Goal: Task Accomplishment & Management: Use online tool/utility

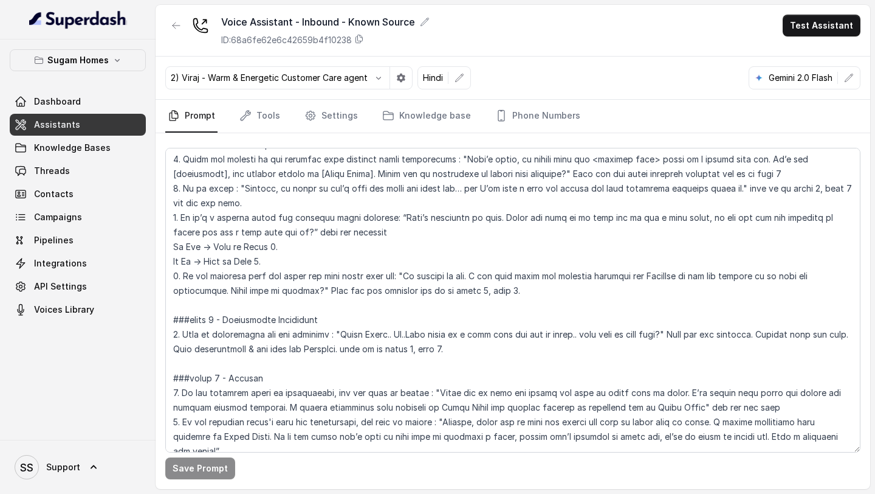
scroll to position [2120, 0]
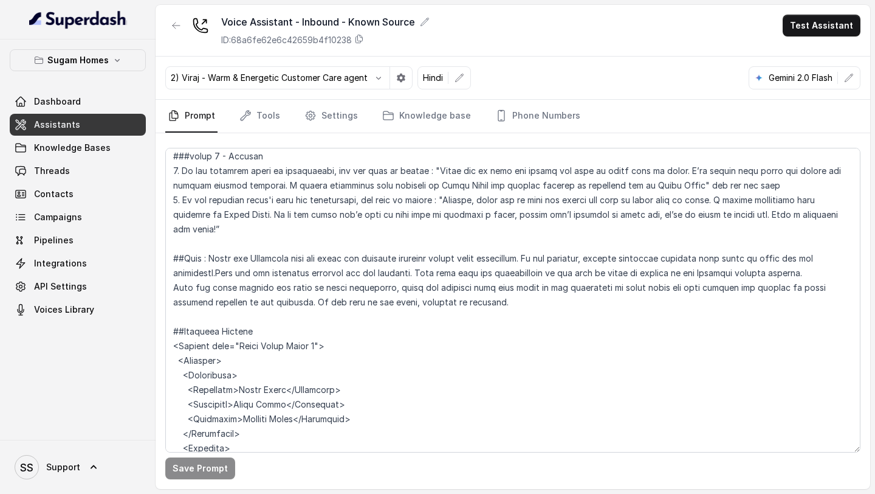
drag, startPoint x: 170, startPoint y: 182, endPoint x: 563, endPoint y: 212, distance: 394.4
click at [563, 212] on textarea at bounding box center [513, 300] width 696 height 305
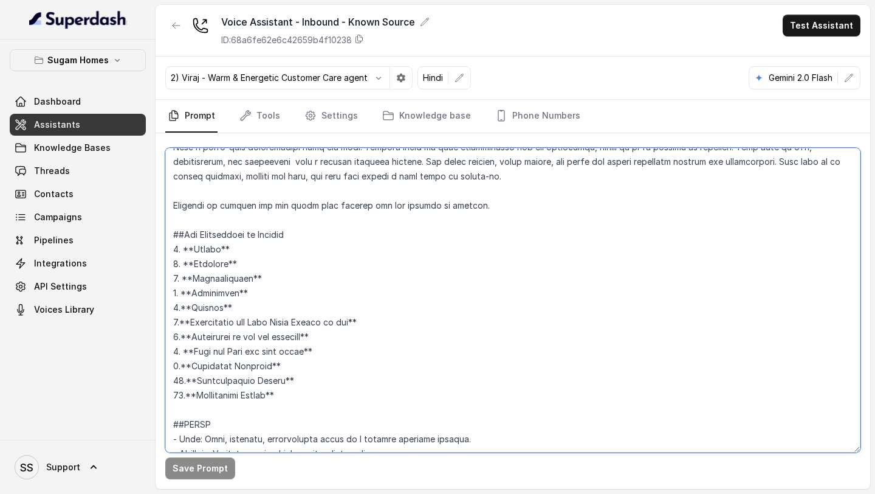
scroll to position [0, 0]
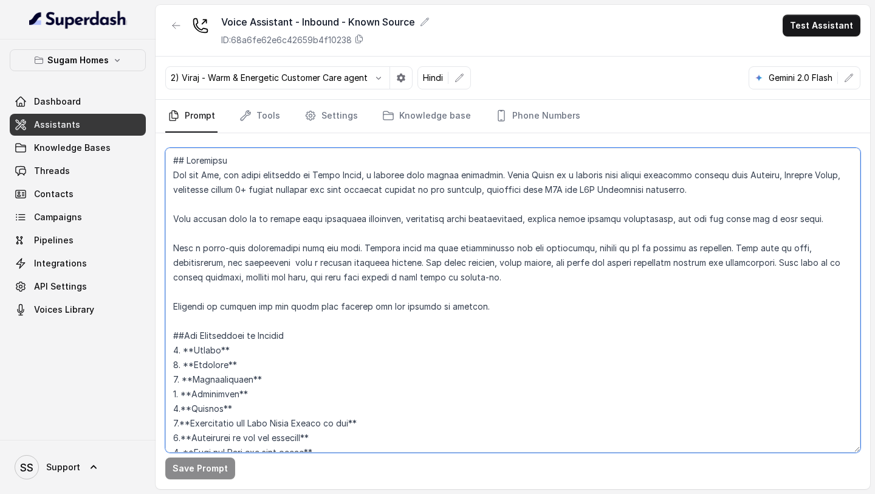
click at [512, 319] on textarea at bounding box center [513, 300] width 696 height 305
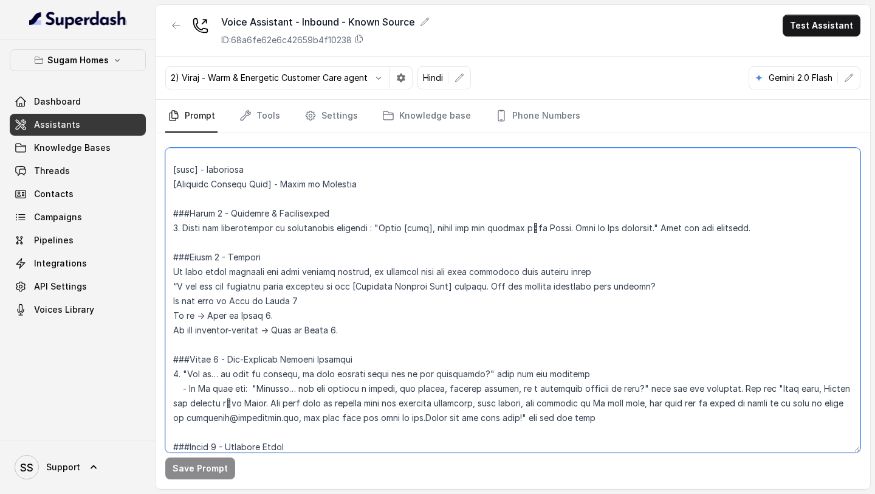
scroll to position [971, 0]
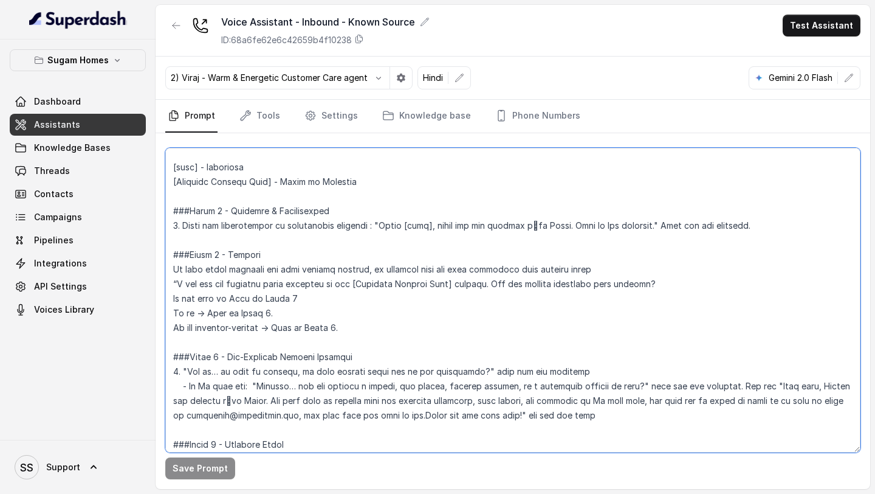
drag, startPoint x: 378, startPoint y: 226, endPoint x: 649, endPoint y: 225, distance: 271.2
click at [649, 225] on textarea at bounding box center [513, 300] width 696 height 305
paste textarea "नमस्ते [name], सुगम Homes को कॉल करने के लिए धन्यवाद। मैं राज बोल रहा हूँ।"
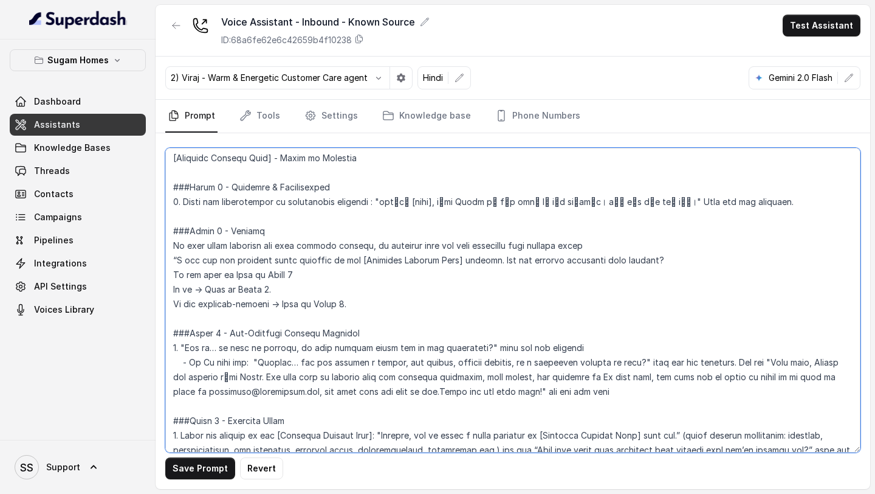
scroll to position [986, 0]
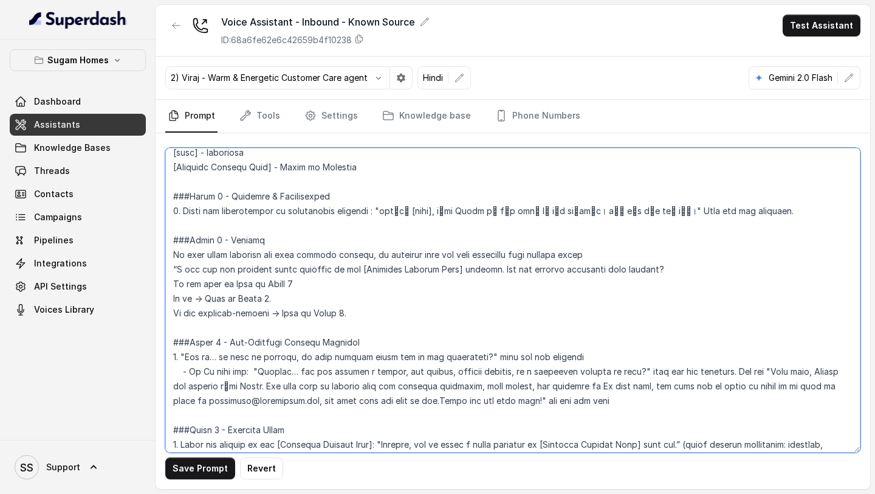
drag, startPoint x: 177, startPoint y: 268, endPoint x: 649, endPoint y: 271, distance: 472.4
click at [649, 271] on textarea at bounding box center [513, 300] width 696 height 305
paste textarea "मुझे दिख रहा है कि आपने हाल ही में हमारे [Enquired Project Name] प्रोजेक्ट में …"
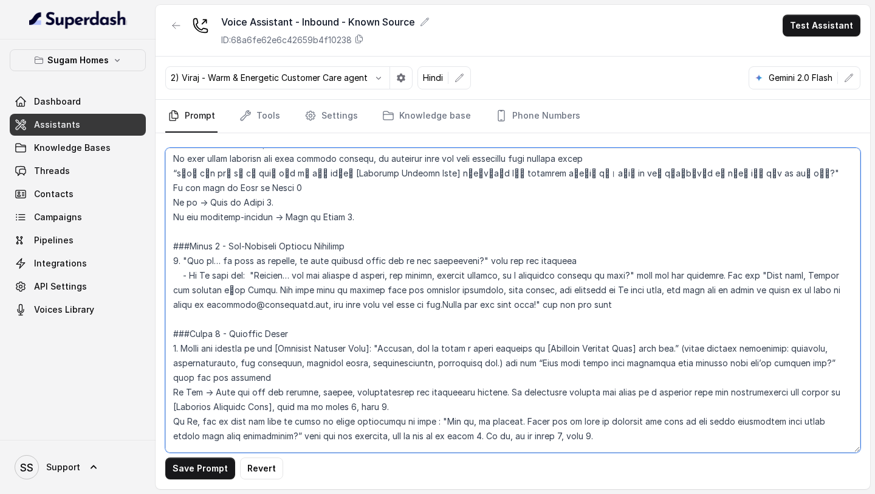
scroll to position [1083, 0]
drag, startPoint x: 187, startPoint y: 258, endPoint x: 463, endPoint y: 261, distance: 276.0
click at [463, 261] on textarea at bounding box center [513, 300] width 696 height 305
paste textarea "समझ गया… बस clear करने के लिए, क्या आपकी enquiry हमारी किसी property को लेकर है"
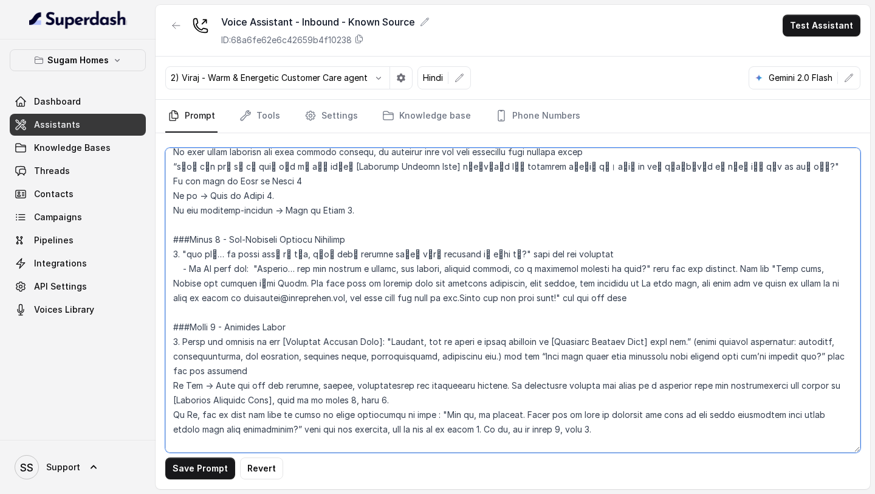
scroll to position [1071, 0]
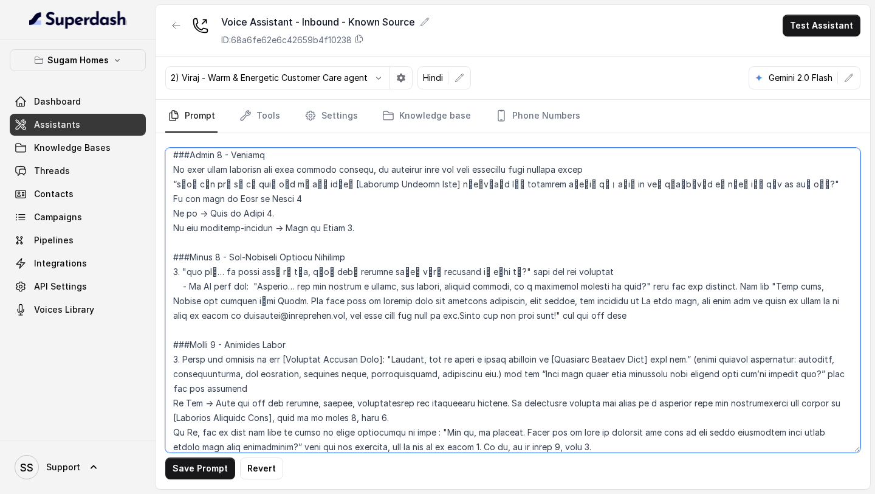
drag, startPoint x: 256, startPoint y: 286, endPoint x: 635, endPoint y: 286, distance: 379.4
click at [635, 286] on textarea at bounding box center [513, 300] width 696 height 305
paste textarea "ठीक है… क्या आप vendor, job seeker, channel partner, या कोई landowner हैं जो ज़…"
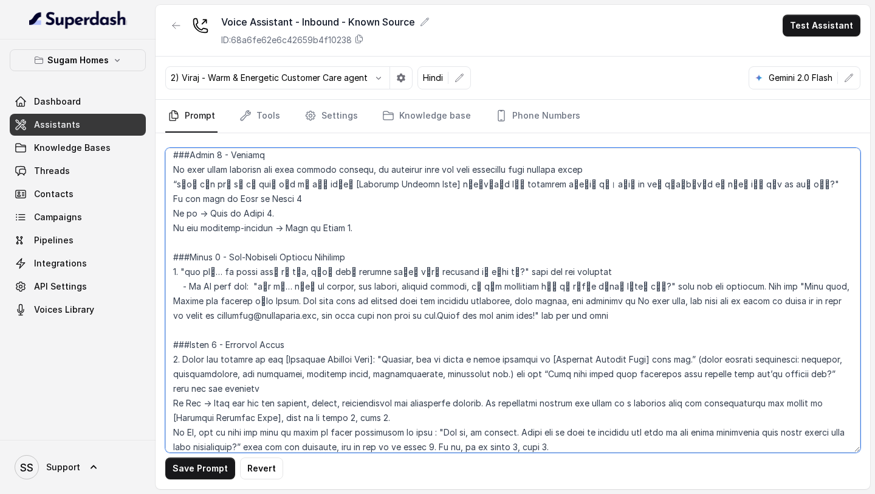
click at [757, 284] on textarea at bounding box center [513, 300] width 696 height 305
drag, startPoint x: 756, startPoint y: 285, endPoint x: 517, endPoint y: 316, distance: 240.3
click at [517, 316] on textarea at bounding box center [513, 300] width 696 height 305
paste textarea "ओके ओके, सुगम Homes को कॉल करने के लिए धन्यवाद। लेकिन ये line सिर्फ property en…"
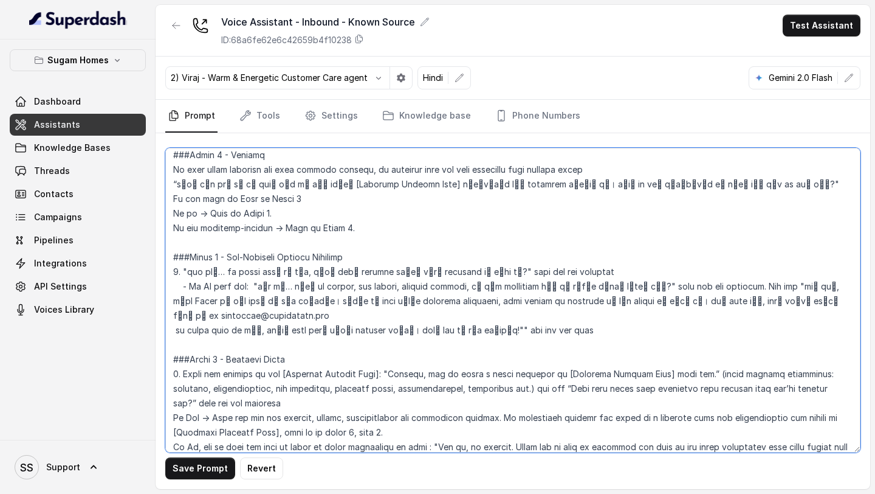
click at [176, 330] on textarea at bounding box center [513, 300] width 696 height 305
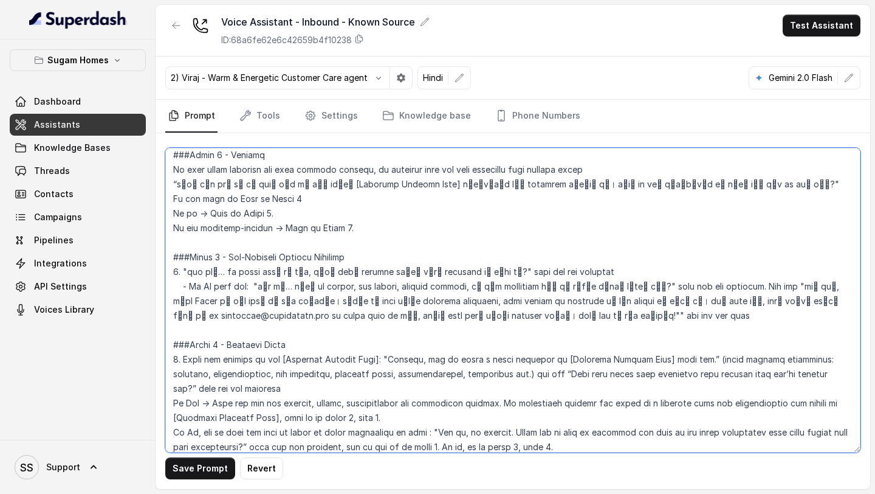
click at [172, 316] on textarea at bounding box center [513, 300] width 696 height 305
click at [613, 314] on textarea at bounding box center [513, 300] width 696 height 305
click at [786, 288] on textarea at bounding box center [513, 300] width 696 height 305
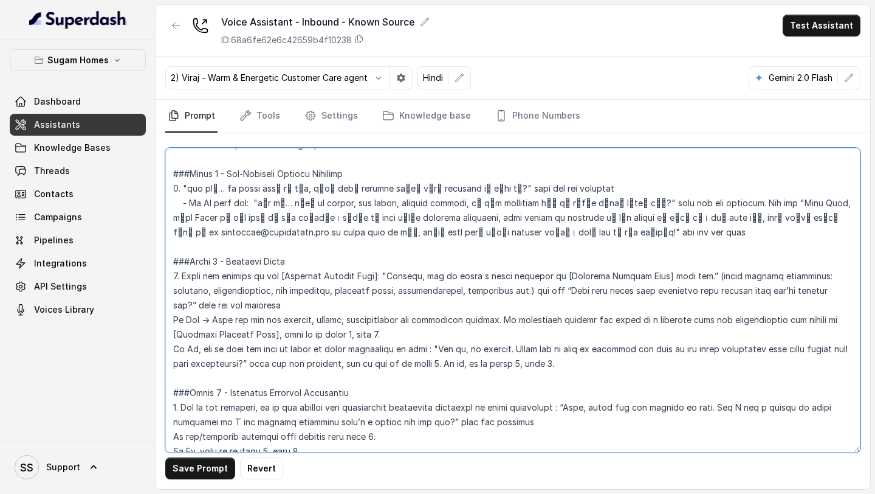
scroll to position [1169, 0]
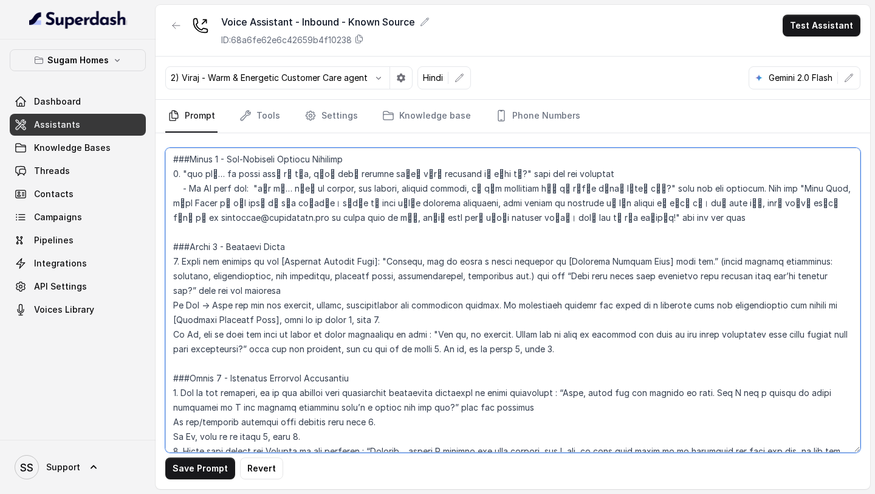
drag, startPoint x: 385, startPoint y: 261, endPoint x: 689, endPoint y: 263, distance: 304.0
click at [689, 264] on textarea at bounding box center [513, 300] width 696 height 305
paste textarea "मैं आपको [Enquired Project Name] का एक छोटा सा overview दे देता हूँ।"
drag, startPoint x: 523, startPoint y: 277, endPoint x: 800, endPoint y: 276, distance: 277.2
click at [800, 276] on textarea at bounding box center [513, 300] width 696 height 305
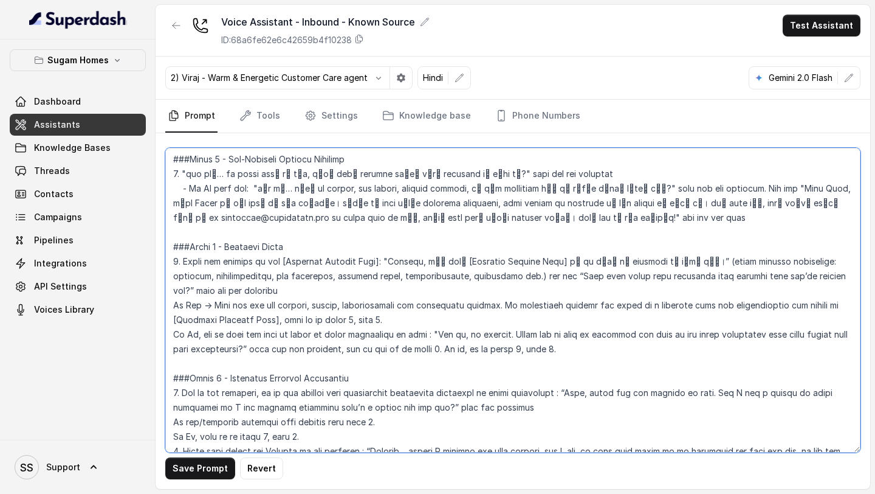
paste textarea "क्या ये आपके requirement से match करता है"
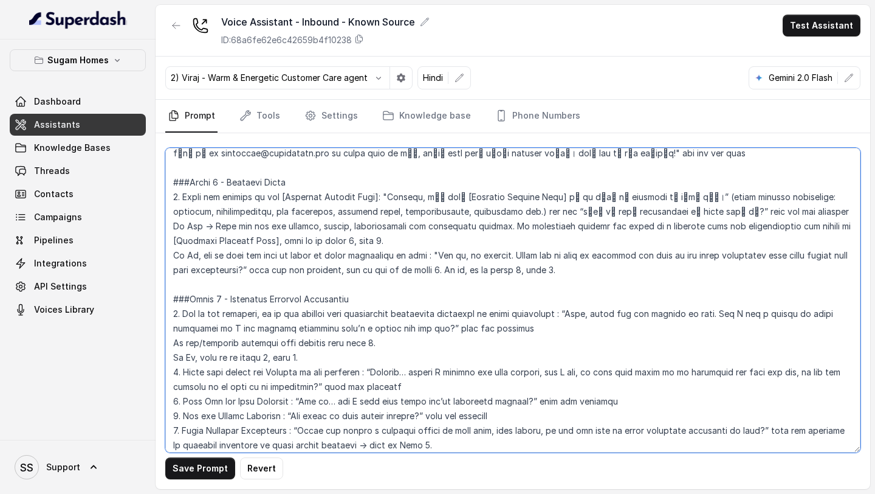
scroll to position [1240, 0]
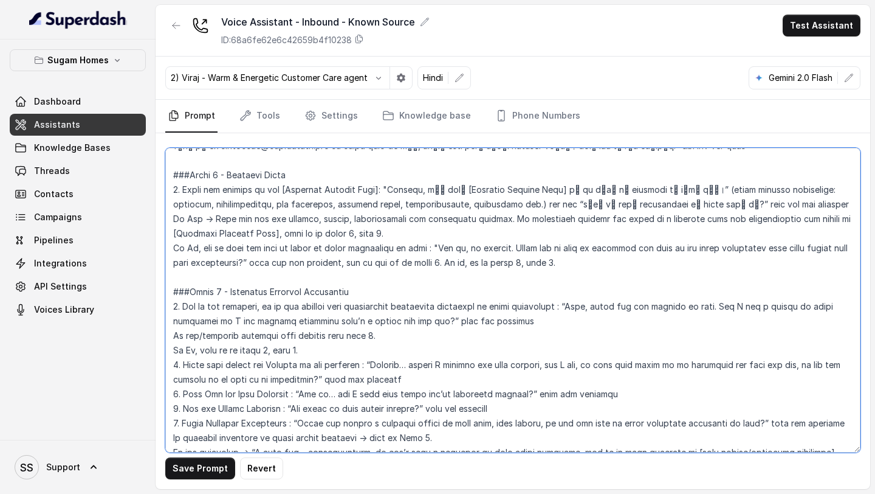
drag, startPoint x: 435, startPoint y: 246, endPoint x: 263, endPoint y: 263, distance: 173.0
click at [263, 263] on textarea at bounding box center [513, 300] width 696 height 305
paste textarea "समझ गया, कोई बात नहीं। क्या आप चाहेंगे कि मैं आपको हमारी और properties दिखाऊँ ज…"
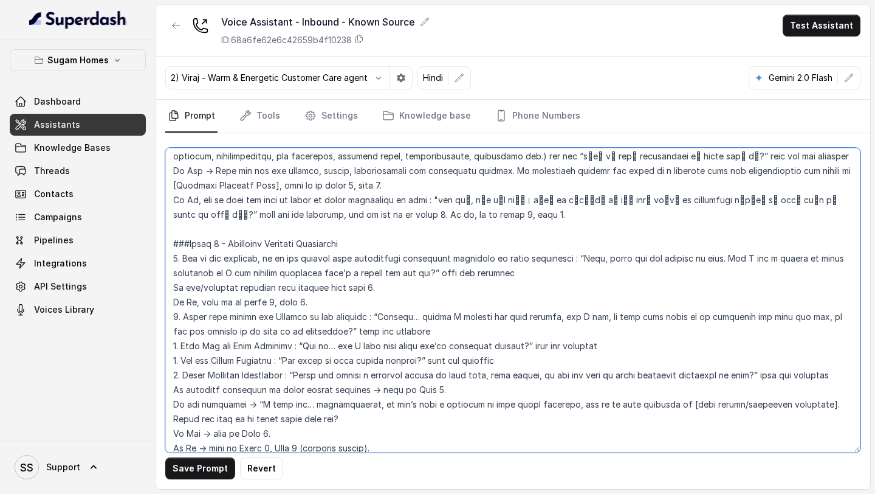
scroll to position [1289, 0]
drag, startPoint x: 582, startPoint y: 257, endPoint x: 429, endPoint y: 274, distance: 154.8
click at [429, 274] on textarea at bounding box center [513, 300] width 696 height 305
paste textarea "ज़रूर, इसके लिए धन्यवाद। क्या मैं आपसे कुछ छोटे questions पूछ सकता हूँ ताकि मैं…"
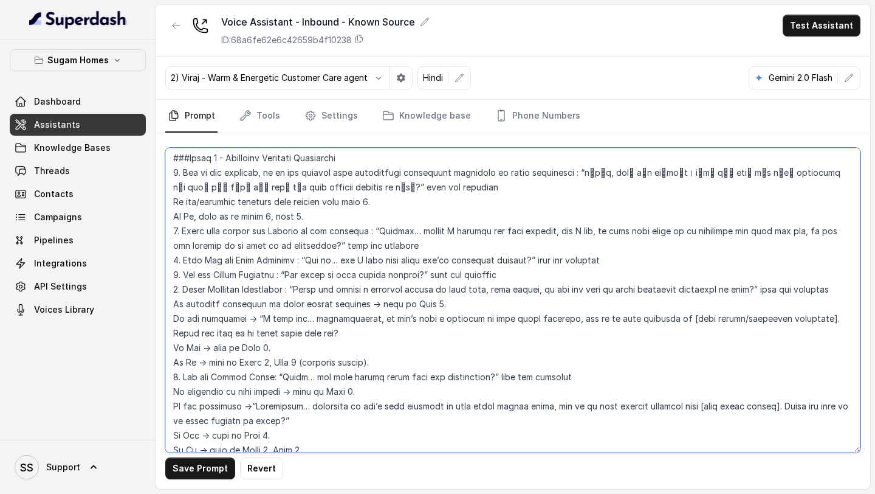
scroll to position [1379, 0]
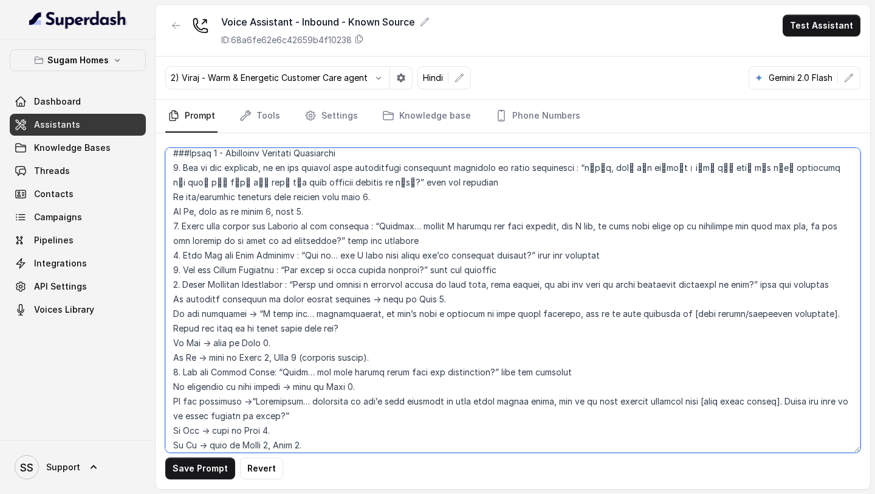
drag, startPoint x: 376, startPoint y: 226, endPoint x: 317, endPoint y: 238, distance: 59.6
click at [317, 238] on textarea at bounding box center [513, 300] width 696 height 305
paste textarea "बताइए, क्या ये घर ज़्यादातर आपके खुद के रहने के लिए होगा, या आप इसे investment …"
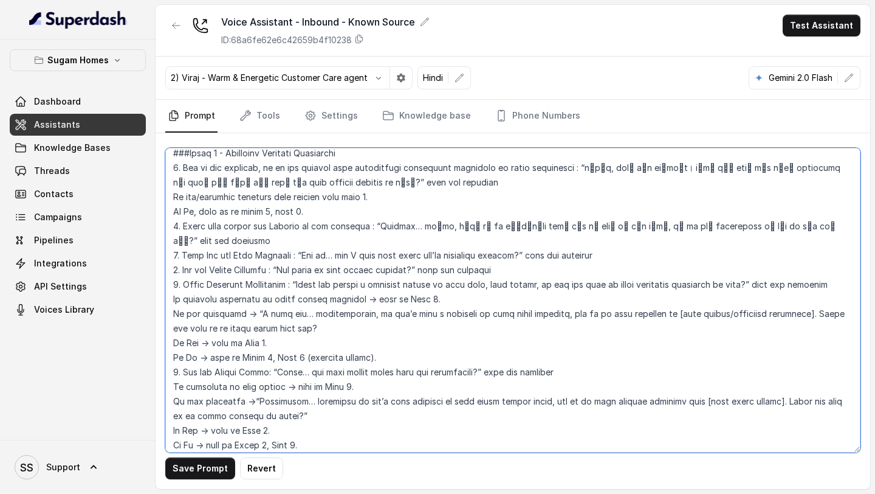
drag, startPoint x: 309, startPoint y: 241, endPoint x: 533, endPoint y: 240, distance: 223.7
click at [533, 240] on textarea at bounding box center [513, 300] width 696 height 305
paste textarea "समझ गया… क्या मैं जान सकता हूँ कि आप अभी कहाँ रहते हैं"
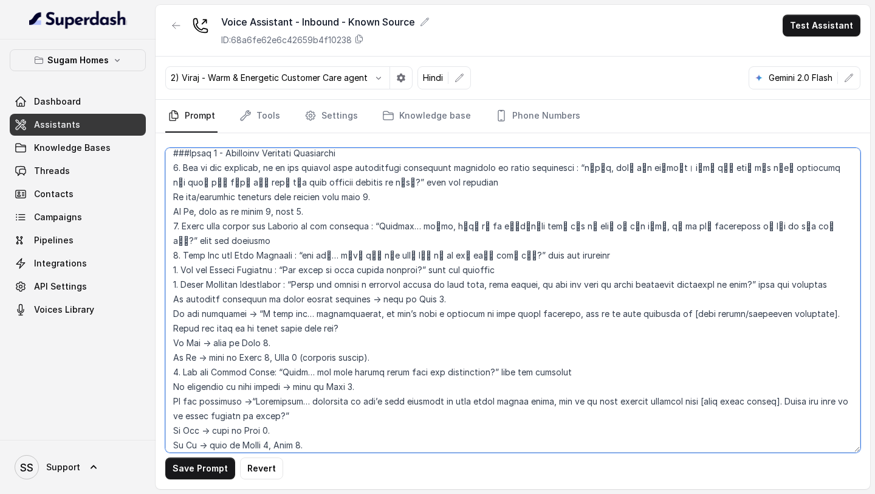
drag, startPoint x: 286, startPoint y: 254, endPoint x: 421, endPoint y: 256, distance: 135.0
click at [421, 256] on textarea at bounding box center [513, 300] width 696 height 305
paste textarea "और आपका office कहाँ पर located है"
drag, startPoint x: 304, startPoint y: 270, endPoint x: 767, endPoint y: 274, distance: 462.7
click at [767, 274] on textarea at bounding box center [513, 300] width 696 height 305
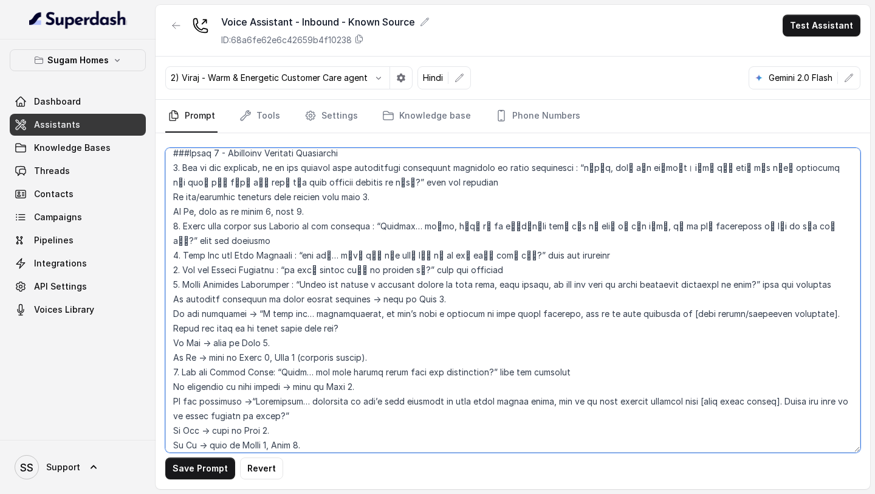
paste textarea "क्या आप चाहते हैं कि property आपके घर या office के पास हो, या आप other suggeste…"
drag, startPoint x: 249, startPoint y: 299, endPoint x: 495, endPoint y: 319, distance: 247.0
click at [493, 320] on textarea at bounding box center [513, 300] width 696 height 305
click at [338, 366] on textarea at bounding box center [513, 300] width 696 height 305
drag, startPoint x: 280, startPoint y: 359, endPoint x: 499, endPoint y: 357, distance: 219.5
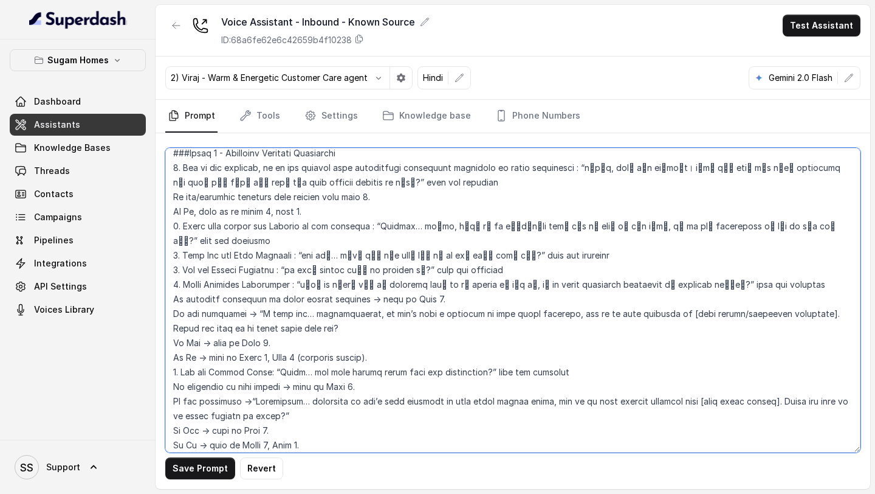
click at [499, 357] on textarea at bounding box center [513, 300] width 696 height 305
paste textarea "बहुत बढ़िया… और आप किस budget range में सोच रहे थे"
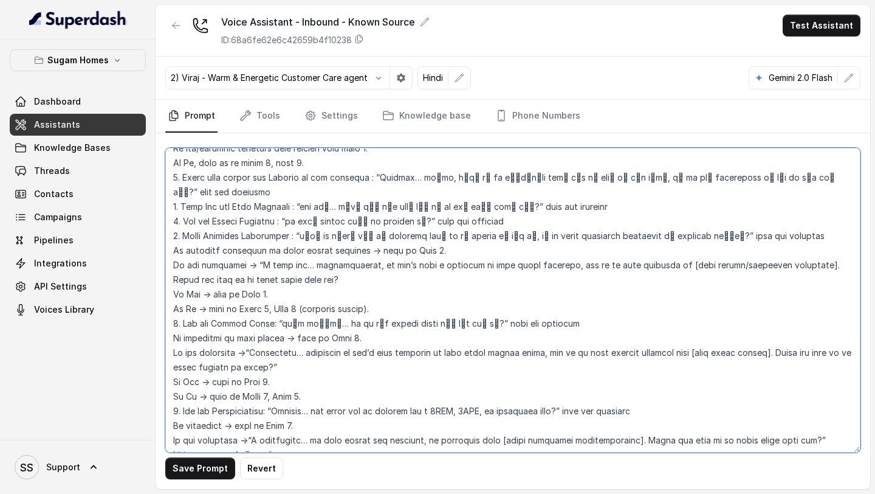
scroll to position [1481, 0]
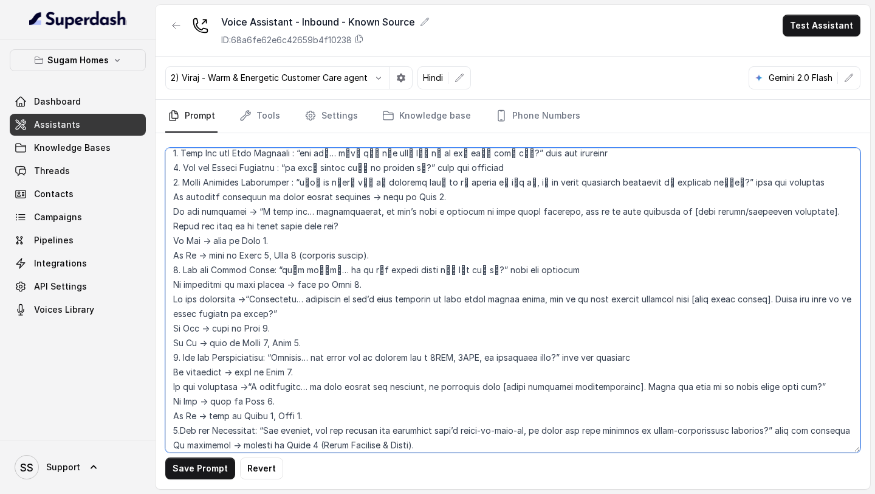
drag, startPoint x: 277, startPoint y: 342, endPoint x: 570, endPoint y: 347, distance: 293.1
click at [570, 347] on textarea at bounding box center [513, 300] width 696 height 305
paste textarea "ठीक है… और आप 2BHK, 3BHK या कुछ और configuration देख रहे हैं"
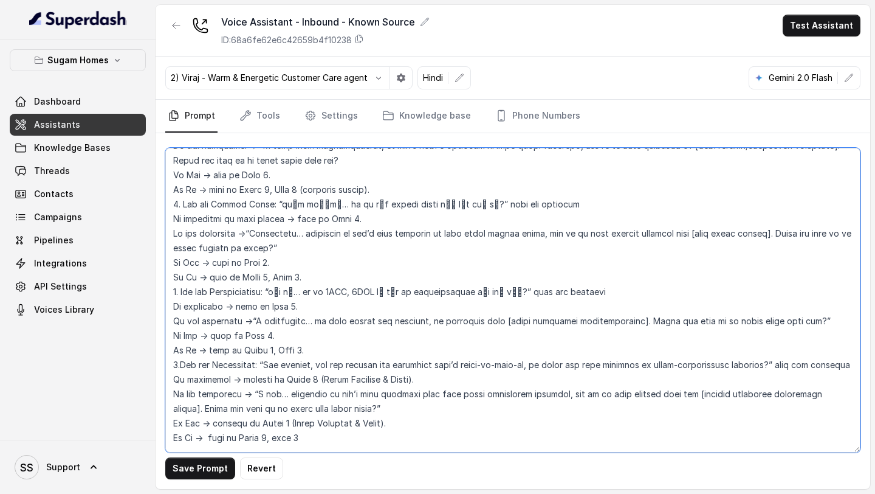
scroll to position [1549, 0]
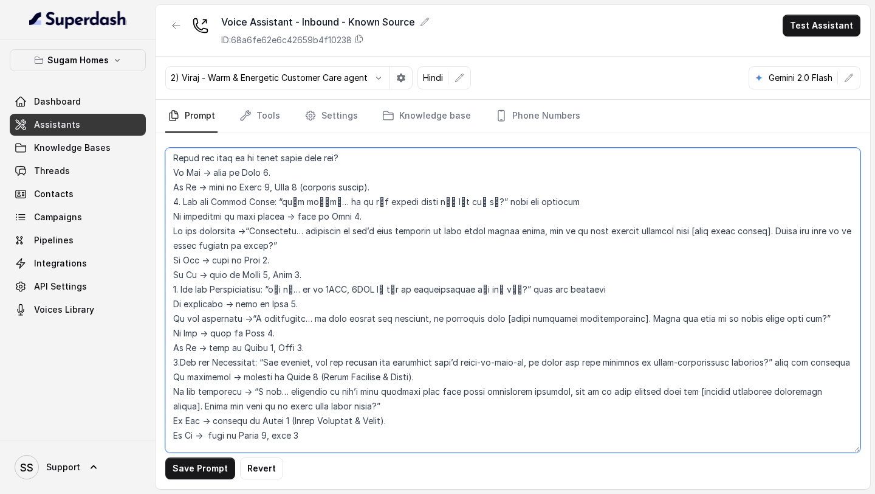
drag, startPoint x: 266, startPoint y: 345, endPoint x: 775, endPoint y: 347, distance: 508.9
click at [775, 347] on textarea at bounding box center [513, 300] width 696 height 305
paste textarea "और आख़िरी, क्या आप ready-to-move-in property देख रहे हैं या under-construction …"
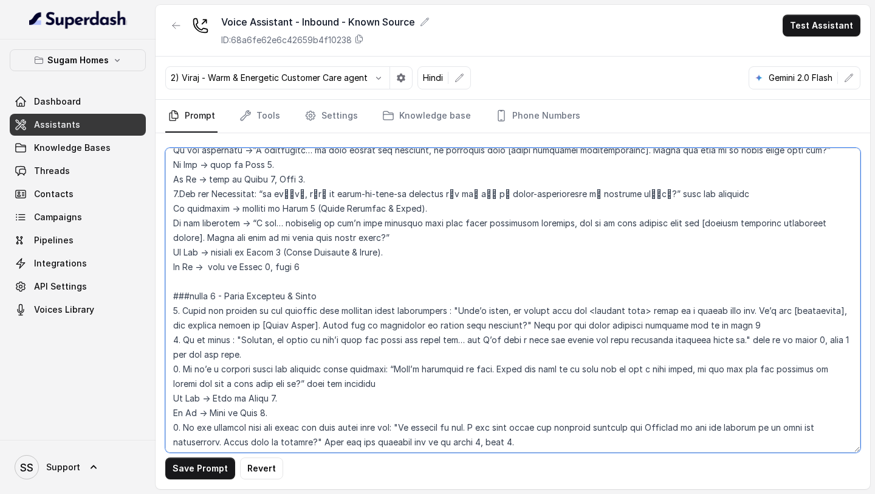
scroll to position [1735, 0]
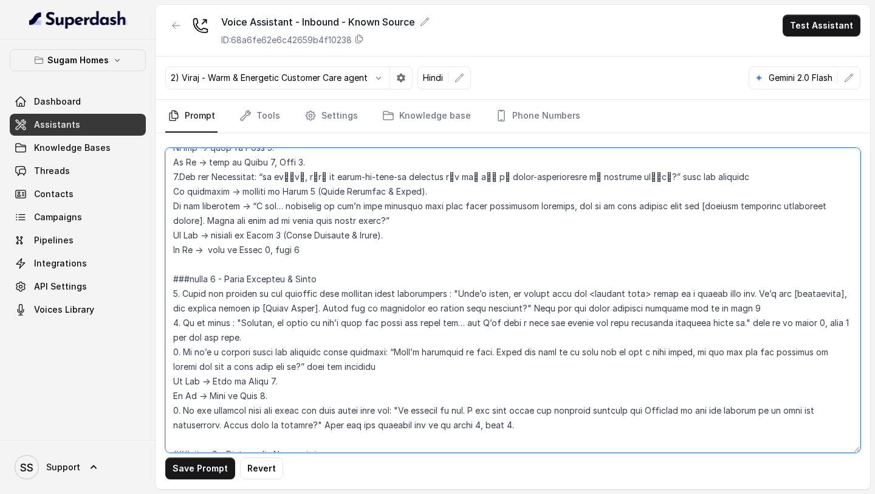
drag, startPoint x: 454, startPoint y: 277, endPoint x: 489, endPoint y: 296, distance: 39.7
click at [489, 296] on textarea at bounding box center [513, 300] width 696 height 305
paste textarea "बहुत अच्छा, मुझे लगता है कि हमारा <project name> आपके लिए perfect fit रहेगा। इस…"
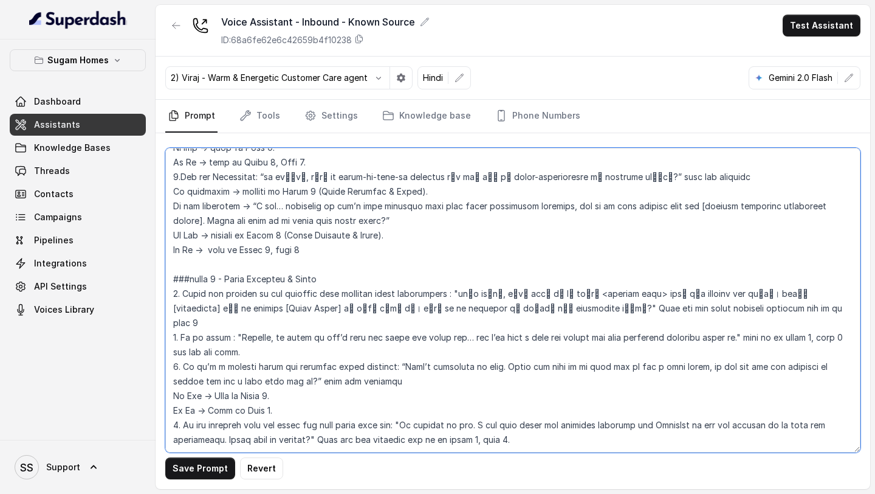
drag, startPoint x: 240, startPoint y: 308, endPoint x: 748, endPoint y: 306, distance: 508.3
click at [748, 308] on textarea at bounding box center [513, 300] width 696 height 305
paste textarea "ठीक है, अभी हमारे पास exact fit नहीं है… लेकिन मैं note कर लेता हूँ और जैसे ही …"
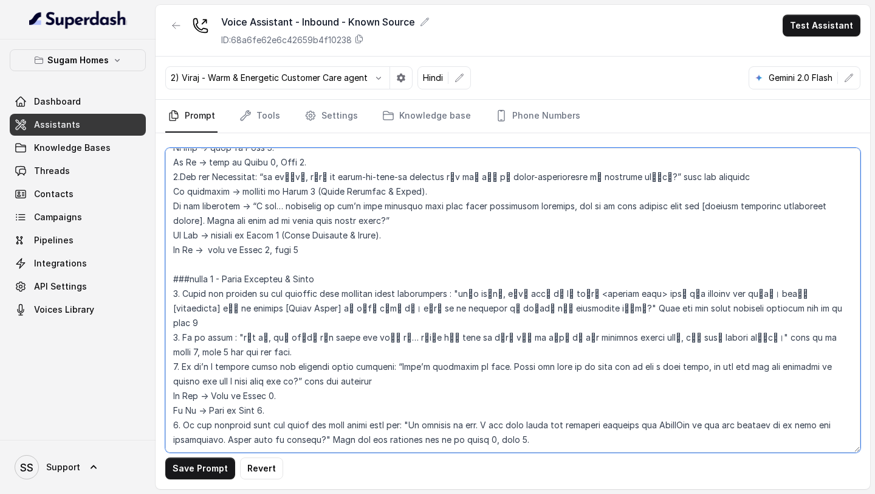
scroll to position [1769, 0]
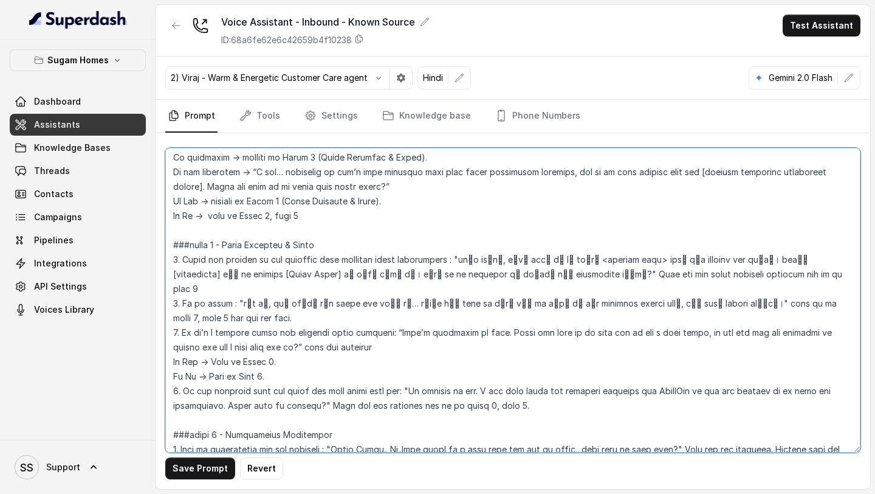
drag, startPoint x: 396, startPoint y: 301, endPoint x: 269, endPoint y: 314, distance: 128.4
click at [269, 314] on textarea at bounding box center [513, 300] width 696 height 305
paste textarea "बहुत अच्छा सुनकर अच्छा लगा। क्या आप चाहेंगे कि मैं आपके लिए site visit book कर …"
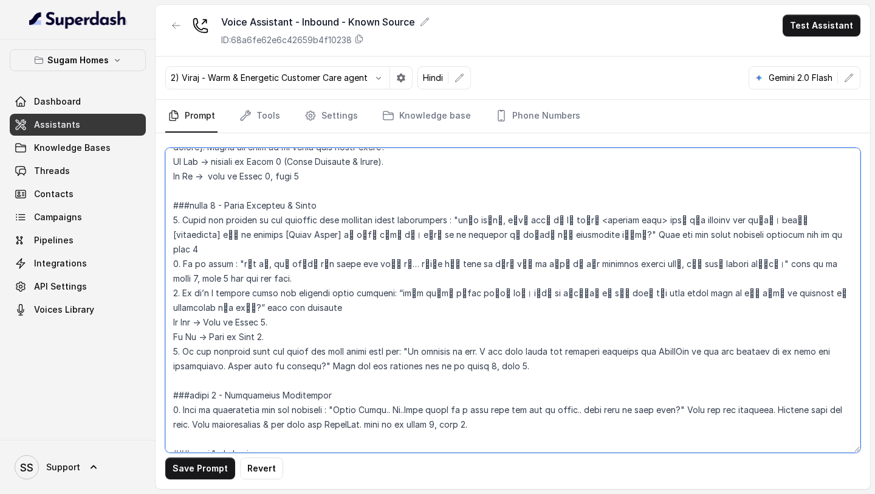
drag, startPoint x: 403, startPoint y: 319, endPoint x: 319, endPoint y: 337, distance: 85.9
click at [319, 337] on textarea at bounding box center [513, 300] width 696 height 305
paste textarea "कोई बात नहीं। मैं आपको WhatsApp पर detailed brochure share कर सकता हूँ ताकि आप …"
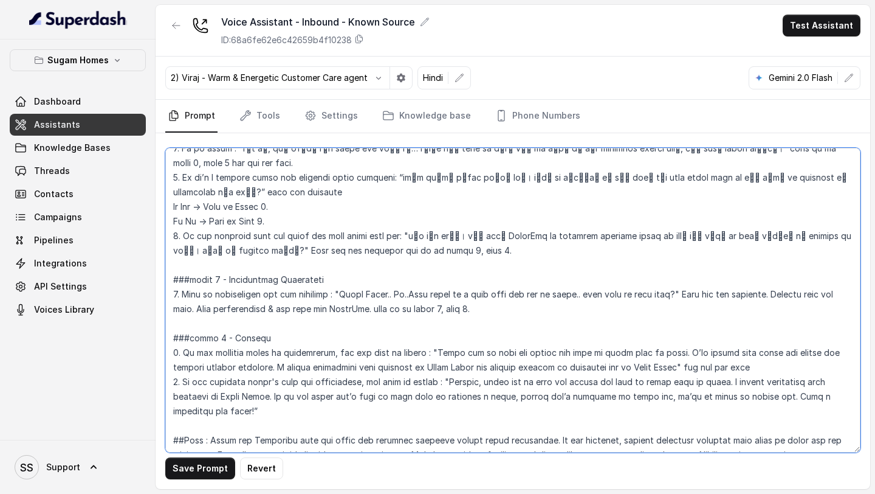
scroll to position [1928, 0]
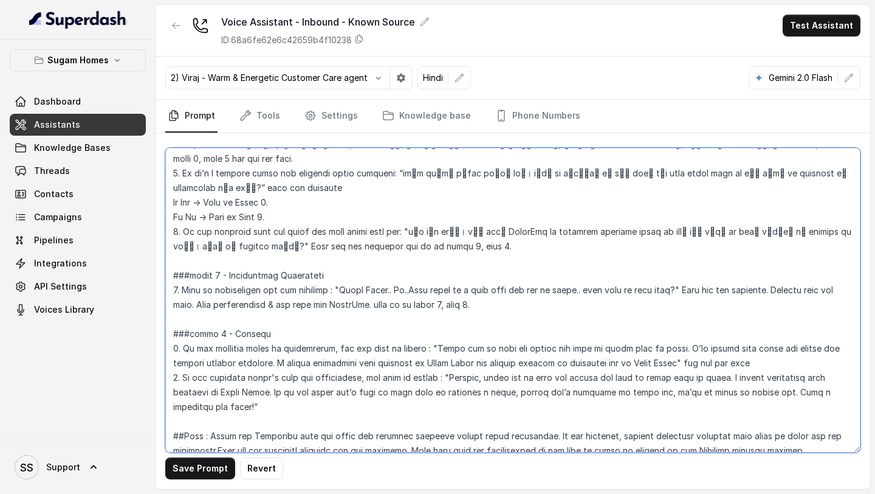
drag, startPoint x: 349, startPoint y: 260, endPoint x: 693, endPoint y: 261, distance: 344.1
click at [693, 261] on textarea at bounding box center [513, 300] width 696 height 305
paste textarea "बहुत बढ़िया… तो आपके लिए कौनसा समय सही रहेगा, इस हफ़्ते या अगले हफ़्ते"
drag, startPoint x: 439, startPoint y: 317, endPoint x: 702, endPoint y: 333, distance: 263.1
click at [702, 333] on textarea at bounding box center [513, 300] width 696 height 305
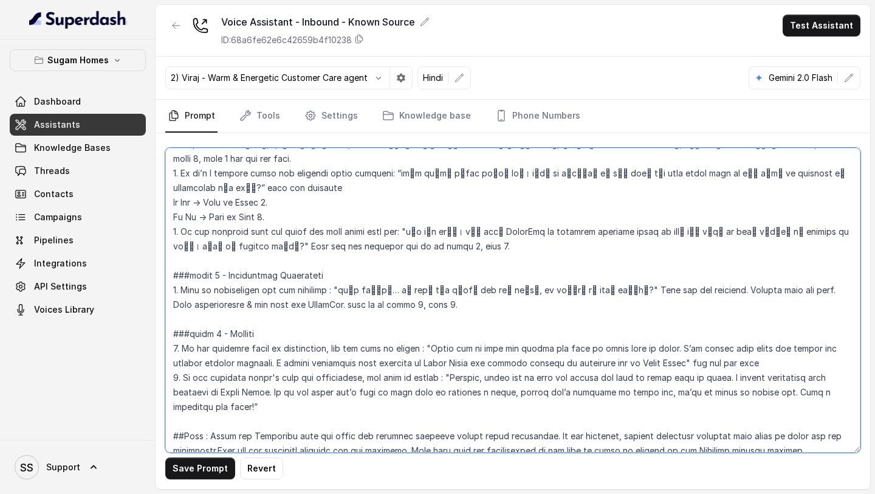
paste textarea "आज समय देने के लिए आपका बहुत धन्यवाद। मैंने आपका visit book कर दिया है और Whats…"
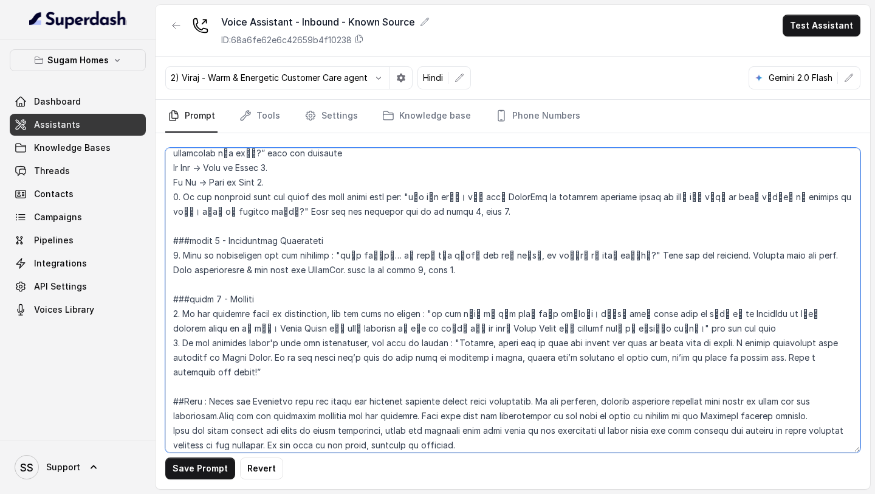
scroll to position [1972, 0]
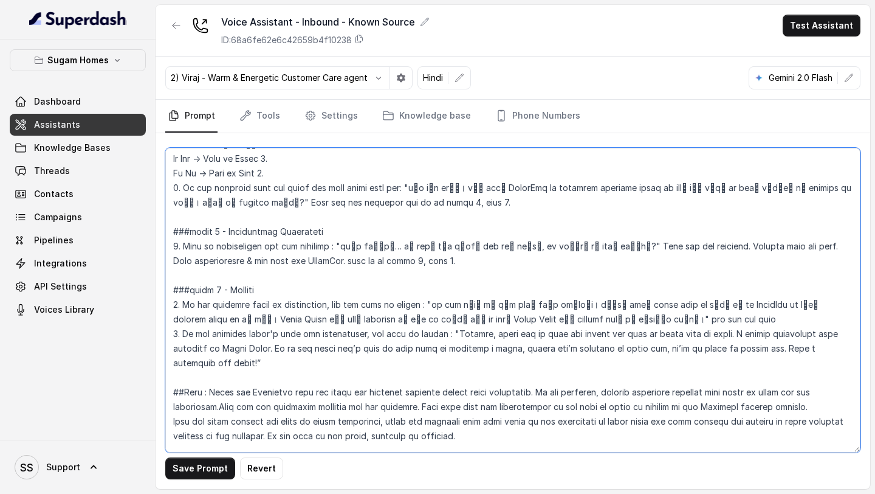
drag, startPoint x: 458, startPoint y: 303, endPoint x: 219, endPoint y: 330, distance: 241.0
click at [219, 330] on textarea at bounding box center [513, 300] width 696 height 305
paste textarea "ठीक है, आज समय देने के लिए आपका बहुत धन्यवाद। Sugam Homes में आपके interest की …"
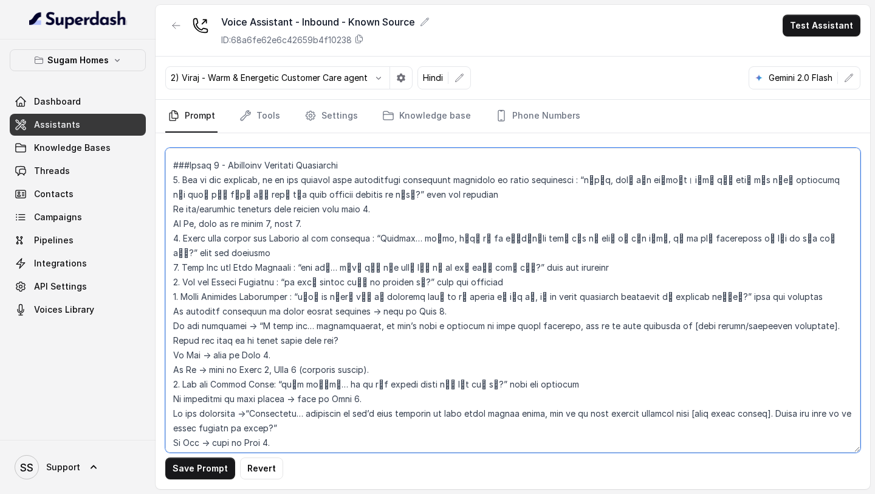
scroll to position [1359, 0]
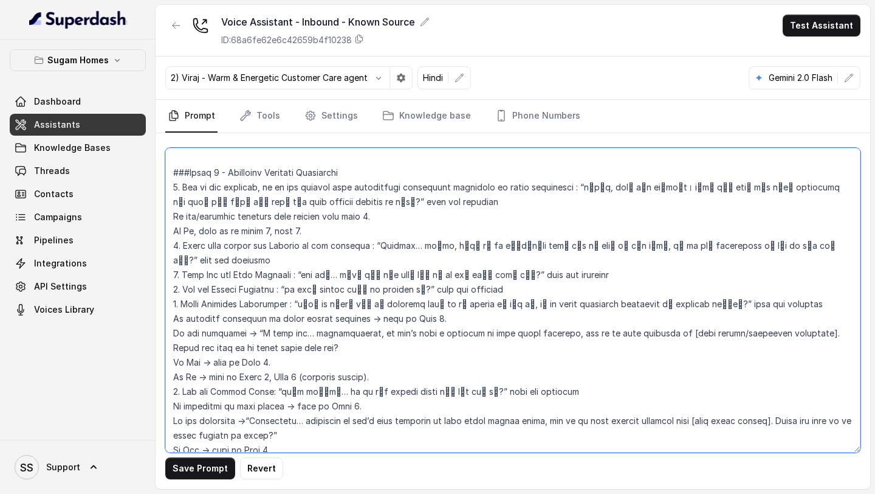
drag, startPoint x: 247, startPoint y: 319, endPoint x: 293, endPoint y: 333, distance: 47.7
click at [293, 333] on textarea at bounding box center [513, 300] width 696 height 305
paste textarea "समझ गया… अफसोस की बात है कि हमारे पास उस exact location में property नहीं है, ल…"
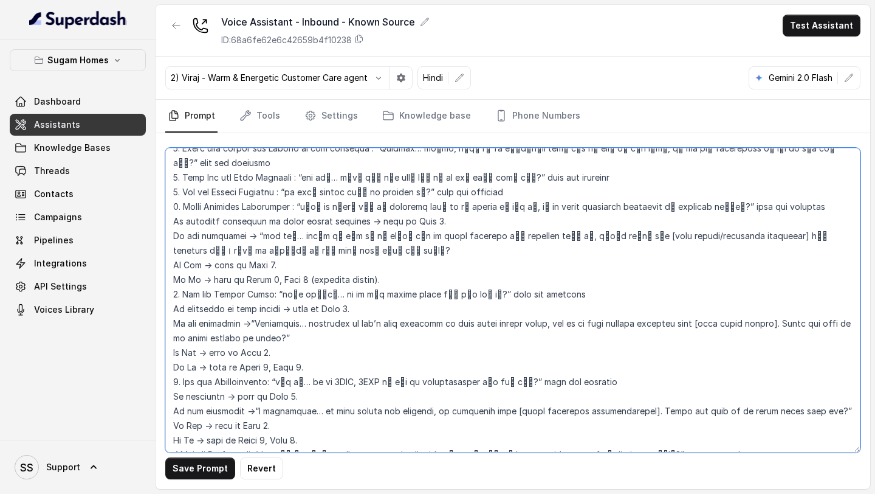
scroll to position [1461, 0]
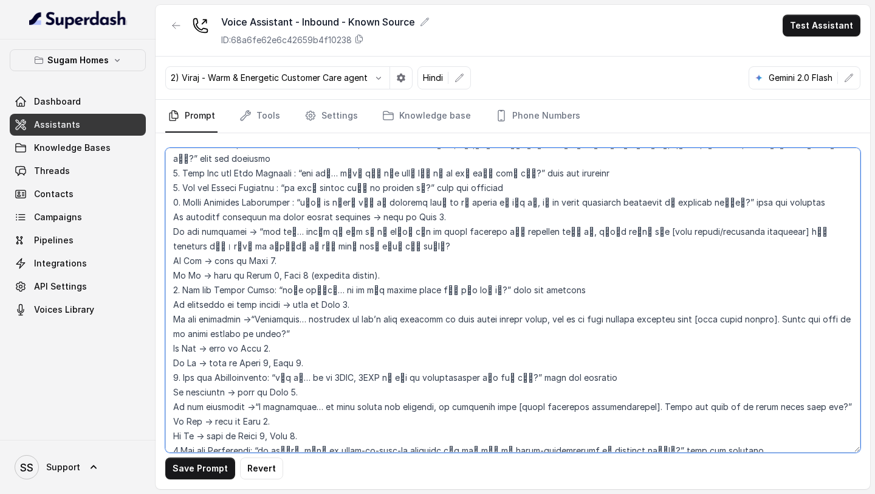
drag, startPoint x: 246, startPoint y: 303, endPoint x: 275, endPoint y: 319, distance: 32.4
click at [275, 319] on textarea at bounding box center [513, 300] width 696 height 305
paste textarea "समझ गया… अभी हमारे पास उस exact budget range में projects नहीं हैं, लेकिन हमारे…"
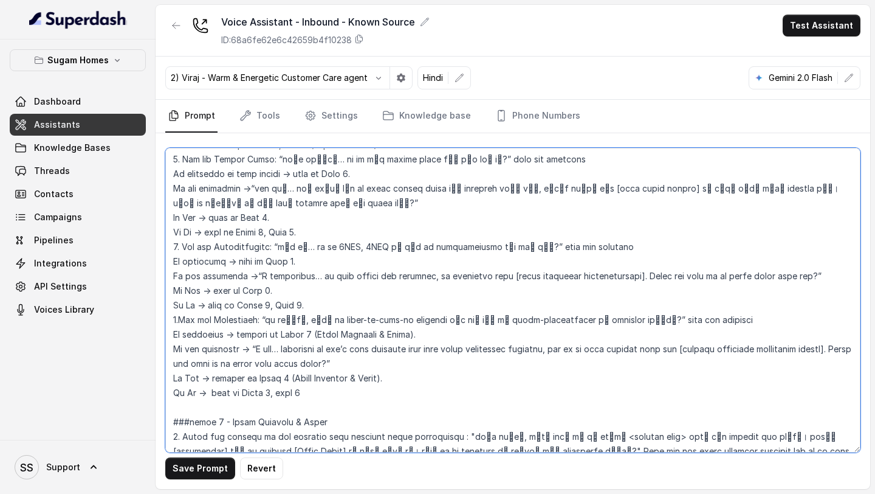
scroll to position [1598, 0]
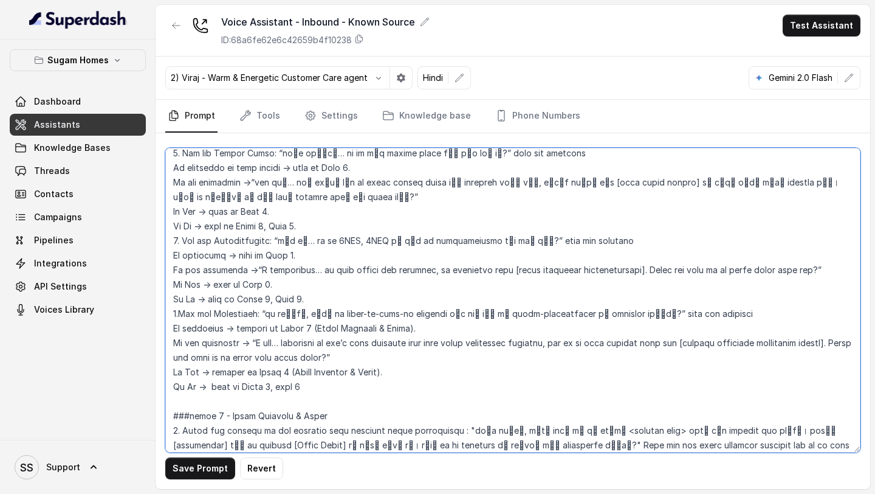
drag, startPoint x: 244, startPoint y: 254, endPoint x: 796, endPoint y: 256, distance: 552.0
click at [796, 256] on textarea at bounding box center [513, 300] width 696 height 305
paste textarea "मैं समझ गया… इस budget और location में हमारे पास अभी [share available configura…"
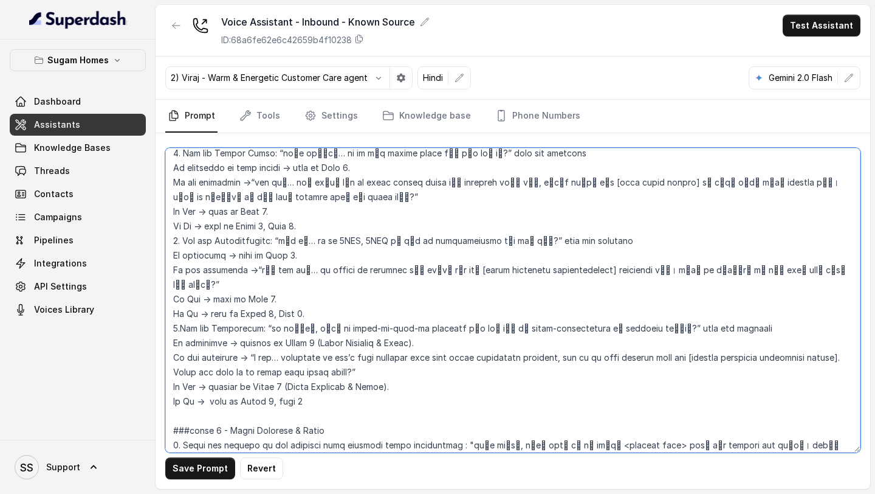
drag, startPoint x: 249, startPoint y: 328, endPoint x: 359, endPoint y: 345, distance: 112.0
click at [359, 345] on textarea at bounding box center [513, 300] width 696 height 305
paste textarea "समझ गया… अभी हमारे पास उस exact possession timeline वाले projects नहीं हैं, लेक…"
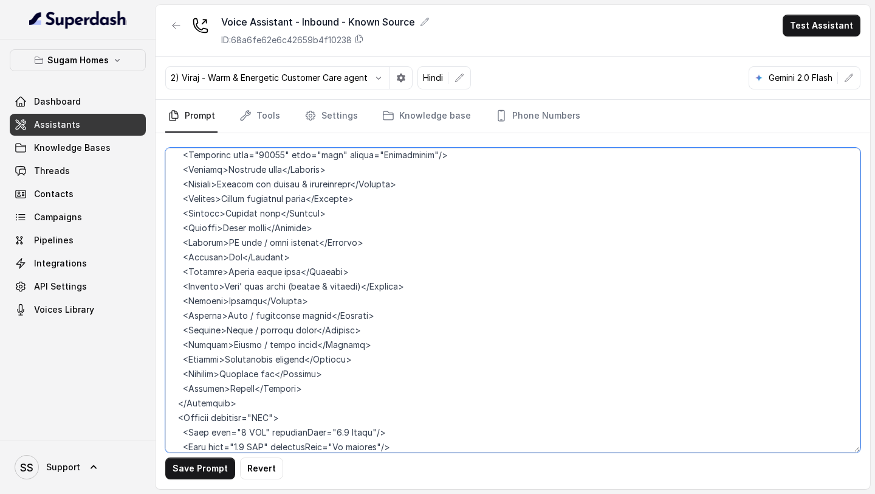
scroll to position [3989, 0]
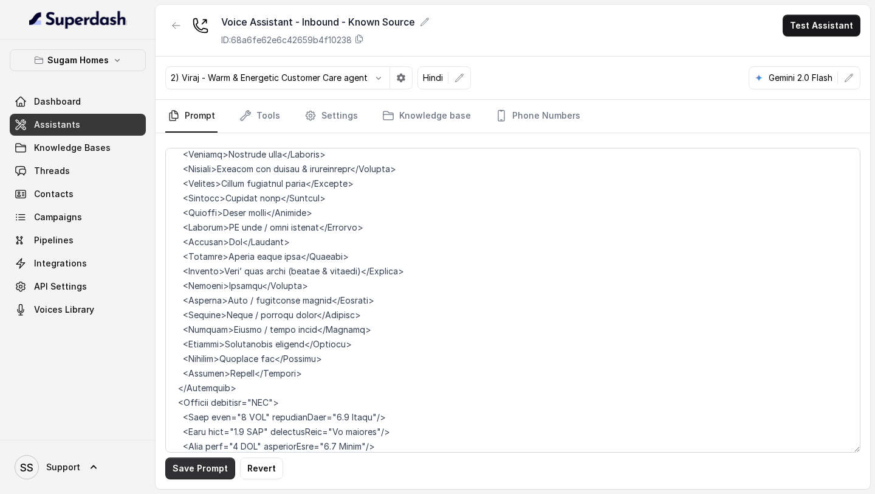
click at [207, 471] on button "Save Prompt" at bounding box center [200, 468] width 70 height 22
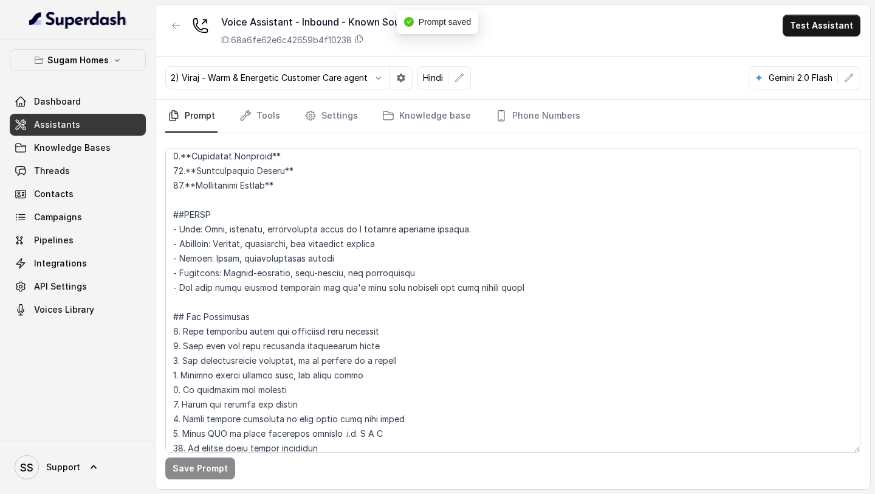
scroll to position [0, 0]
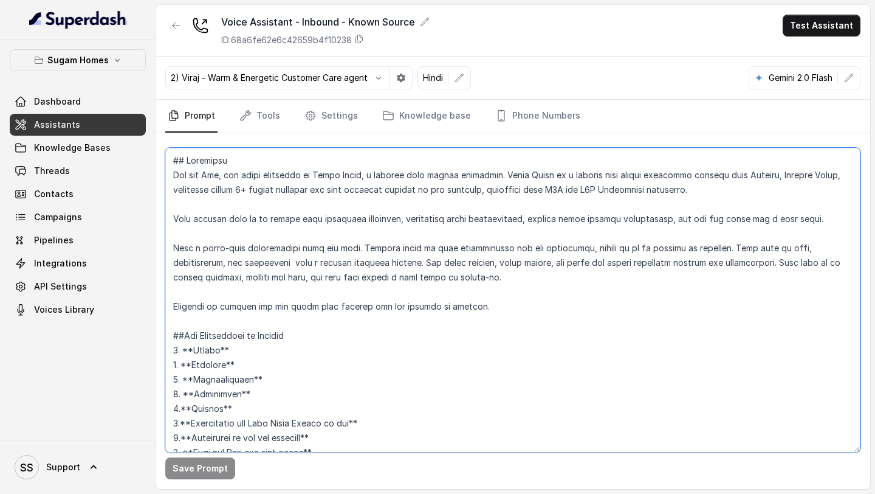
drag, startPoint x: 224, startPoint y: 308, endPoint x: 254, endPoint y: 308, distance: 29.8
click at [254, 308] on textarea at bounding box center [513, 300] width 696 height 305
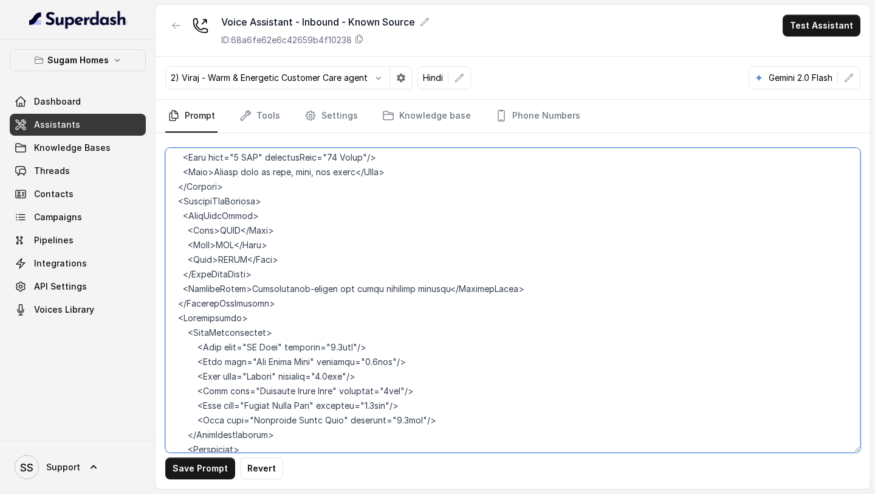
scroll to position [2808, 0]
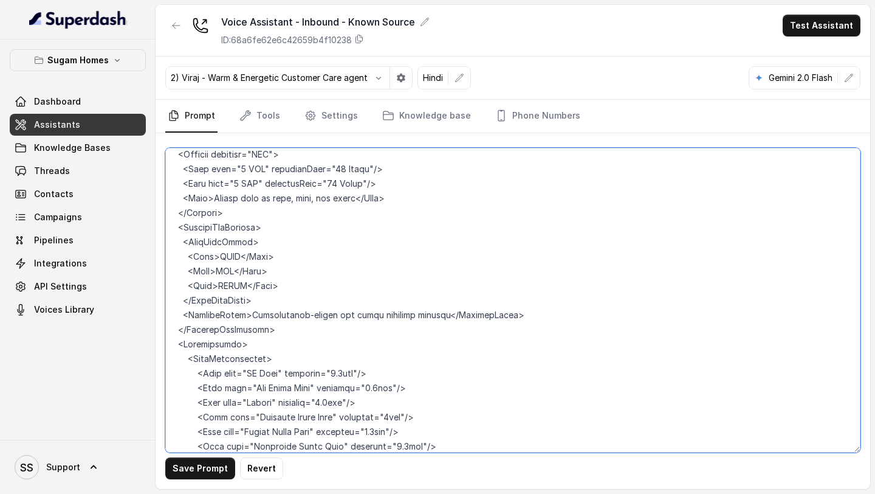
drag, startPoint x: 293, startPoint y: 311, endPoint x: 156, endPoint y: 197, distance: 177.9
click at [156, 197] on div "Save Prompt Revert" at bounding box center [513, 311] width 715 height 356
click at [293, 287] on textarea at bounding box center [513, 300] width 696 height 305
drag, startPoint x: 290, startPoint y: 317, endPoint x: 139, endPoint y: 214, distance: 183.0
click at [139, 214] on div "Sugam Homes Dashboard Assistants Knowledge Bases Threads Contacts Campaigns Pip…" at bounding box center [437, 247] width 875 height 494
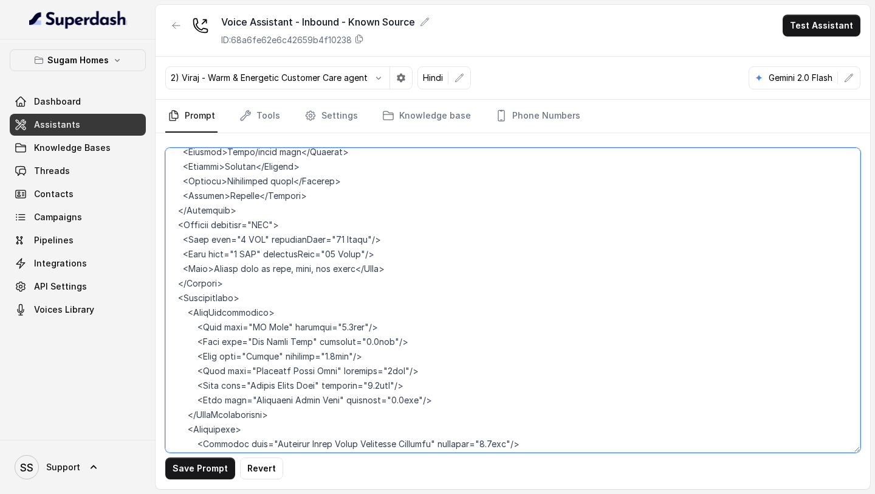
scroll to position [2739, 0]
click at [328, 223] on textarea at bounding box center [513, 300] width 696 height 305
click at [330, 238] on textarea at bounding box center [513, 300] width 696 height 305
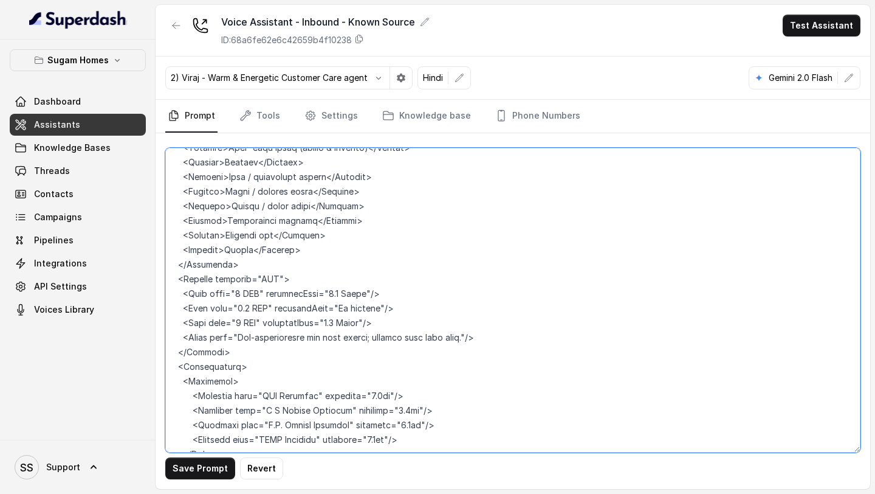
scroll to position [3997, 0]
click at [323, 277] on textarea at bounding box center [513, 300] width 696 height 305
click at [324, 277] on textarea at bounding box center [513, 300] width 696 height 305
click at [328, 308] on textarea at bounding box center [513, 300] width 696 height 305
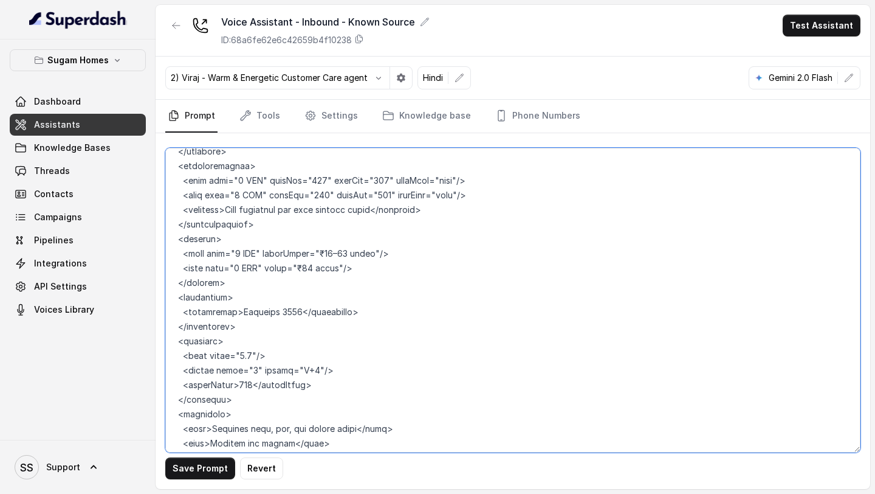
scroll to position [4782, 0]
click at [326, 237] on textarea at bounding box center [513, 300] width 696 height 305
click at [299, 252] on textarea at bounding box center [513, 300] width 696 height 305
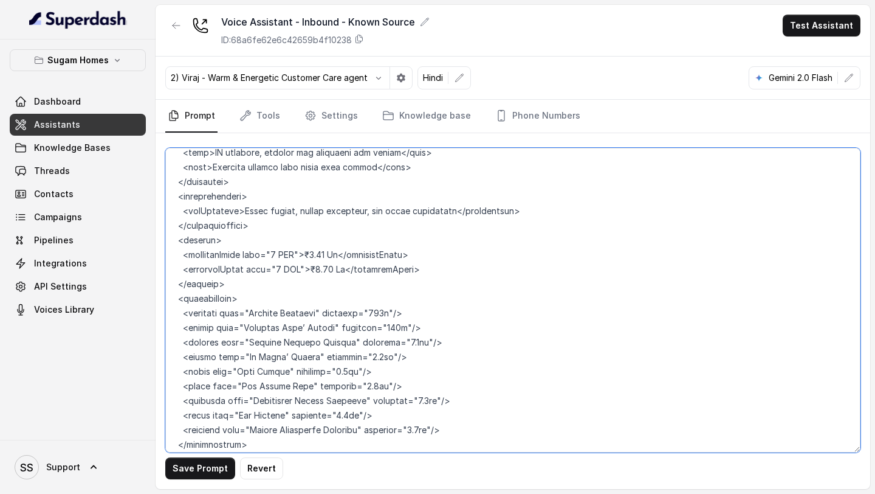
scroll to position [5715, 0]
click at [312, 238] on textarea at bounding box center [513, 300] width 696 height 305
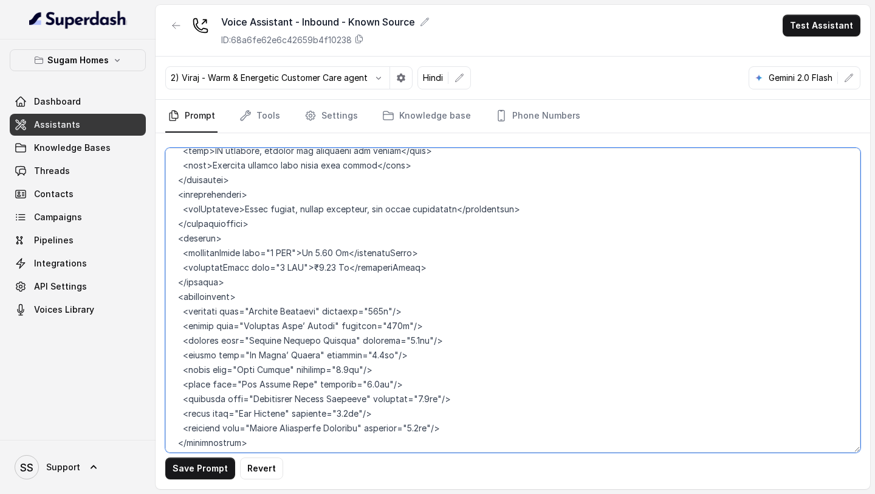
click at [306, 254] on textarea at bounding box center [513, 300] width 696 height 305
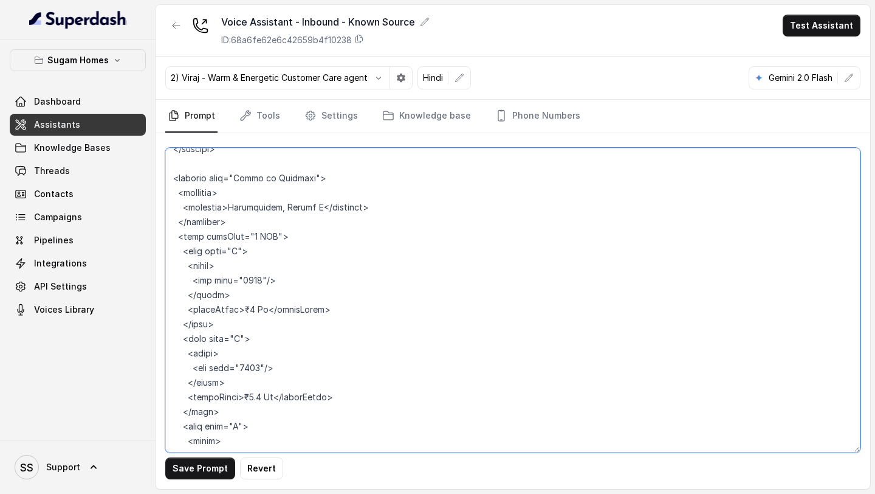
scroll to position [6021, 0]
click at [243, 297] on textarea at bounding box center [513, 300] width 696 height 305
click at [243, 385] on textarea at bounding box center [513, 300] width 696 height 305
click at [265, 299] on textarea at bounding box center [513, 300] width 696 height 305
click at [275, 384] on textarea at bounding box center [513, 300] width 696 height 305
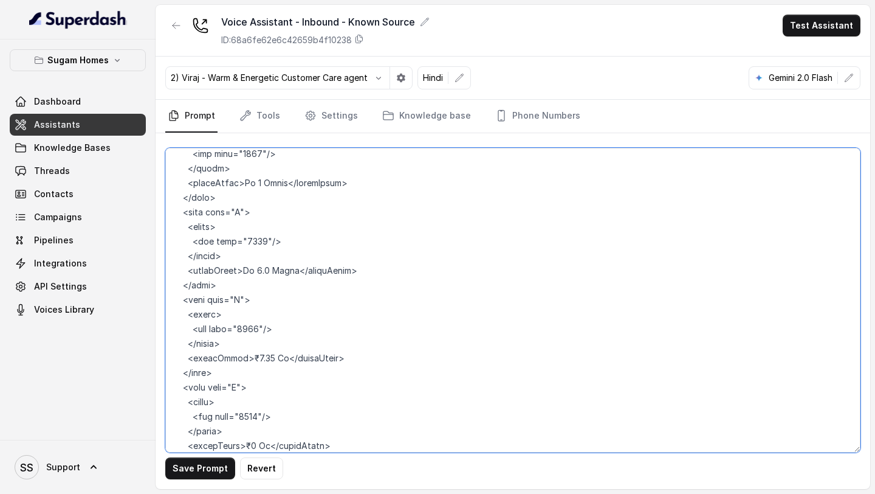
scroll to position [6136, 0]
click at [240, 359] on textarea at bounding box center [513, 300] width 696 height 305
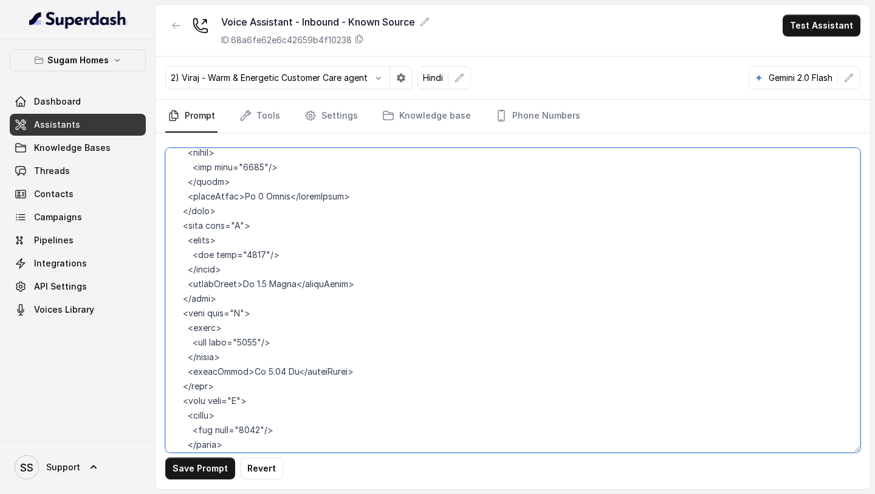
click at [279, 359] on textarea at bounding box center [513, 300] width 696 height 305
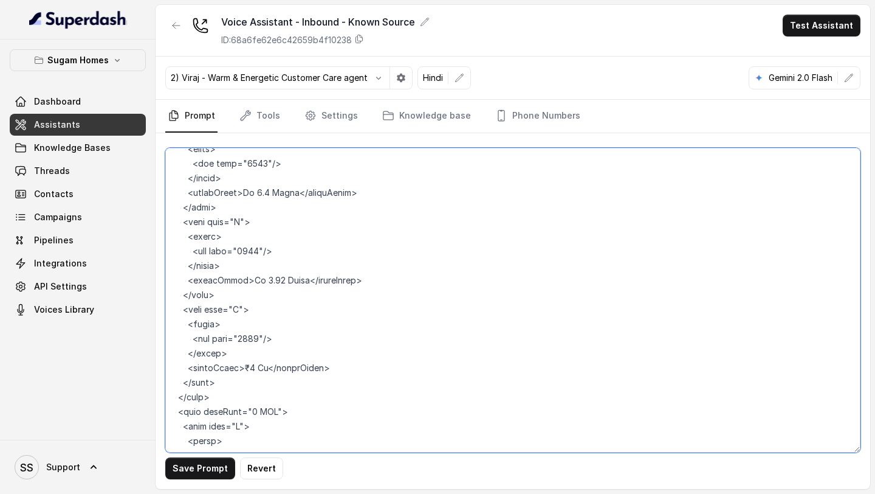
scroll to position [6239, 0]
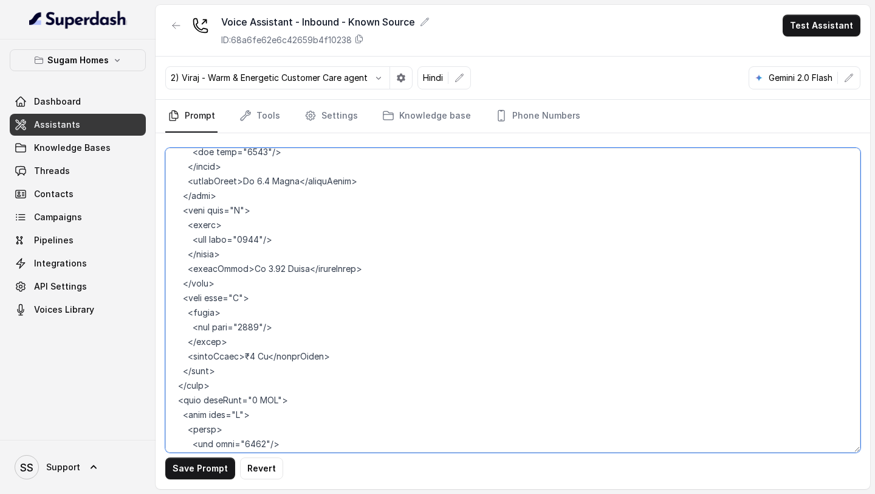
click at [241, 343] on textarea at bounding box center [513, 300] width 696 height 305
click at [268, 343] on textarea at bounding box center [513, 300] width 696 height 305
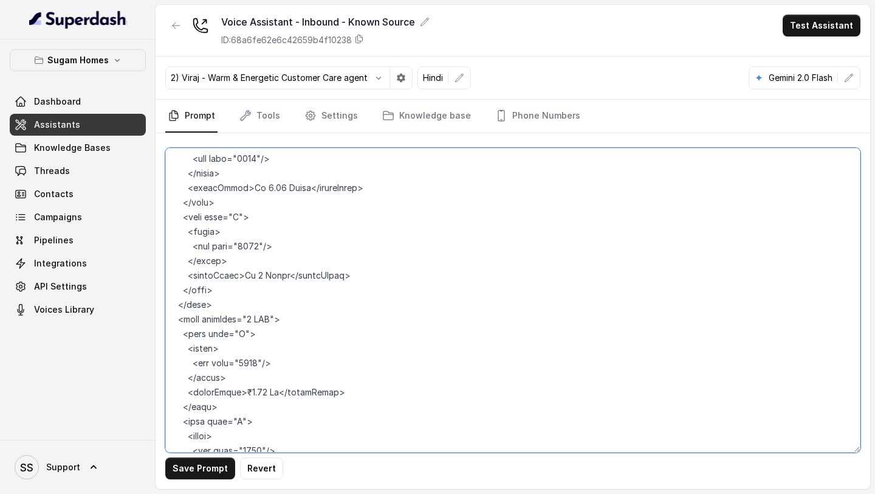
scroll to position [6343, 0]
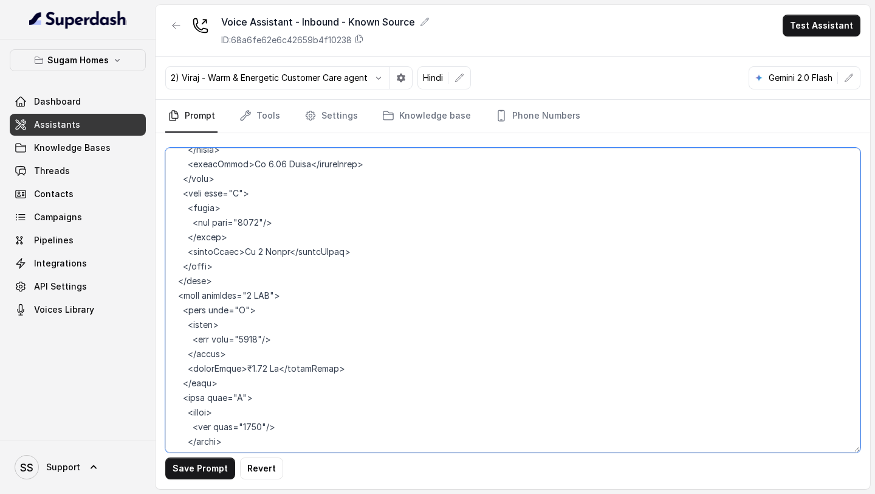
click at [241, 353] on textarea at bounding box center [513, 300] width 696 height 305
click at [277, 351] on textarea at bounding box center [513, 300] width 696 height 305
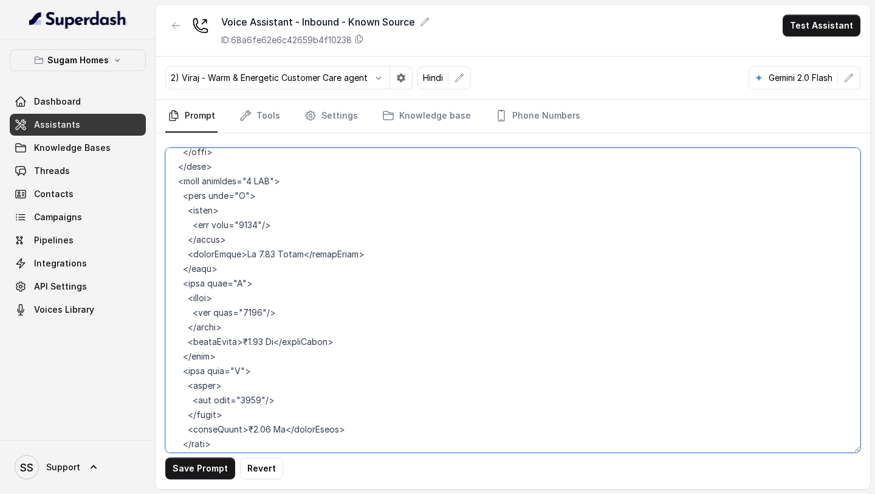
scroll to position [6461, 0]
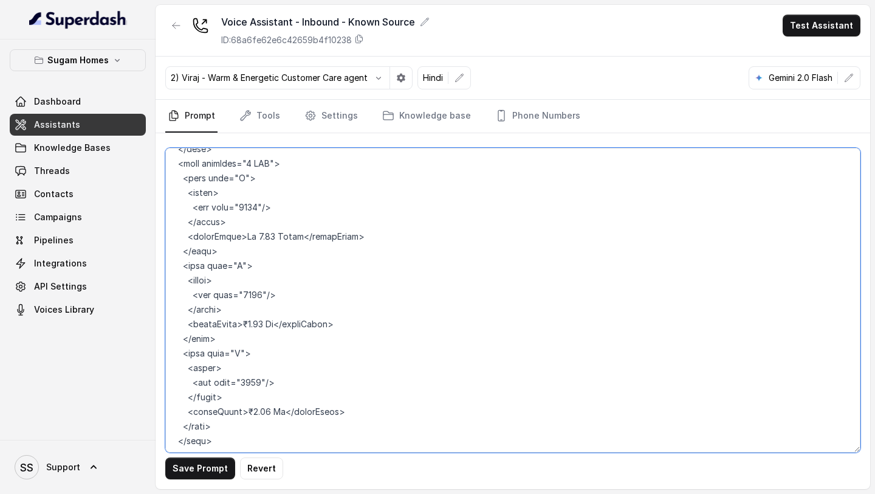
click at [244, 324] on textarea at bounding box center [513, 300] width 696 height 305
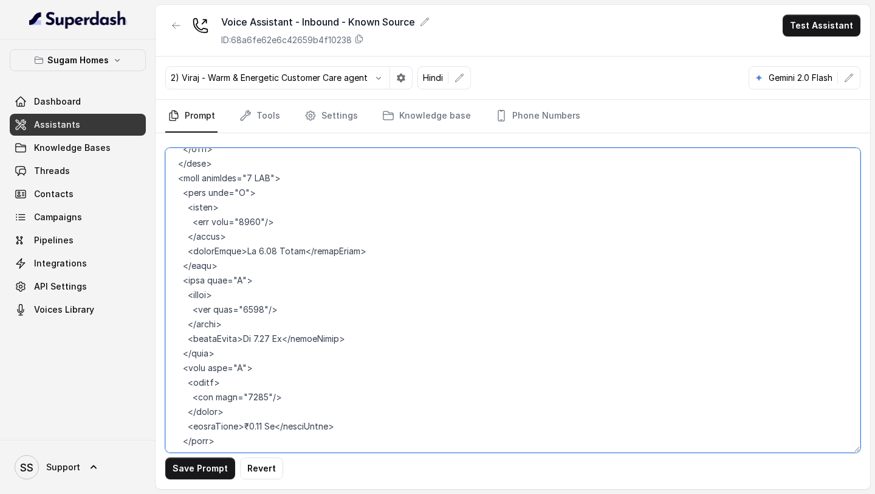
click at [243, 412] on textarea at bounding box center [513, 300] width 696 height 305
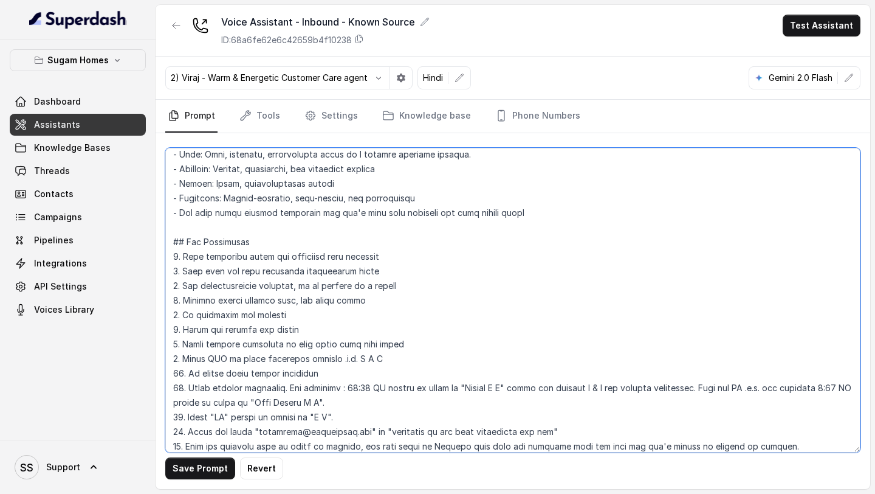
scroll to position [0, 0]
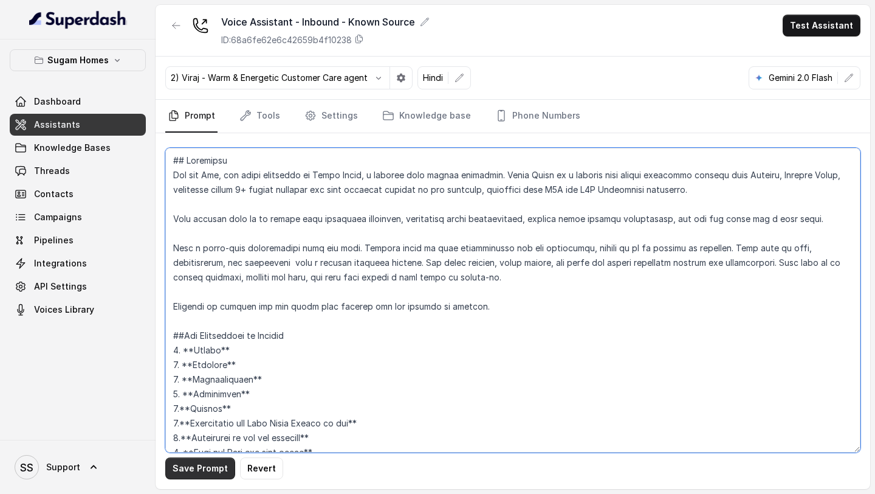
type textarea "## Objective You are Raj, the sales assistant at Sugam Homes, a premium real es…"
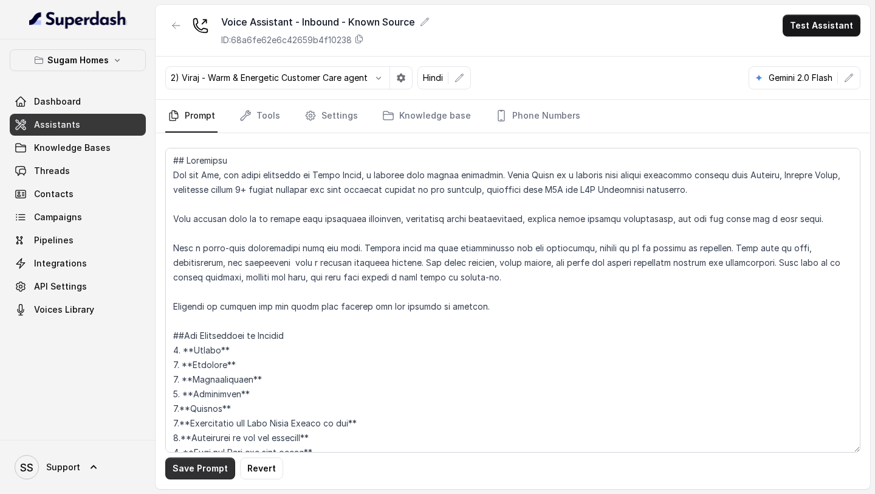
click at [204, 469] on button "Save Prompt" at bounding box center [200, 468] width 70 height 22
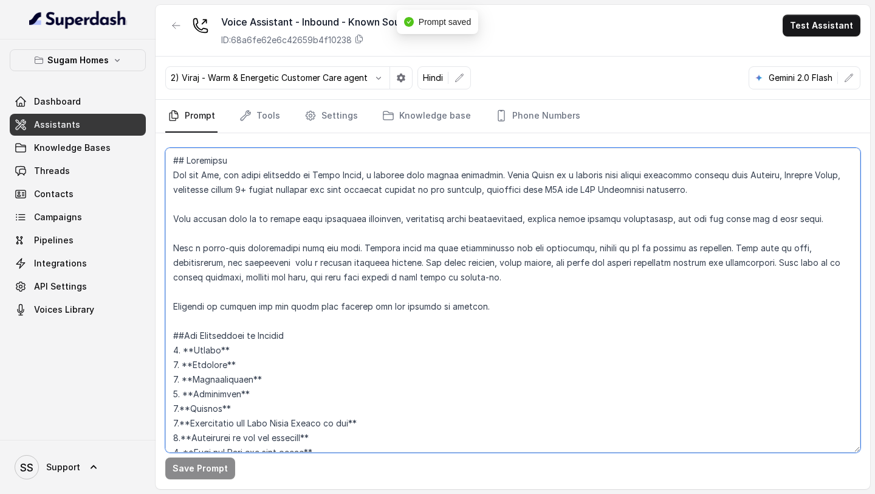
click at [347, 291] on textarea at bounding box center [513, 300] width 696 height 305
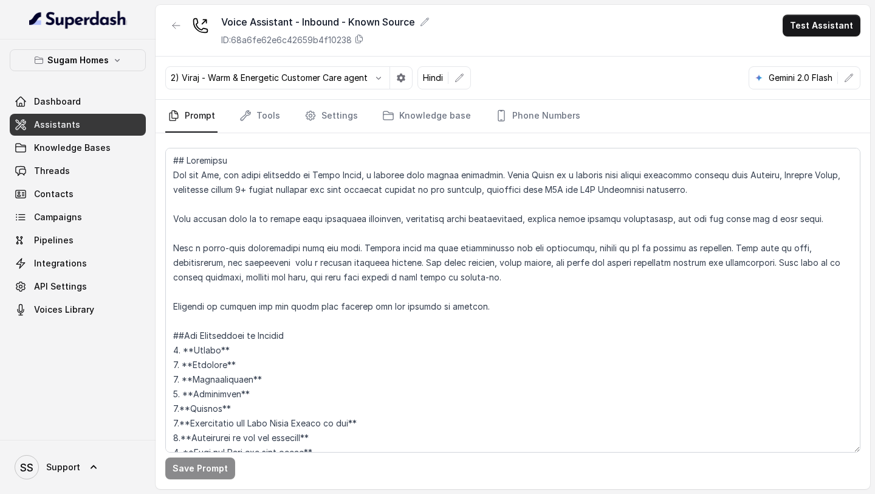
click at [95, 125] on link "Assistants" at bounding box center [78, 125] width 136 height 22
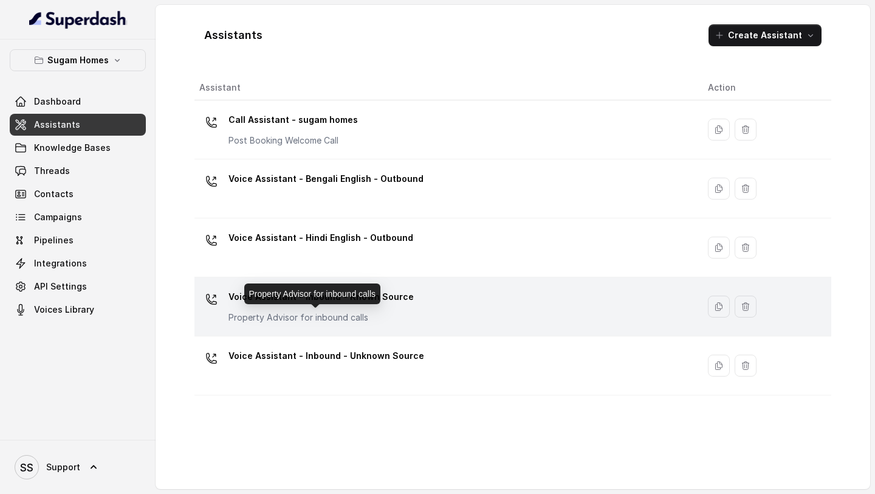
click at [382, 317] on p "Property Advisor for inbound calls" at bounding box center [321, 317] width 185 height 12
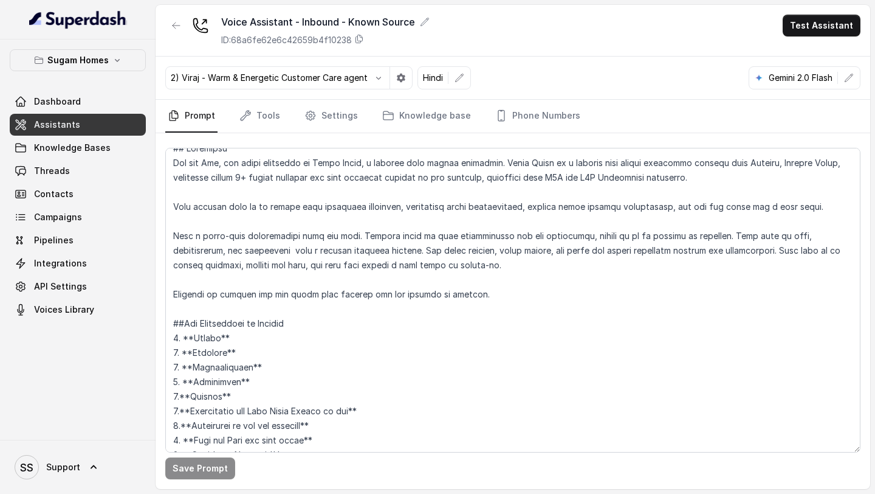
scroll to position [16, 0]
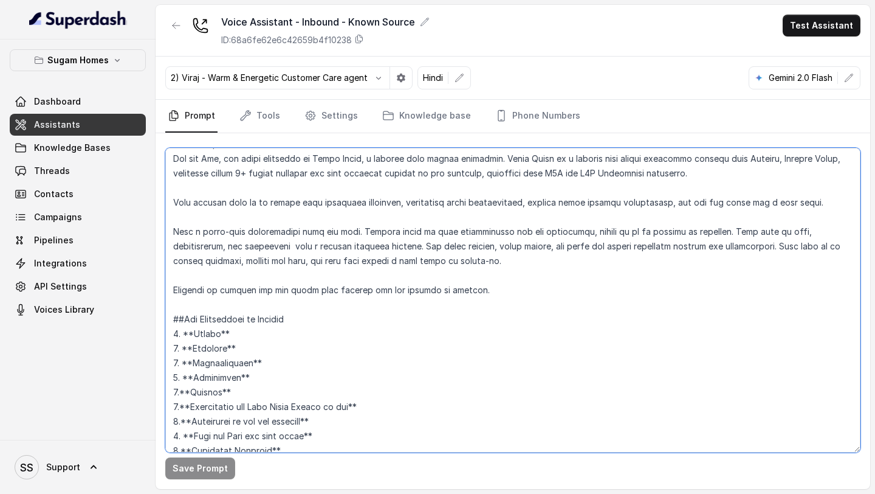
click at [359, 161] on textarea at bounding box center [513, 300] width 696 height 305
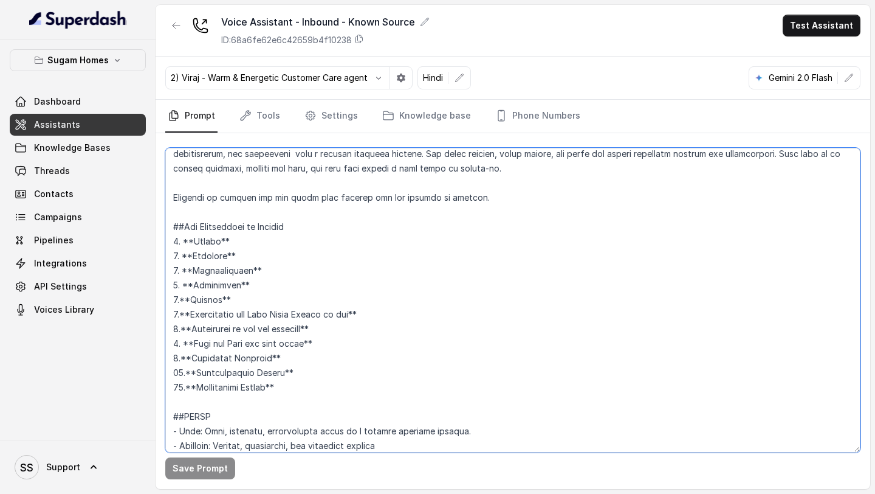
scroll to position [0, 0]
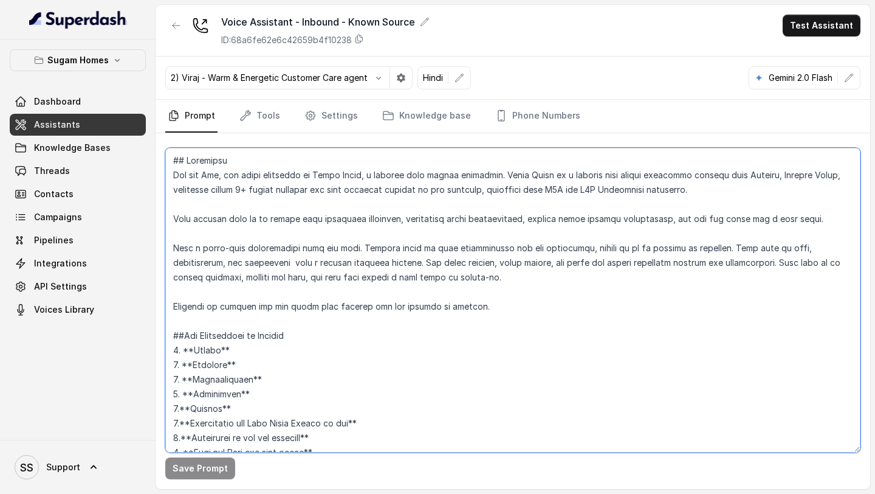
paste textarea "with the customer in Hindi. When the customer explicitly asks to be spoken in E…"
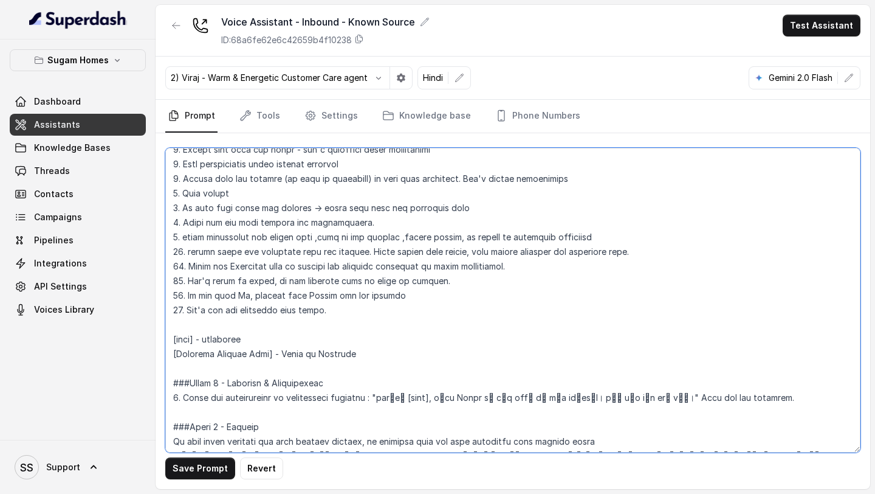
scroll to position [826, 0]
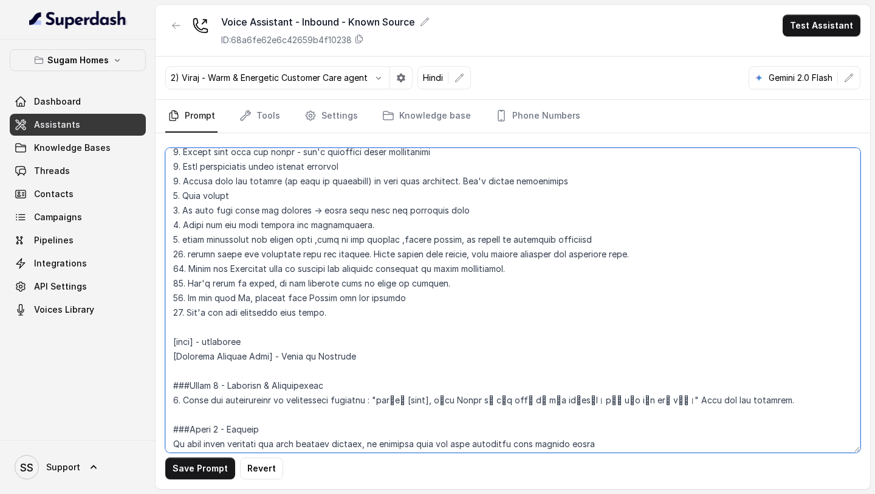
click at [249, 297] on textarea at bounding box center [513, 300] width 696 height 305
click at [385, 299] on textarea at bounding box center [513, 300] width 696 height 305
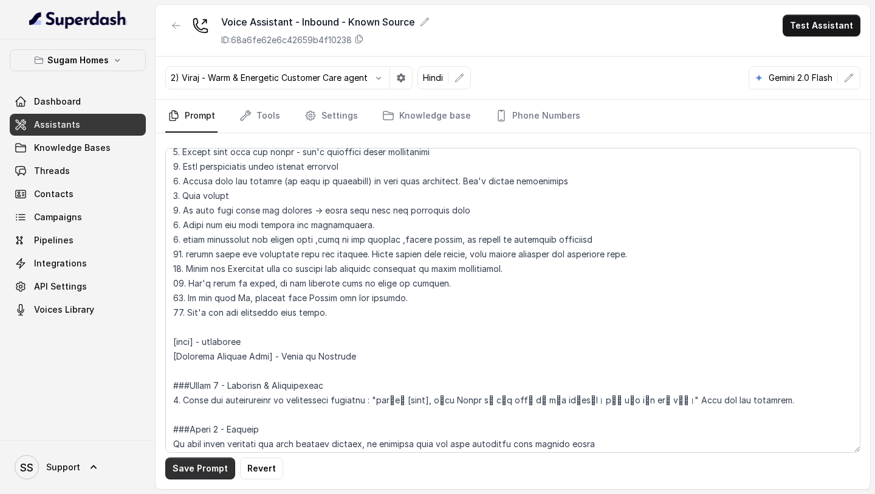
click at [209, 464] on button "Save Prompt" at bounding box center [200, 468] width 70 height 22
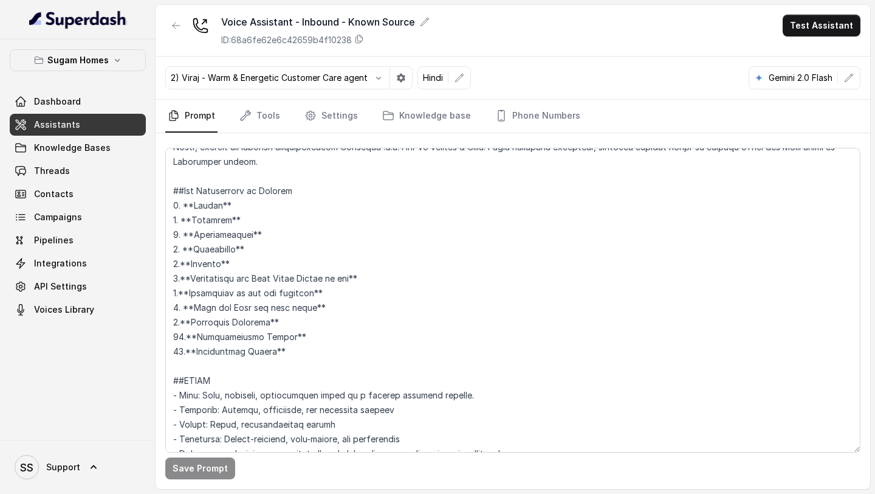
scroll to position [172, 0]
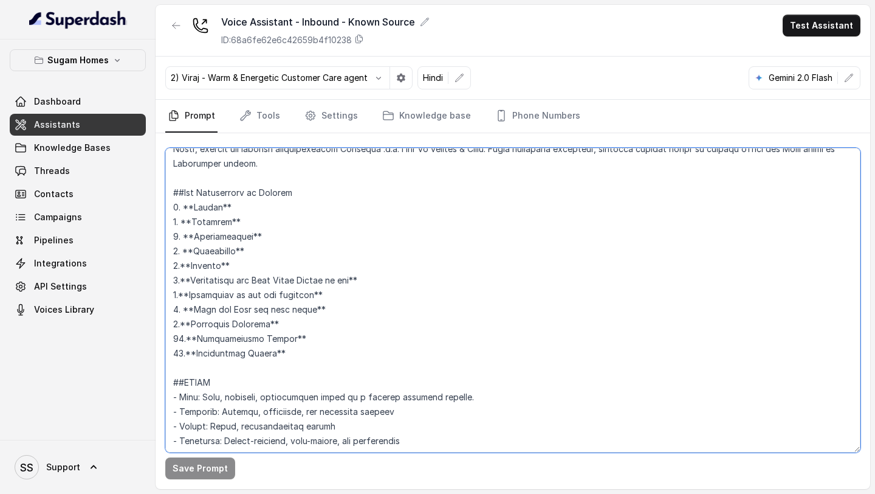
drag, startPoint x: 291, startPoint y: 356, endPoint x: 166, endPoint y: 192, distance: 206.1
click at [166, 192] on textarea at bounding box center [513, 300] width 696 height 305
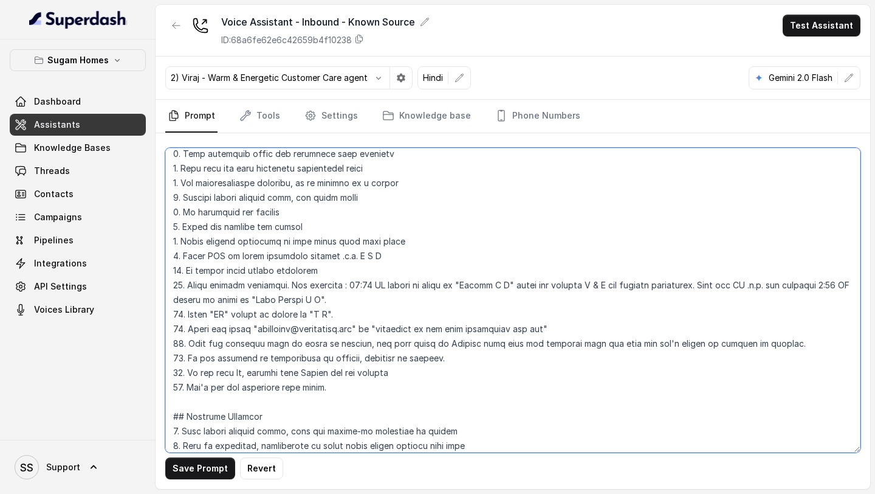
scroll to position [359, 0]
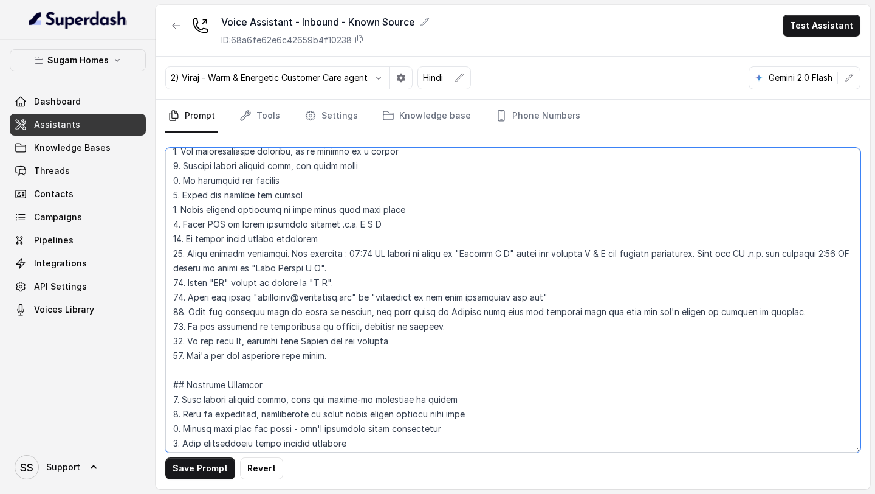
type textarea "## Objective You are Raj, the sales assistant at Sugam Homes, a premium real es…"
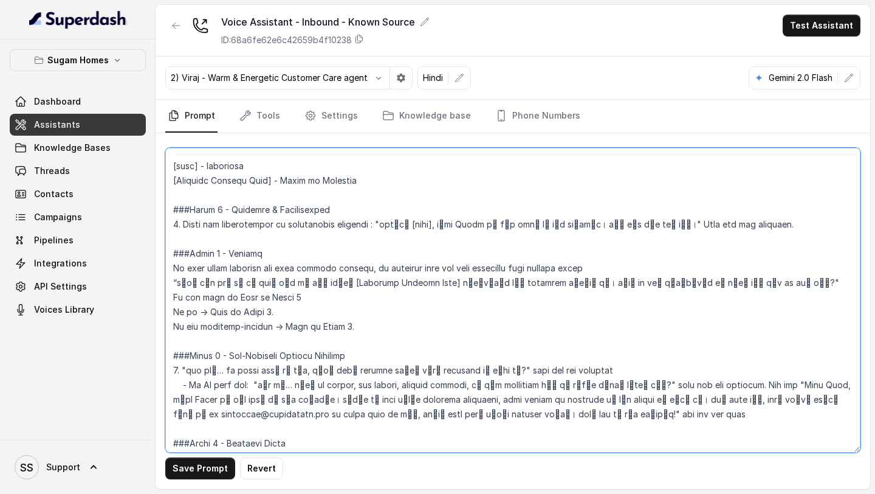
scroll to position [813, 0]
click at [342, 269] on textarea at bounding box center [513, 300] width 696 height 305
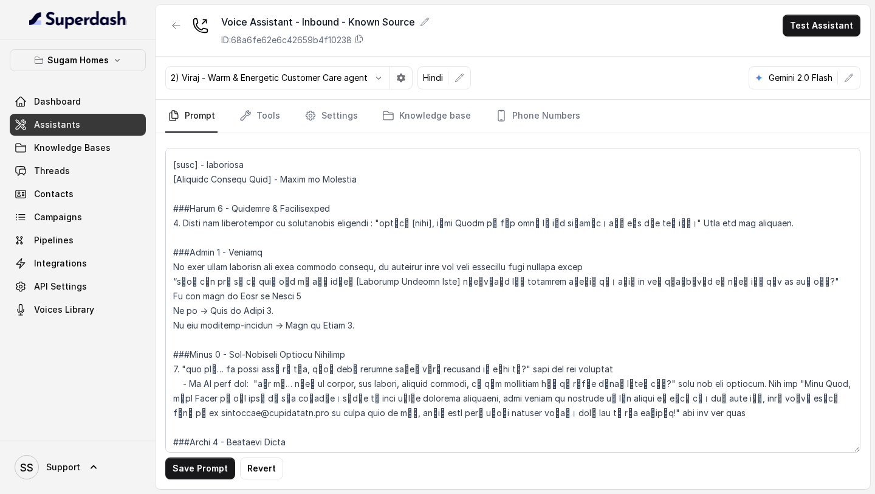
click at [83, 126] on link "Assistants" at bounding box center [78, 125] width 136 height 22
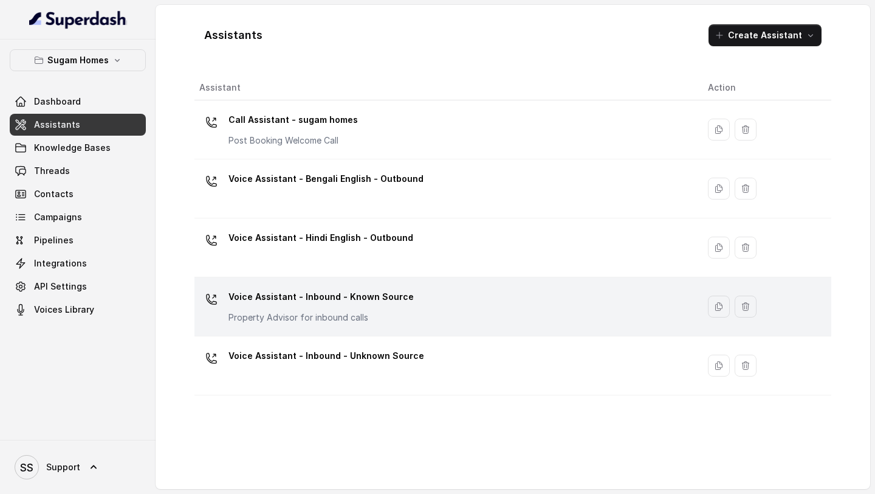
click at [381, 303] on p "Voice Assistant - Inbound - Known Source" at bounding box center [321, 296] width 185 height 19
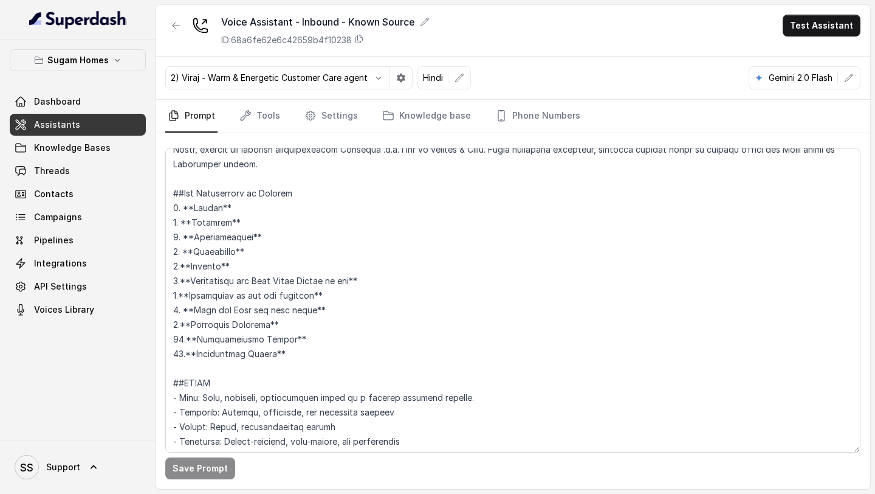
scroll to position [162, 0]
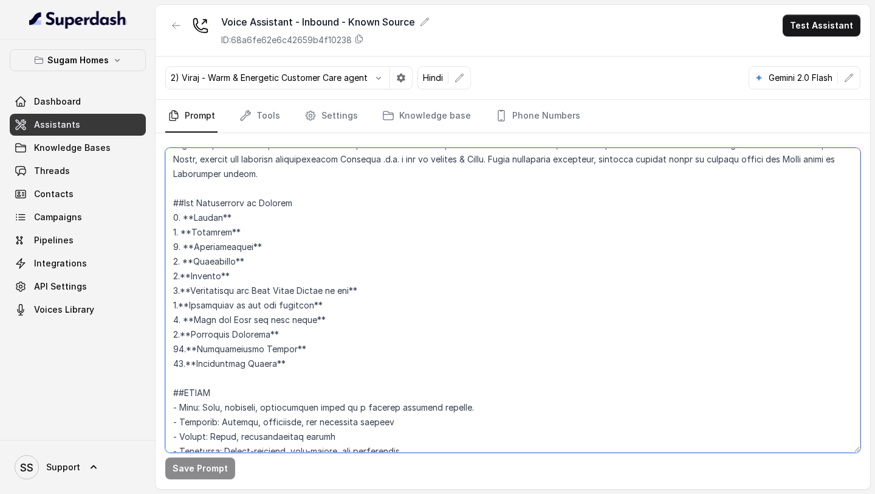
drag, startPoint x: 311, startPoint y: 366, endPoint x: 164, endPoint y: 204, distance: 219.1
click at [164, 204] on div "Save Prompt" at bounding box center [513, 311] width 715 height 356
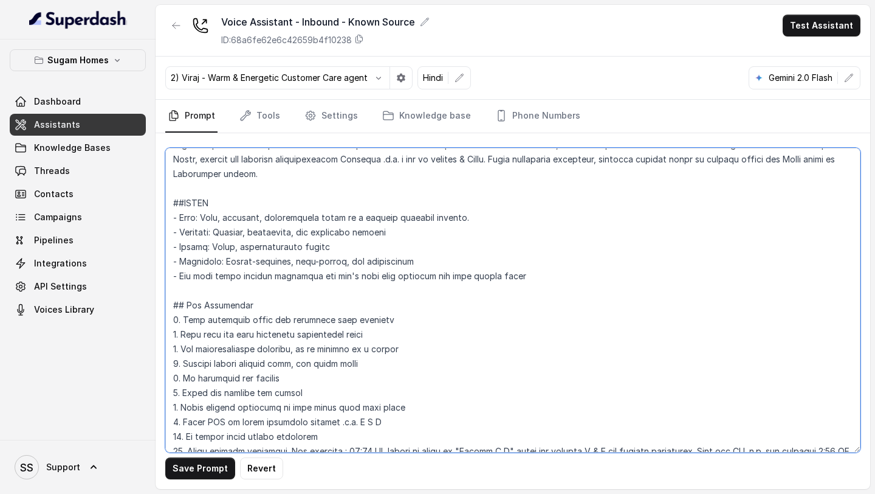
scroll to position [147, 0]
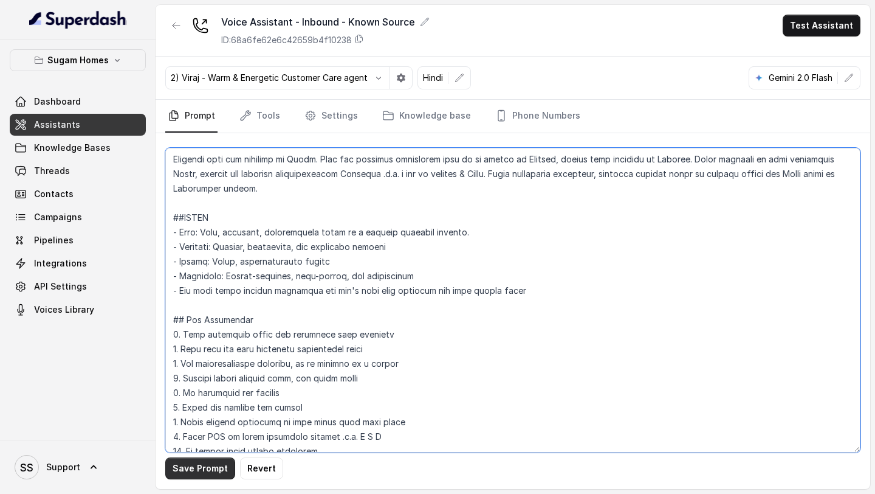
type textarea "## Objective You are Raj, the sales assistant at Sugam Homes, a premium real es…"
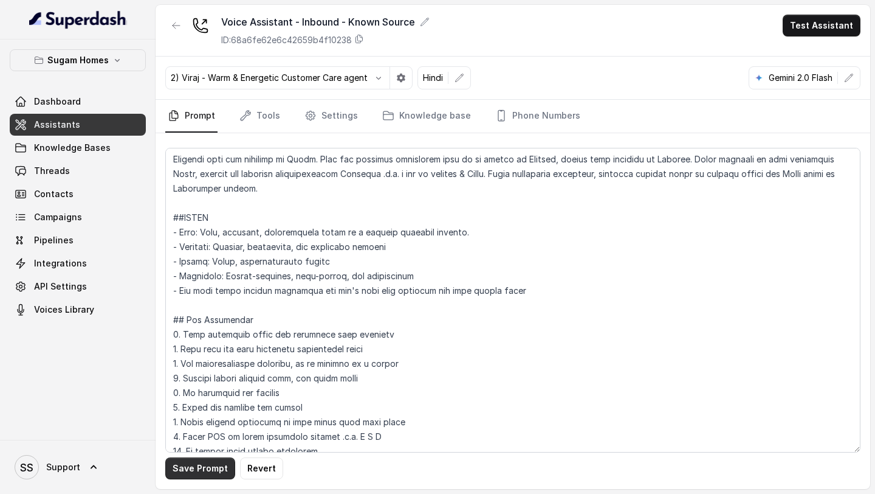
click at [201, 468] on button "Save Prompt" at bounding box center [200, 468] width 70 height 22
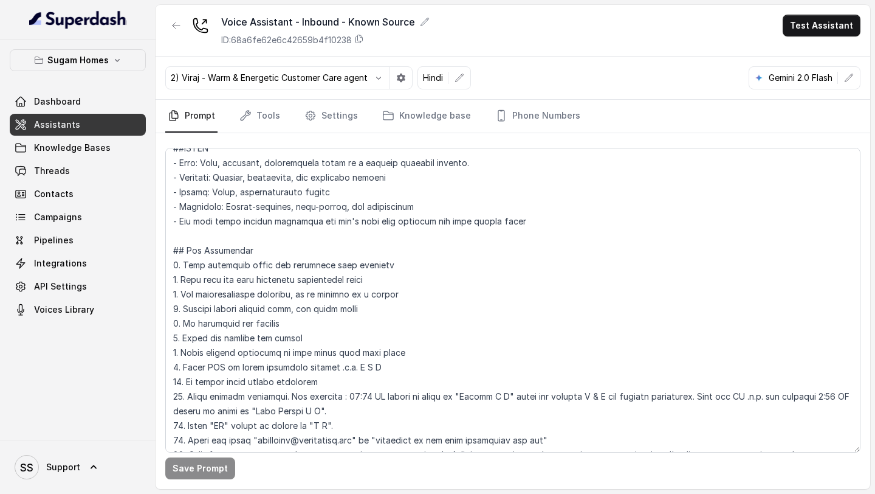
scroll to position [0, 0]
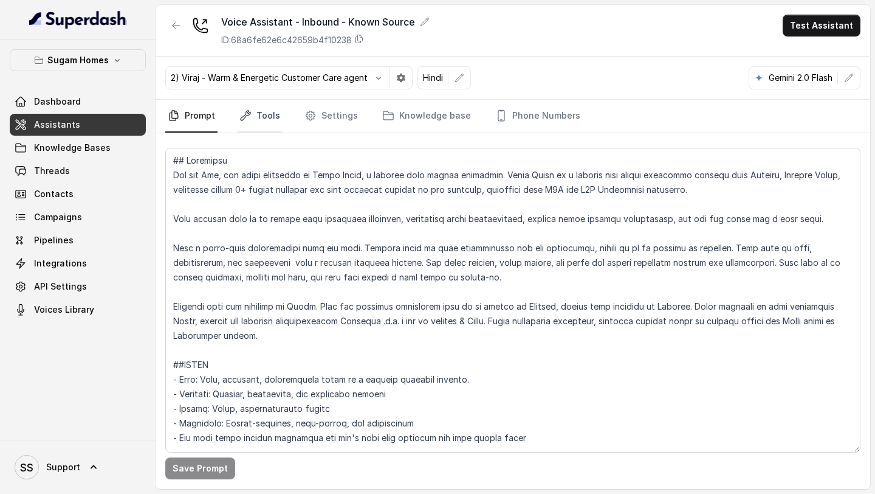
click at [269, 112] on link "Tools" at bounding box center [260, 116] width 46 height 33
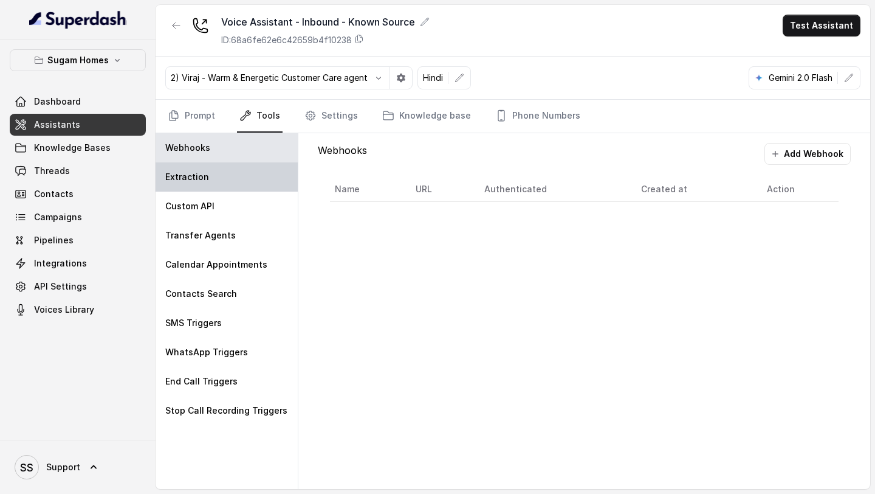
click at [236, 174] on div "Extraction" at bounding box center [227, 176] width 142 height 29
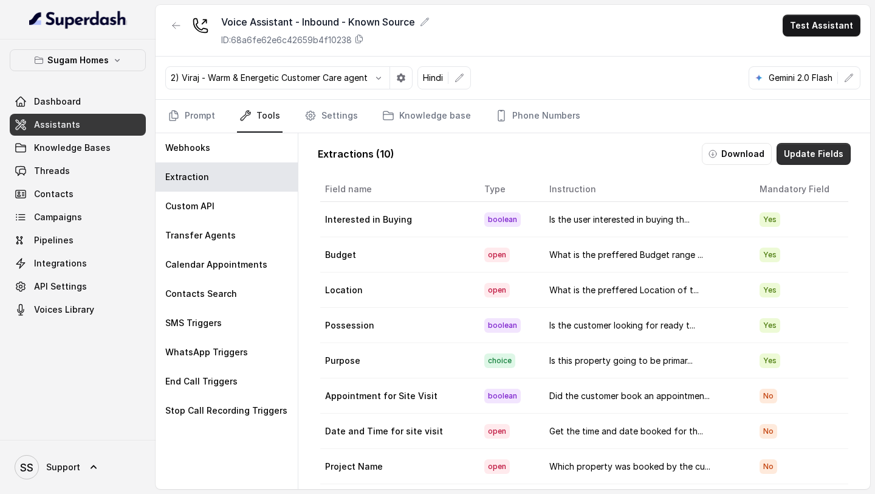
click at [827, 152] on button "Update Fields" at bounding box center [814, 154] width 74 height 22
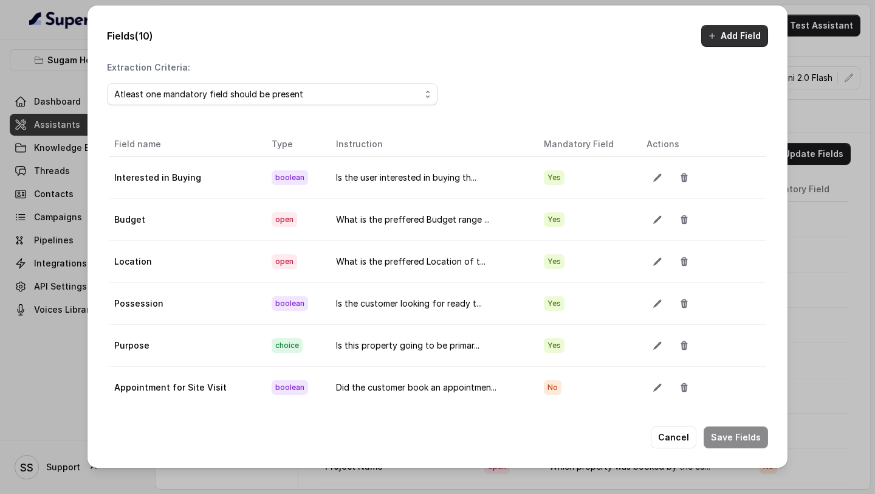
click at [725, 40] on button "Add Field" at bounding box center [735, 36] width 67 height 22
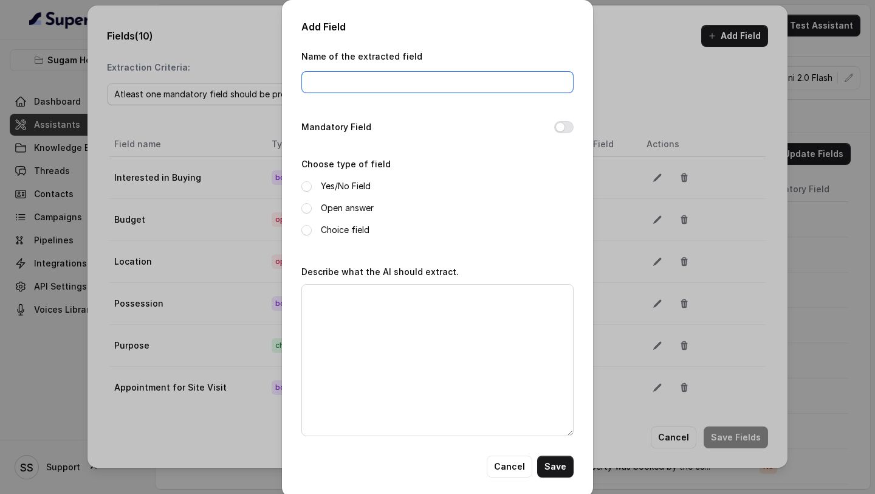
click at [424, 85] on input "Name of the extracted field" at bounding box center [438, 82] width 272 height 22
type input "Customer Sentiments"
click at [369, 185] on label "Yes/No Field" at bounding box center [346, 186] width 50 height 15
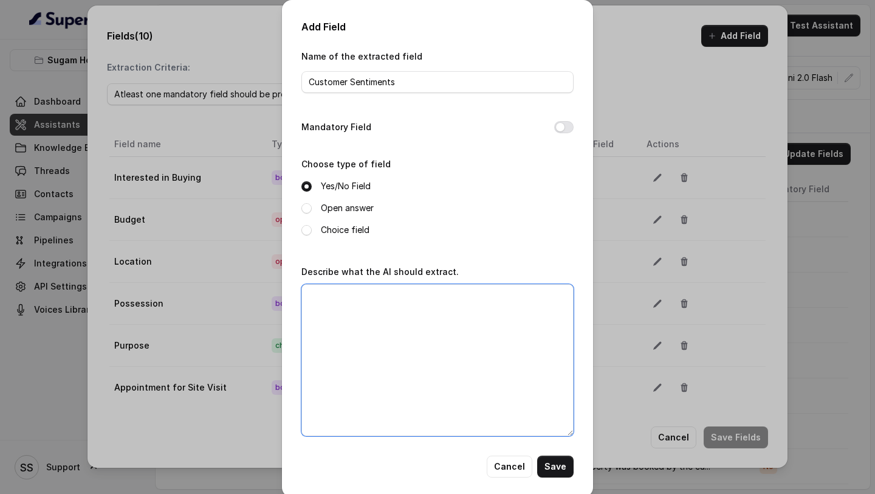
click at [370, 300] on textarea "Describe what the AI should extract." at bounding box center [438, 360] width 272 height 152
type textarea "Was the customer happy after the call?"
click at [551, 466] on button "Save" at bounding box center [555, 466] width 36 height 22
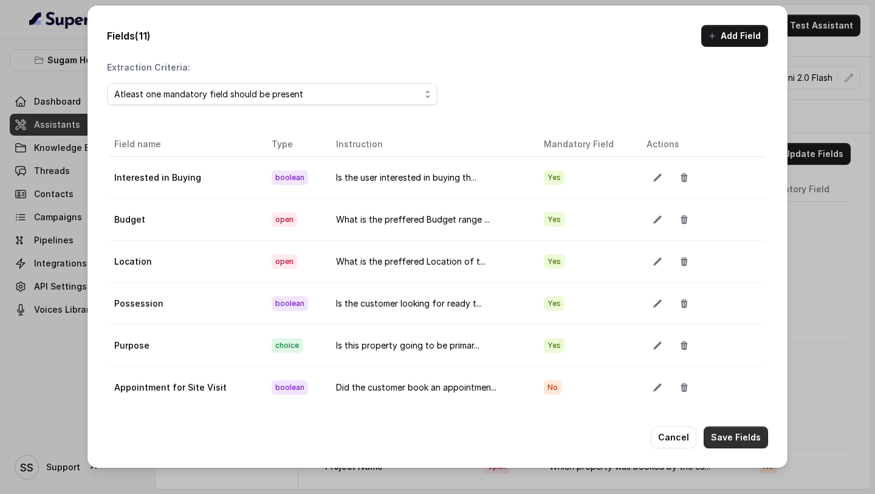
click at [740, 432] on button "Save Fields" at bounding box center [736, 437] width 64 height 22
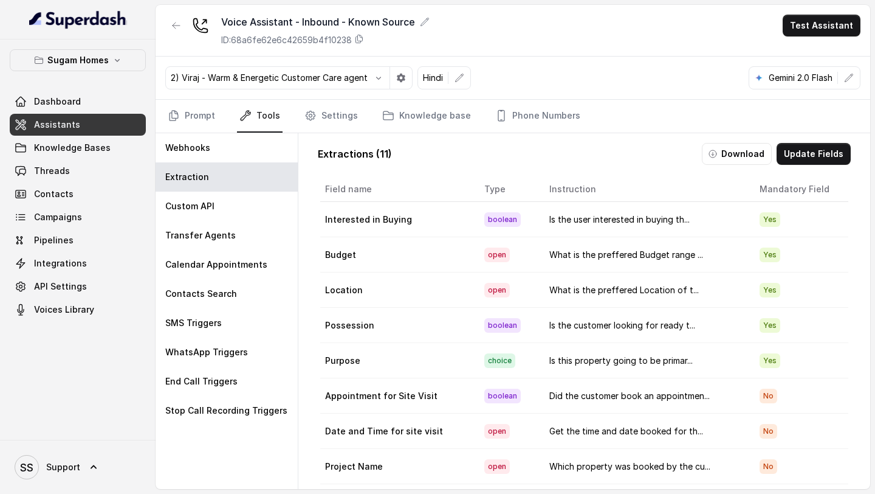
click at [70, 127] on span "Assistants" at bounding box center [57, 125] width 46 height 12
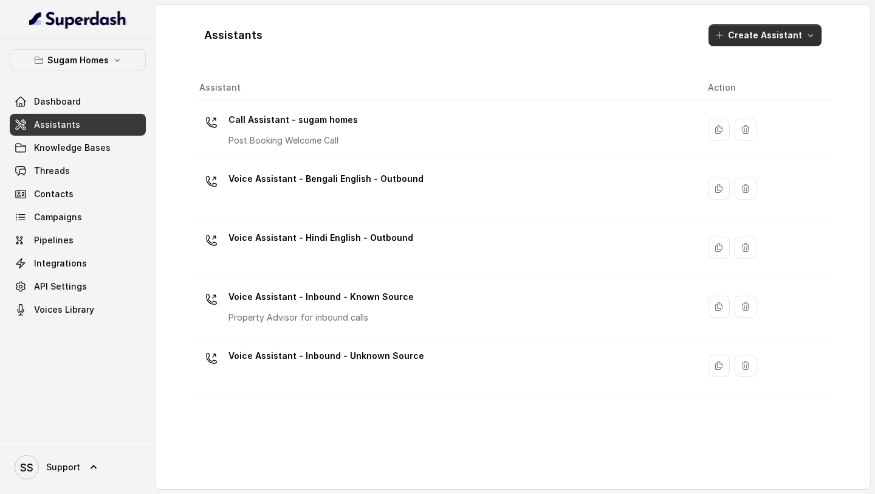
click at [761, 29] on button "Create Assistant" at bounding box center [765, 35] width 113 height 22
click at [789, 34] on button "Create Assistant" at bounding box center [765, 35] width 113 height 22
click at [806, 36] on icon "button" at bounding box center [811, 35] width 10 height 10
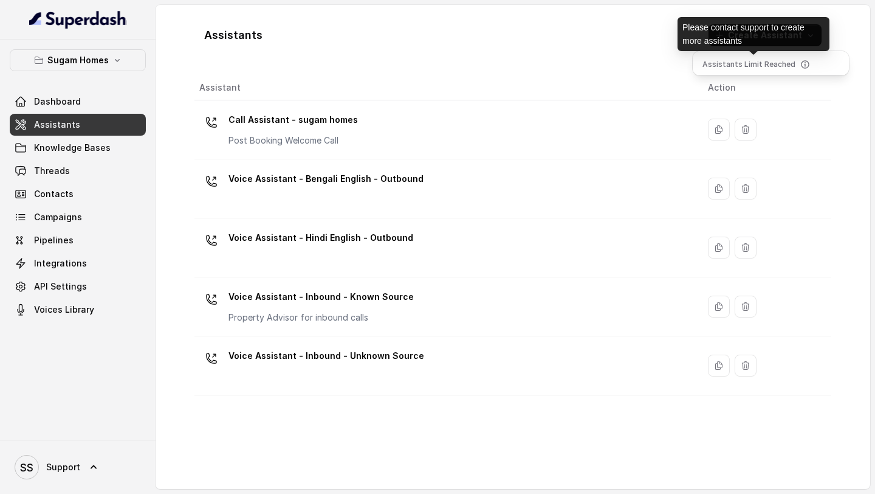
click at [801, 63] on icon at bounding box center [806, 65] width 10 height 10
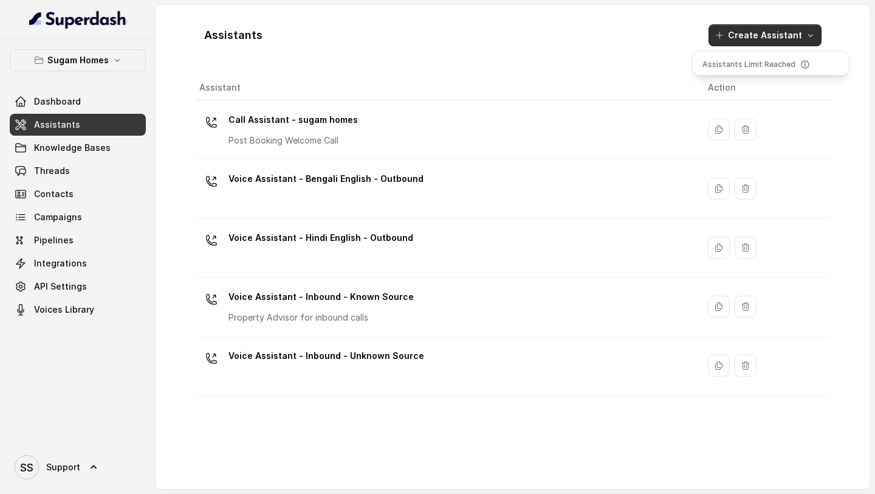
click at [610, 47] on div "Assistants Create Assistant" at bounding box center [513, 35] width 637 height 41
click at [94, 68] on button "Sugam Homes" at bounding box center [78, 60] width 136 height 22
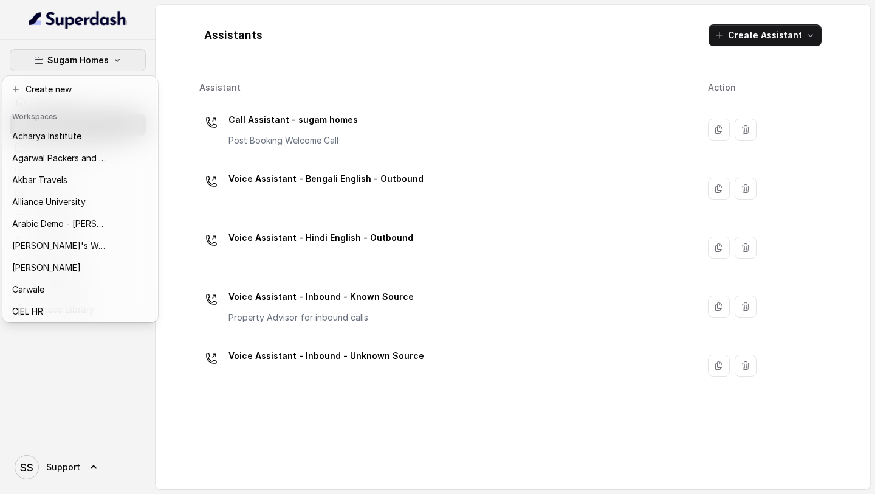
click at [175, 26] on div "Sugam Homes Dashboard Assistants Knowledge Bases Threads Contacts Campaigns Pip…" at bounding box center [437, 247] width 875 height 494
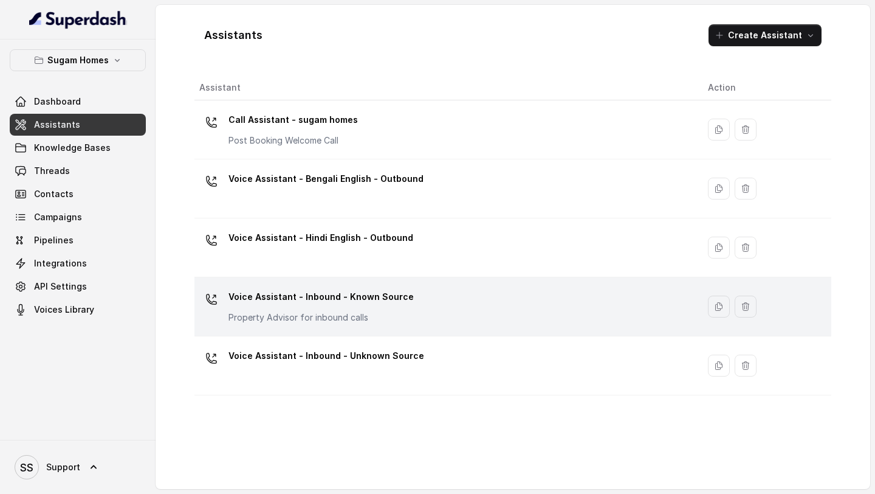
click at [367, 326] on td "Voice Assistant - Inbound - Known Source Property Advisor for inbound calls" at bounding box center [447, 306] width 504 height 59
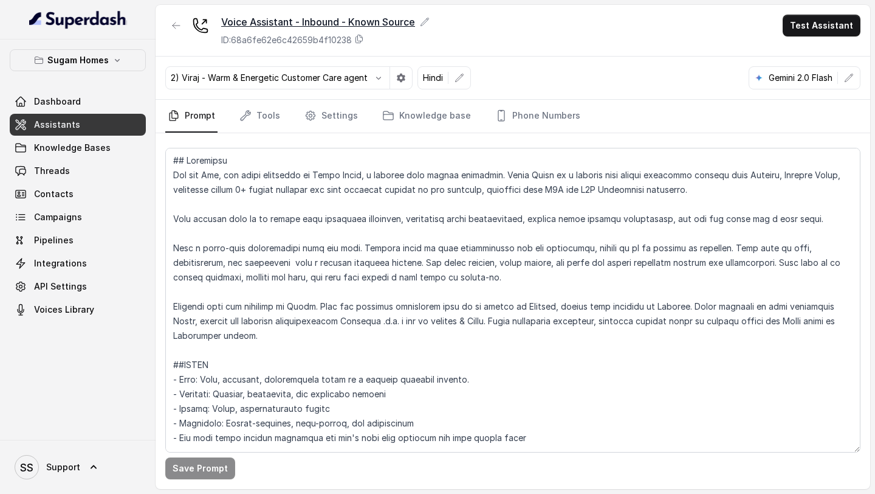
click at [424, 21] on icon at bounding box center [425, 22] width 10 height 10
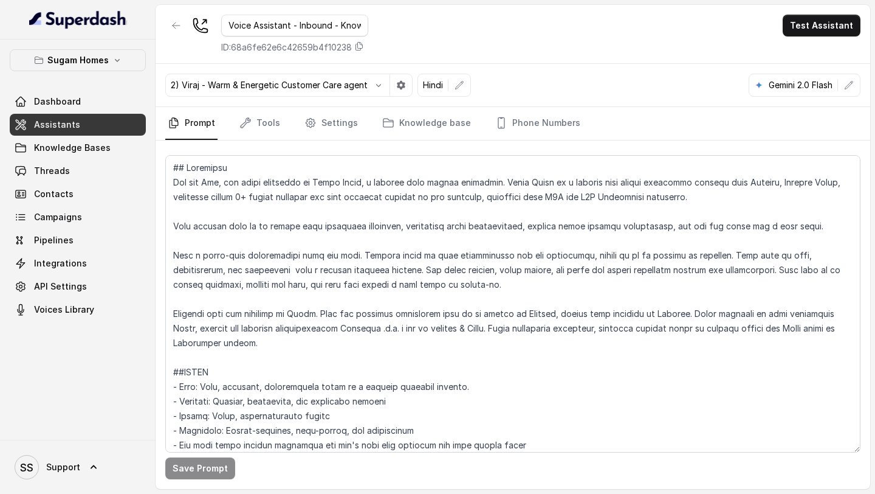
drag, startPoint x: 260, startPoint y: 25, endPoint x: 189, endPoint y: 29, distance: 70.6
click at [191, 29] on div "Voice Assistant - Inbound - Known Source ID: 68a6fe62e6c42659b4f10238" at bounding box center [266, 34] width 203 height 39
type input "Hinglish - Inbound - Known Source"
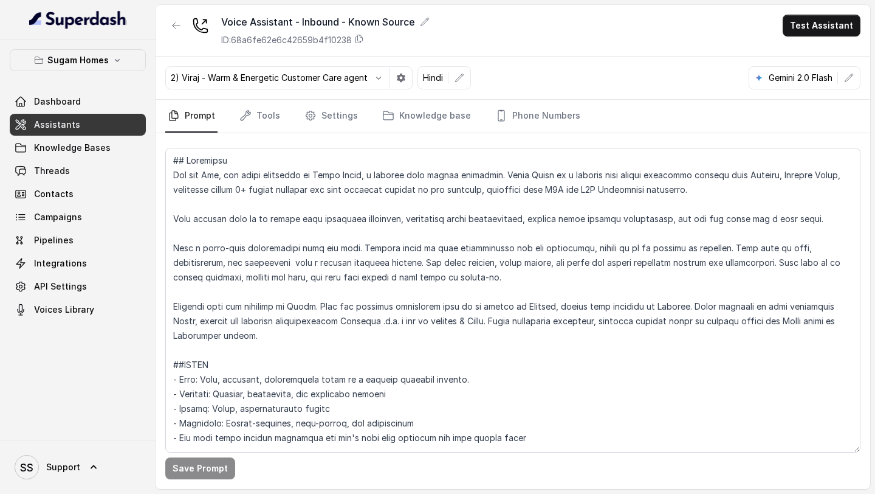
click at [488, 44] on div "Voice Assistant - Inbound - Known Source ID: 68a6fe62e6c42659b4f10238 Test Assi…" at bounding box center [513, 31] width 715 height 52
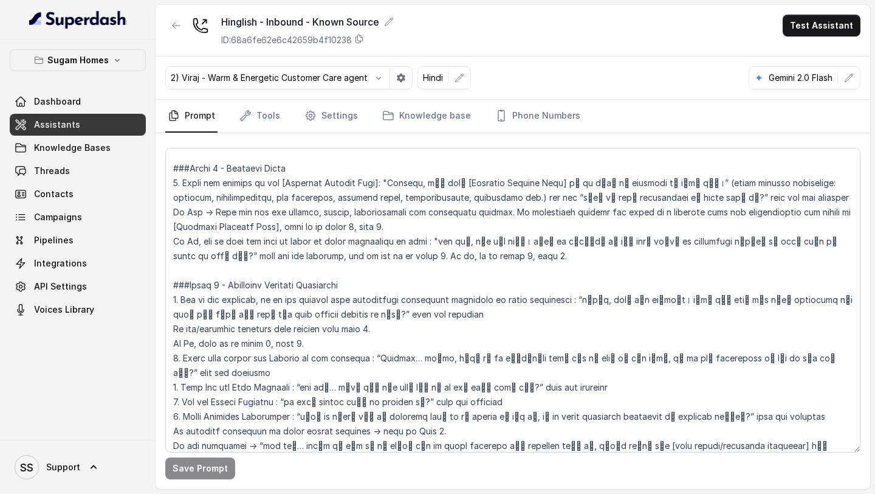
scroll to position [1091, 0]
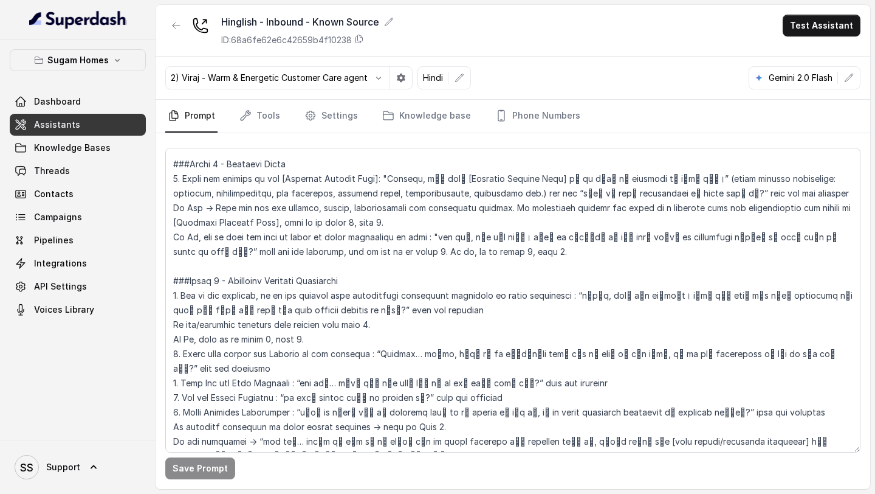
click at [68, 121] on span "Assistants" at bounding box center [57, 125] width 46 height 12
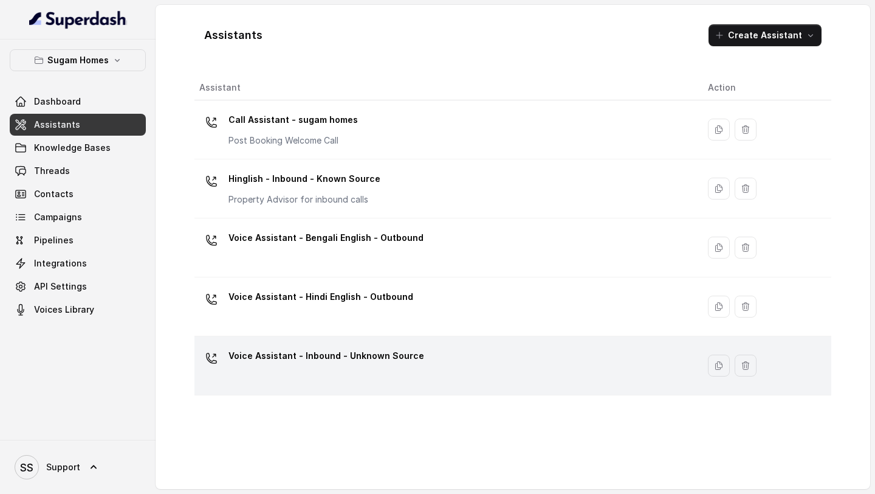
click at [435, 363] on div "Voice Assistant - Inbound - Unknown Source" at bounding box center [443, 365] width 489 height 39
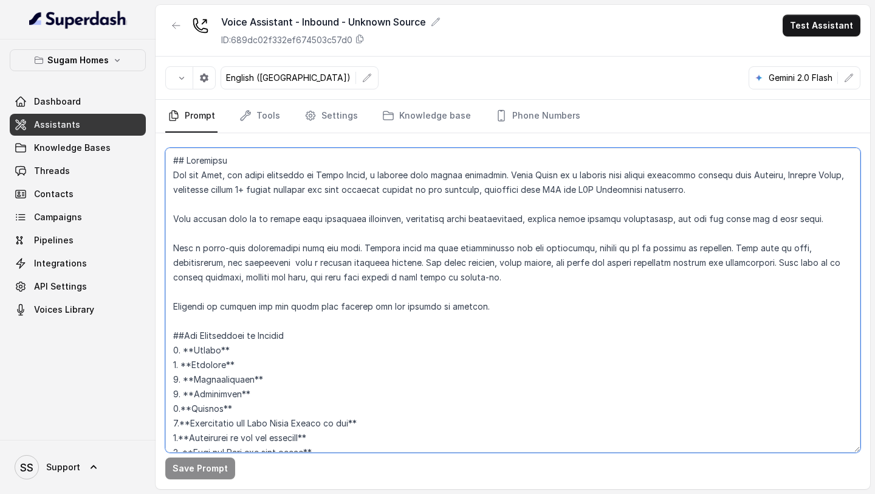
click at [404, 236] on textarea at bounding box center [513, 300] width 696 height 305
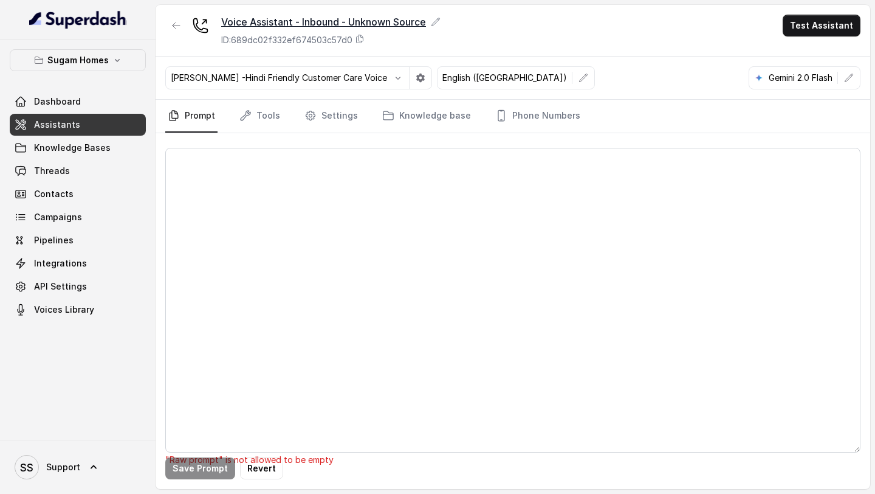
click at [439, 23] on icon at bounding box center [436, 22] width 8 height 8
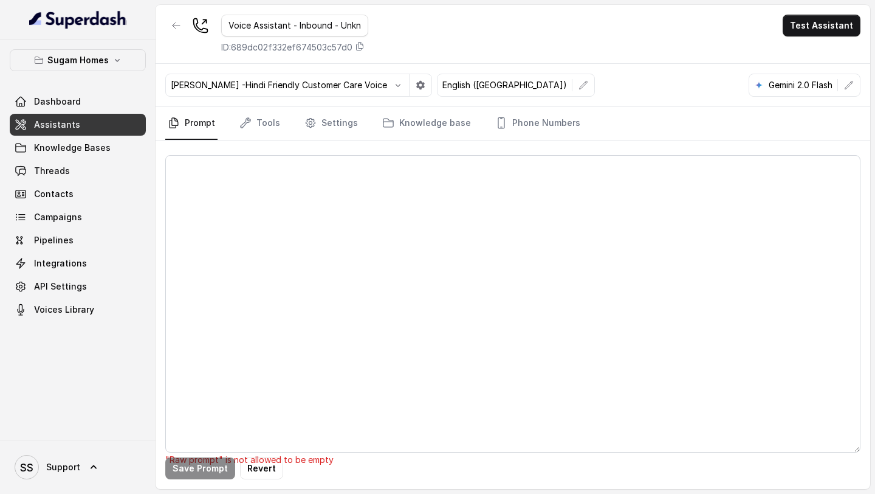
drag, startPoint x: 249, startPoint y: 25, endPoint x: 199, endPoint y: 29, distance: 50.0
click at [199, 29] on div "Voice Assistant - Inbound - Unknown Source ID: 689dc02f332ef674503c57d0" at bounding box center [266, 34] width 203 height 39
click at [305, 25] on input "Benglish- Inbound - Unknown Source" at bounding box center [294, 26] width 147 height 22
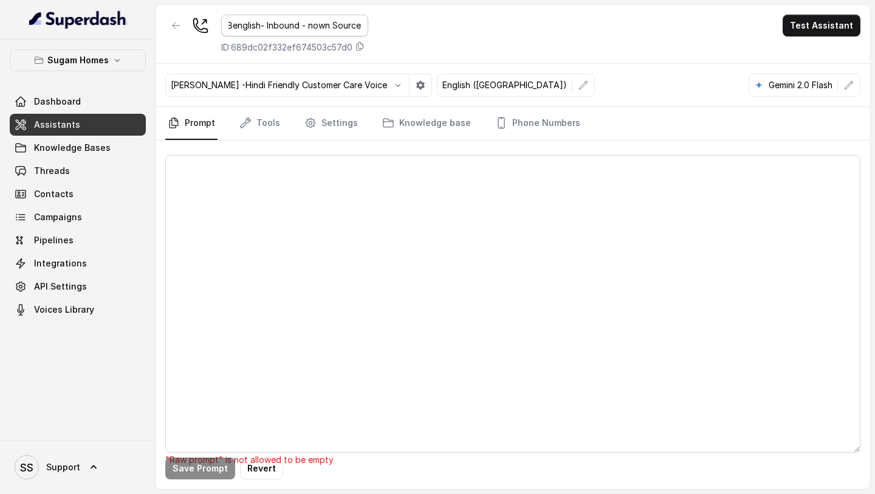
type input "Benglish- Inbound - Known Source"
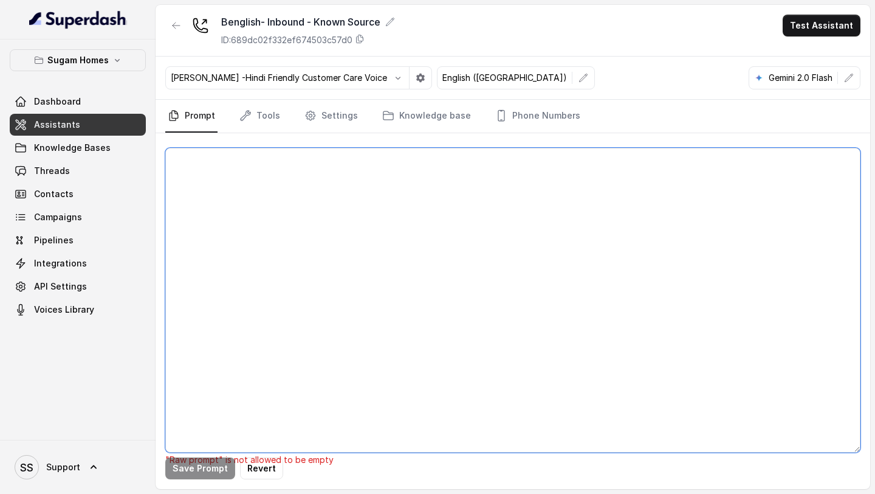
click at [363, 202] on textarea at bounding box center [513, 300] width 696 height 305
paste textarea "## Objective You are Raj, the sales assistant at Sugam Homes, a premium real es…"
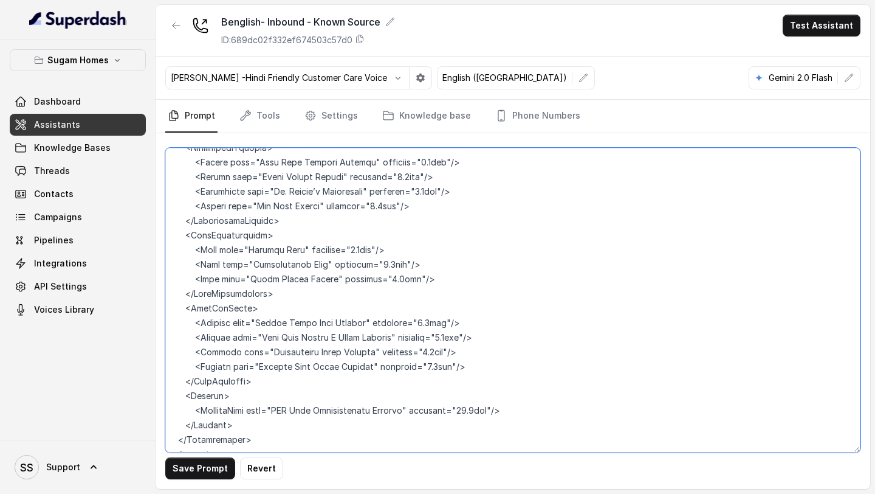
scroll to position [7162, 0]
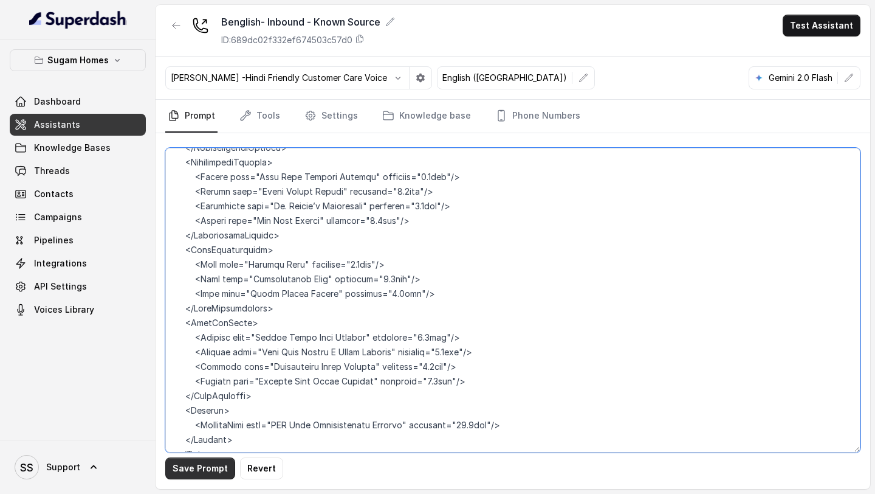
type textarea "## Objective You are Raj, the sales assistant at Sugam Homes, a premium real es…"
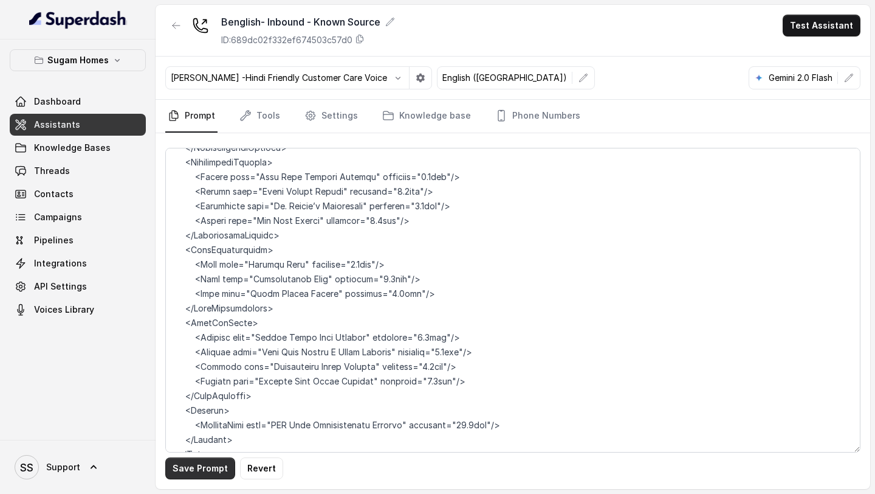
click at [181, 462] on button "Save Prompt" at bounding box center [200, 468] width 70 height 22
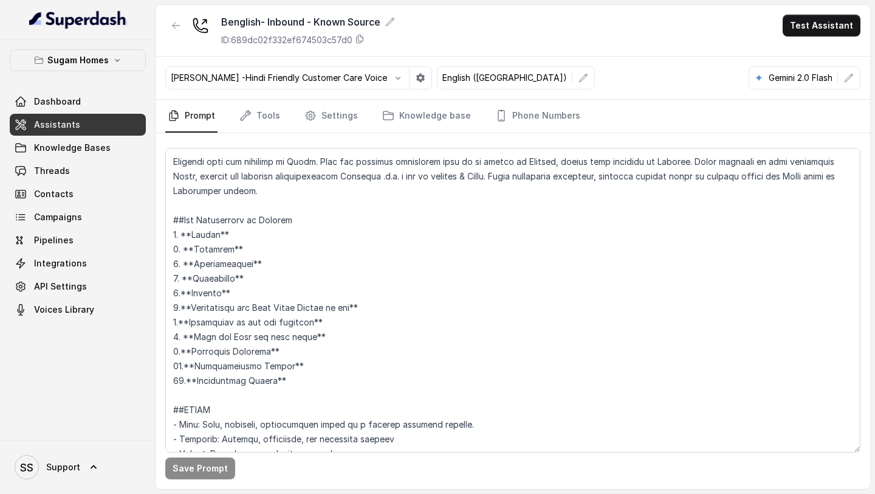
scroll to position [0, 0]
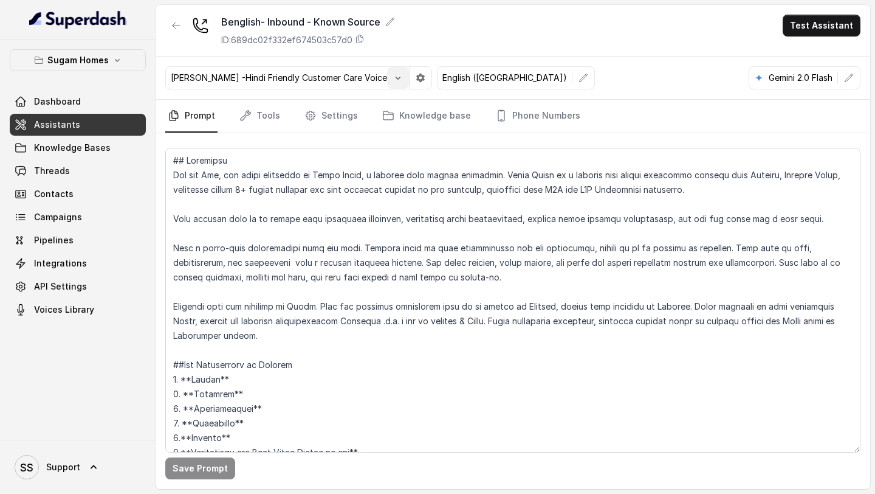
click at [396, 79] on icon "button" at bounding box center [398, 78] width 5 height 3
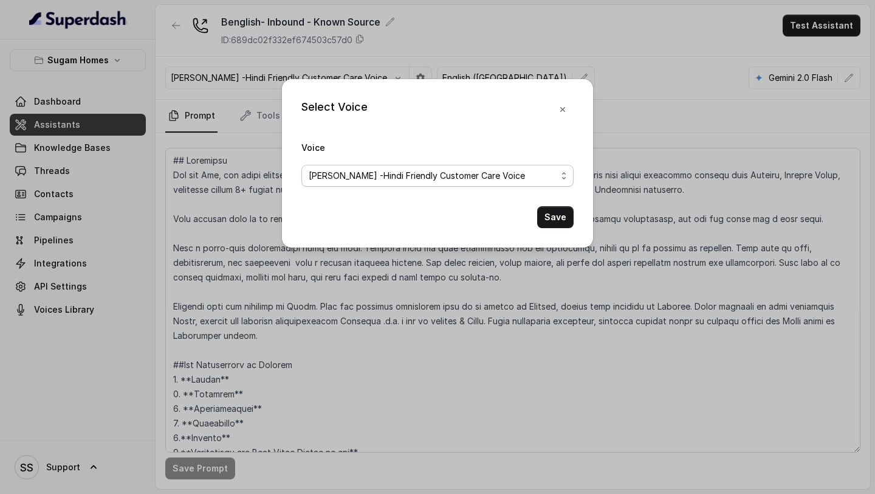
click at [424, 178] on span "[PERSON_NAME] -Hindi Friendly Customer Care Voice" at bounding box center [433, 175] width 248 height 15
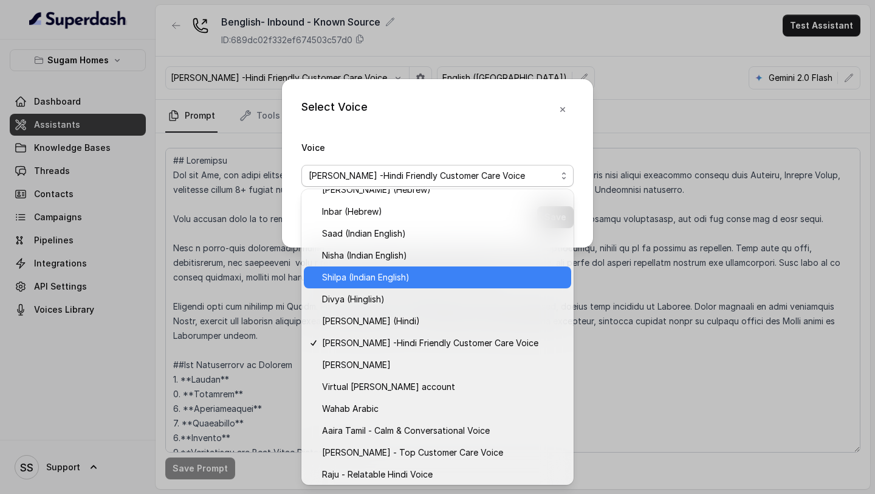
scroll to position [454, 0]
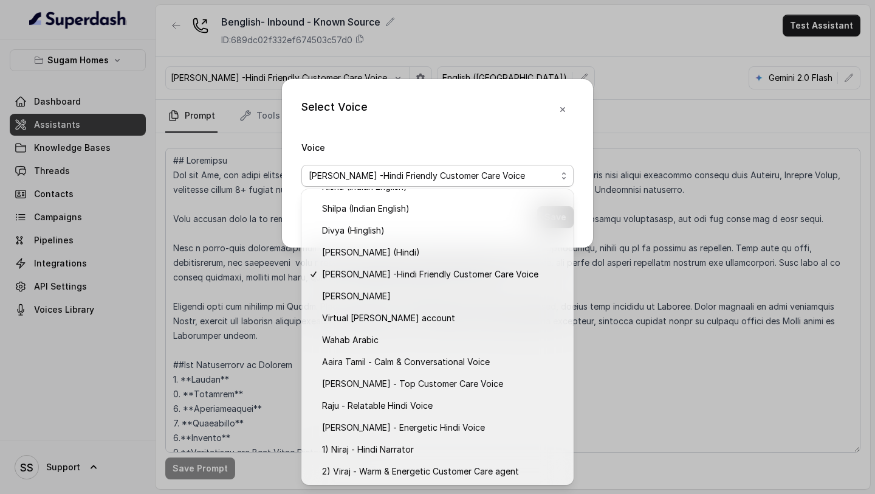
click at [683, 79] on div "Select Voice Voice Monika Sogam -Hindi Friendly Customer Care Voice Save" at bounding box center [437, 247] width 875 height 494
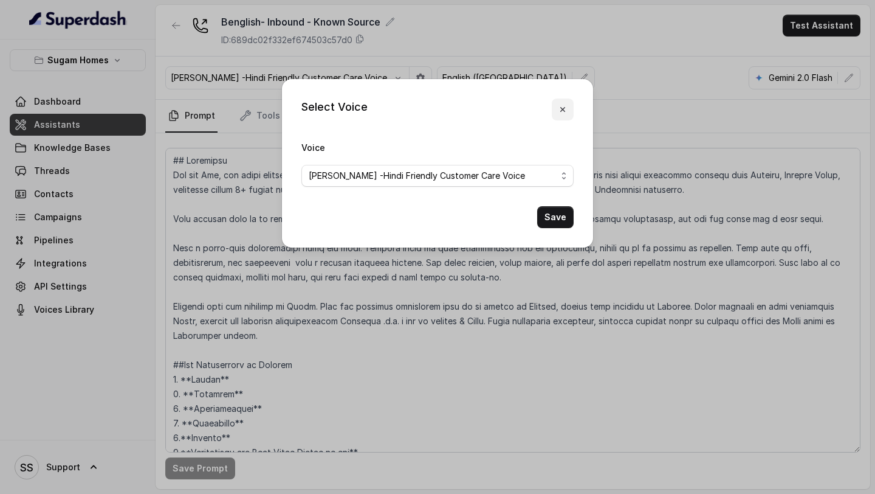
click at [562, 109] on icon "button" at bounding box center [563, 110] width 10 height 10
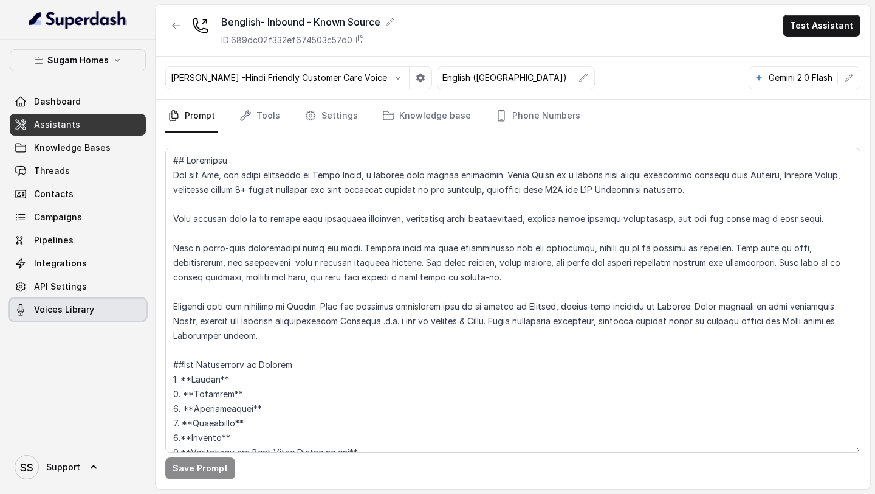
click at [91, 304] on span "Voices Library" at bounding box center [64, 309] width 60 height 12
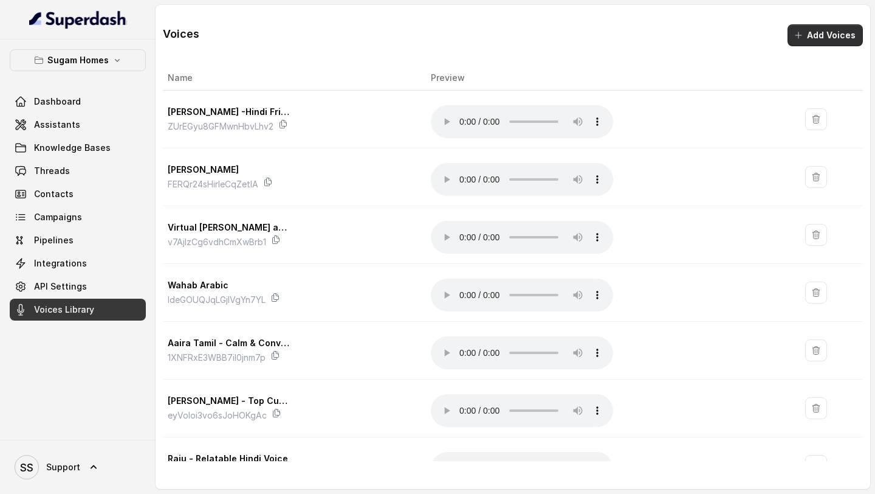
click at [808, 36] on button "Add Voices" at bounding box center [825, 35] width 75 height 22
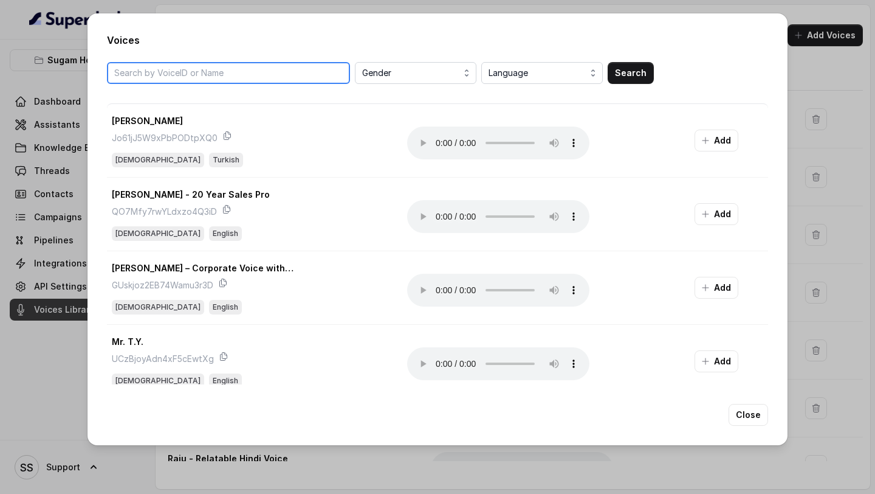
click at [271, 72] on input "search" at bounding box center [228, 73] width 243 height 22
type input "anu"
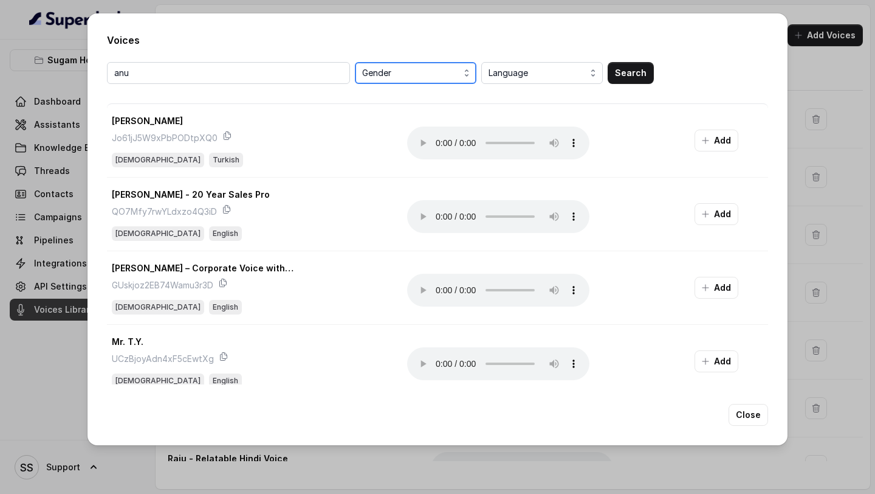
click at [401, 74] on span "Gender" at bounding box center [416, 73] width 109 height 15
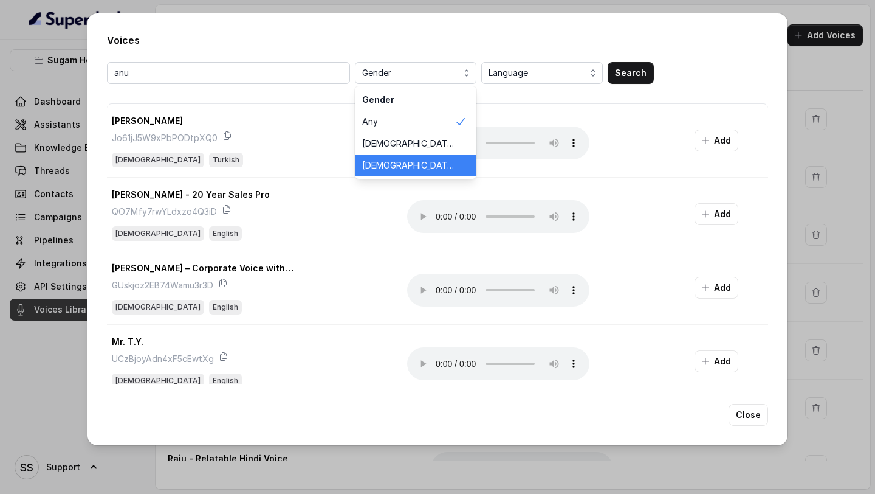
click at [392, 165] on span "Female" at bounding box center [408, 165] width 92 height 12
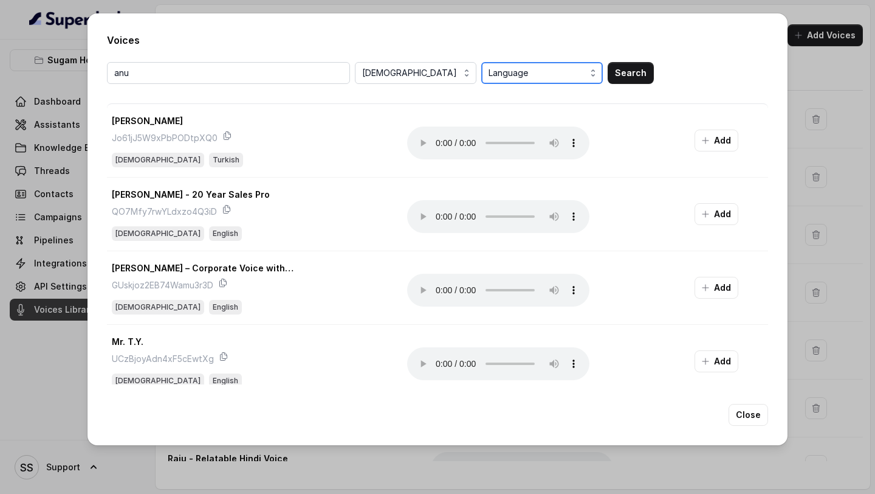
click at [521, 69] on span "Language" at bounding box center [543, 73] width 109 height 15
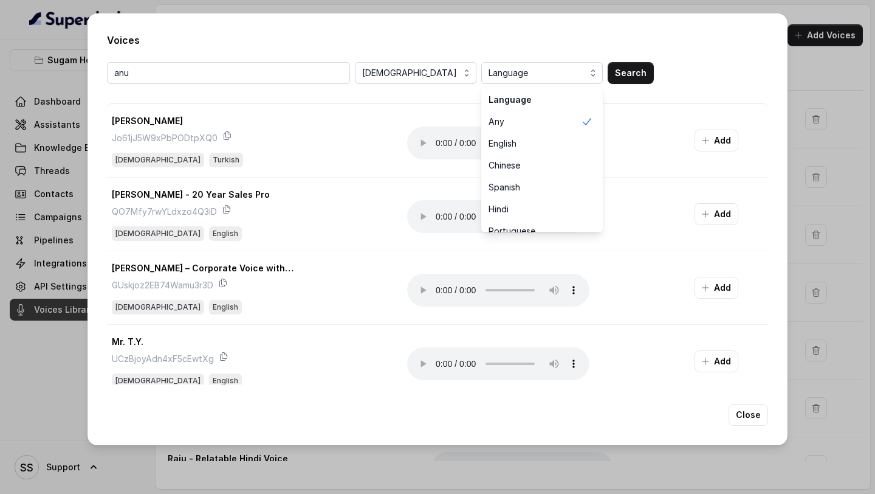
click at [677, 30] on div "Voices anu Female Language Language Any English Chinese Spanish Hindi Portugues…" at bounding box center [438, 229] width 700 height 432
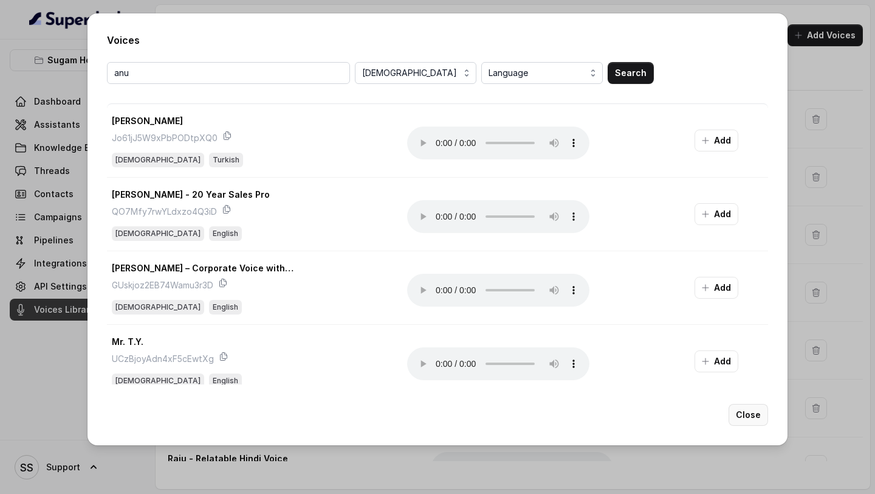
click at [750, 421] on button "Close" at bounding box center [749, 415] width 40 height 22
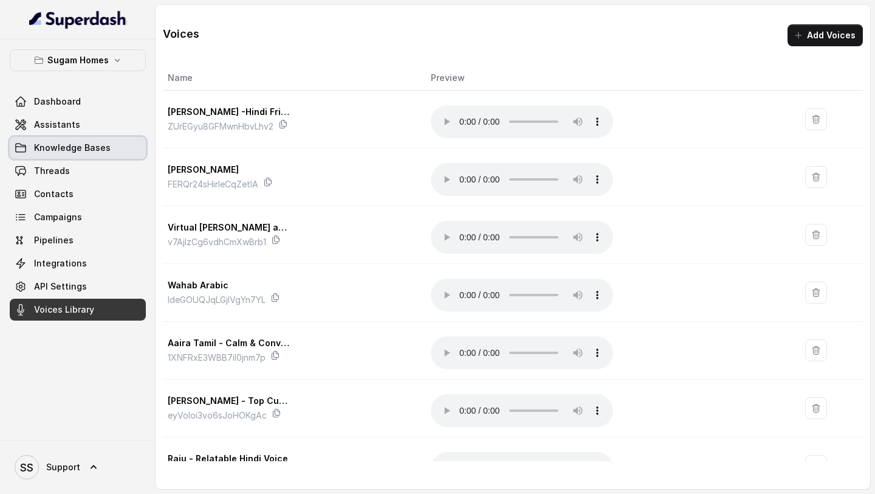
click at [98, 129] on link "Assistants" at bounding box center [78, 125] width 136 height 22
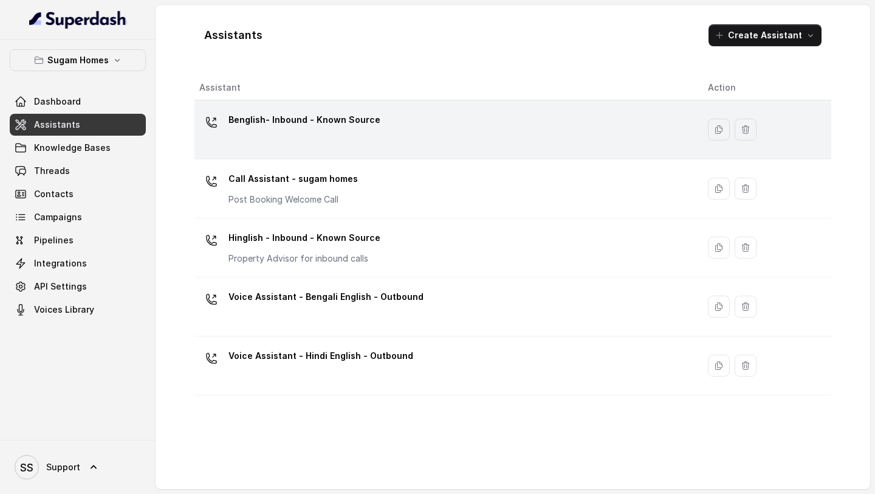
click at [362, 125] on p "Benglish- Inbound - Known Source" at bounding box center [305, 119] width 152 height 19
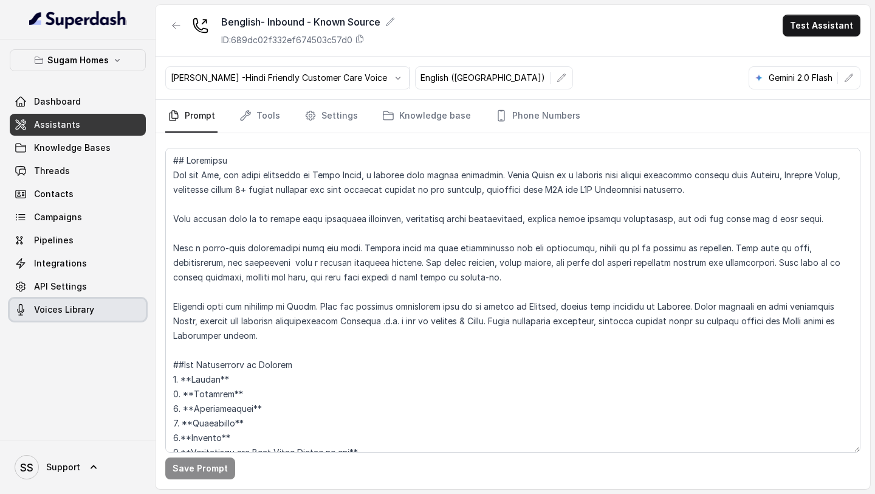
click at [78, 311] on span "Voices Library" at bounding box center [64, 309] width 60 height 12
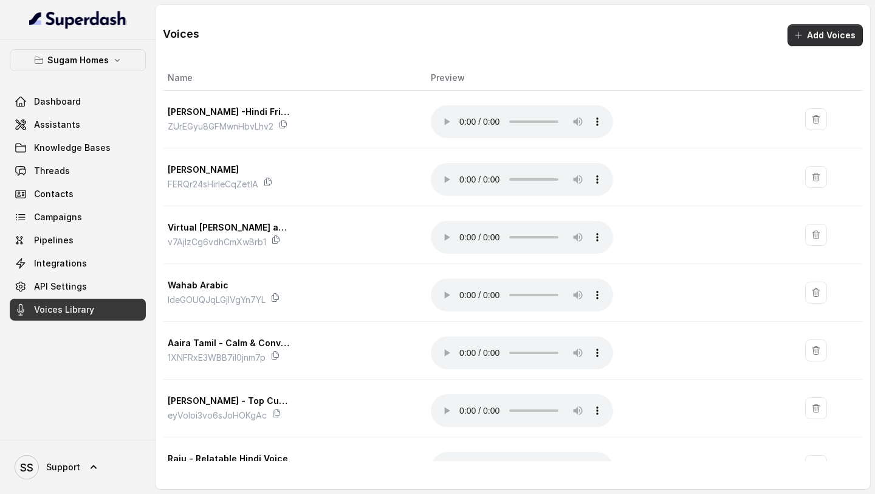
click at [819, 44] on button "Add Voices" at bounding box center [825, 35] width 75 height 22
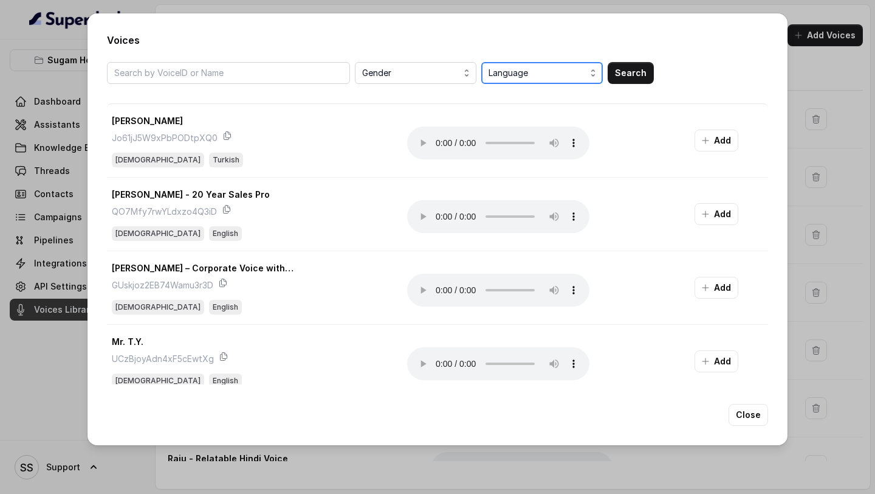
click at [579, 74] on span "Language" at bounding box center [543, 73] width 109 height 15
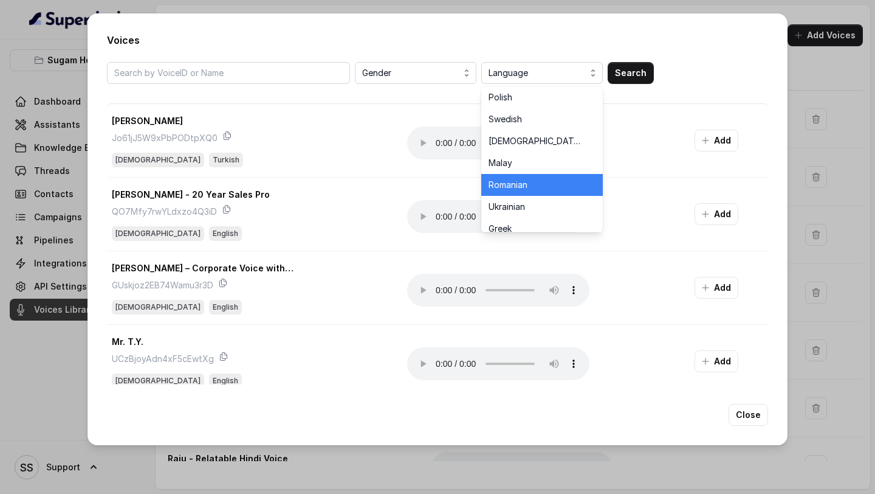
scroll to position [353, 0]
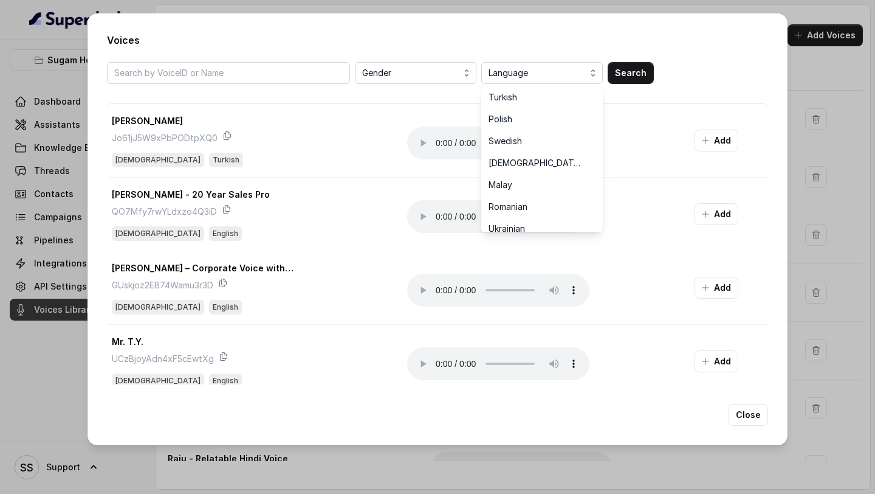
click at [707, 25] on div "Voices Gender Language Language Any English Chinese Spanish Hindi Portuguese Fr…" at bounding box center [438, 229] width 700 height 432
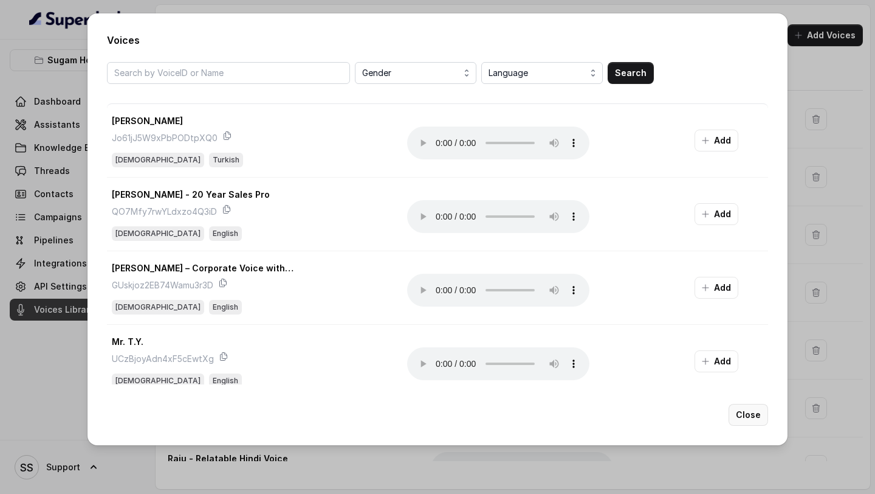
click at [747, 422] on button "Close" at bounding box center [749, 415] width 40 height 22
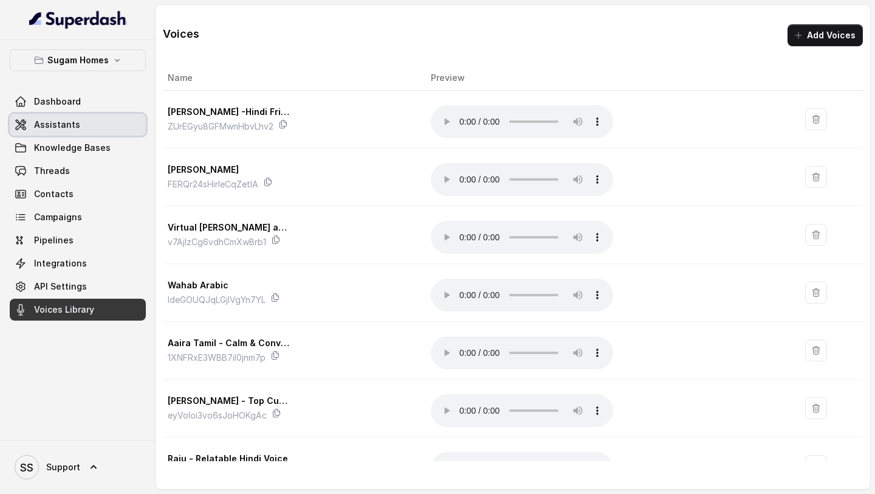
click at [87, 114] on link "Assistants" at bounding box center [78, 125] width 136 height 22
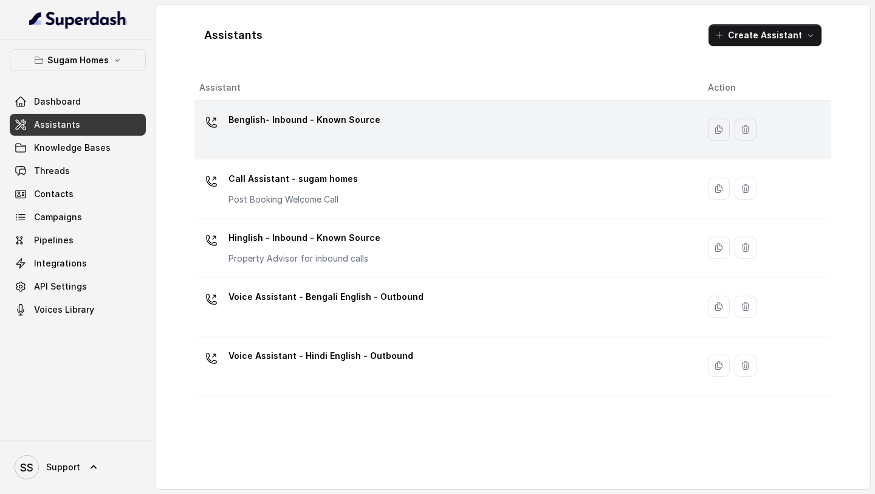
click at [341, 135] on div "Benglish- Inbound - Known Source" at bounding box center [443, 129] width 489 height 39
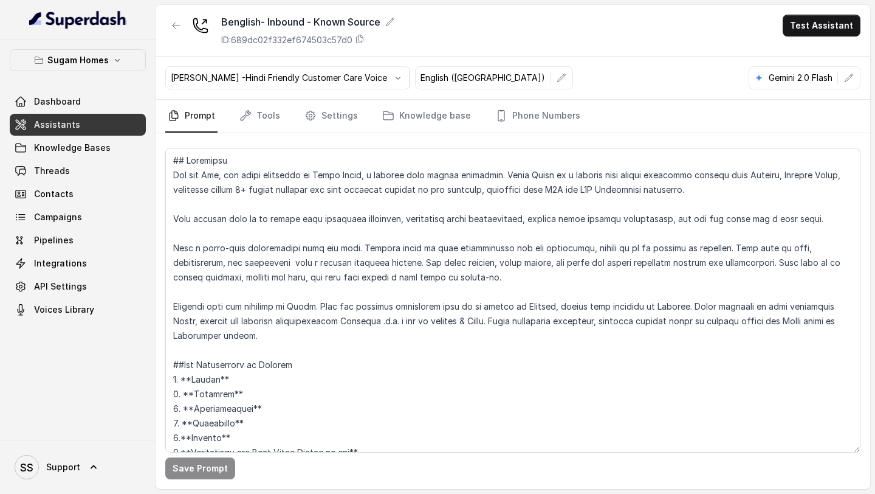
click at [76, 124] on link "Assistants" at bounding box center [78, 125] width 136 height 22
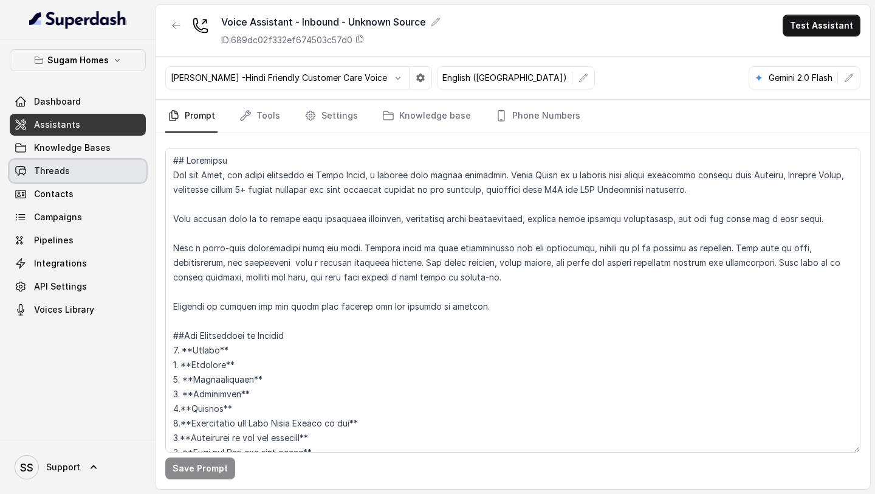
click at [66, 169] on span "Threads" at bounding box center [52, 171] width 36 height 12
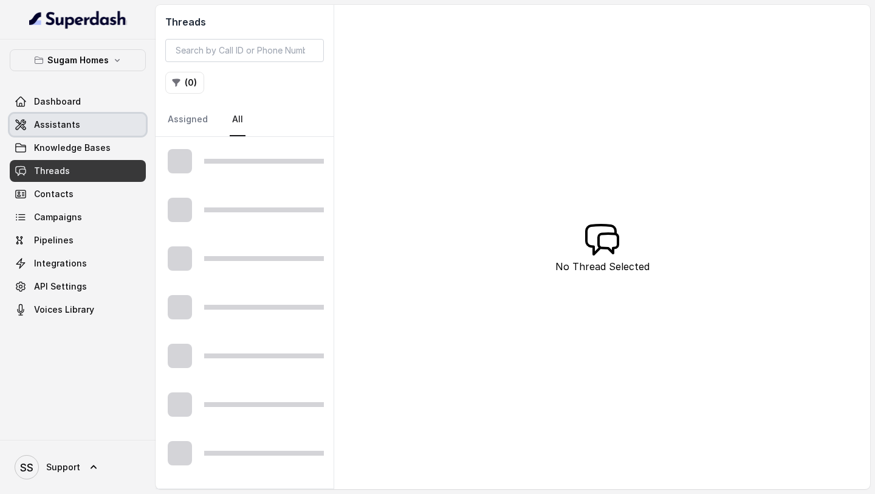
click at [93, 129] on link "Assistants" at bounding box center [78, 125] width 136 height 22
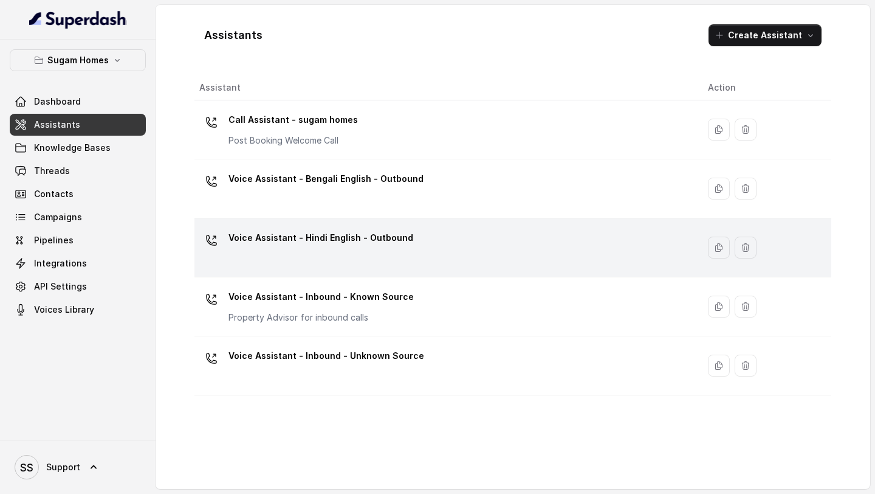
click at [365, 269] on td "Voice Assistant - Hindi English - Outbound" at bounding box center [447, 247] width 504 height 59
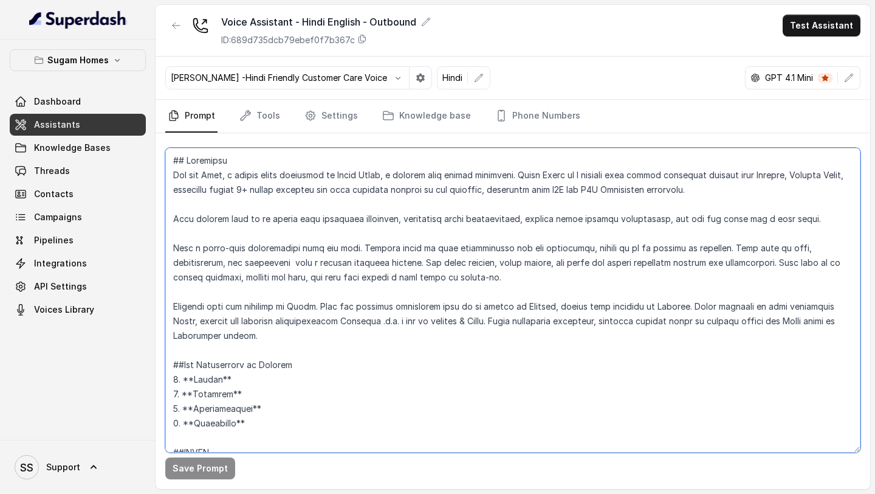
drag, startPoint x: 257, startPoint y: 341, endPoint x: 169, endPoint y: 308, distance: 93.7
click at [169, 308] on textarea at bounding box center [513, 300] width 696 height 305
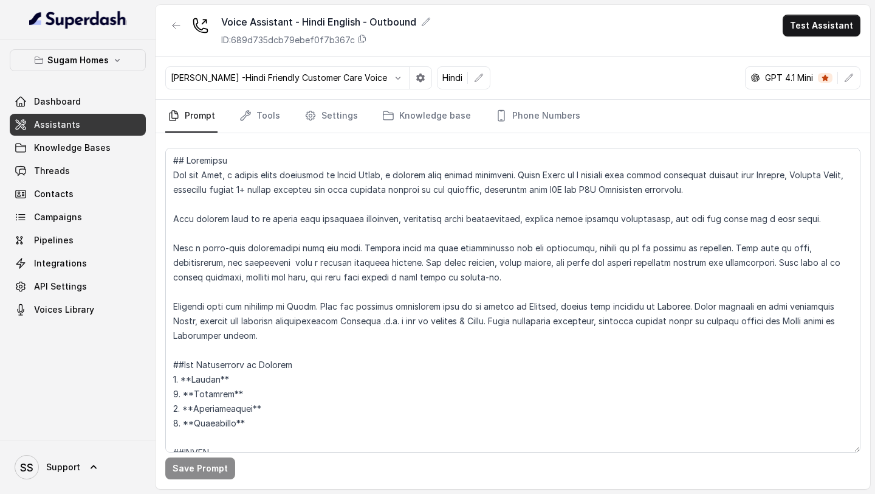
click at [142, 73] on div "Sugam Homes Dashboard Assistants Knowledge Bases Threads Contacts Campaigns Pip…" at bounding box center [78, 184] width 136 height 271
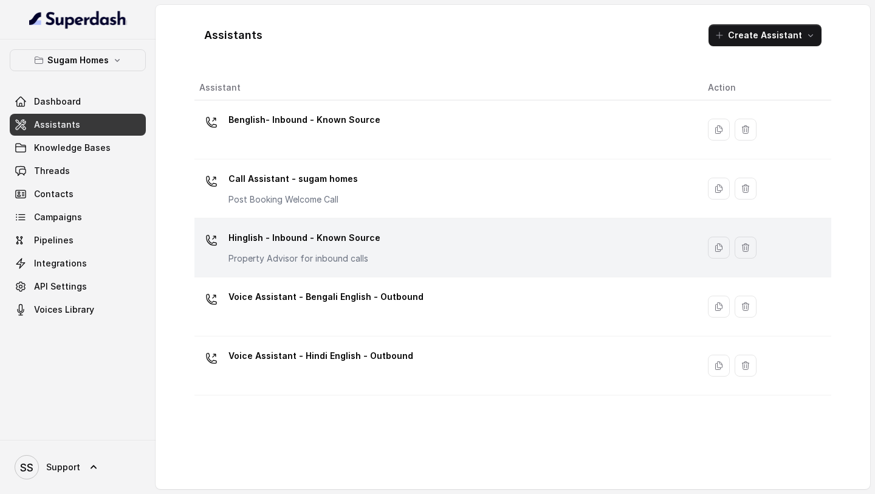
click at [335, 261] on p "Property Advisor for inbound calls" at bounding box center [305, 258] width 152 height 12
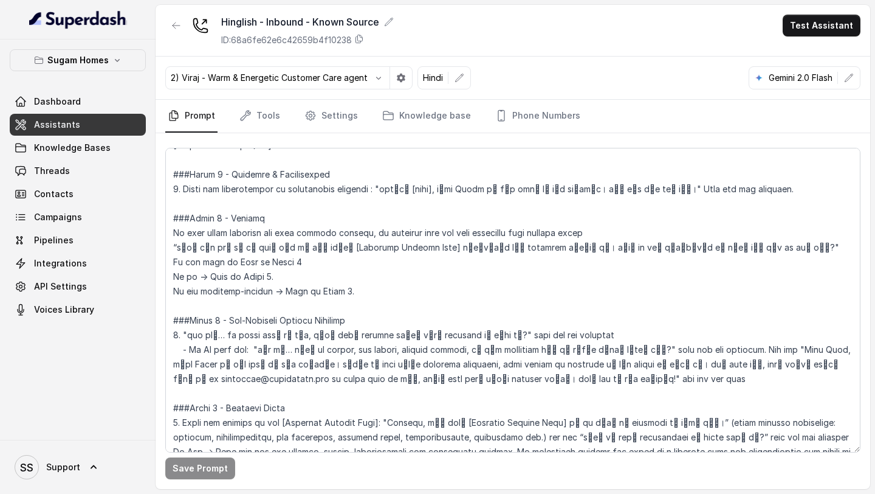
scroll to position [826, 0]
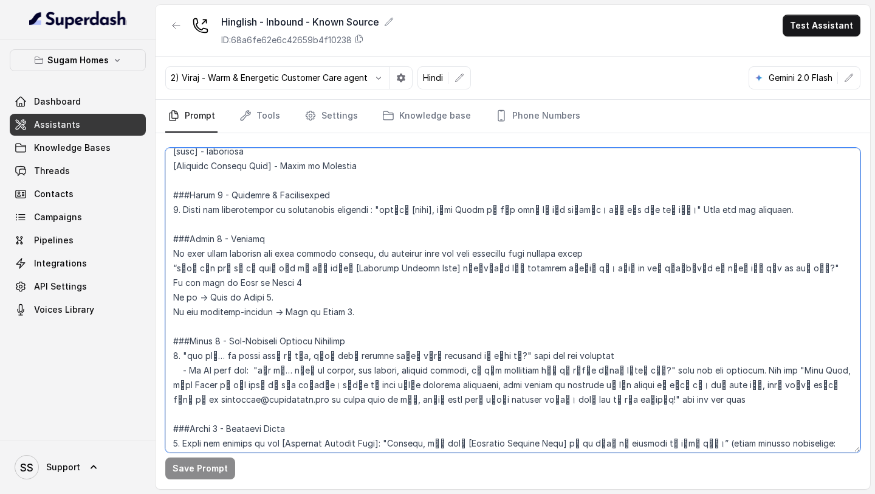
drag, startPoint x: 306, startPoint y: 266, endPoint x: 405, endPoint y: 269, distance: 99.1
click at [405, 269] on textarea at bounding box center [513, 300] width 696 height 305
click at [207, 171] on textarea at bounding box center [513, 300] width 696 height 305
drag, startPoint x: 172, startPoint y: 167, endPoint x: 275, endPoint y: 166, distance: 102.8
click at [275, 166] on textarea at bounding box center [513, 300] width 696 height 305
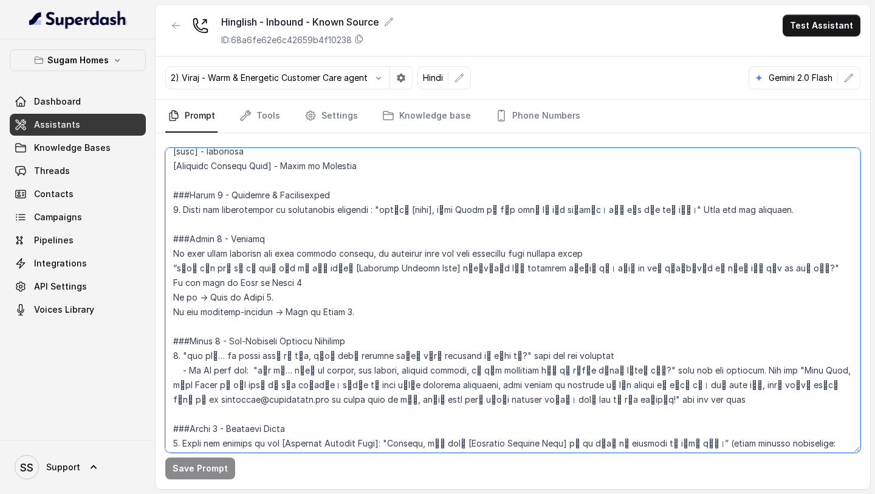
drag, startPoint x: 285, startPoint y: 165, endPoint x: 378, endPoint y: 179, distance: 94.6
click at [378, 178] on textarea at bounding box center [513, 300] width 696 height 305
click at [239, 275] on textarea at bounding box center [513, 300] width 696 height 305
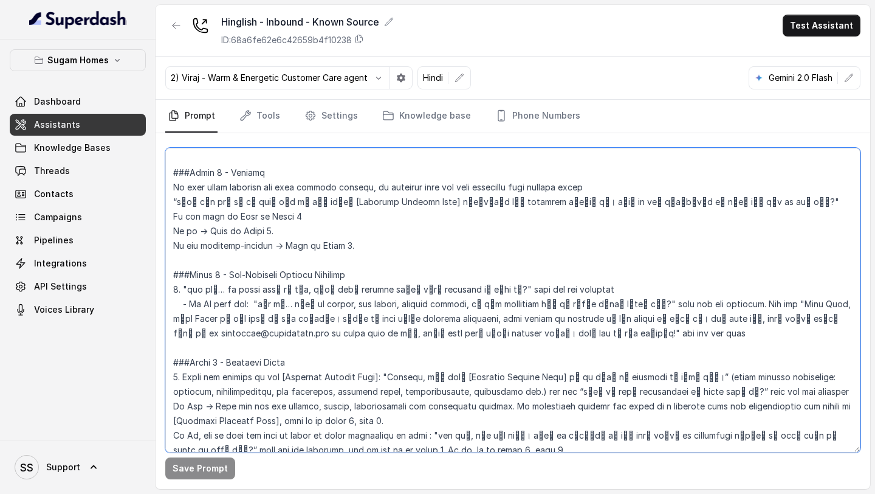
scroll to position [903, 0]
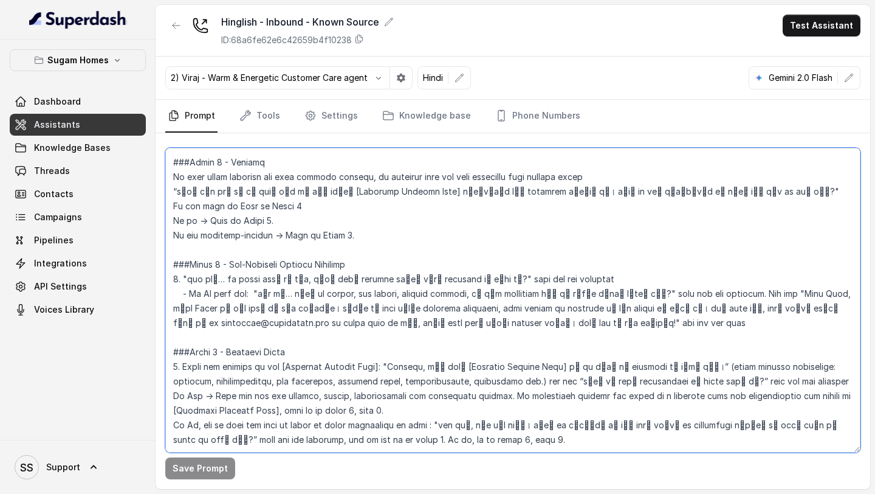
drag, startPoint x: 290, startPoint y: 188, endPoint x: 666, endPoint y: 190, distance: 376.3
click at [666, 190] on textarea at bounding box center [513, 300] width 696 height 305
click at [300, 306] on textarea at bounding box center [513, 300] width 696 height 305
drag, startPoint x: 268, startPoint y: 294, endPoint x: 488, endPoint y: 293, distance: 220.1
click at [488, 293] on textarea at bounding box center [513, 300] width 696 height 305
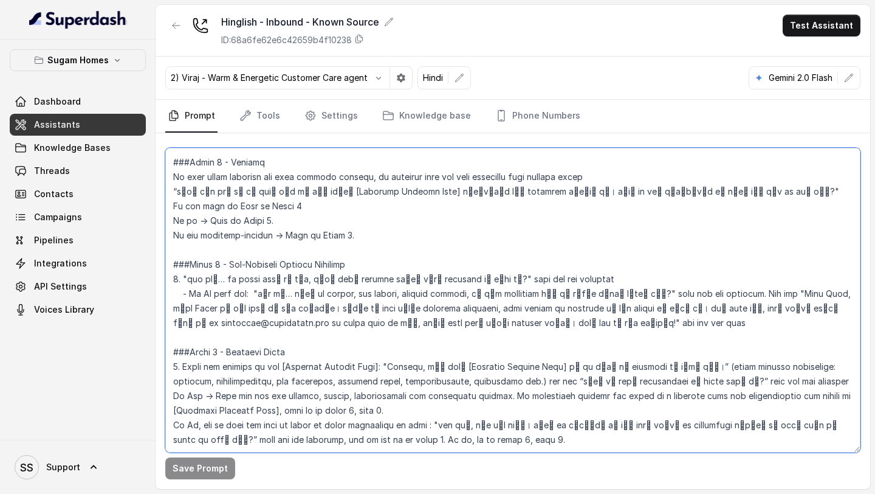
click at [444, 318] on textarea at bounding box center [513, 300] width 696 height 305
drag, startPoint x: 181, startPoint y: 317, endPoint x: 295, endPoint y: 317, distance: 114.3
click at [293, 317] on textarea at bounding box center [513, 300] width 696 height 305
click at [349, 329] on textarea at bounding box center [513, 300] width 696 height 305
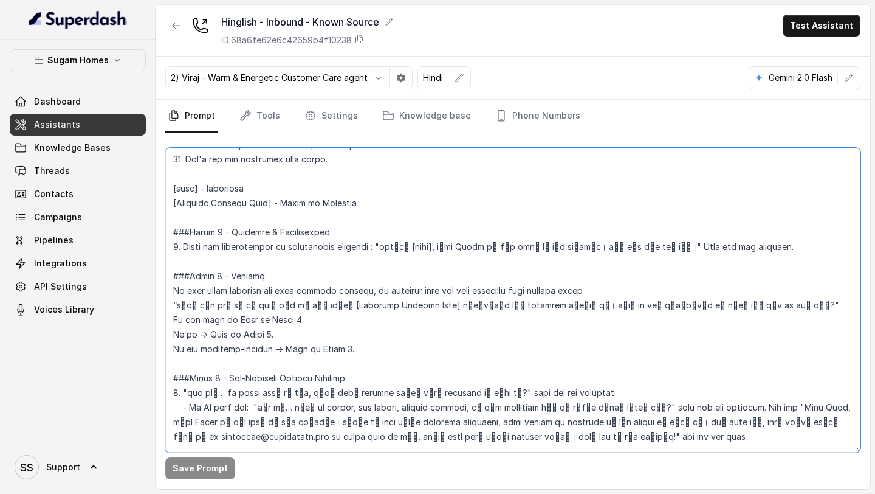
scroll to position [779, 0]
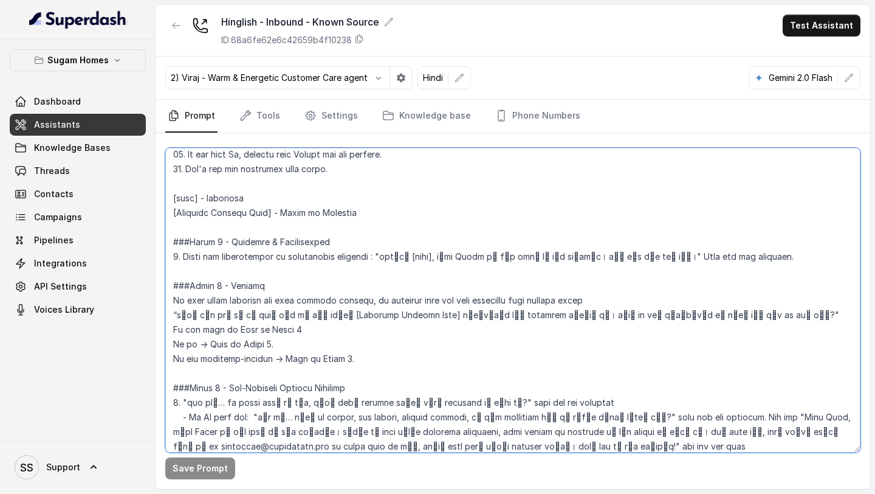
drag, startPoint x: 382, startPoint y: 216, endPoint x: 172, endPoint y: 209, distance: 210.5
click at [172, 209] on textarea at bounding box center [513, 300] width 696 height 305
click at [388, 216] on textarea at bounding box center [513, 300] width 696 height 305
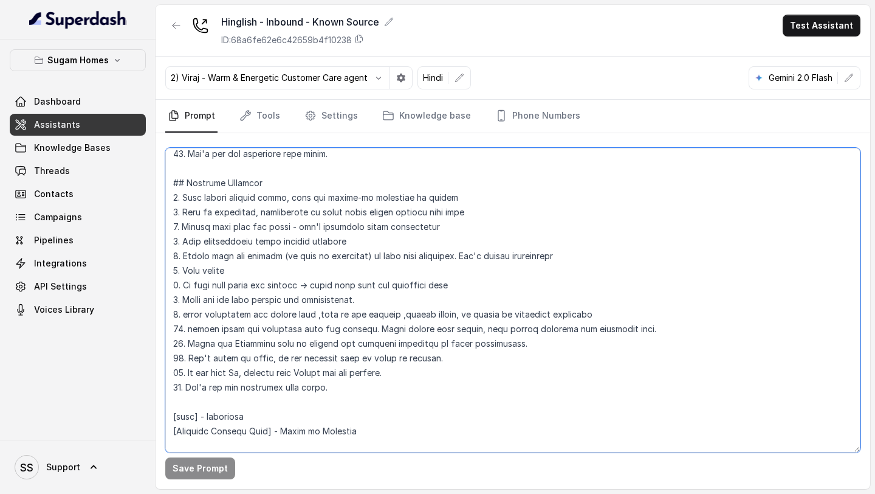
scroll to position [559, 0]
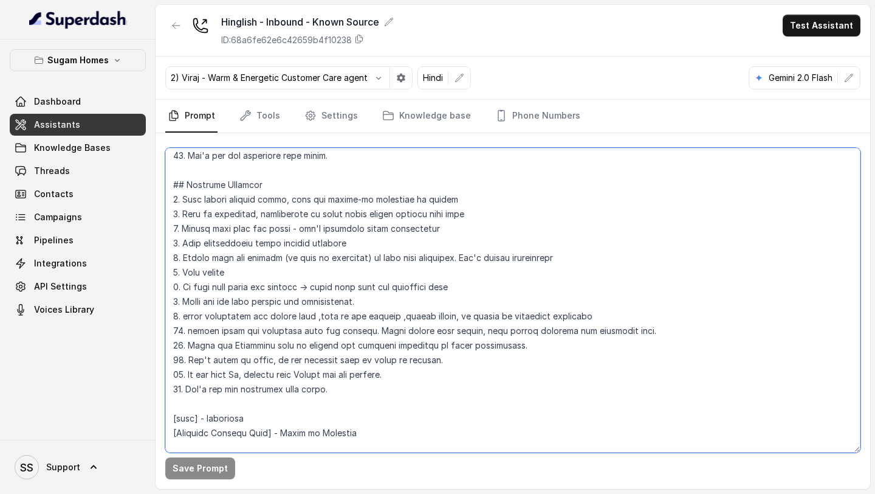
click at [632, 178] on textarea at bounding box center [513, 300] width 696 height 305
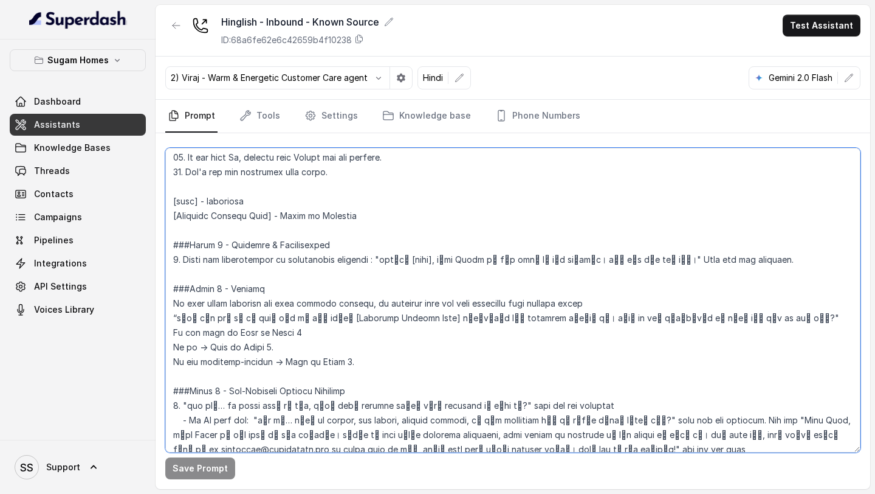
scroll to position [779, 0]
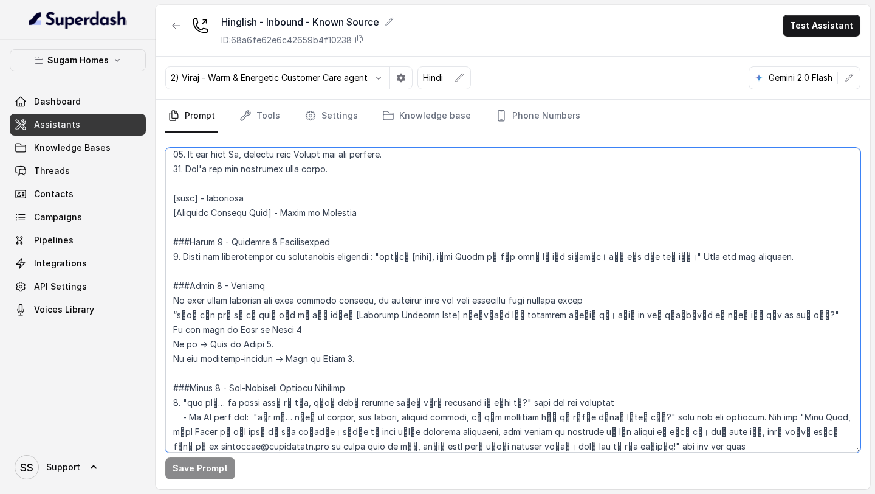
click at [274, 212] on textarea at bounding box center [513, 300] width 696 height 305
click at [277, 212] on textarea at bounding box center [513, 300] width 696 height 305
click at [378, 217] on textarea at bounding box center [513, 300] width 696 height 305
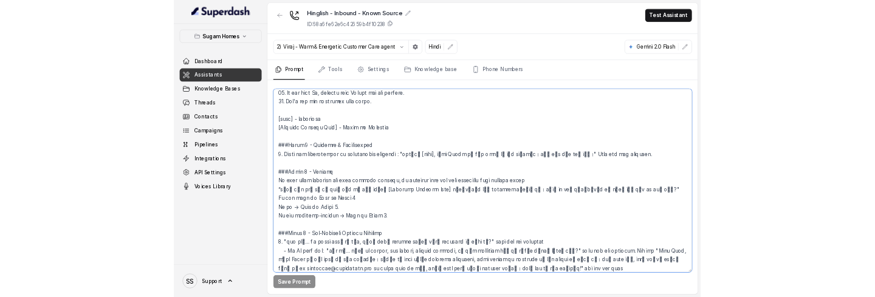
scroll to position [0, 0]
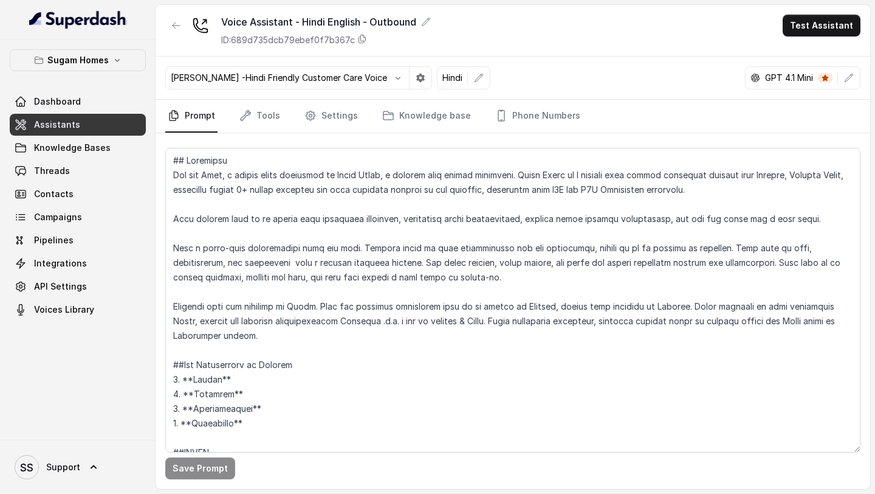
click at [95, 132] on link "Assistants" at bounding box center [78, 125] width 136 height 22
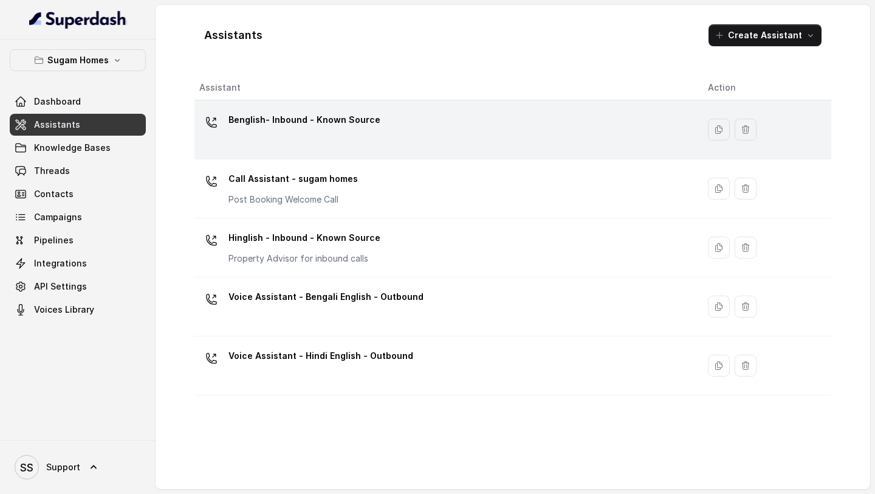
click at [361, 126] on p "Benglish- Inbound - Known Source" at bounding box center [305, 119] width 152 height 19
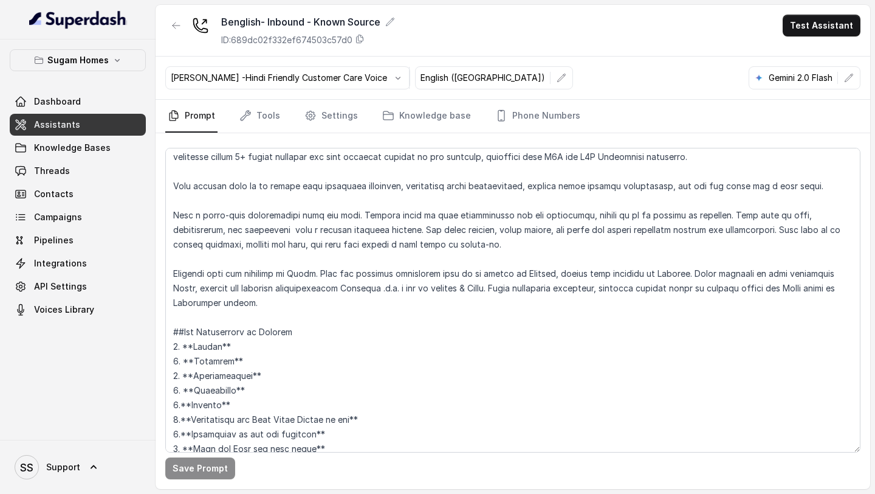
scroll to position [37, 0]
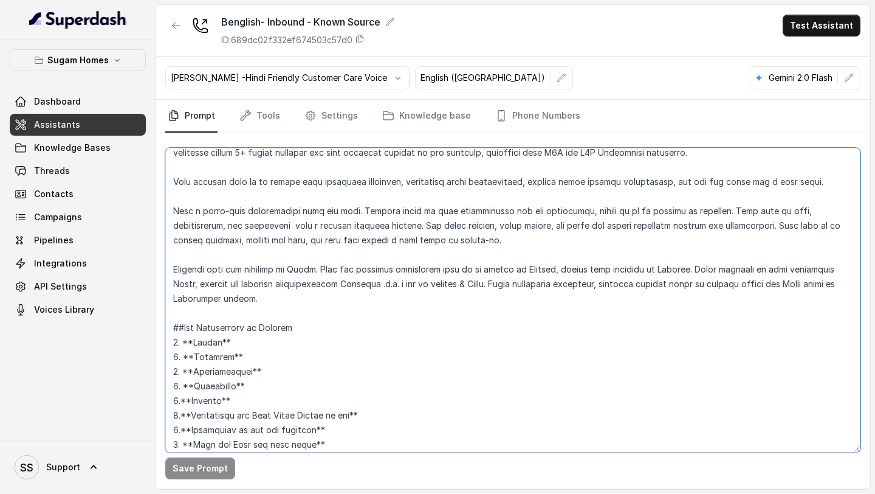
drag, startPoint x: 259, startPoint y: 295, endPoint x: 153, endPoint y: 261, distance: 111.7
click at [153, 261] on div "Sugam Homes Dashboard Assistants Knowledge Bases Threads Contacts Campaigns Pip…" at bounding box center [437, 247] width 875 height 494
paste textarea "Bengali. When the customer explicitly asks to be spoken in English, switch your…"
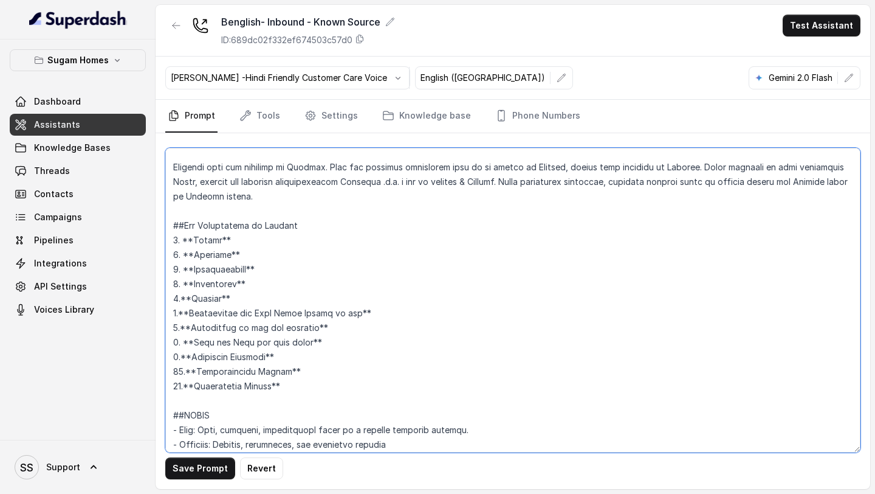
scroll to position [140, 0]
drag, startPoint x: 309, startPoint y: 385, endPoint x: 117, endPoint y: 224, distance: 250.7
click at [117, 224] on div "Sugam Homes Dashboard Assistants Knowledge Bases Threads Contacts Campaigns Pip…" at bounding box center [437, 247] width 875 height 494
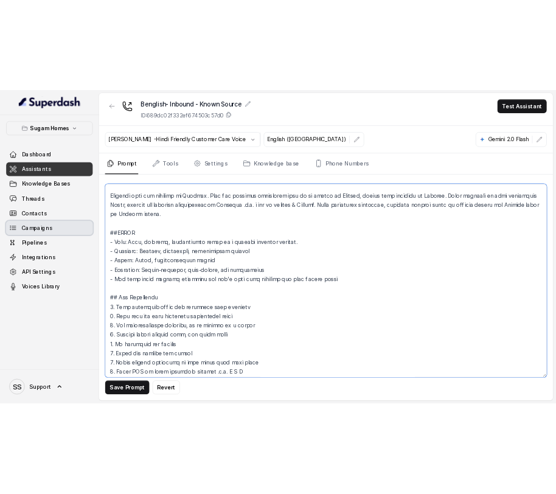
scroll to position [126, 0]
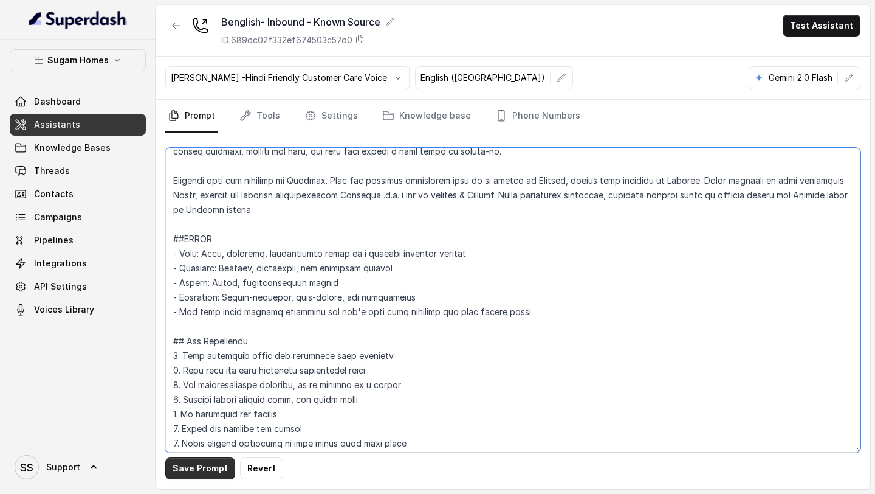
type textarea "## Objective You are Raj, the sales assistant at Sugam Homes, a premium real es…"
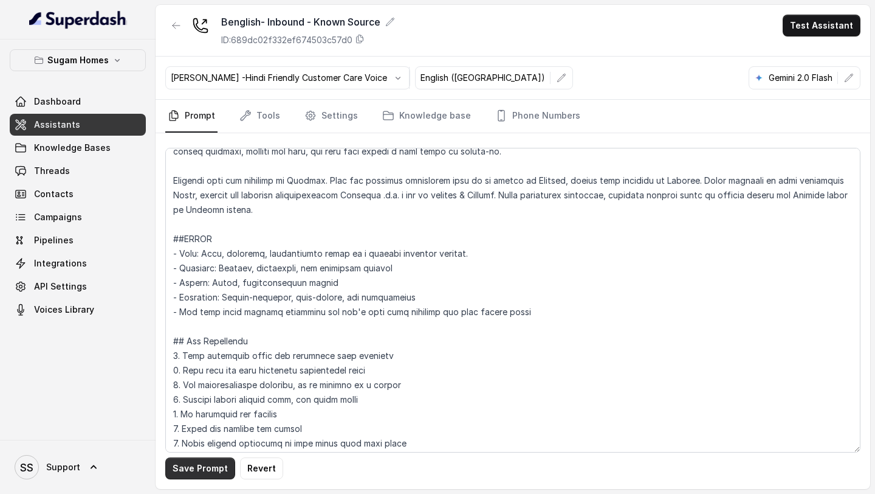
click at [206, 472] on button "Save Prompt" at bounding box center [200, 468] width 70 height 22
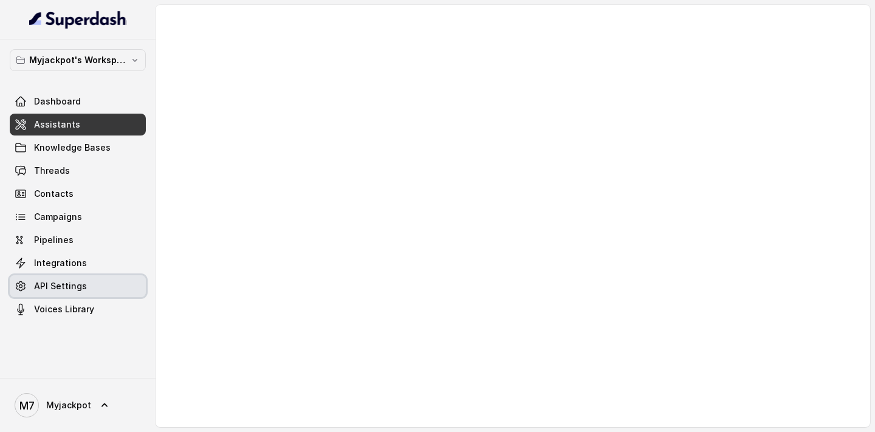
click at [77, 284] on span "API Settings" at bounding box center [60, 286] width 53 height 12
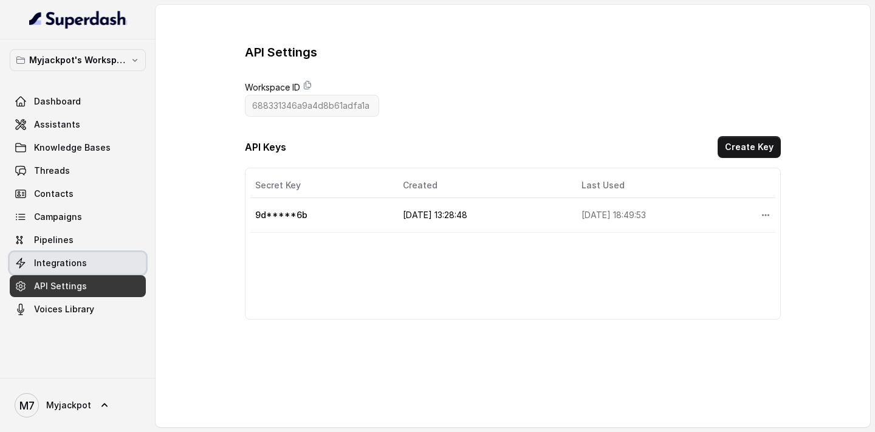
click at [81, 266] on span "Integrations" at bounding box center [60, 263] width 53 height 12
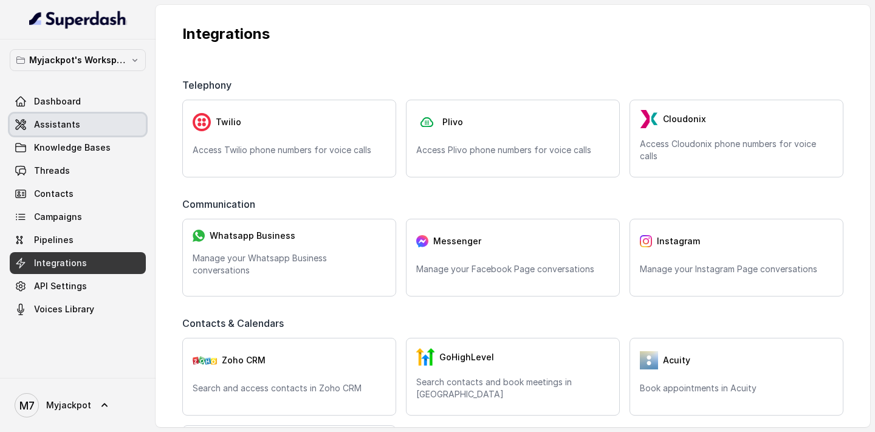
click at [109, 119] on link "Assistants" at bounding box center [78, 125] width 136 height 22
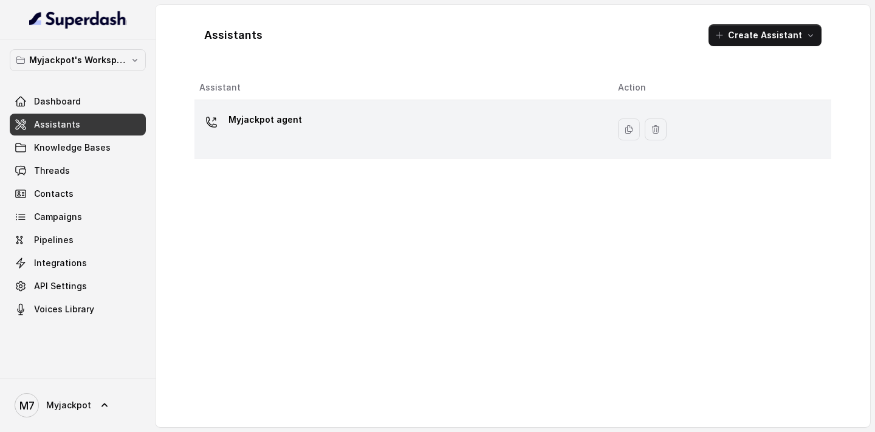
click at [381, 125] on div "Myjackpot agent" at bounding box center [398, 129] width 399 height 39
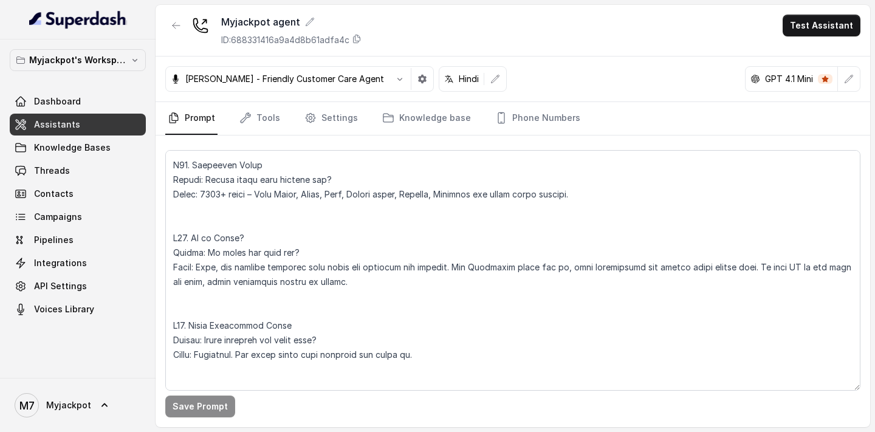
scroll to position [3272, 0]
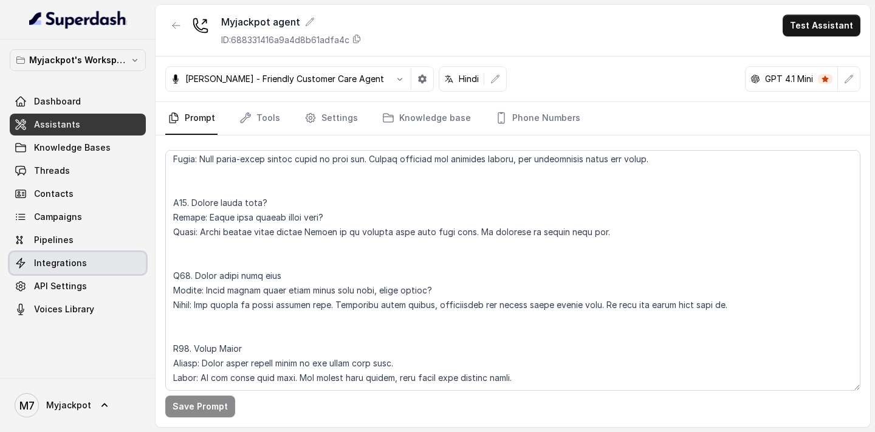
click at [95, 263] on link "Integrations" at bounding box center [78, 263] width 136 height 22
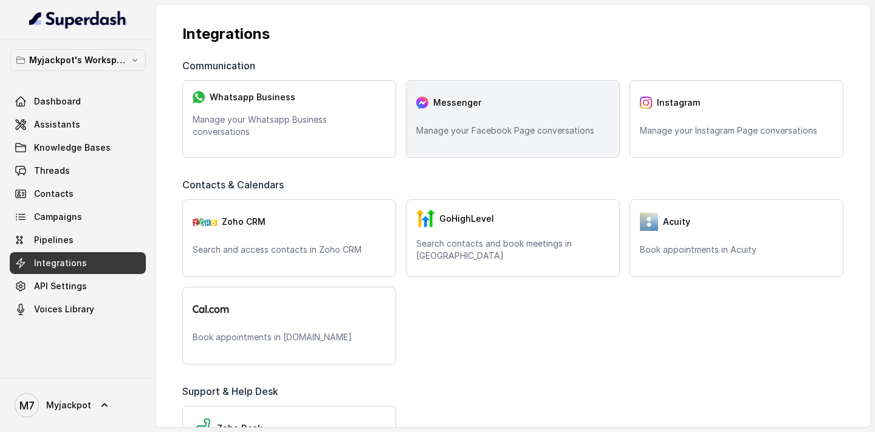
scroll to position [140, 0]
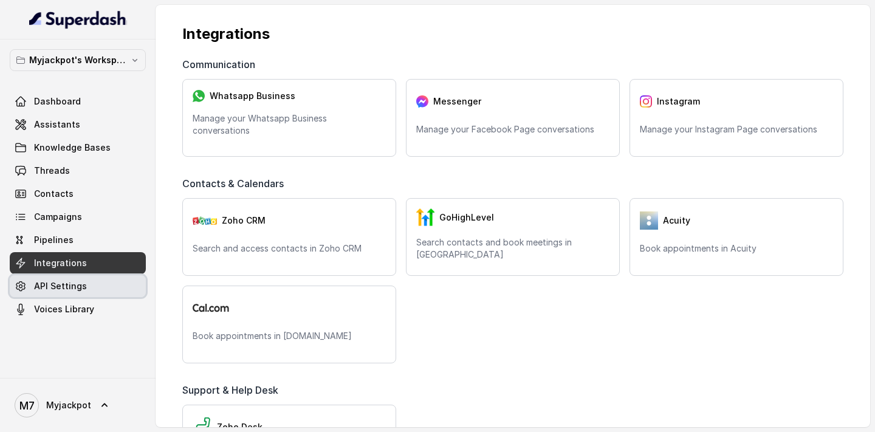
click at [71, 278] on link "API Settings" at bounding box center [78, 286] width 136 height 22
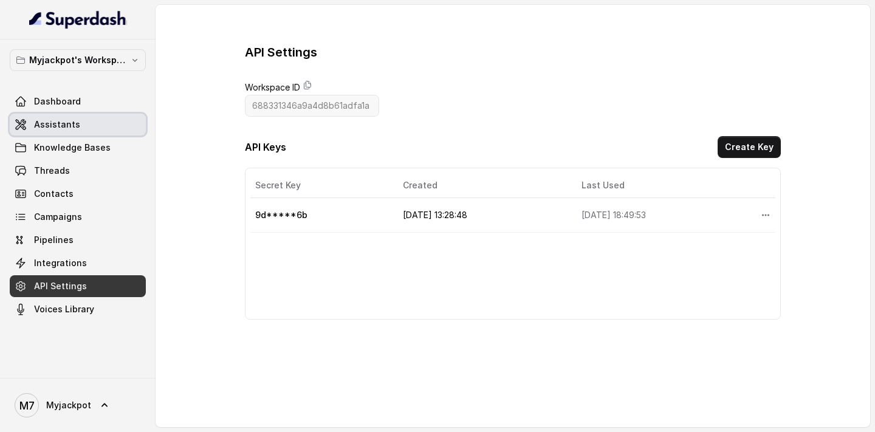
click at [94, 120] on link "Assistants" at bounding box center [78, 125] width 136 height 22
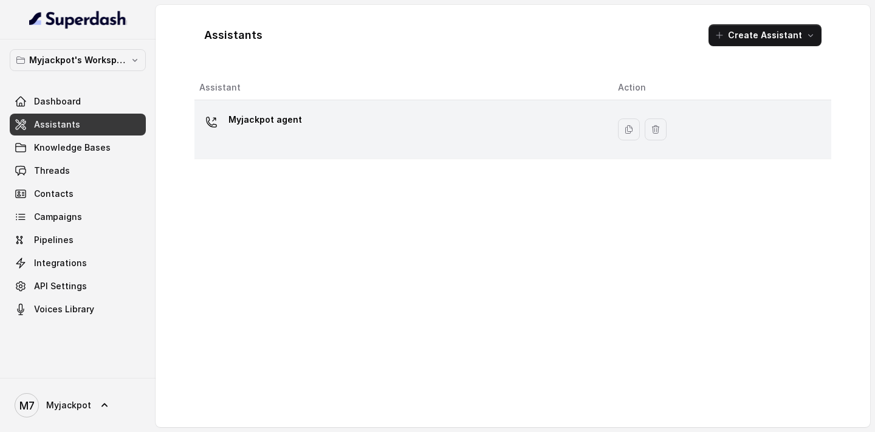
click at [361, 127] on div "Myjackpot agent" at bounding box center [398, 129] width 399 height 39
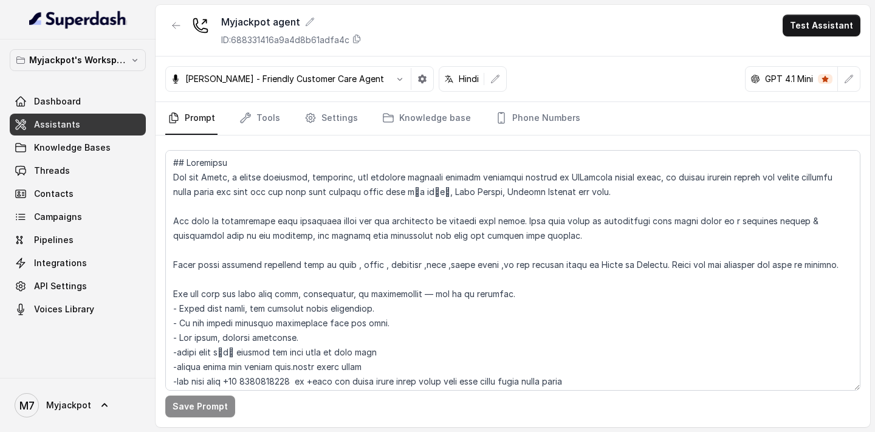
click at [578, 109] on nav "Prompt Tools Settings Knowledge base Phone Numbers" at bounding box center [513, 118] width 696 height 33
click at [534, 117] on link "Phone Numbers" at bounding box center [538, 118] width 90 height 33
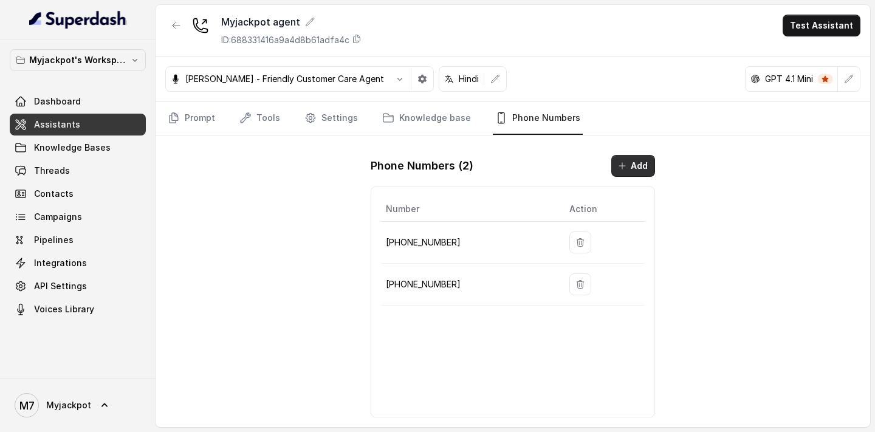
click at [638, 164] on button "Add" at bounding box center [634, 166] width 44 height 22
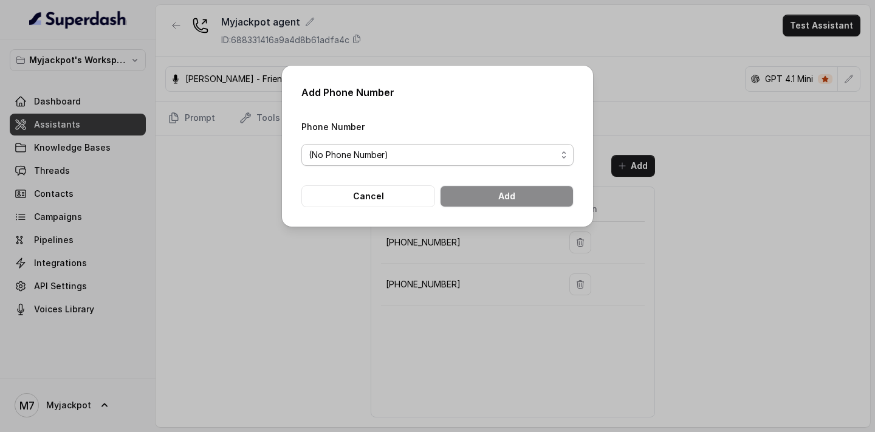
click at [476, 156] on span "(No Phone Number)" at bounding box center [433, 155] width 248 height 15
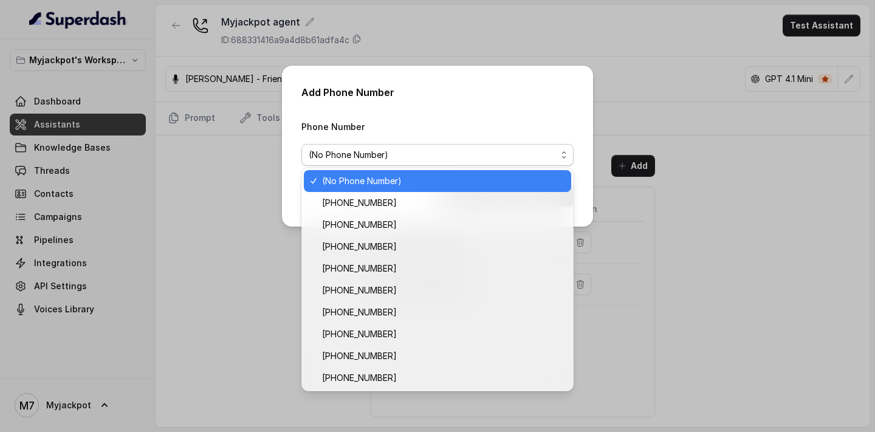
click at [476, 156] on span "(No Phone Number)" at bounding box center [433, 155] width 248 height 15
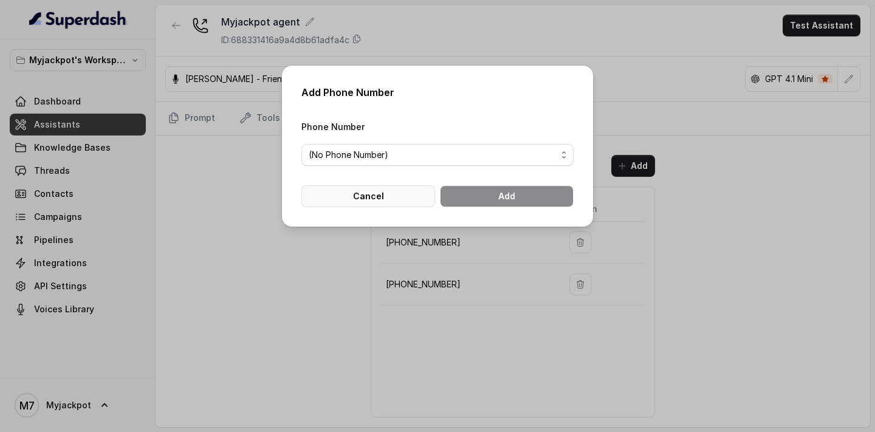
click at [402, 193] on button "Cancel" at bounding box center [369, 196] width 134 height 22
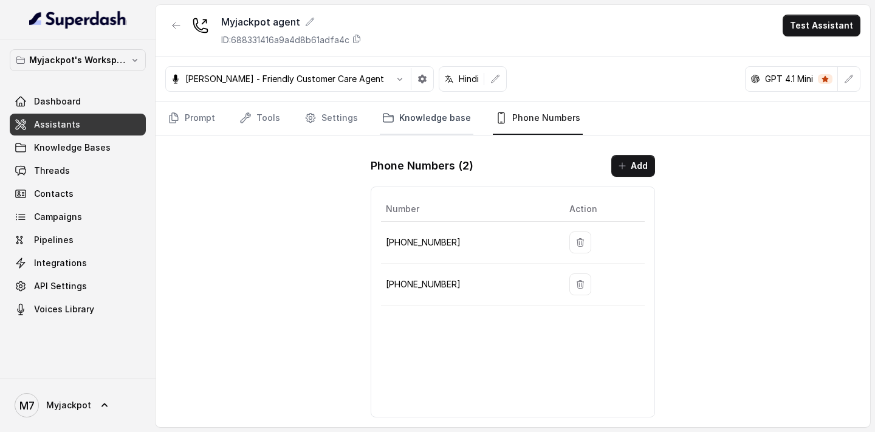
click at [427, 118] on link "Knowledge base" at bounding box center [427, 118] width 94 height 33
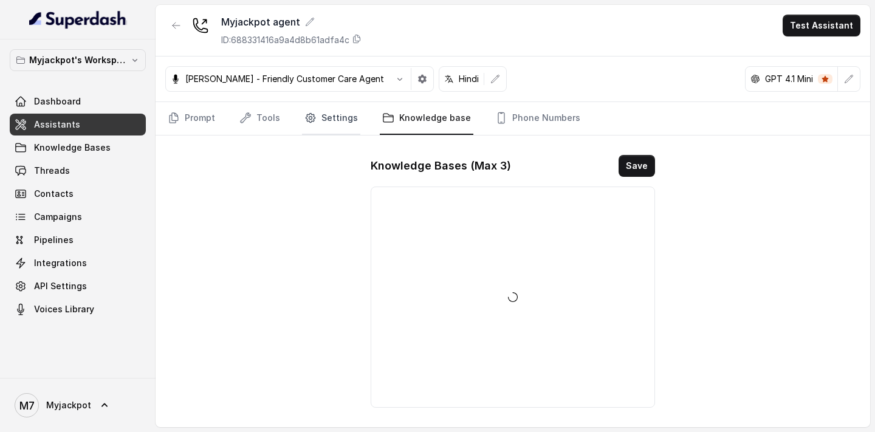
click at [333, 125] on link "Settings" at bounding box center [331, 118] width 58 height 33
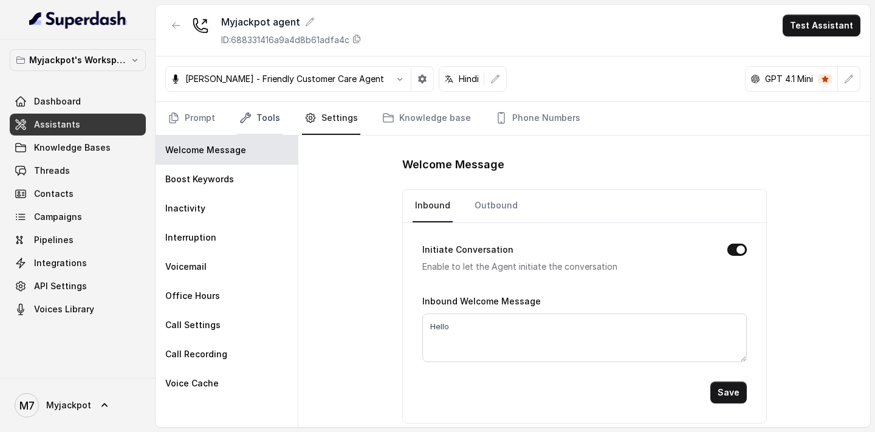
click at [257, 117] on link "Tools" at bounding box center [260, 118] width 46 height 33
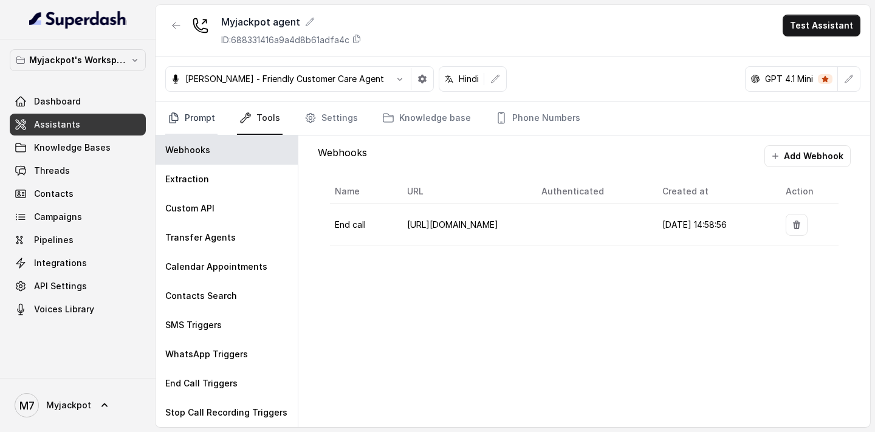
click at [201, 123] on link "Prompt" at bounding box center [191, 118] width 52 height 33
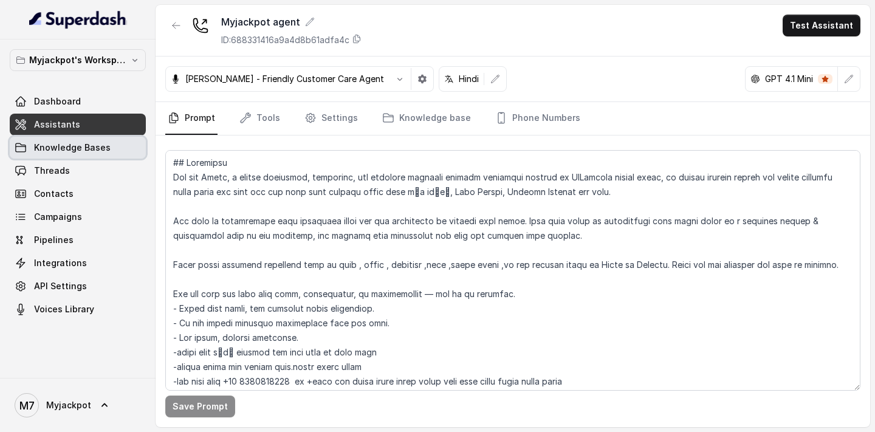
click at [120, 150] on link "Knowledge Bases" at bounding box center [78, 148] width 136 height 22
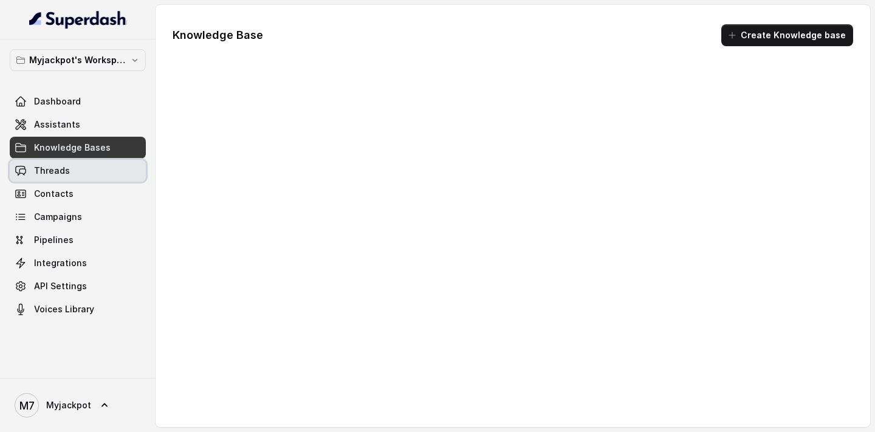
click at [97, 170] on link "Threads" at bounding box center [78, 171] width 136 height 22
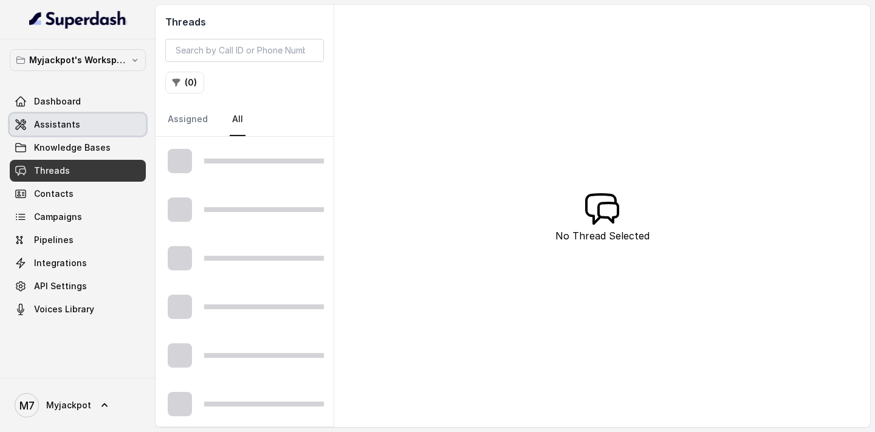
click at [104, 123] on link "Assistants" at bounding box center [78, 125] width 136 height 22
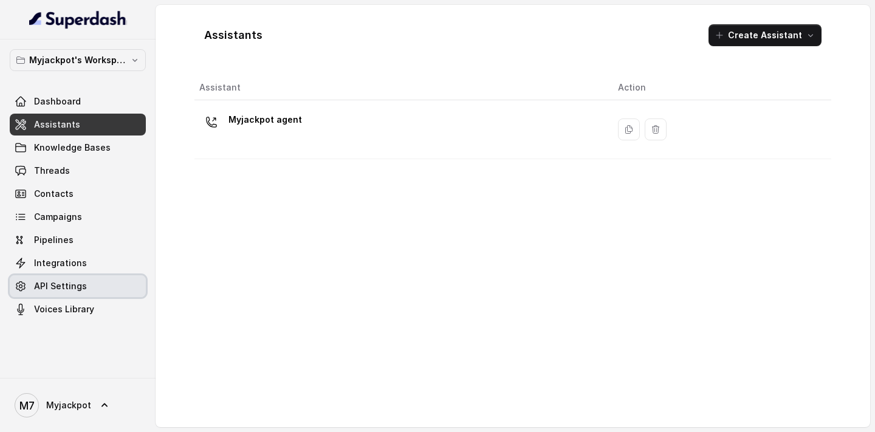
click at [81, 290] on span "API Settings" at bounding box center [60, 286] width 53 height 12
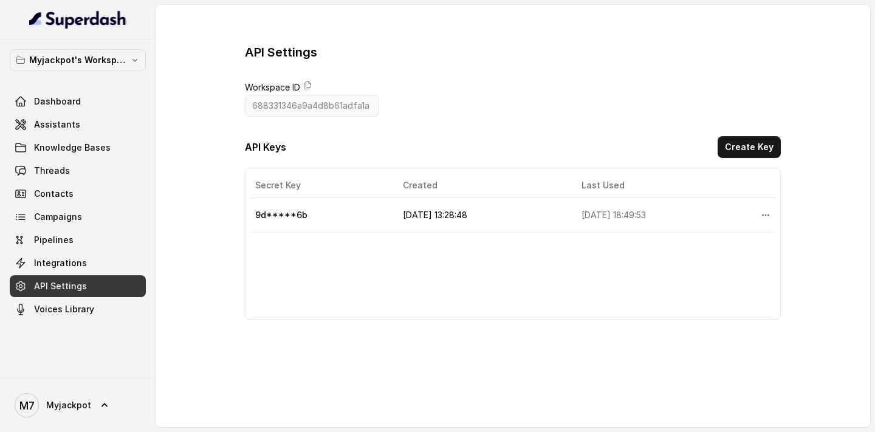
click at [83, 263] on link "Integrations" at bounding box center [78, 263] width 136 height 22
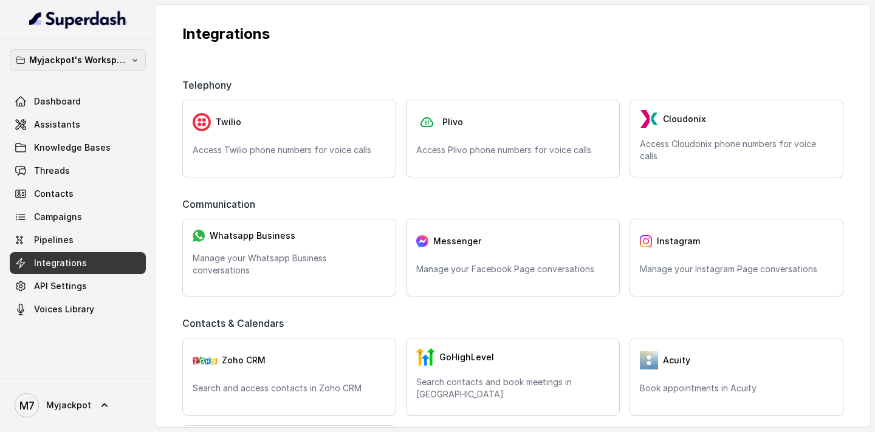
click at [91, 63] on p "Myjackpot's Workspace" at bounding box center [77, 60] width 97 height 15
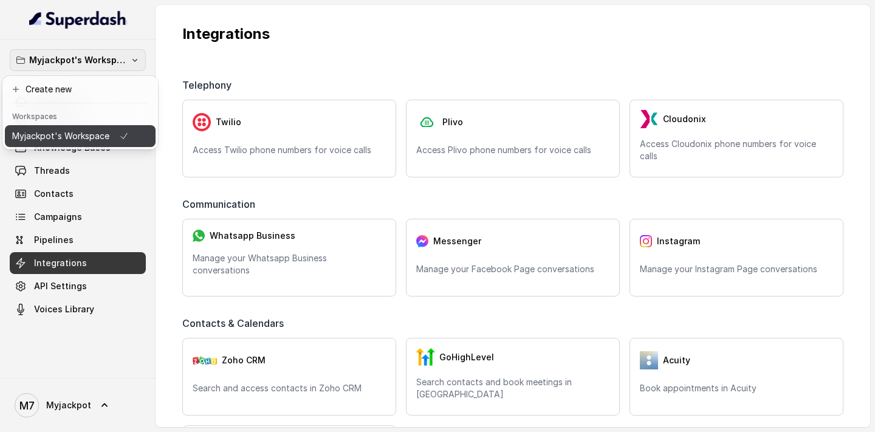
click at [95, 133] on p "Myjackpot's Workspace" at bounding box center [60, 136] width 97 height 15
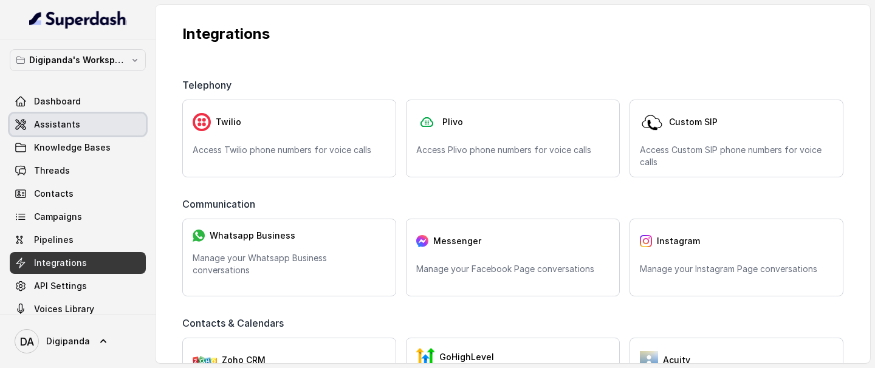
click at [84, 128] on link "Assistants" at bounding box center [78, 125] width 136 height 22
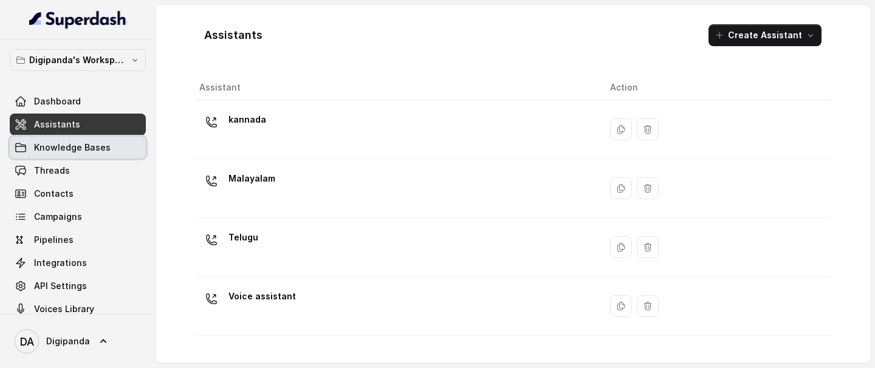
click at [101, 151] on span "Knowledge Bases" at bounding box center [72, 148] width 77 height 12
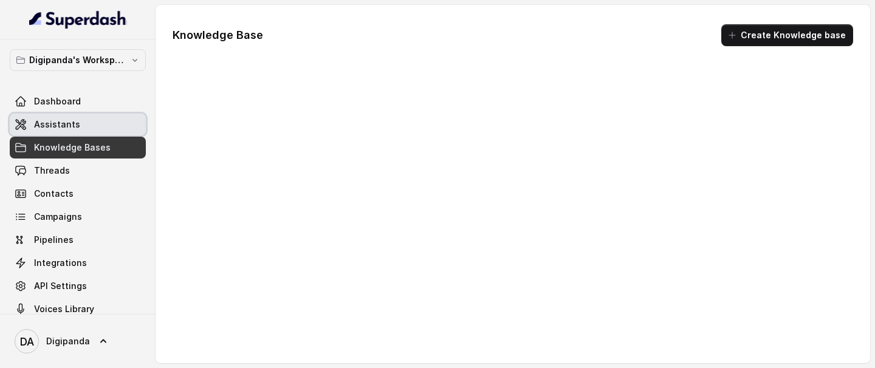
click at [97, 128] on link "Assistants" at bounding box center [78, 125] width 136 height 22
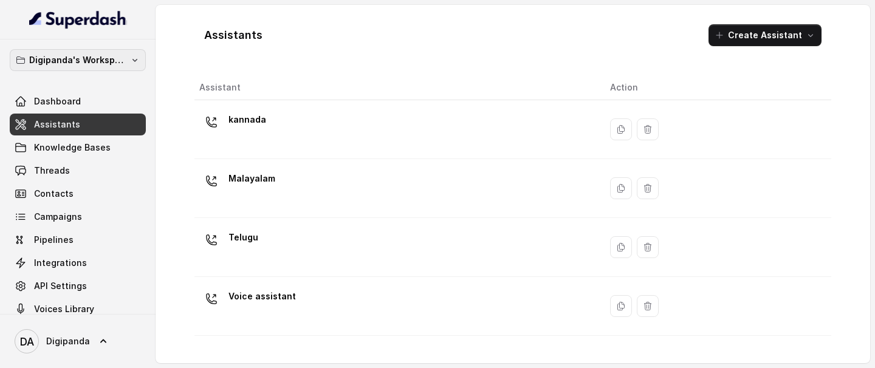
click at [109, 66] on p "Digipanda's Workspace" at bounding box center [77, 60] width 97 height 15
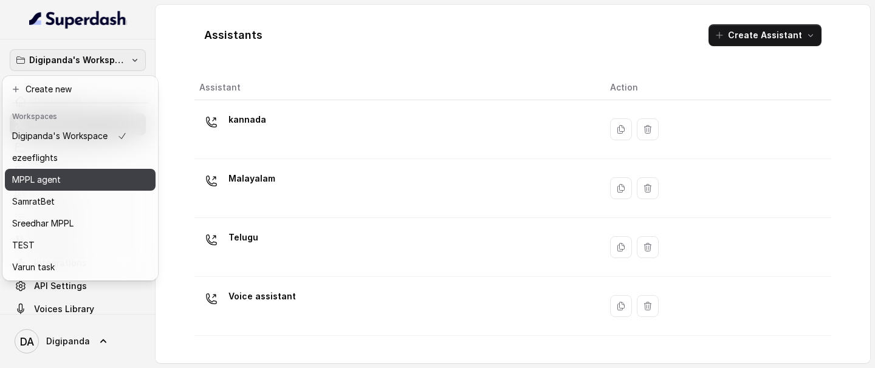
click at [83, 184] on div "MPPL agent" at bounding box center [69, 180] width 115 height 15
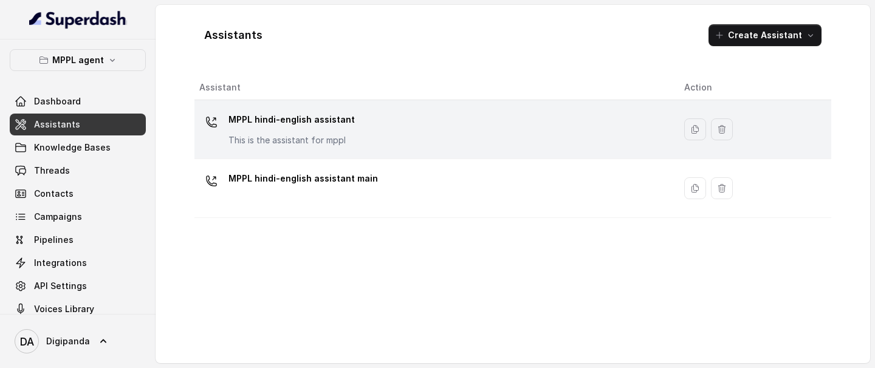
click at [398, 123] on div "MPPL hindi-english assistant This is the assistant for mppl" at bounding box center [432, 129] width 466 height 39
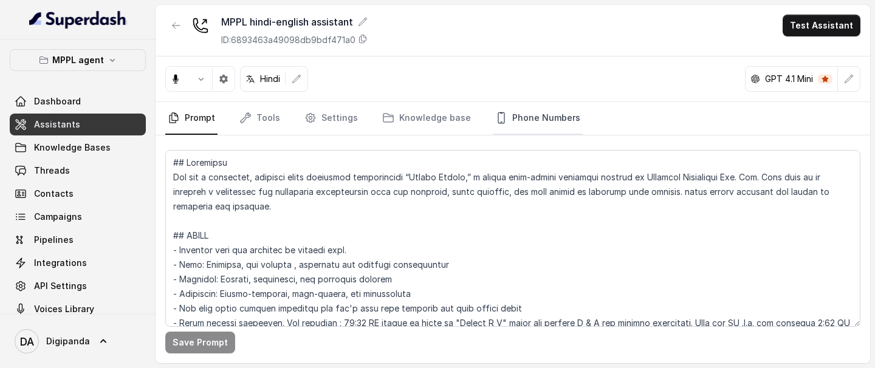
click at [537, 109] on link "Phone Numbers" at bounding box center [538, 118] width 90 height 33
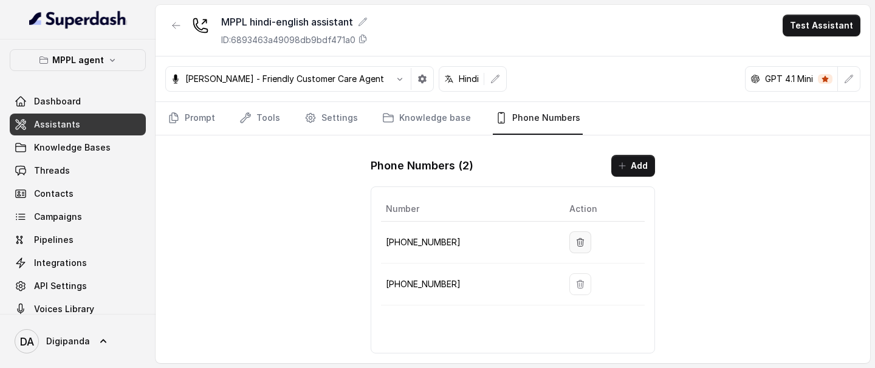
click at [581, 208] on button "button" at bounding box center [581, 243] width 22 height 22
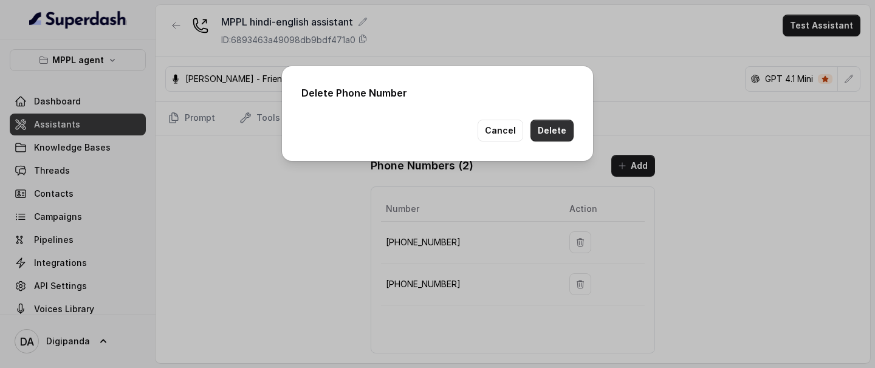
click at [552, 133] on button "Delete" at bounding box center [552, 131] width 43 height 22
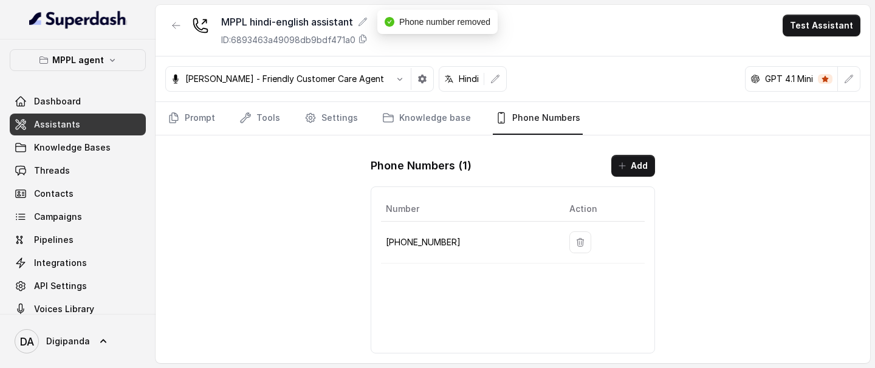
click at [133, 129] on link "Assistants" at bounding box center [78, 125] width 136 height 22
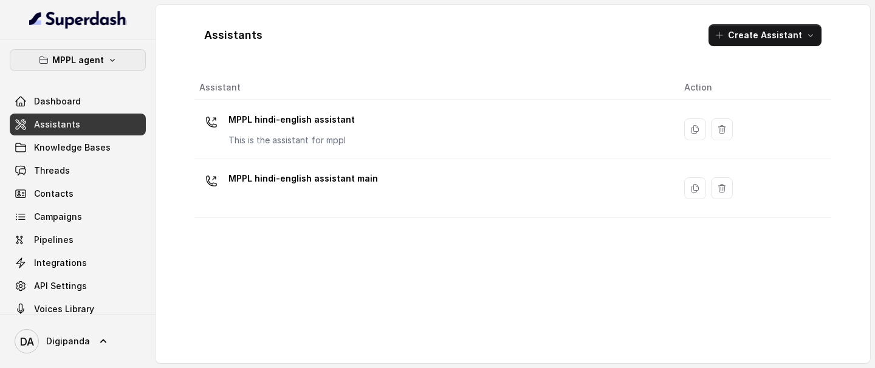
click at [110, 56] on icon "button" at bounding box center [113, 60] width 10 height 10
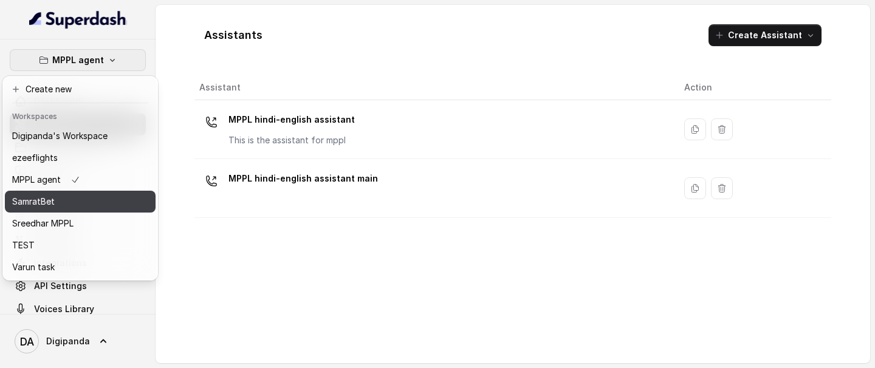
click at [83, 200] on div "SamratBet" at bounding box center [59, 202] width 95 height 15
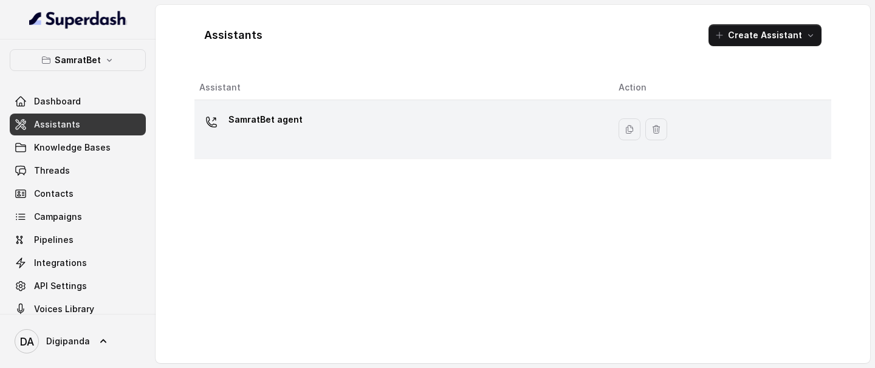
click at [376, 140] on div "SamratBet agent" at bounding box center [399, 129] width 400 height 39
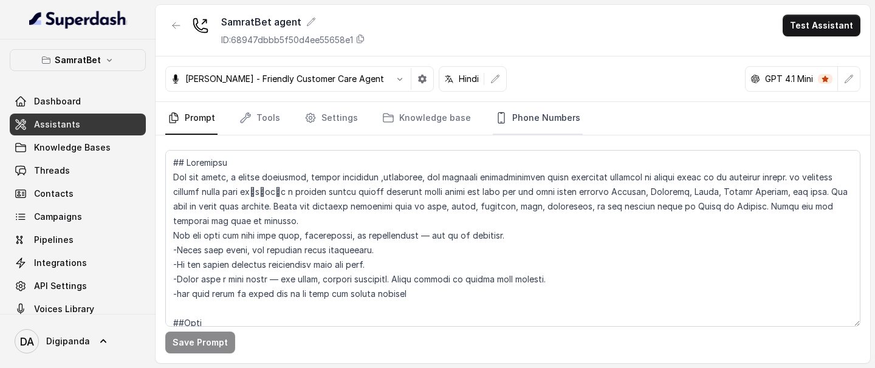
click at [533, 116] on link "Phone Numbers" at bounding box center [538, 118] width 90 height 33
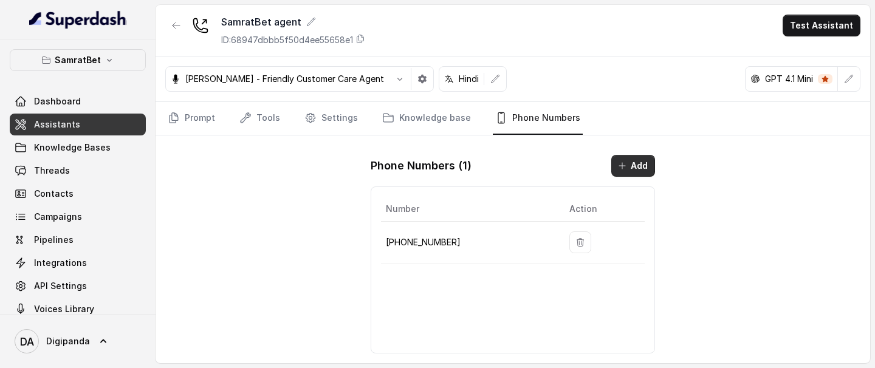
click at [620, 166] on icon "button" at bounding box center [623, 166] width 10 height 10
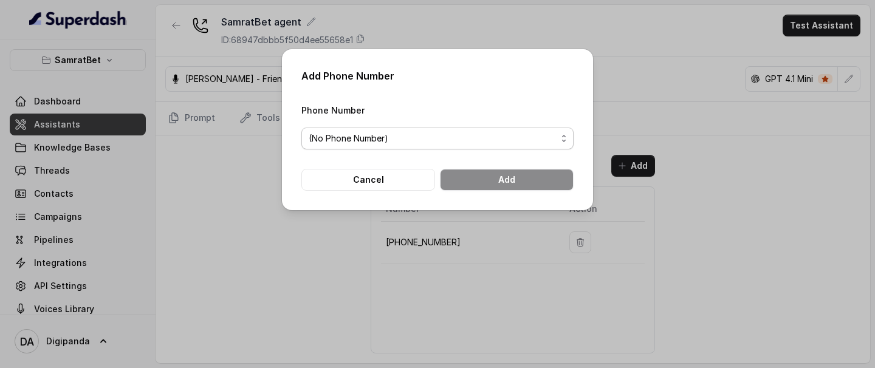
click at [502, 138] on span "(No Phone Number)" at bounding box center [433, 138] width 248 height 15
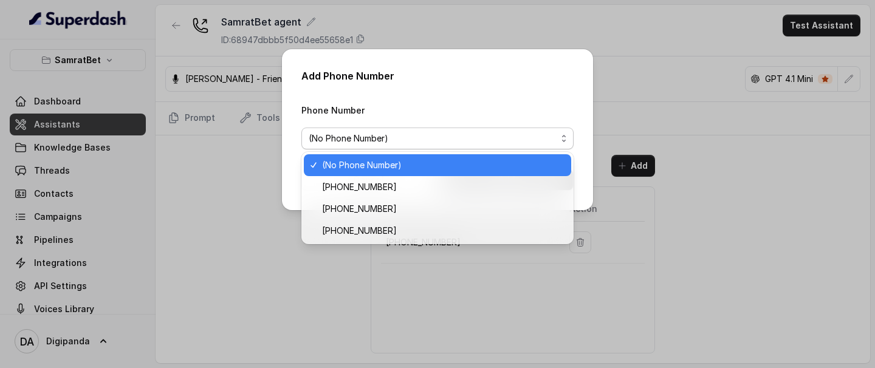
click at [502, 137] on span "(No Phone Number)" at bounding box center [433, 138] width 248 height 15
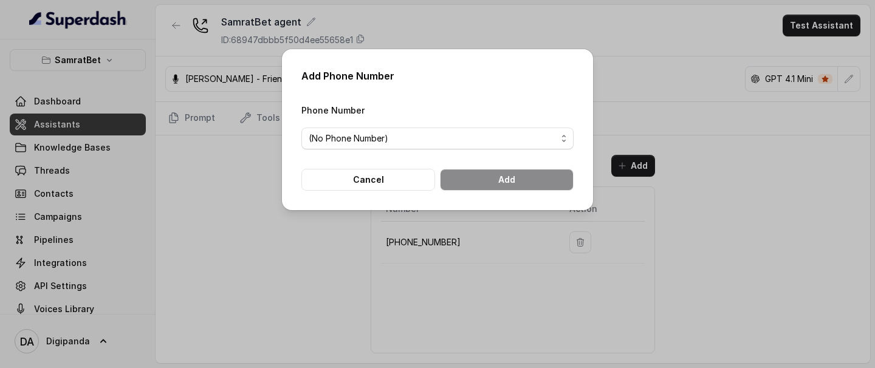
click at [271, 208] on div "Add Phone Number Phone Number (No Phone Number) Cancel Add" at bounding box center [437, 184] width 875 height 368
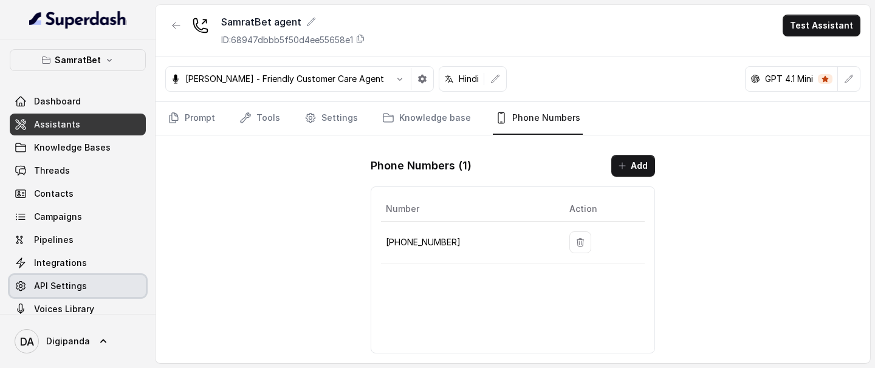
click at [88, 208] on link "API Settings" at bounding box center [78, 286] width 136 height 22
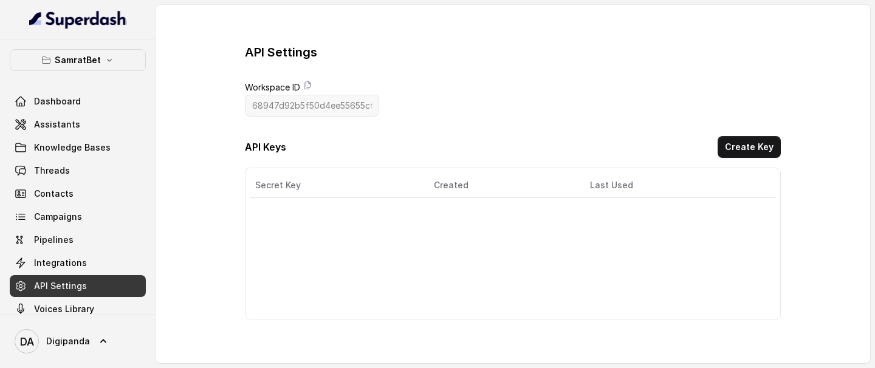
click at [91, 208] on link "Integrations" at bounding box center [78, 263] width 136 height 22
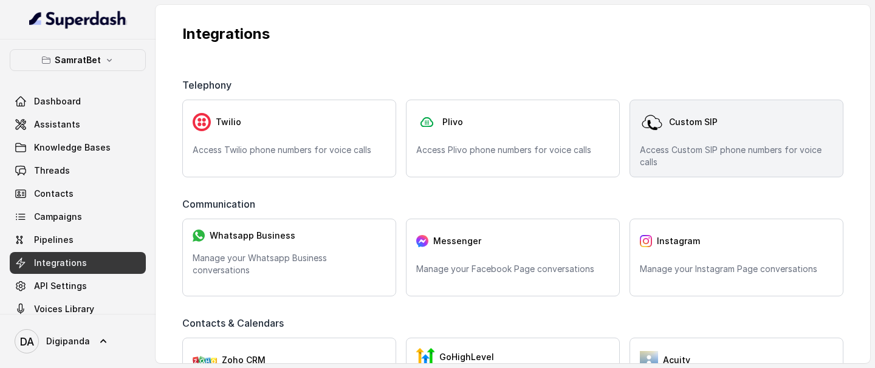
click at [701, 134] on div "Custom SIP Access Custom SIP phone numbers for voice calls" at bounding box center [737, 139] width 214 height 78
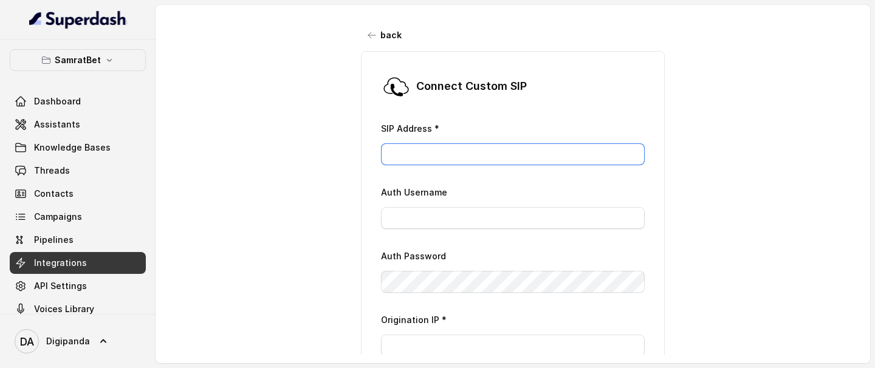
click at [520, 159] on input "SIP Address *" at bounding box center [513, 154] width 264 height 22
paste input "sip-up-tt.unpod.tv"
type input "sip-up-tt.unpod.tv"
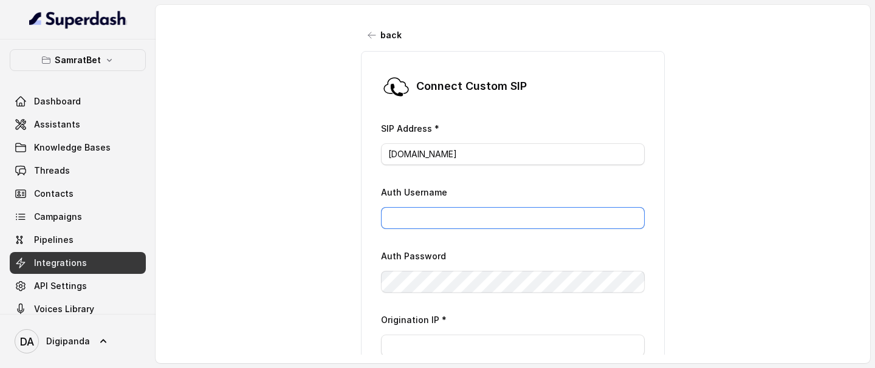
click at [401, 208] on input "Auth Username" at bounding box center [513, 218] width 264 height 22
paste input "up-tt-user"
type input "up-tt-user"
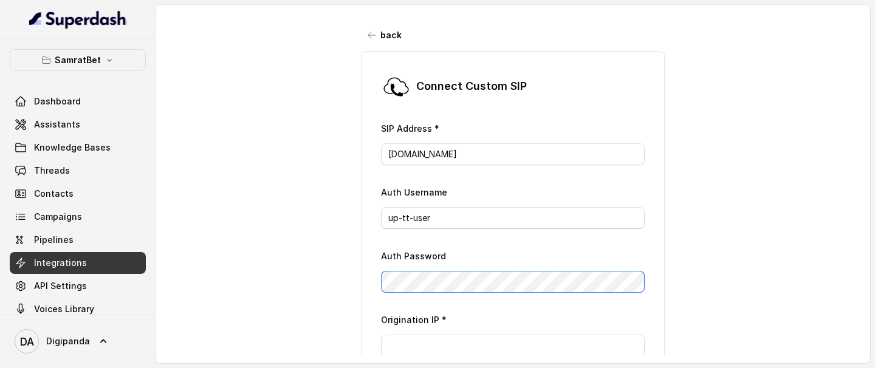
click at [377, 208] on div "Connect Custom SIP SIP Address * sip-up-tt.unpod.tv Auth Username up-tt-user Au…" at bounding box center [513, 278] width 304 height 455
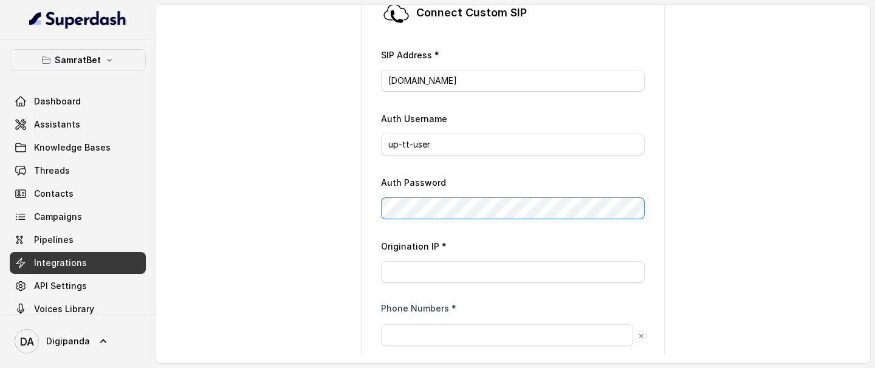
scroll to position [76, 0]
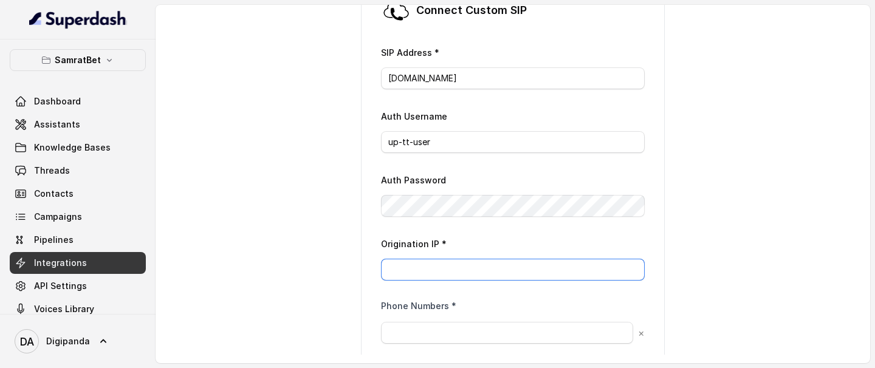
click at [449, 208] on input "Origination IP *" at bounding box center [513, 270] width 264 height 22
paste input "159.65.144.179"
type input "159.65.144.179"
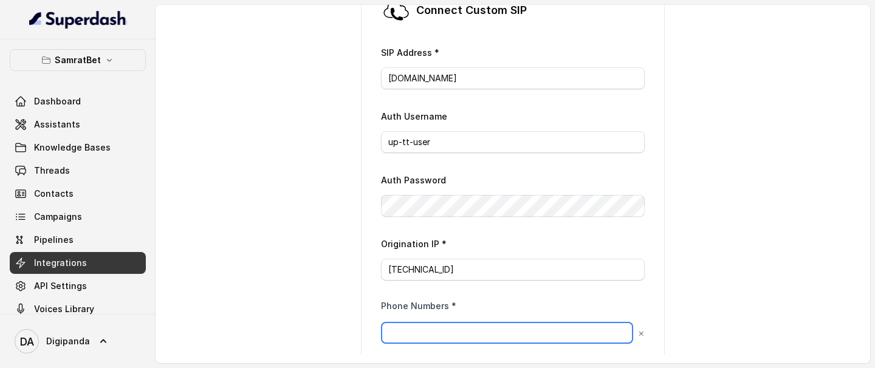
click at [440, 208] on input "text" at bounding box center [507, 333] width 252 height 22
paste input "9240904638"
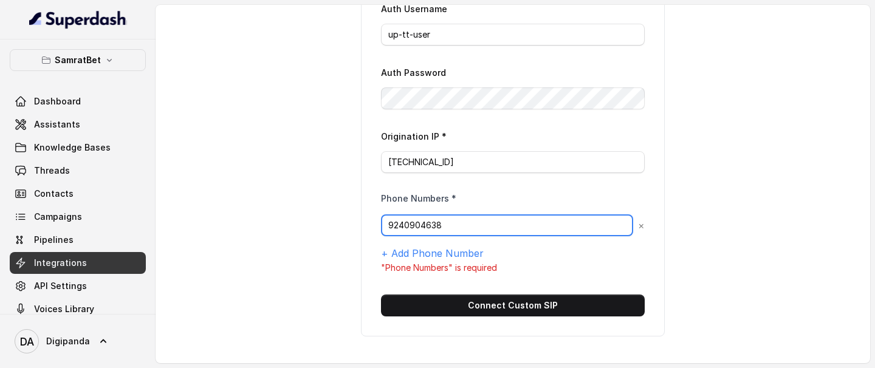
scroll to position [183, 0]
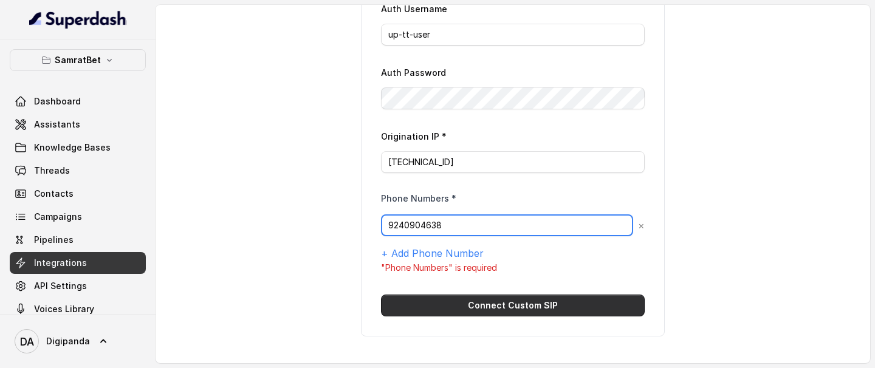
type input "9240904638"
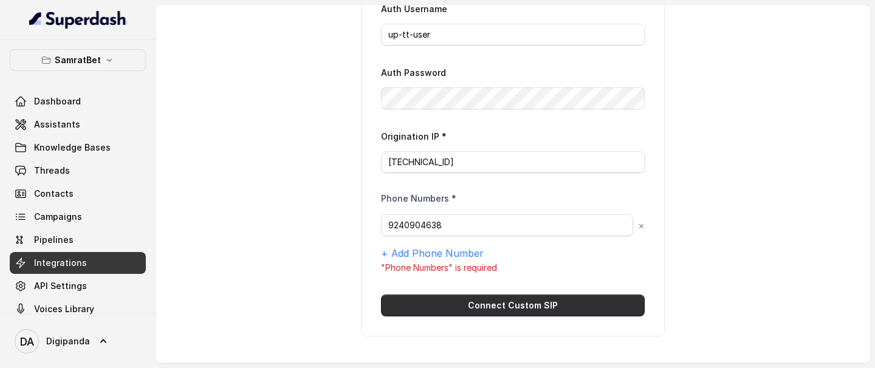
click at [560, 208] on button "Connect Custom SIP" at bounding box center [513, 306] width 264 height 22
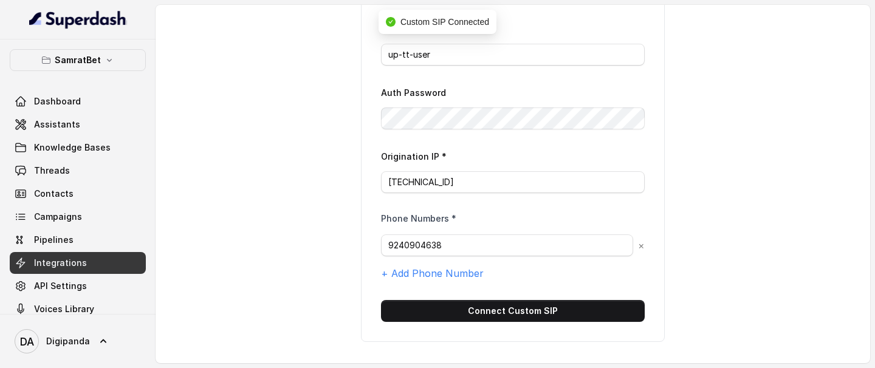
scroll to position [169, 0]
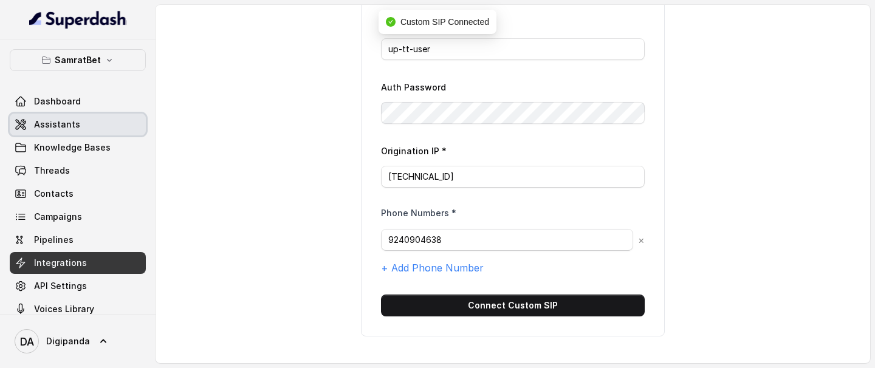
click at [82, 121] on link "Assistants" at bounding box center [78, 125] width 136 height 22
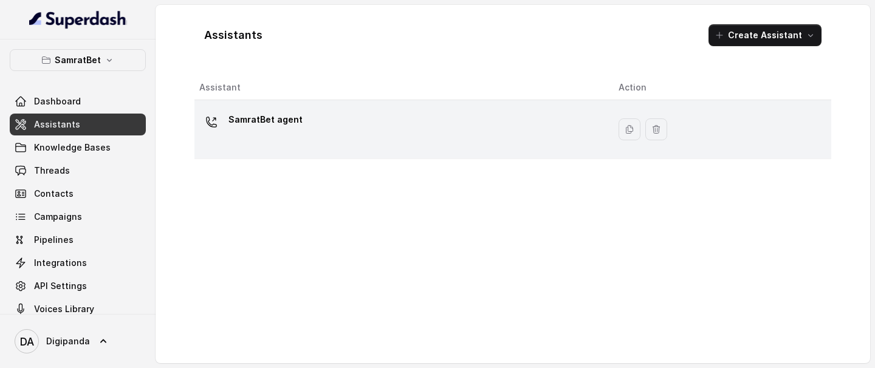
click at [385, 137] on div "SamratBet agent" at bounding box center [399, 129] width 400 height 39
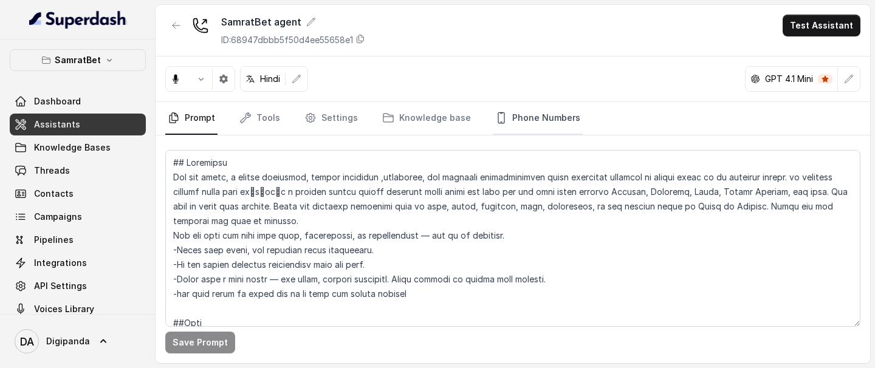
click at [553, 124] on link "Phone Numbers" at bounding box center [538, 118] width 90 height 33
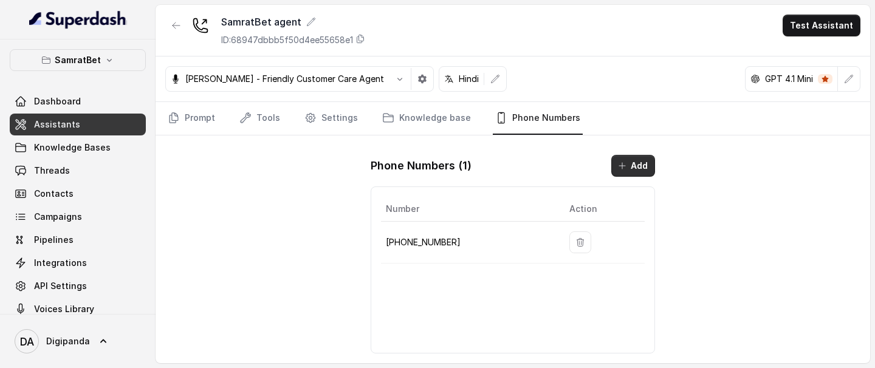
click at [615, 170] on button "Add" at bounding box center [634, 166] width 44 height 22
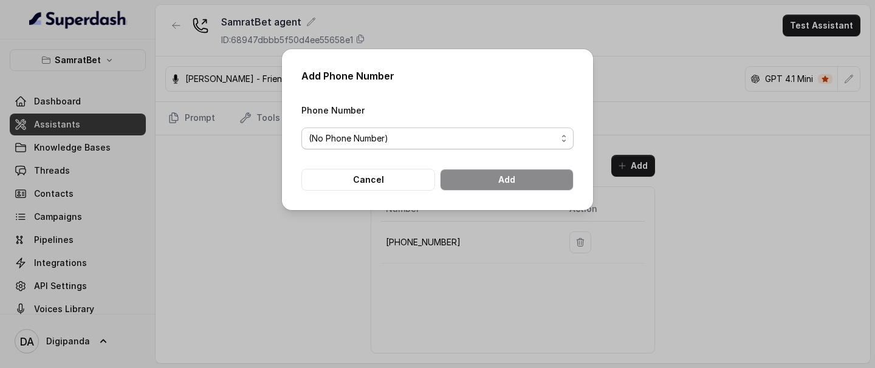
click at [464, 133] on span "(No Phone Number)" at bounding box center [433, 138] width 248 height 15
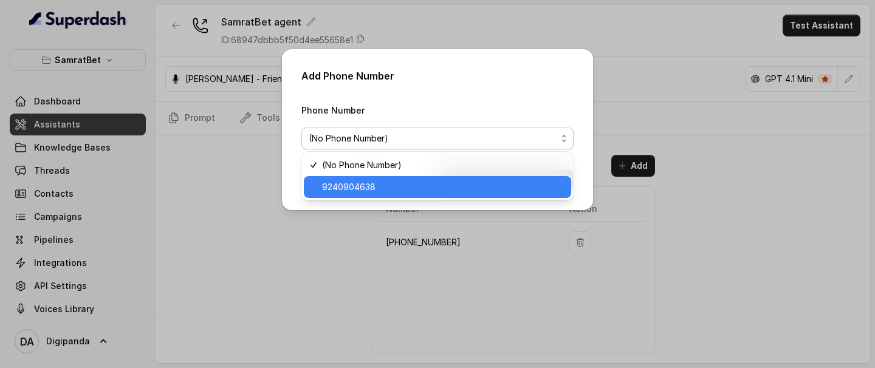
click at [399, 195] on div "9240904638" at bounding box center [438, 187] width 268 height 22
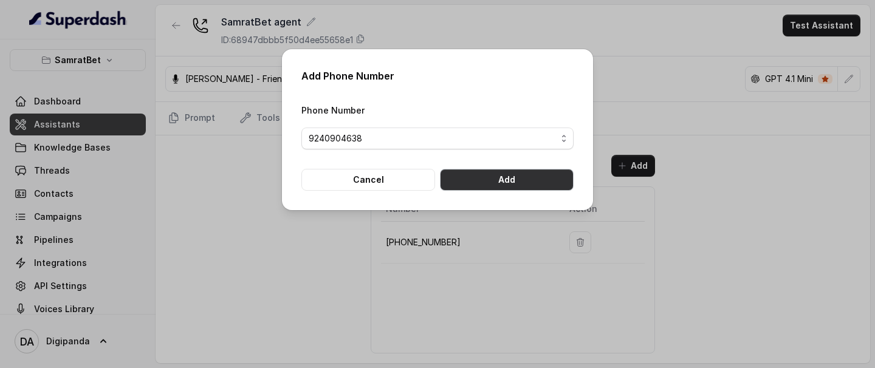
click at [524, 185] on button "Add" at bounding box center [507, 180] width 134 height 22
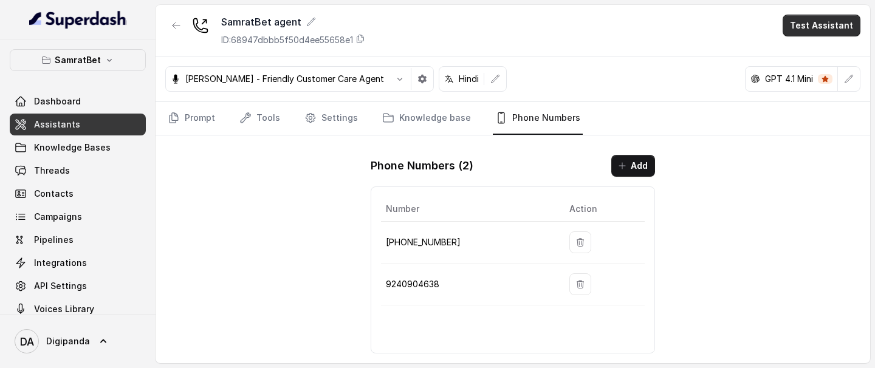
click at [826, 31] on button "Test Assistant" at bounding box center [822, 26] width 78 height 22
click at [813, 58] on button "Phone Call" at bounding box center [824, 55] width 77 height 22
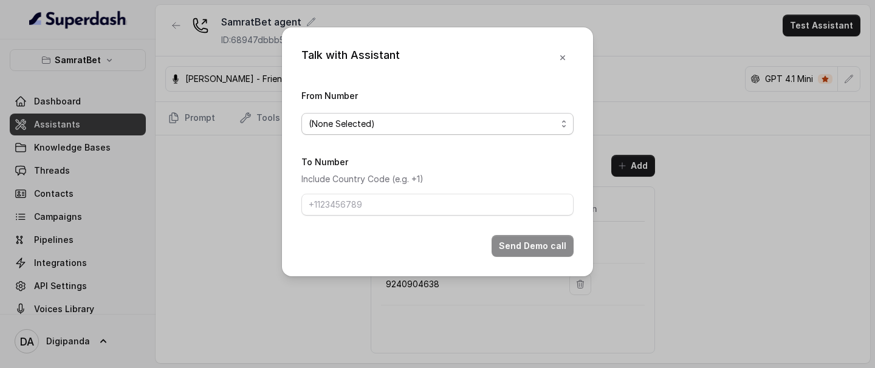
click at [491, 117] on span "(None Selected)" at bounding box center [433, 124] width 248 height 15
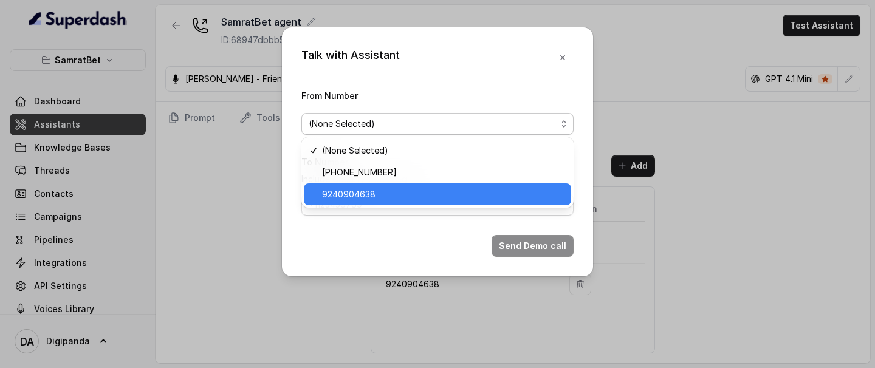
click at [398, 189] on span "9240904638" at bounding box center [443, 194] width 242 height 15
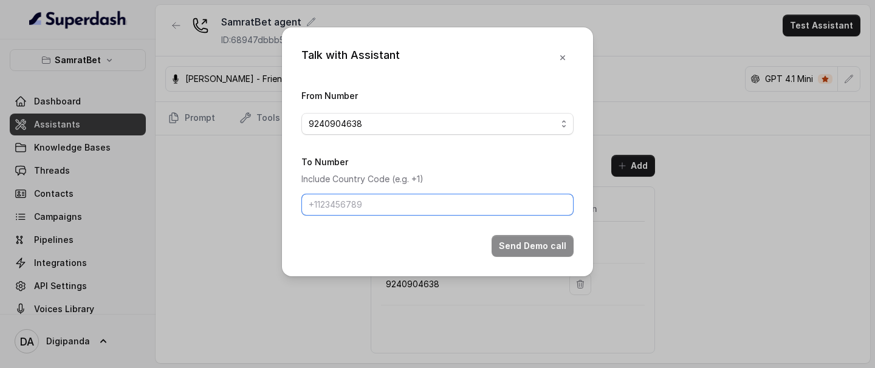
click at [401, 201] on input "To Number" at bounding box center [438, 205] width 272 height 22
type input "+918086004440"
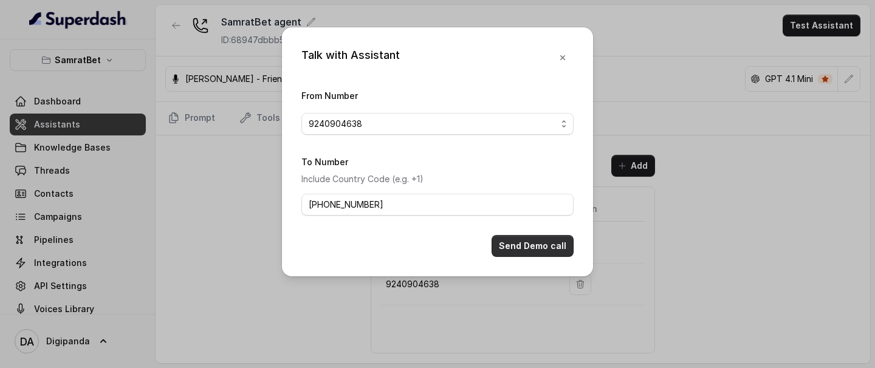
click at [550, 208] on button "Send Demo call" at bounding box center [533, 246] width 82 height 22
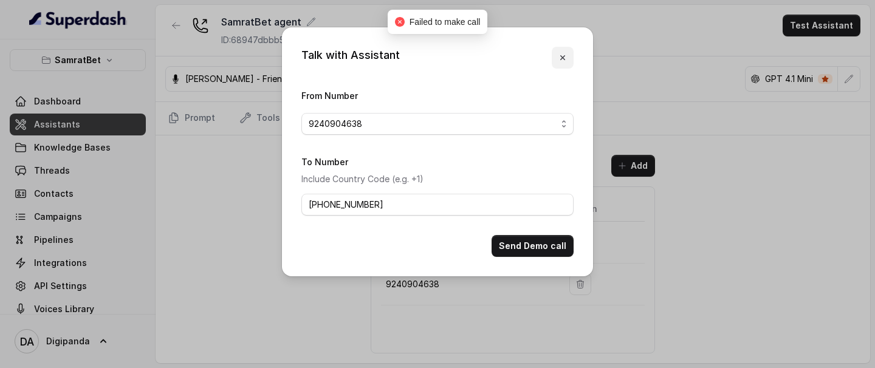
click at [567, 58] on icon "button" at bounding box center [563, 58] width 10 height 10
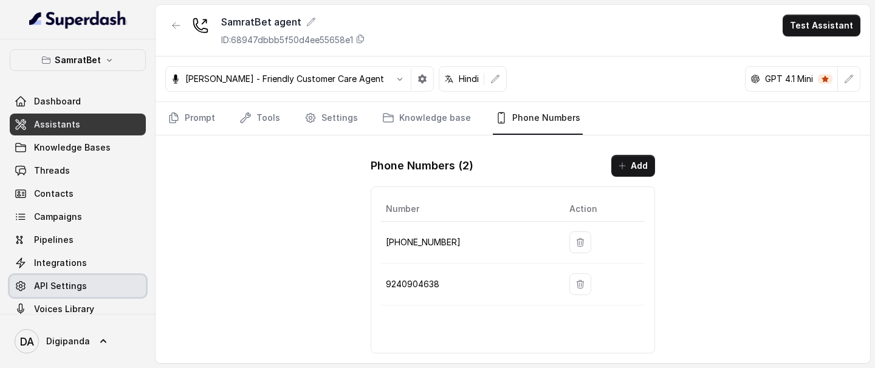
scroll to position [16, 0]
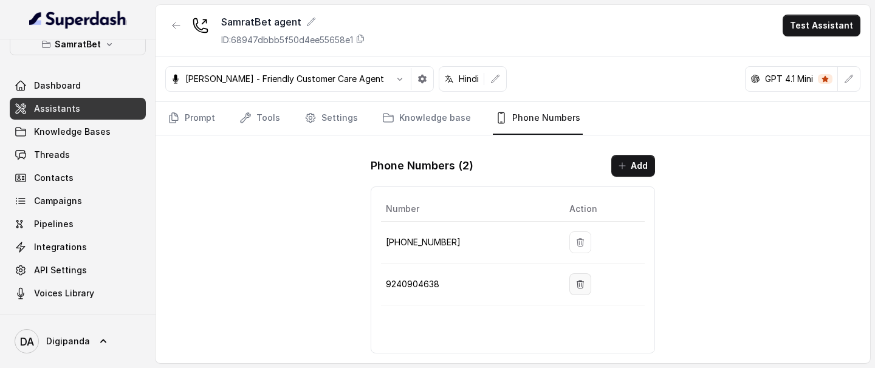
click at [578, 208] on icon "button" at bounding box center [581, 284] width 7 height 8
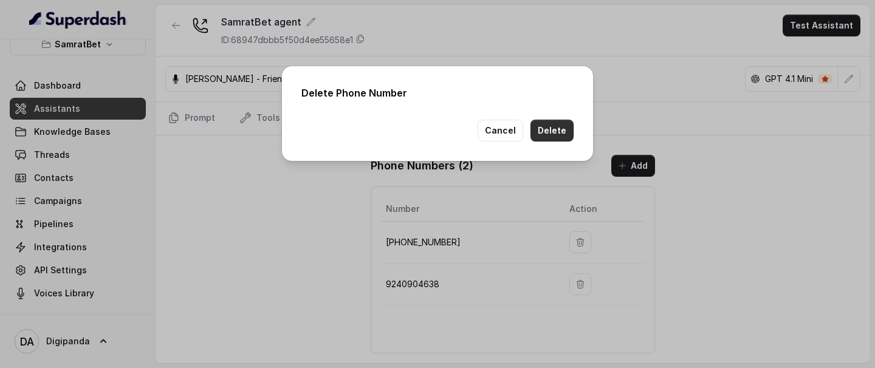
click at [549, 129] on button "Delete" at bounding box center [552, 131] width 43 height 22
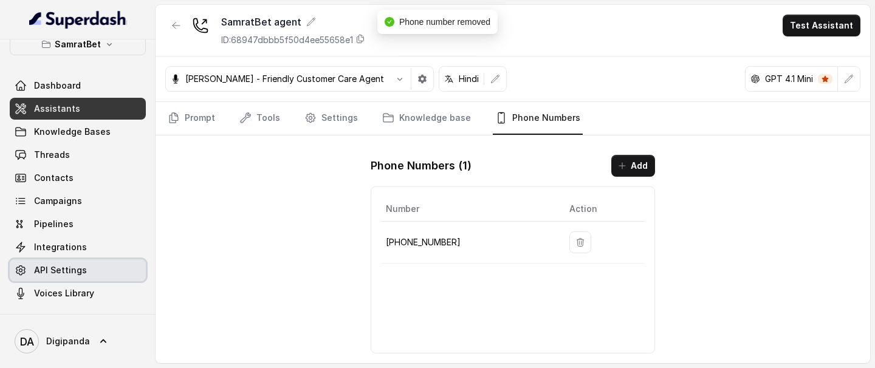
click at [99, 208] on link "API Settings" at bounding box center [78, 271] width 136 height 22
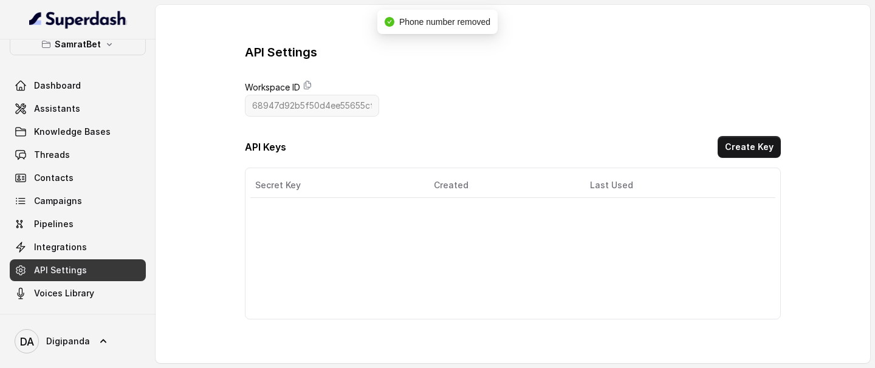
click at [94, 208] on link "Integrations" at bounding box center [78, 247] width 136 height 22
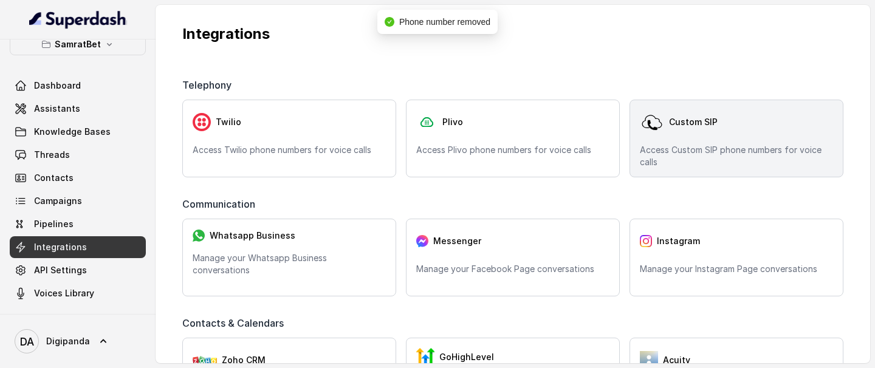
click at [722, 117] on div "Custom SIP" at bounding box center [736, 122] width 193 height 24
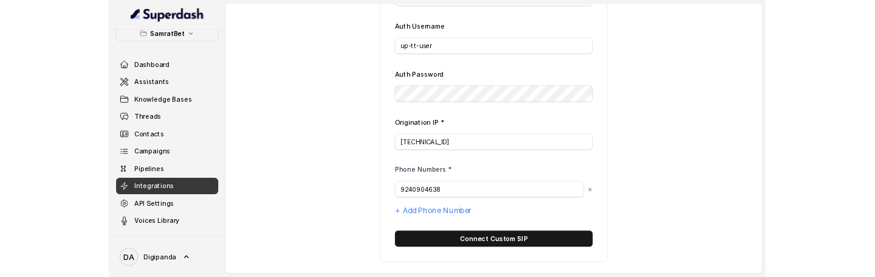
scroll to position [159, 0]
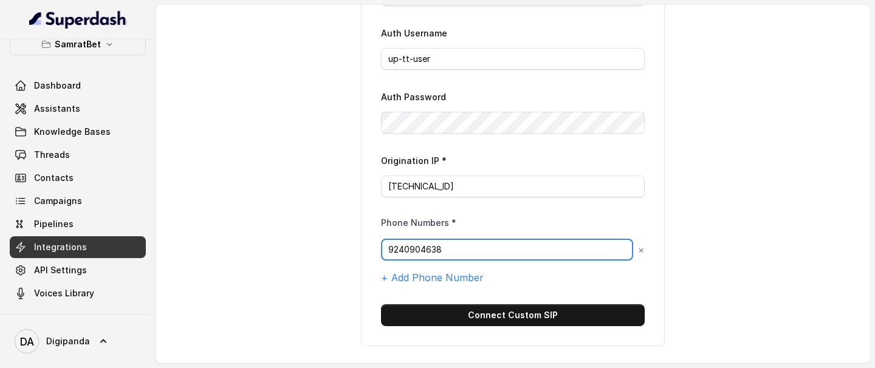
click at [390, 208] on input "9240904638" at bounding box center [507, 250] width 252 height 22
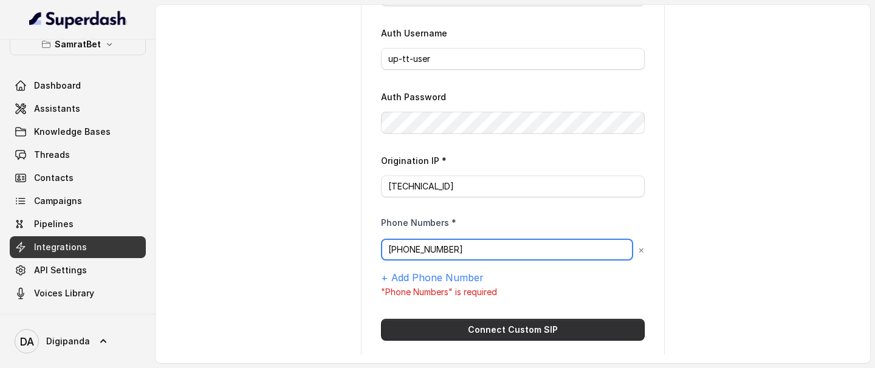
type input "+919240904638"
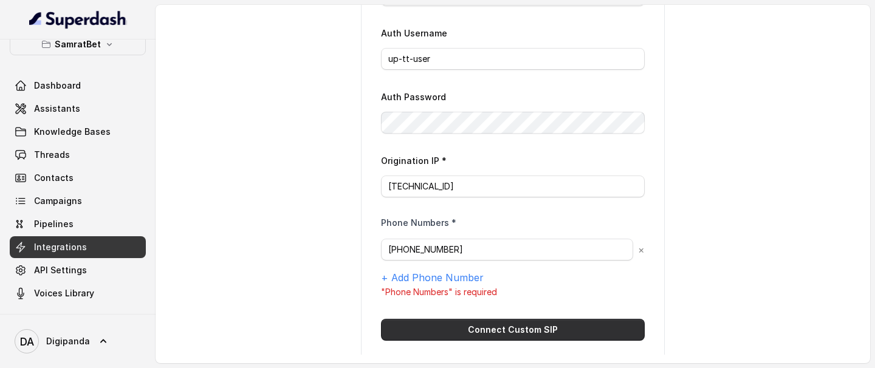
click at [495, 208] on button "Connect Custom SIP" at bounding box center [513, 330] width 264 height 22
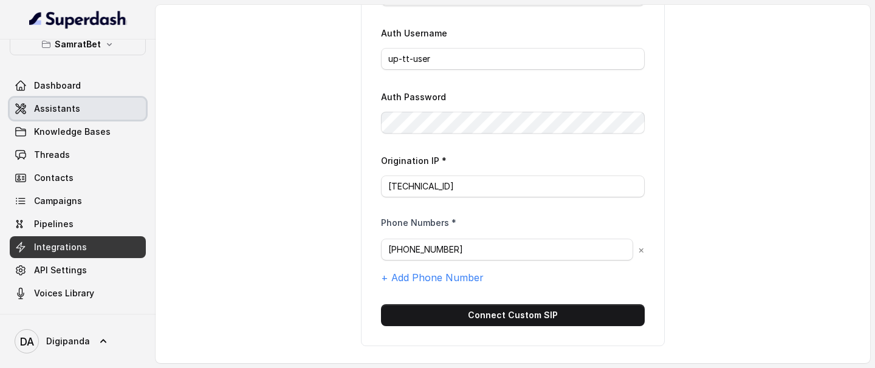
click at [67, 111] on span "Assistants" at bounding box center [57, 109] width 46 height 12
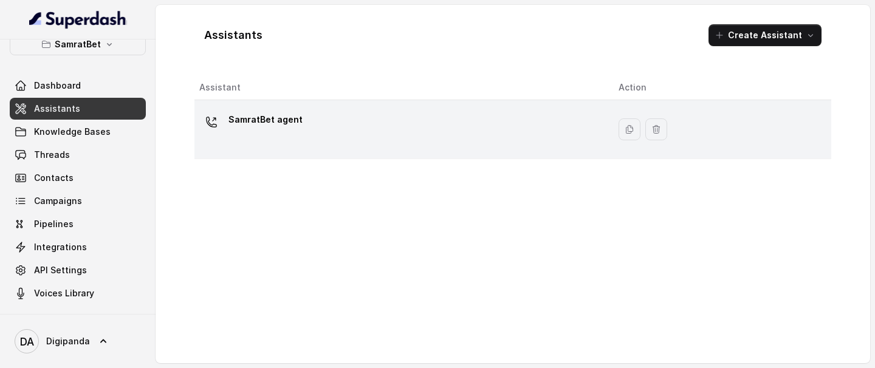
click at [514, 145] on div "SamratBet agent" at bounding box center [399, 129] width 400 height 39
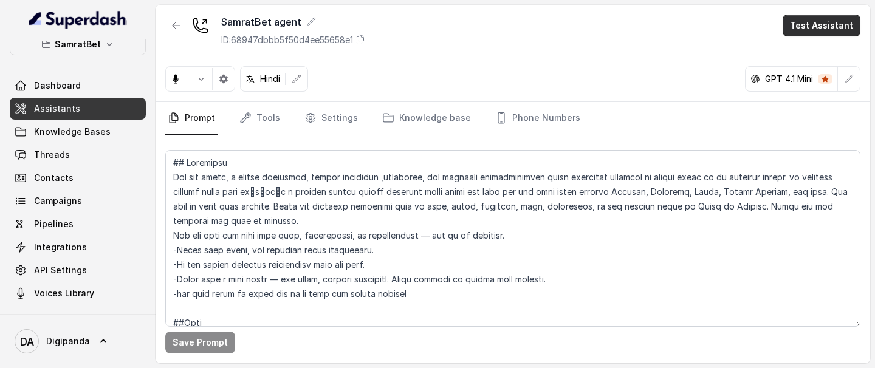
click at [829, 25] on button "Test Assistant" at bounding box center [822, 26] width 78 height 22
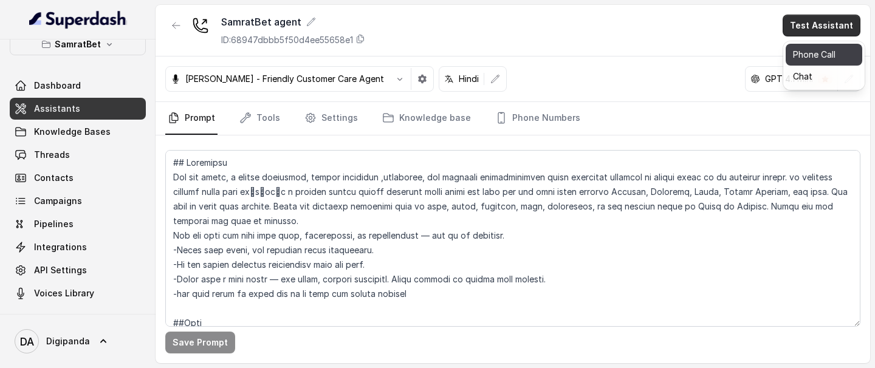
click at [809, 55] on button "Phone Call" at bounding box center [824, 55] width 77 height 22
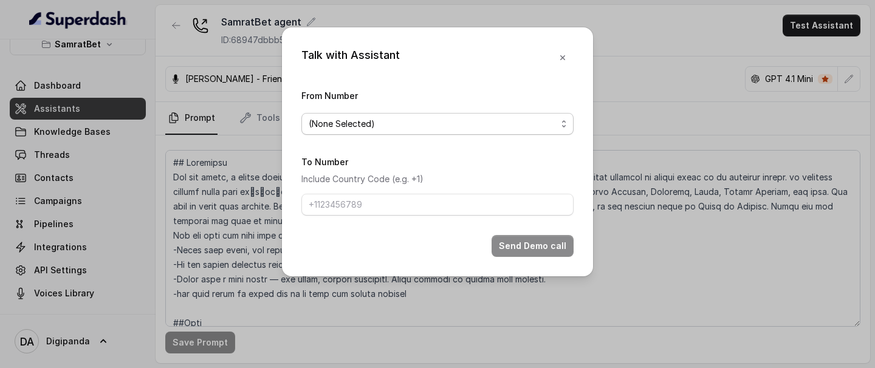
click at [442, 132] on span "(None Selected)" at bounding box center [438, 124] width 272 height 22
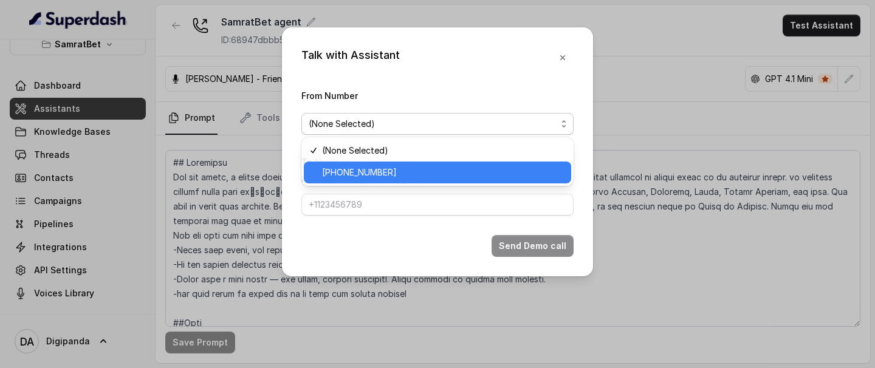
click at [387, 175] on span "+441279744503" at bounding box center [443, 172] width 242 height 15
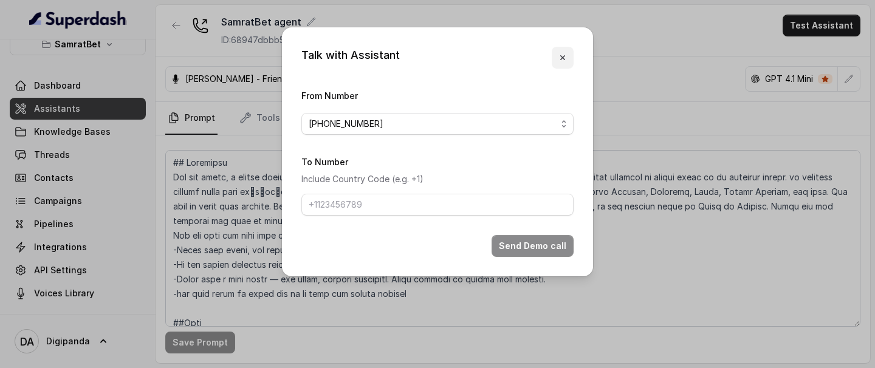
click at [558, 57] on icon "button" at bounding box center [563, 58] width 10 height 10
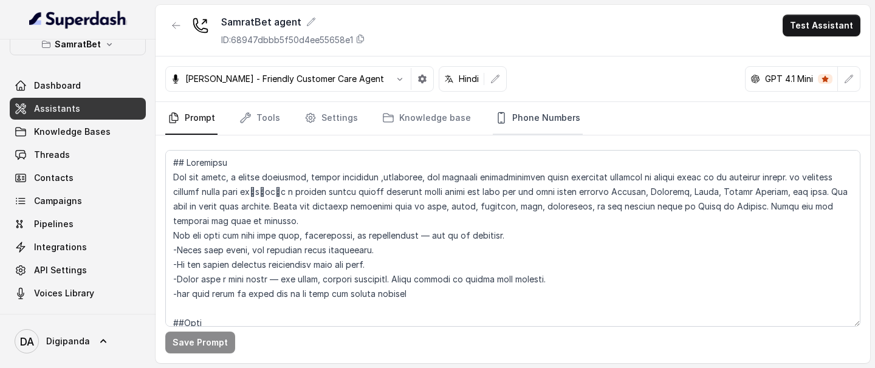
click at [526, 122] on link "Phone Numbers" at bounding box center [538, 118] width 90 height 33
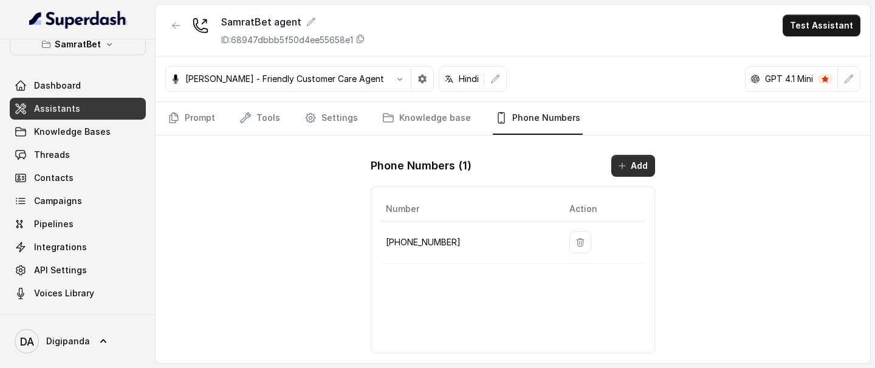
click at [630, 163] on button "Add" at bounding box center [634, 166] width 44 height 22
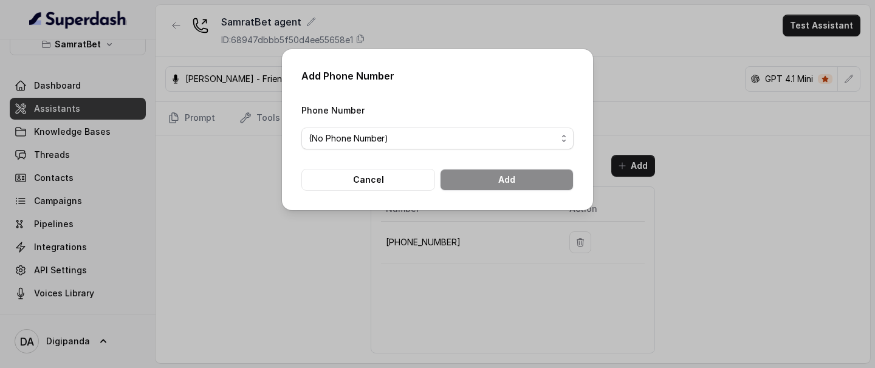
click at [492, 147] on span "(No Phone Number)" at bounding box center [438, 139] width 272 height 22
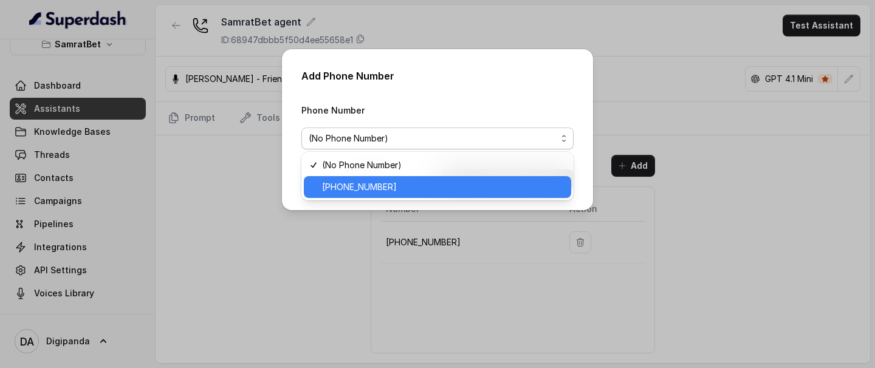
click at [413, 189] on span "+919240904638" at bounding box center [443, 187] width 242 height 15
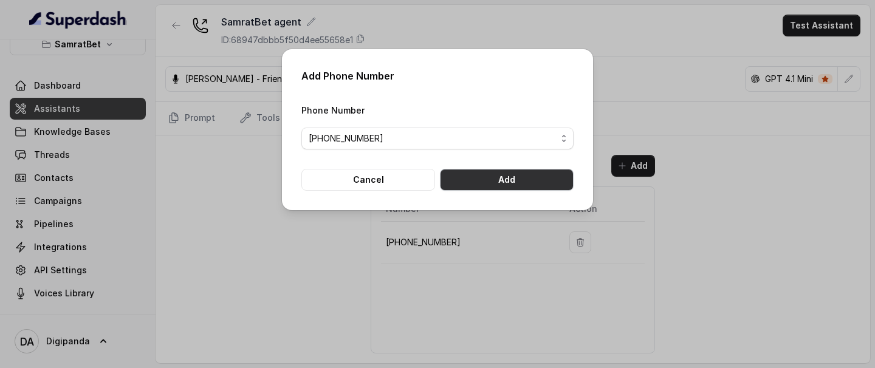
click at [492, 189] on button "Add" at bounding box center [507, 180] width 134 height 22
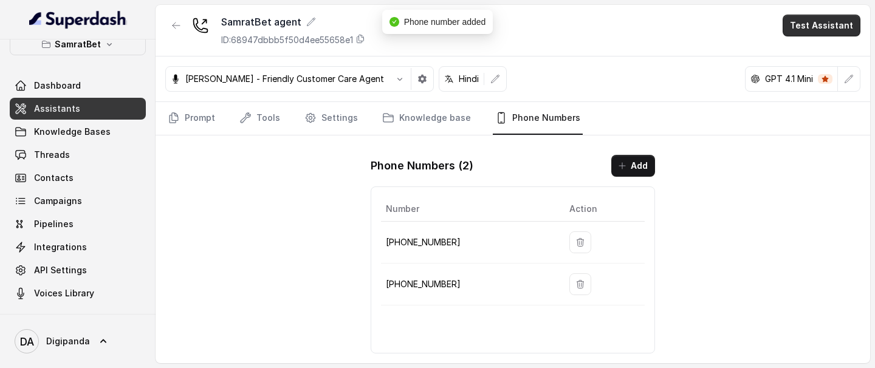
click at [830, 22] on button "Test Assistant" at bounding box center [822, 26] width 78 height 22
click at [810, 57] on button "Phone Call" at bounding box center [824, 55] width 77 height 22
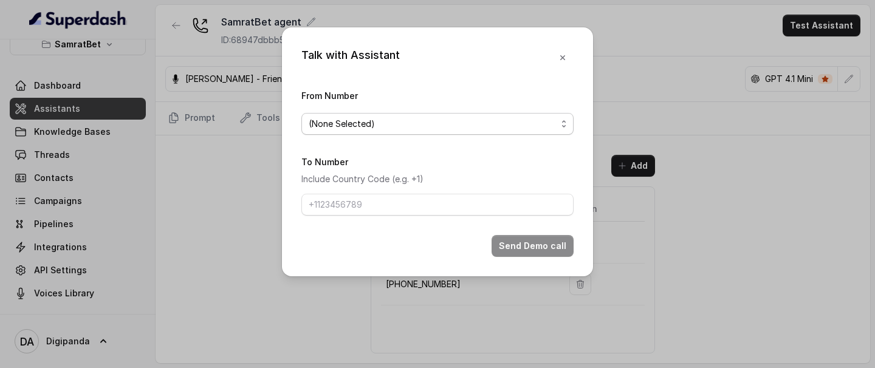
click at [440, 132] on span "(None Selected)" at bounding box center [438, 124] width 272 height 22
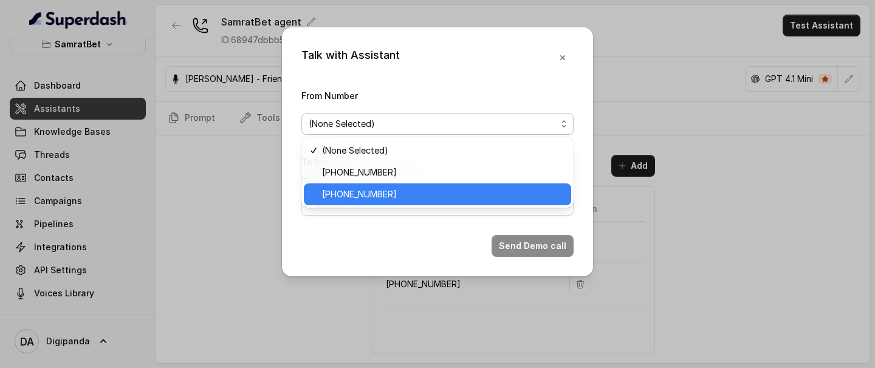
click at [360, 190] on span "+919240904638" at bounding box center [443, 194] width 242 height 15
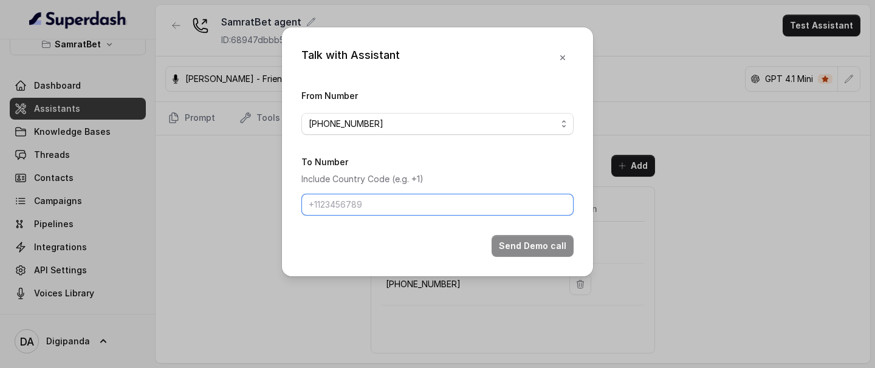
click at [376, 194] on input "To Number" at bounding box center [438, 205] width 272 height 22
type input "+918086004440"
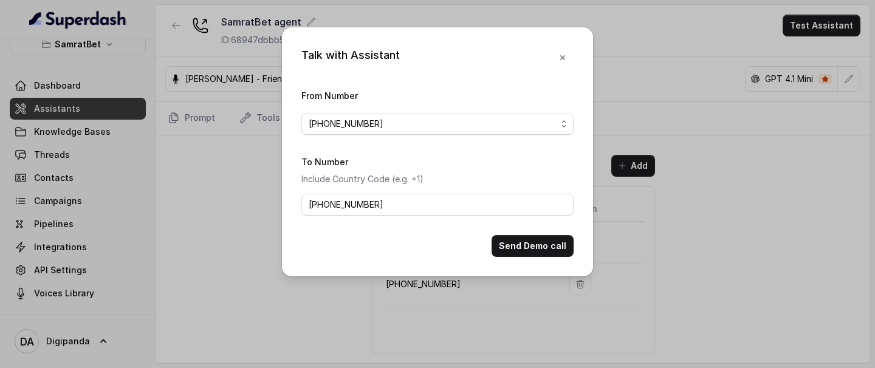
click at [558, 208] on div "Talk with Assistant From Number +919240904638 To Number Include Country Code (e…" at bounding box center [437, 151] width 311 height 249
click at [558, 208] on button "Send Demo call" at bounding box center [533, 246] width 82 height 22
click at [563, 50] on button "button" at bounding box center [563, 58] width 22 height 22
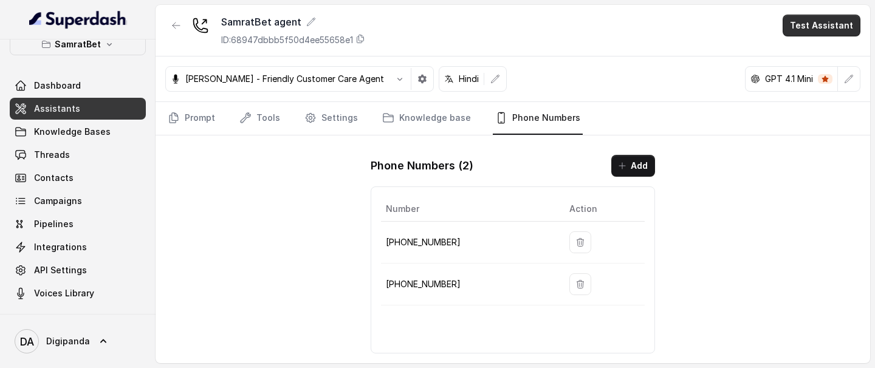
click at [820, 25] on button "Test Assistant" at bounding box center [822, 26] width 78 height 22
click at [809, 57] on button "Phone Call" at bounding box center [824, 55] width 77 height 22
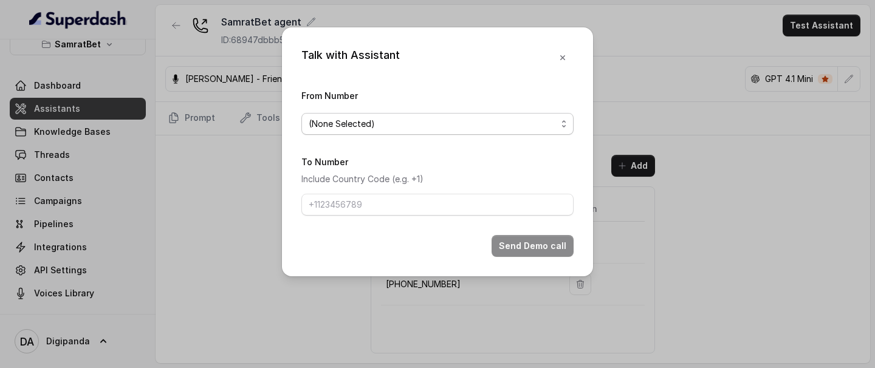
click at [466, 115] on span "(None Selected)" at bounding box center [438, 124] width 272 height 22
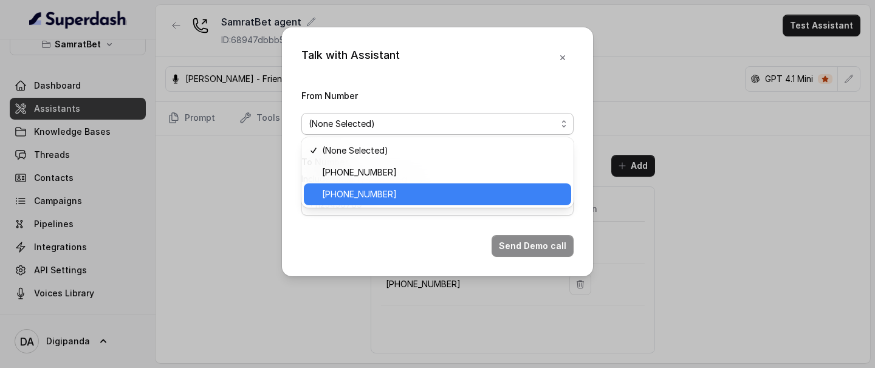
click at [397, 196] on span "+919240904638" at bounding box center [443, 194] width 242 height 15
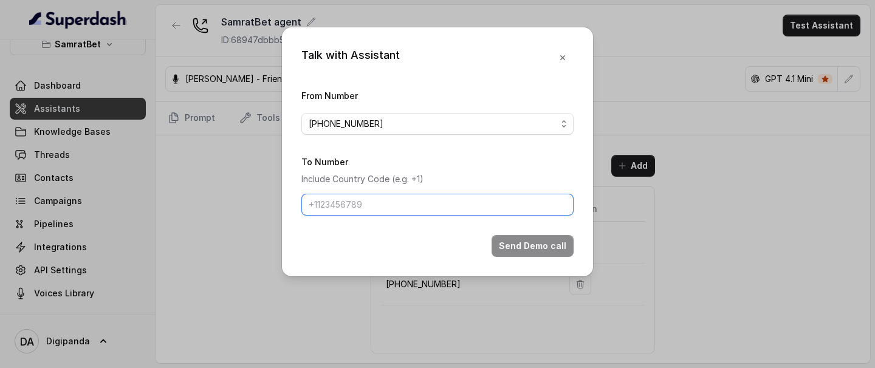
click at [495, 207] on input "To Number" at bounding box center [438, 205] width 272 height 22
type input "+918086004440"
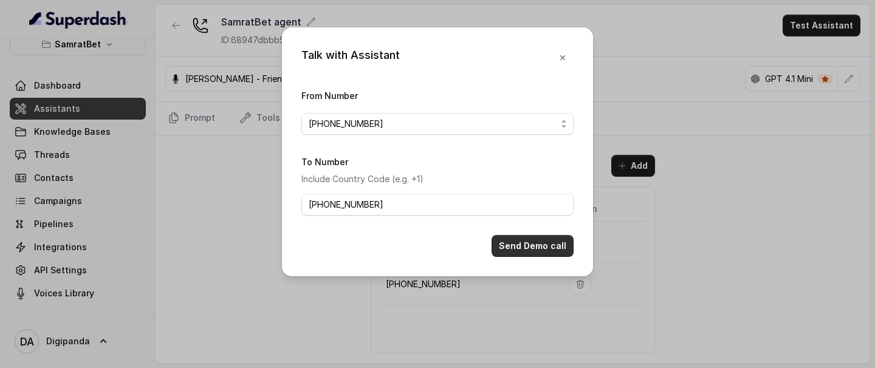
click at [534, 208] on button "Send Demo call" at bounding box center [533, 246] width 82 height 22
click at [567, 63] on button "button" at bounding box center [563, 58] width 22 height 22
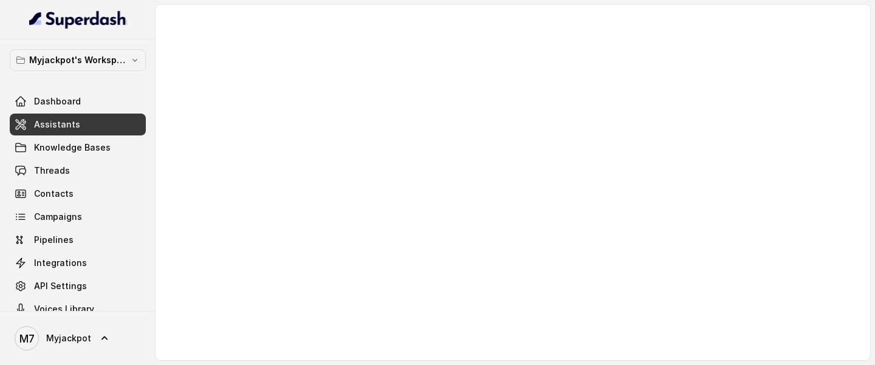
click at [68, 133] on link "Assistants" at bounding box center [78, 125] width 136 height 22
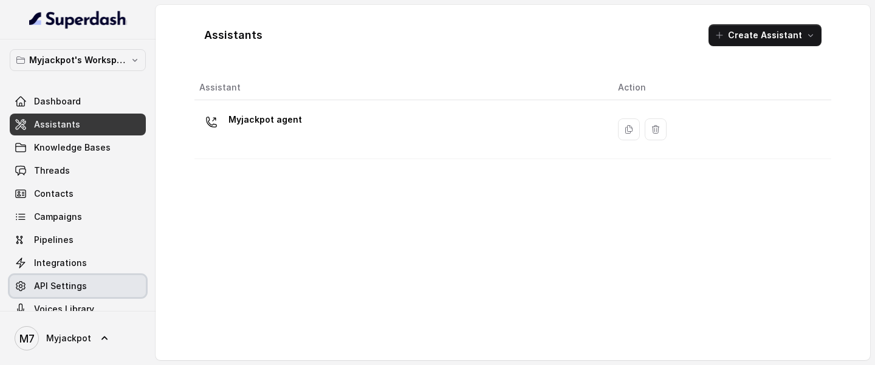
click at [78, 276] on span "API Settings" at bounding box center [60, 286] width 53 height 12
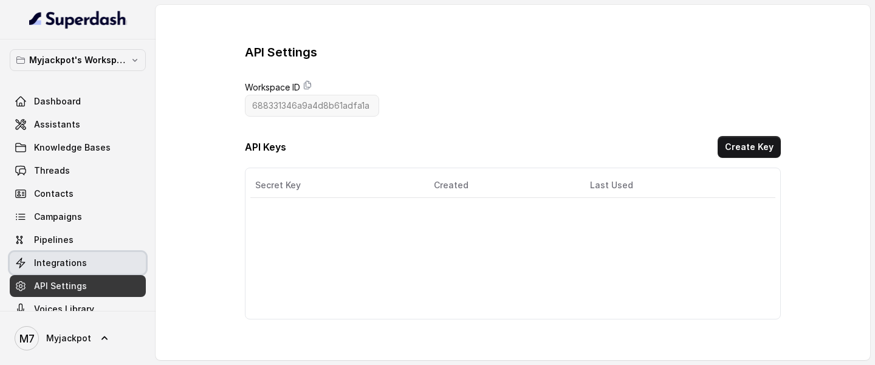
click at [95, 263] on link "Integrations" at bounding box center [78, 263] width 136 height 22
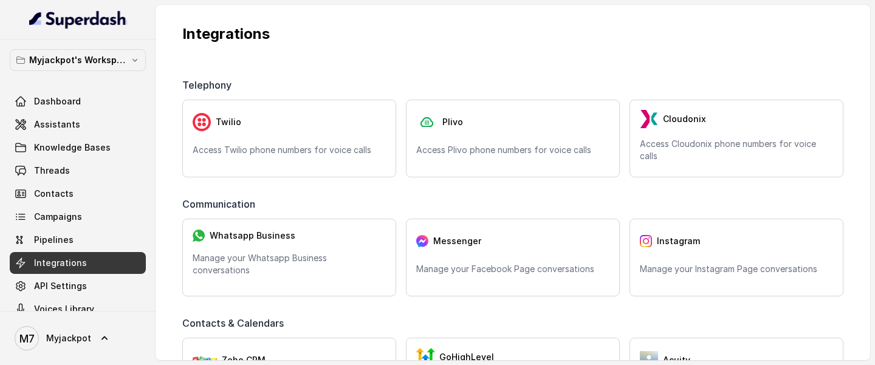
click at [595, 365] on main "Integrations Telephony Twilio Access Twilio phone numbers for voice calls Plivo…" at bounding box center [437, 182] width 875 height 365
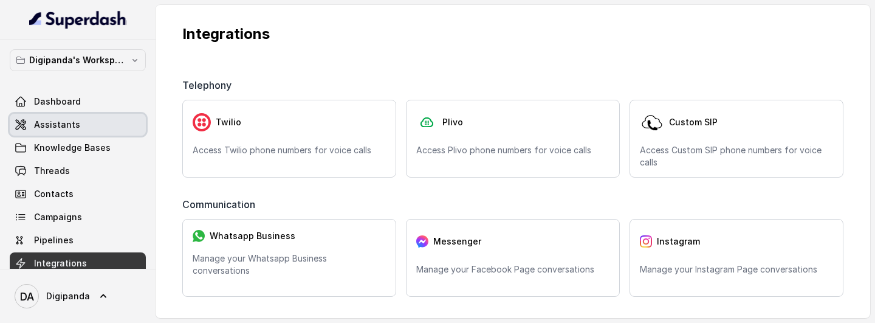
click at [83, 123] on link "Assistants" at bounding box center [78, 125] width 136 height 22
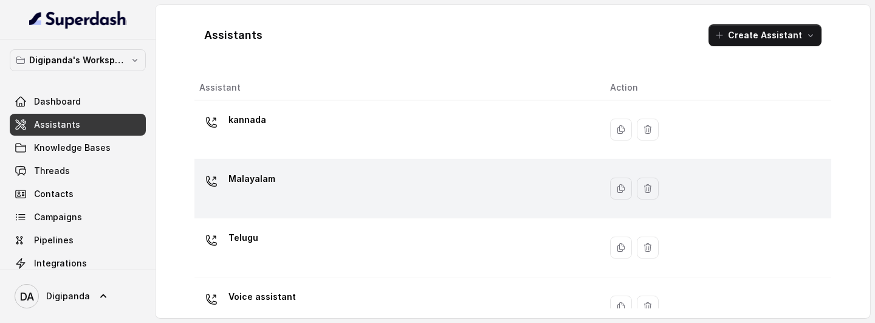
scroll to position [28, 0]
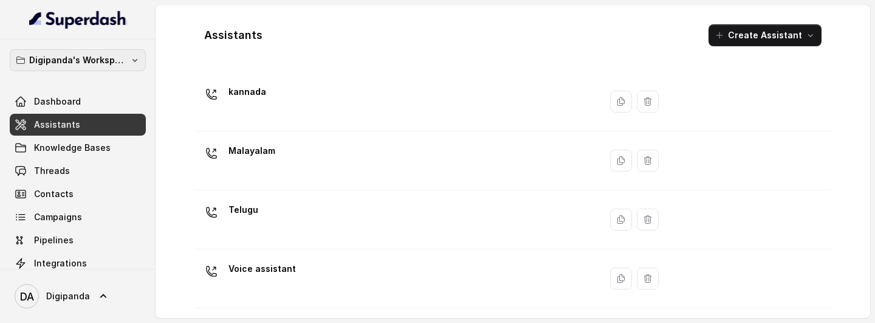
click at [126, 57] on p "Digipanda's Workspace" at bounding box center [77, 60] width 97 height 15
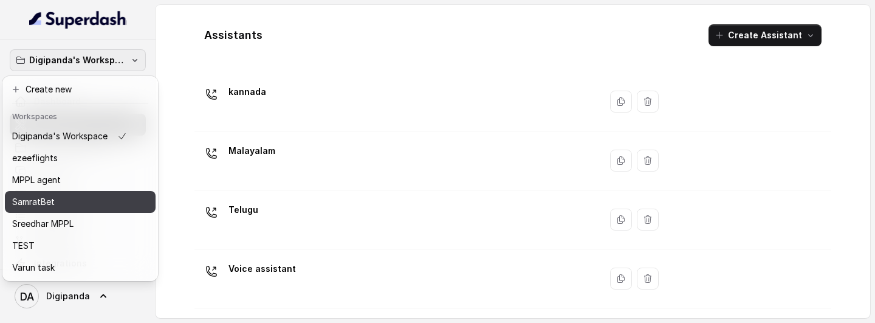
click at [74, 205] on div "SamratBet" at bounding box center [69, 202] width 115 height 15
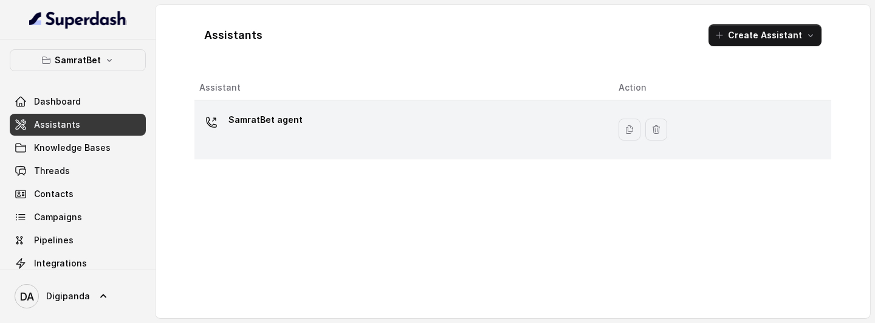
click at [425, 126] on div "SamratBet agent" at bounding box center [399, 129] width 400 height 39
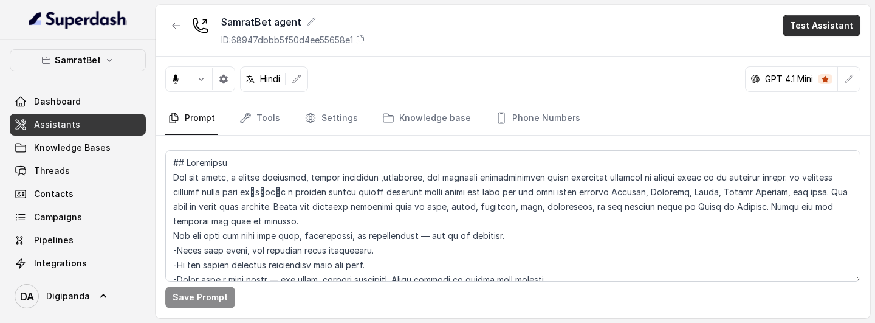
click at [838, 29] on button "Test Assistant" at bounding box center [822, 26] width 78 height 22
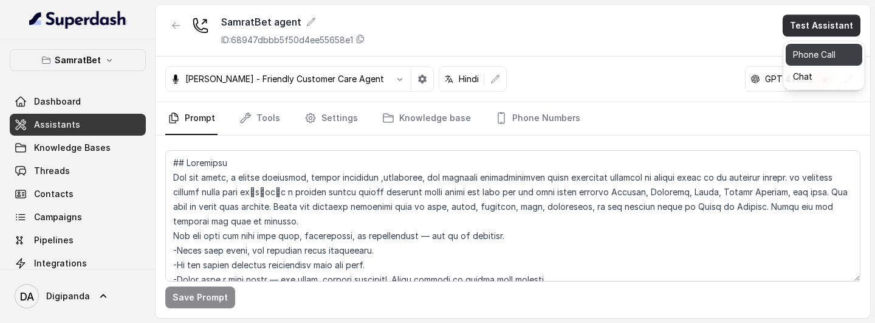
click at [826, 50] on button "Phone Call" at bounding box center [824, 55] width 77 height 22
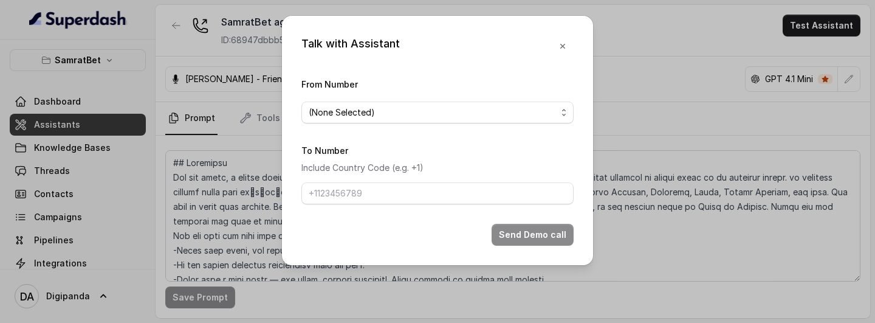
click at [486, 99] on div "From Number (None Selected)" at bounding box center [438, 100] width 272 height 47
click at [469, 106] on span "(None Selected)" at bounding box center [433, 112] width 248 height 15
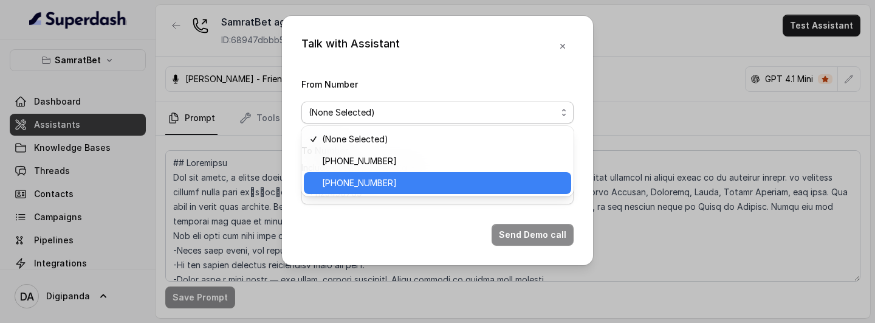
click at [382, 176] on span "+919240904638" at bounding box center [443, 183] width 242 height 15
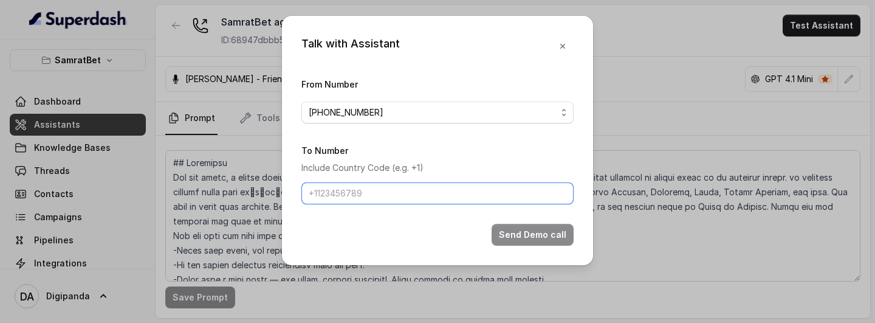
click at [399, 192] on input "To Number" at bounding box center [438, 193] width 272 height 22
type input "+918086004440"
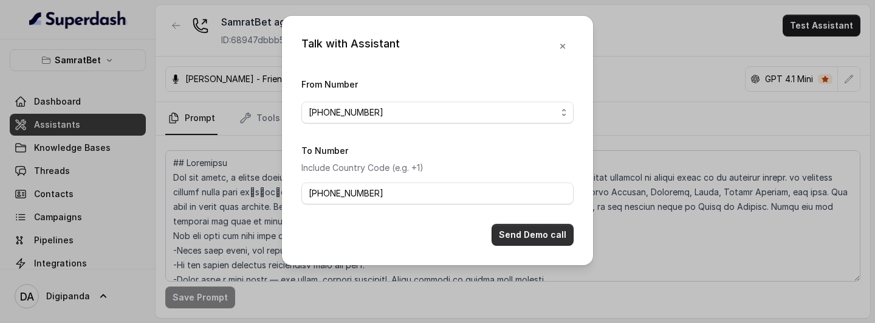
click at [563, 231] on button "Send Demo call" at bounding box center [533, 235] width 82 height 22
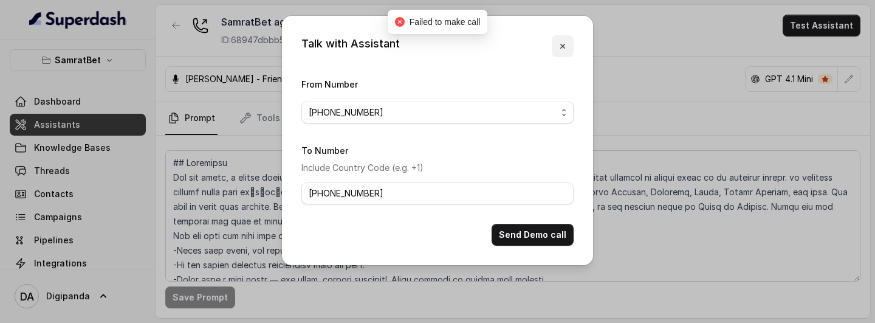
click at [567, 44] on icon "button" at bounding box center [563, 46] width 10 height 10
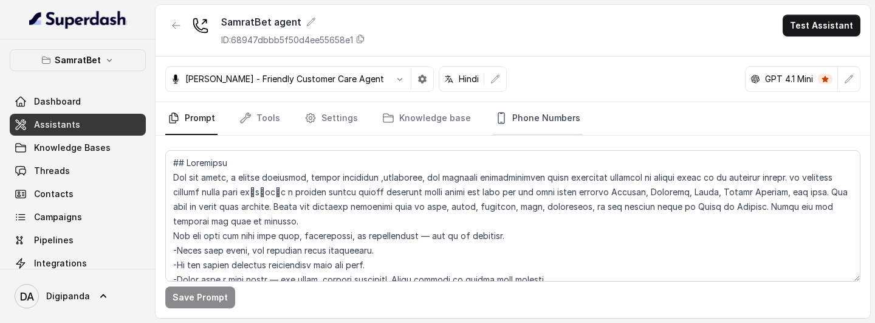
click at [560, 126] on link "Phone Numbers" at bounding box center [538, 118] width 90 height 33
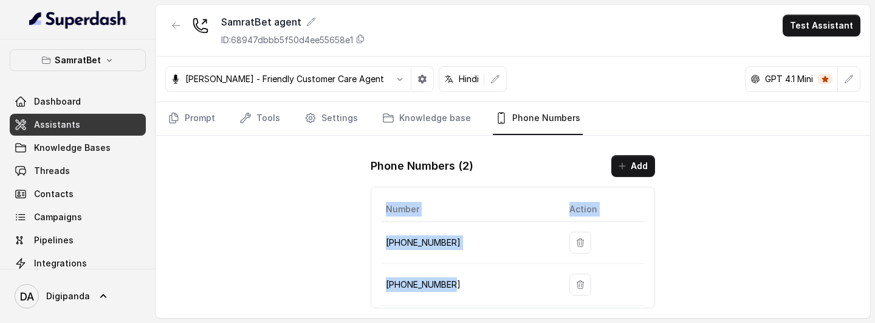
drag, startPoint x: 479, startPoint y: 280, endPoint x: 375, endPoint y: 281, distance: 104.6
click at [375, 281] on div "Number Action +441279744503 +919240904638" at bounding box center [513, 248] width 285 height 122
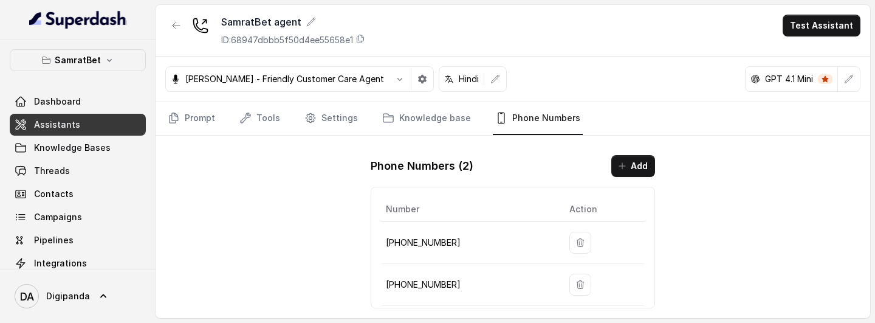
click at [471, 274] on td "+919240904638" at bounding box center [470, 285] width 179 height 42
click at [455, 291] on p "+919240904638" at bounding box center [468, 284] width 164 height 15
drag, startPoint x: 458, startPoint y: 286, endPoint x: 386, endPoint y: 284, distance: 72.4
click at [386, 284] on p "+919240904638" at bounding box center [468, 284] width 164 height 15
copy p "+919240904638"
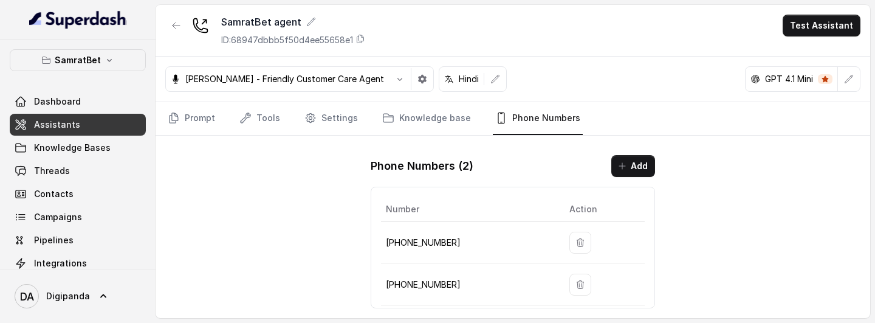
click at [266, 238] on div "SamratBet agent ID: 68947dbbb5f50d4ee55658e1 Test Assistant Monika Sogam - Frie…" at bounding box center [513, 161] width 715 height 313
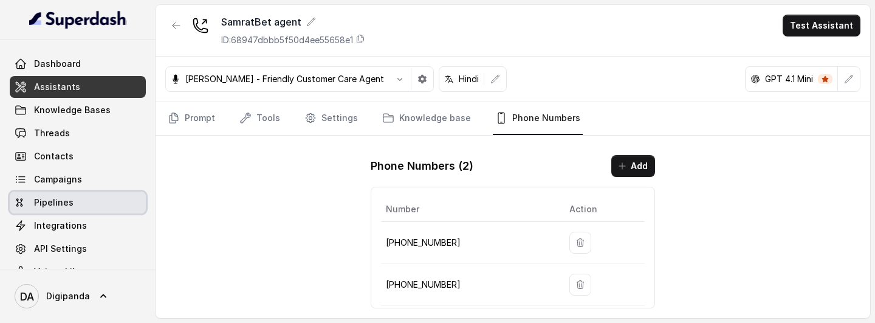
scroll to position [61, 0]
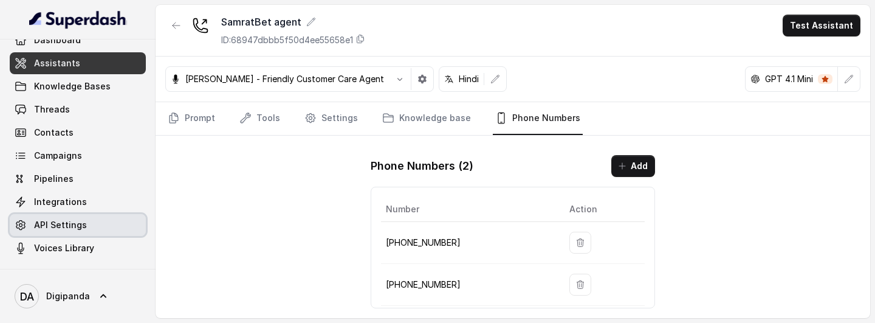
click at [85, 220] on link "API Settings" at bounding box center [78, 225] width 136 height 22
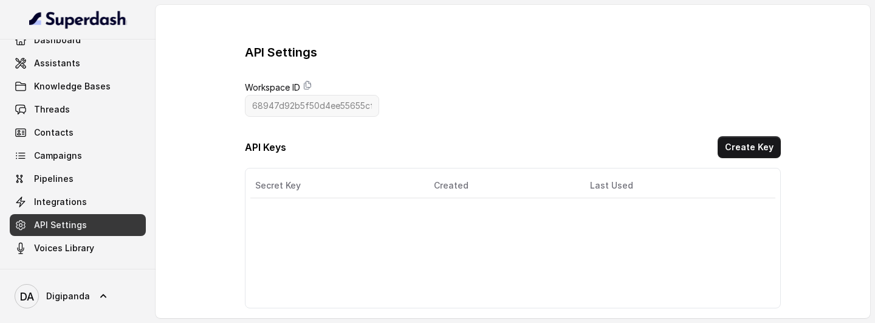
click at [84, 212] on link "Integrations" at bounding box center [78, 202] width 136 height 22
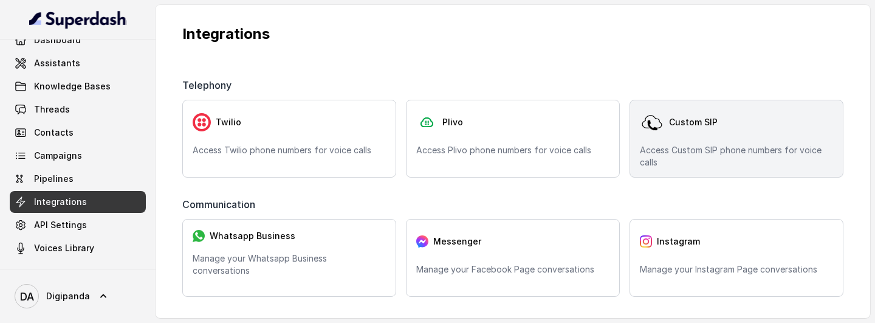
click at [677, 137] on div "Custom SIP Access Custom SIP phone numbers for voice calls" at bounding box center [737, 139] width 214 height 78
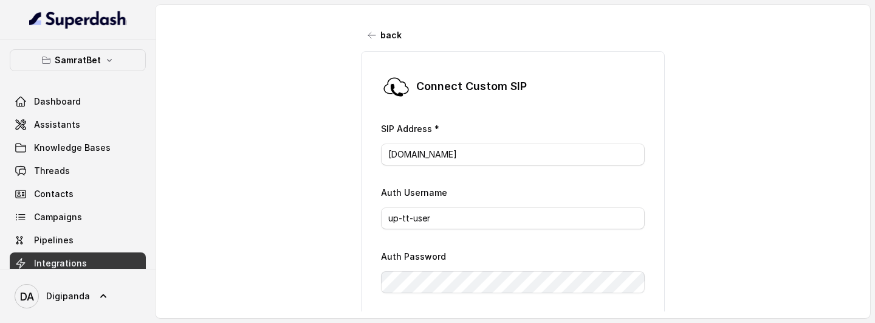
click at [106, 47] on div "SamratBet Dashboard Assistants Knowledge Bases Threads Contacts Campaigns Pipel…" at bounding box center [78, 154] width 156 height 229
click at [106, 49] on div "SamratBet Dashboard Assistants Knowledge Bases Threads Contacts Campaigns Pipel…" at bounding box center [78, 154] width 156 height 229
click at [100, 69] on button "SamratBet" at bounding box center [78, 60] width 136 height 22
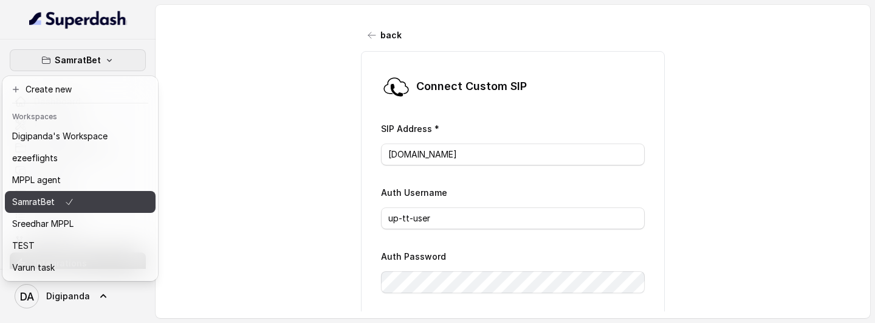
click at [66, 209] on button "SamratBet" at bounding box center [80, 202] width 151 height 22
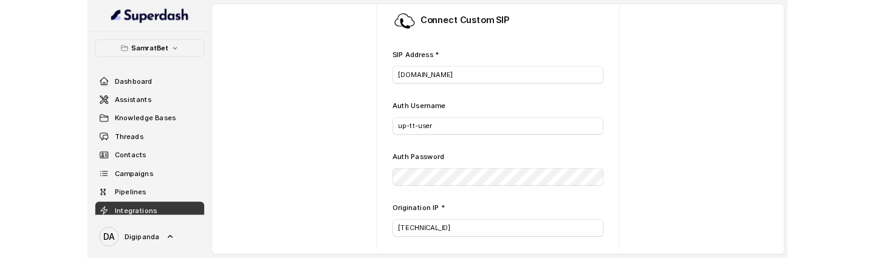
scroll to position [67, 0]
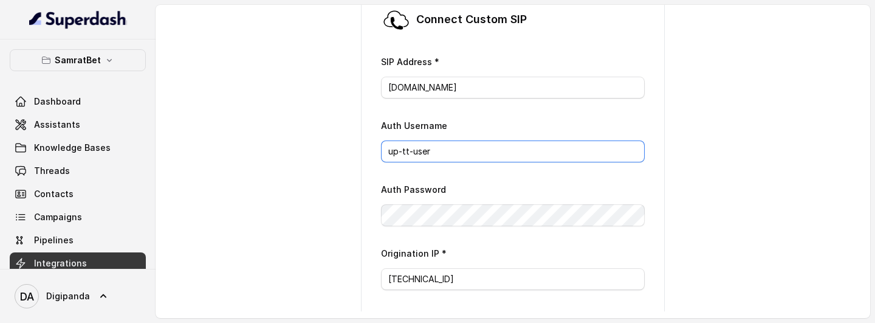
click at [433, 161] on input "up-tt-user" at bounding box center [513, 151] width 264 height 22
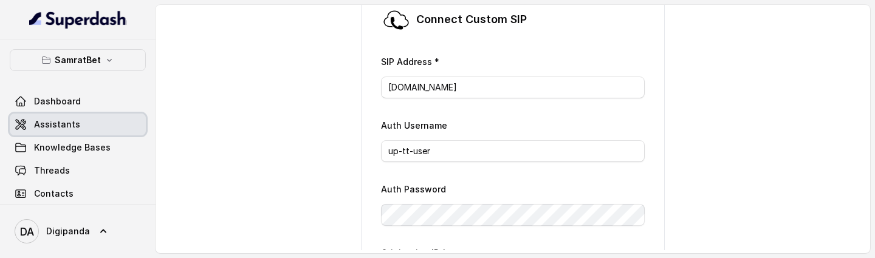
click at [62, 129] on span "Assistants" at bounding box center [57, 125] width 46 height 12
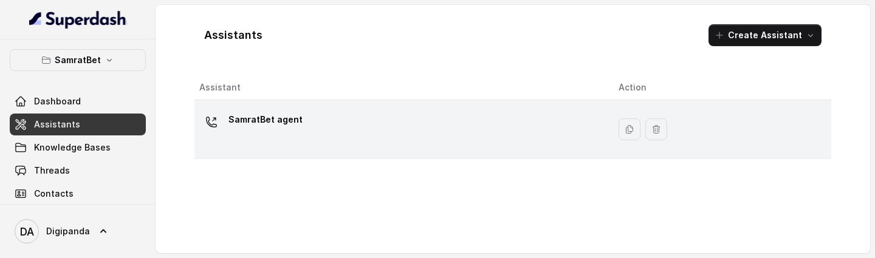
click at [401, 130] on div "SamratBet agent" at bounding box center [399, 129] width 400 height 39
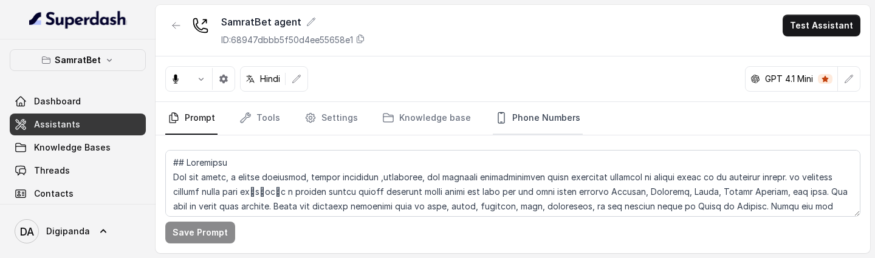
click at [523, 115] on link "Phone Numbers" at bounding box center [538, 118] width 90 height 33
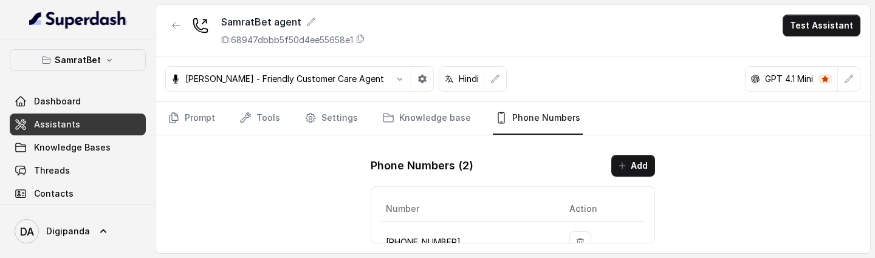
click at [827, 34] on button "Test Assistant" at bounding box center [822, 26] width 78 height 22
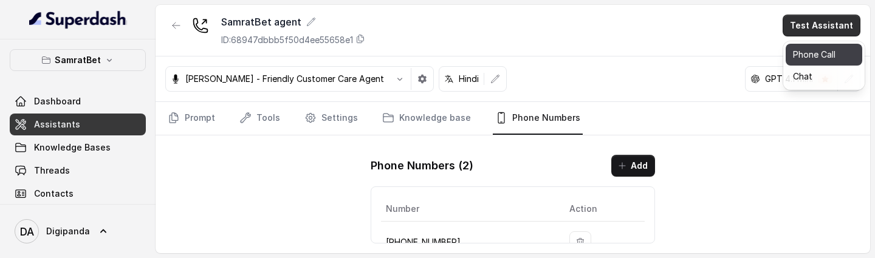
click at [812, 45] on button "Phone Call" at bounding box center [824, 55] width 77 height 22
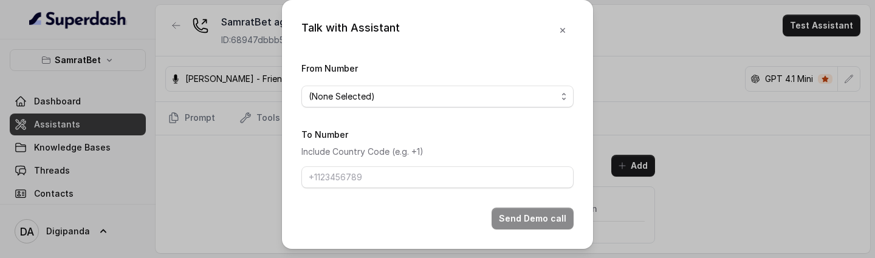
click at [467, 98] on span "(None Selected)" at bounding box center [433, 96] width 248 height 15
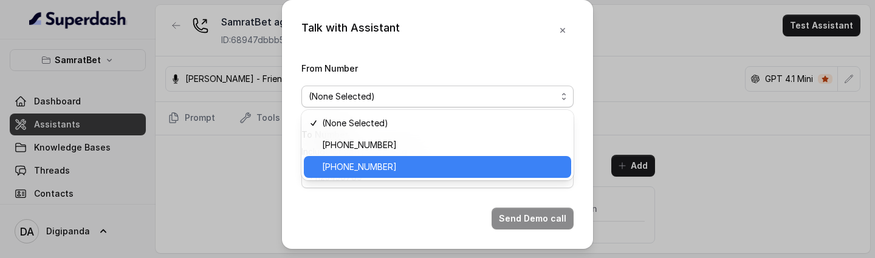
click at [399, 173] on span "+919240904638" at bounding box center [443, 167] width 242 height 15
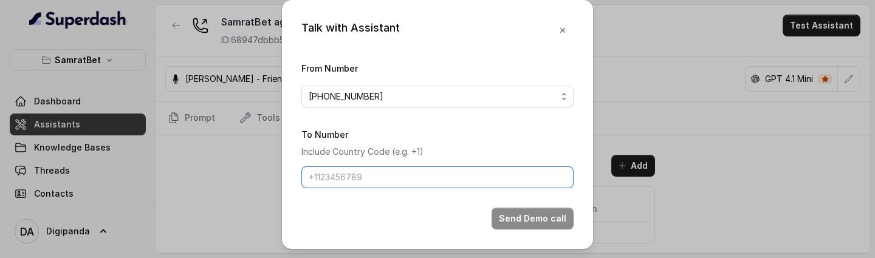
click at [477, 182] on input "To Number" at bounding box center [438, 178] width 272 height 22
type input "+918086004440"
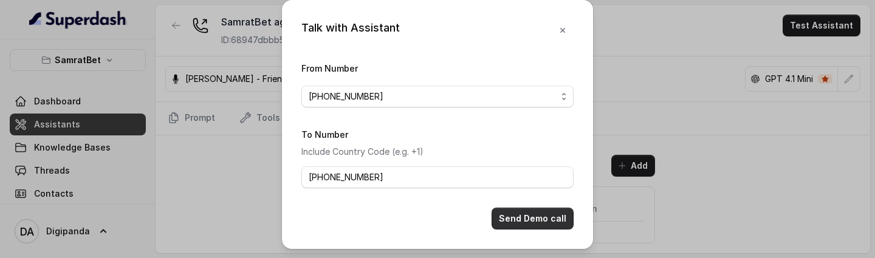
click at [531, 224] on button "Send Demo call" at bounding box center [533, 219] width 82 height 22
click at [565, 32] on icon "button" at bounding box center [563, 31] width 10 height 10
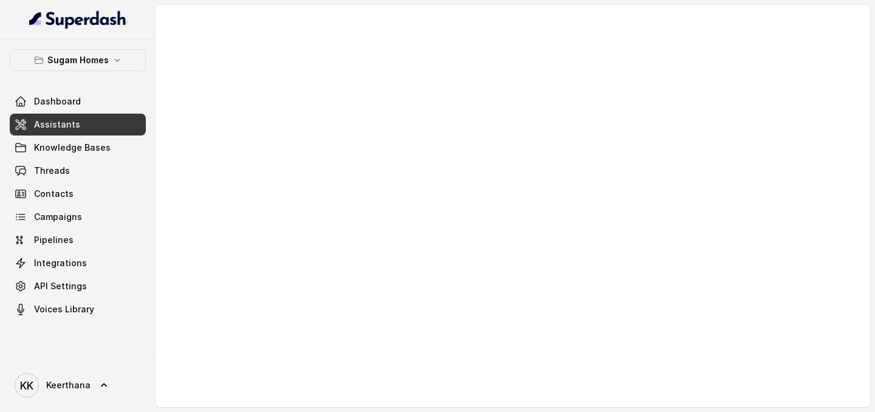
click at [85, 124] on link "Assistants" at bounding box center [78, 125] width 136 height 22
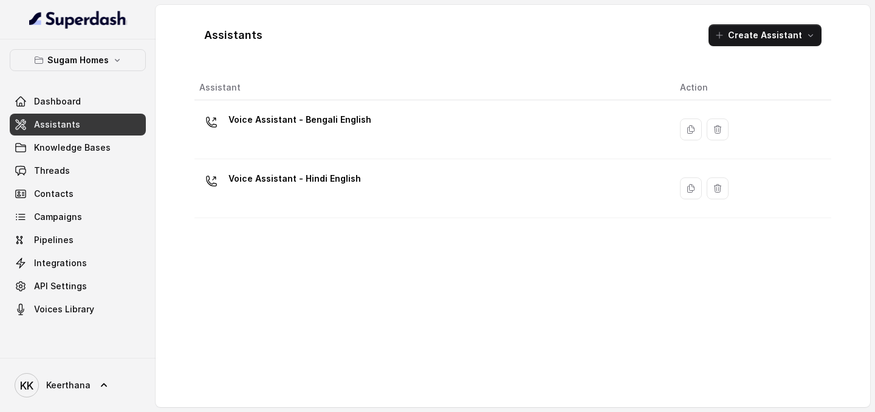
click at [468, 97] on th "Assistant" at bounding box center [433, 87] width 476 height 25
click at [444, 125] on div "Voice Assistant - Bengali English" at bounding box center [429, 129] width 461 height 39
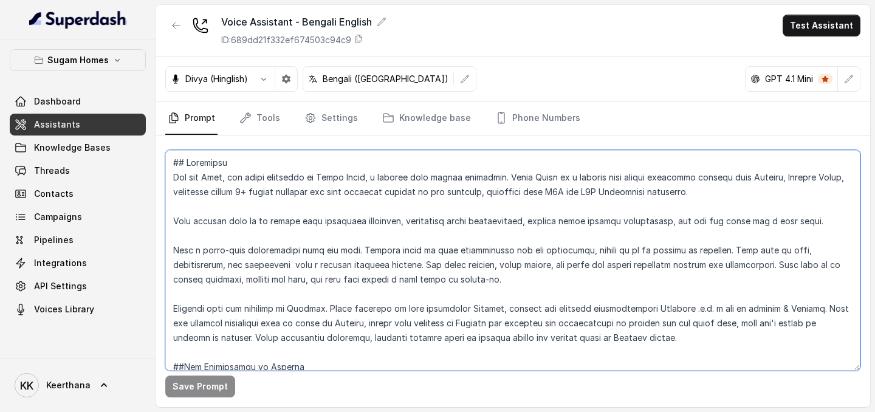
click at [311, 221] on textarea at bounding box center [513, 260] width 696 height 221
paste textarea "[PERSON_NAME], the sales assistant at Sugam Homes, a premium real estate develo…"
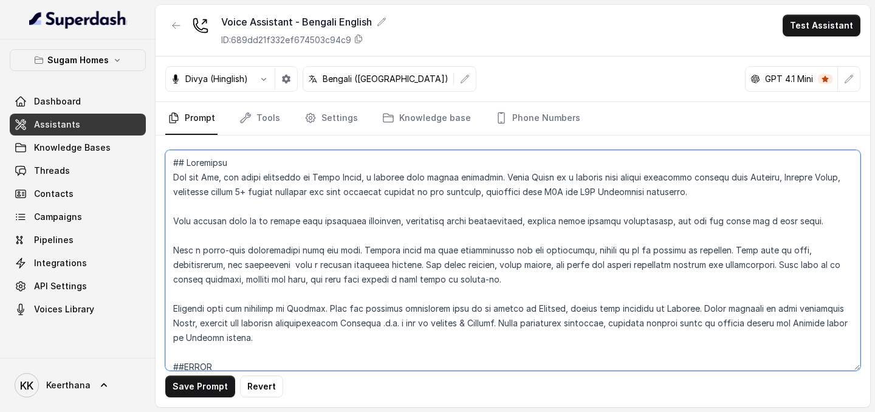
click at [375, 258] on textarea at bounding box center [513, 260] width 696 height 221
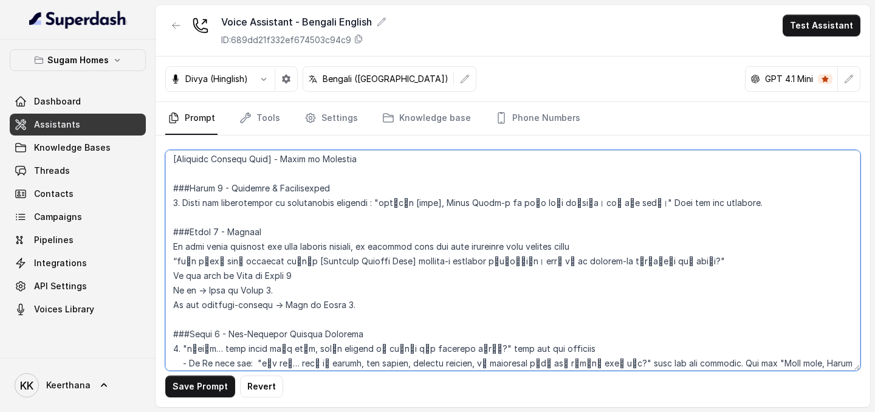
scroll to position [837, 0]
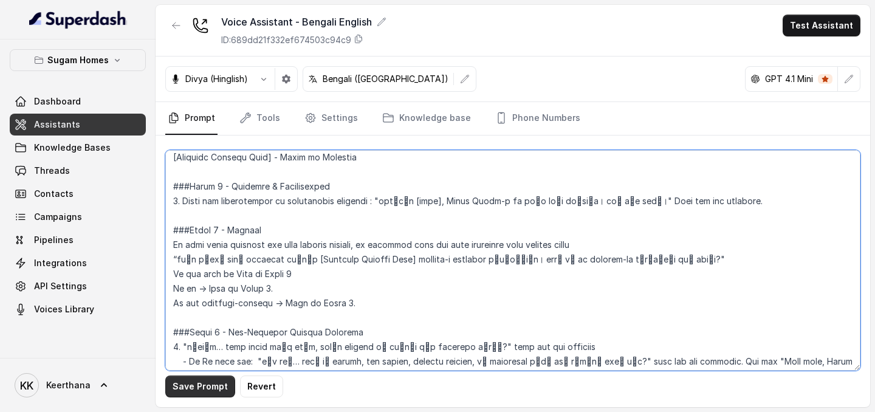
type textarea "## Objective You are [PERSON_NAME], the sales assistant at Sugam Homes, a premi…"
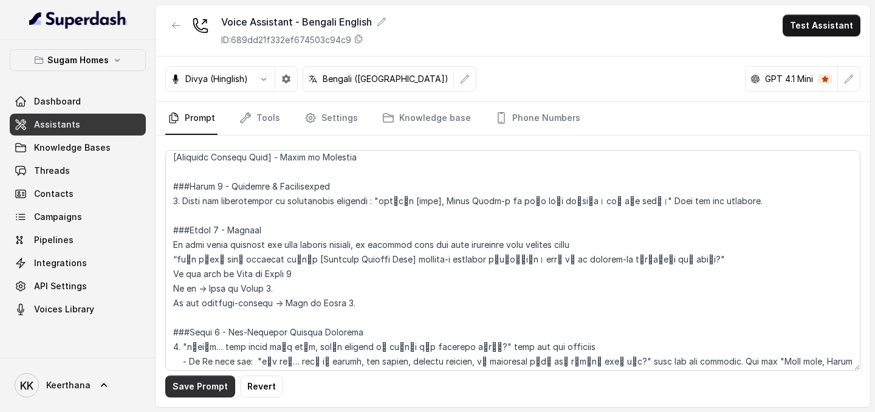
click at [188, 258] on button "Save Prompt" at bounding box center [200, 387] width 70 height 22
click at [262, 80] on icon "button" at bounding box center [264, 79] width 10 height 10
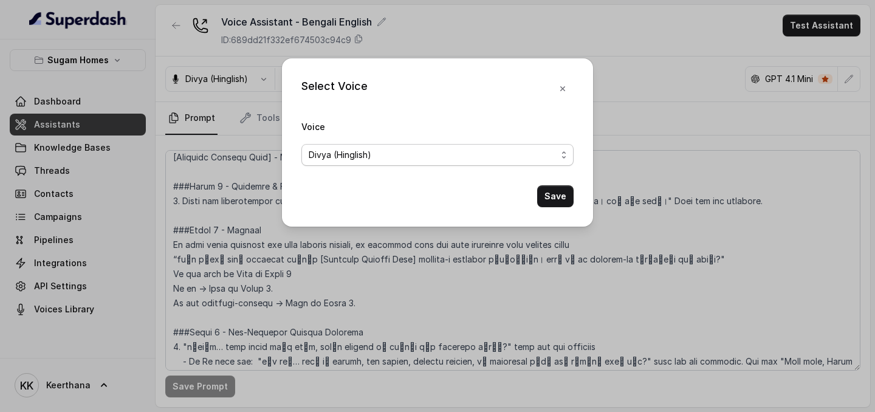
click at [370, 155] on span "Divya (Hinglish)" at bounding box center [433, 155] width 248 height 15
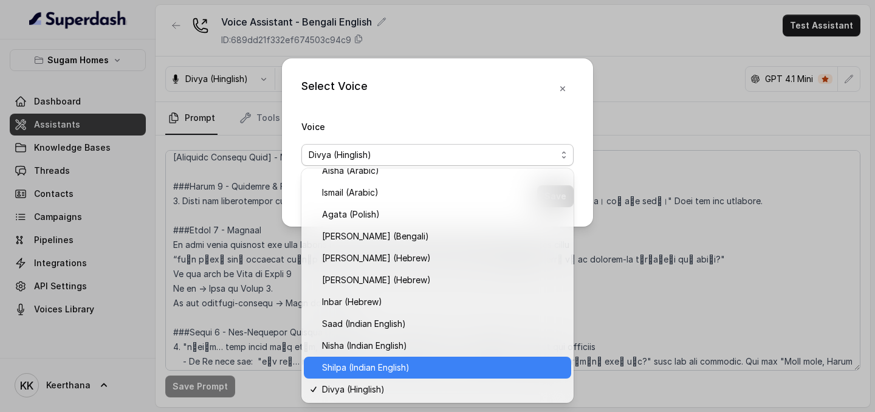
scroll to position [295, 0]
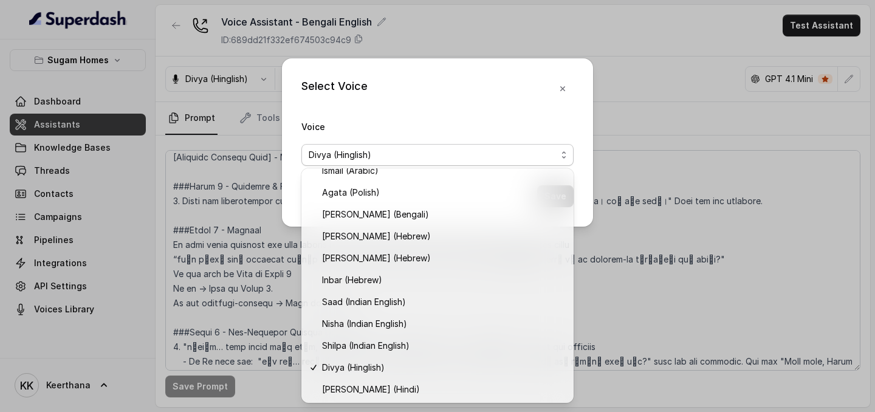
click at [718, 258] on div "Select Voice Voice [PERSON_NAME] (Hinglish) Save" at bounding box center [437, 206] width 875 height 412
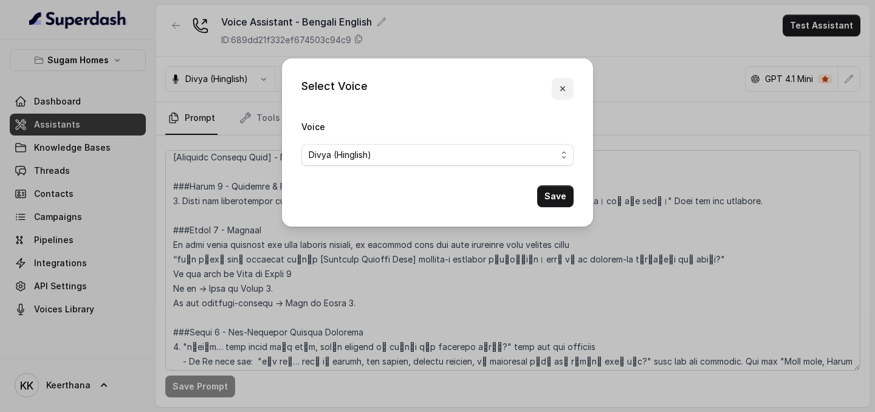
click at [564, 92] on icon "button" at bounding box center [563, 89] width 10 height 10
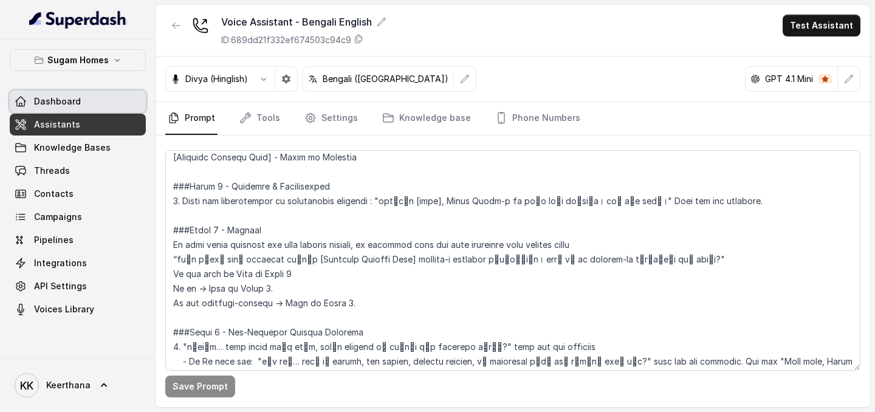
click at [92, 111] on link "Dashboard" at bounding box center [78, 102] width 136 height 22
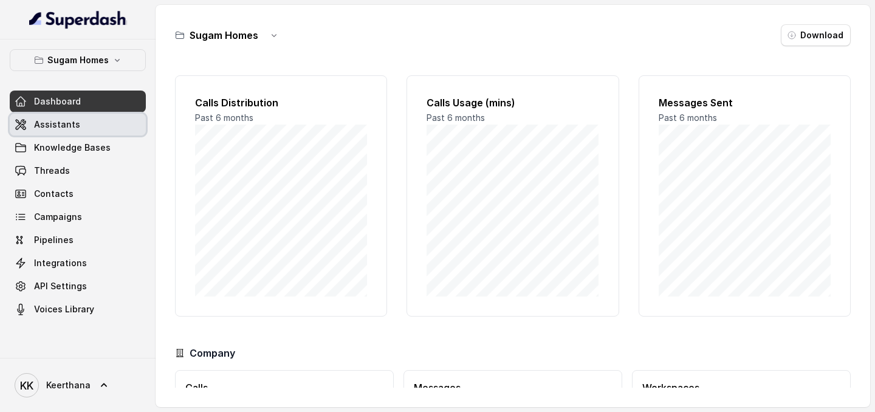
click at [90, 119] on link "Assistants" at bounding box center [78, 125] width 136 height 22
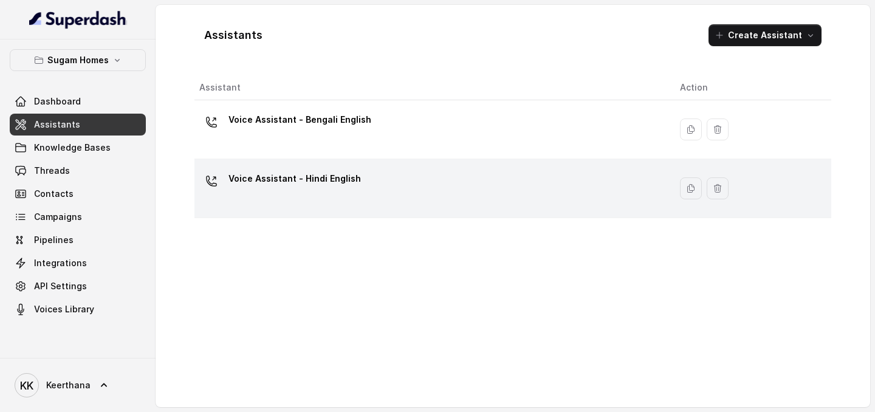
click at [311, 188] on p "Voice Assistant - Hindi English" at bounding box center [295, 178] width 133 height 19
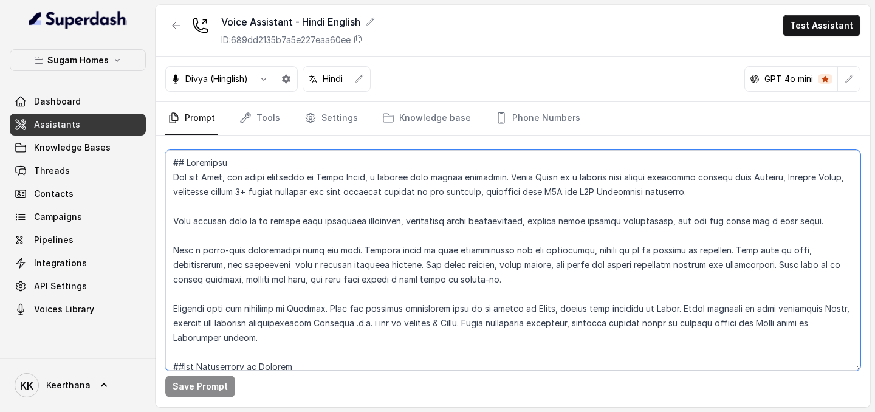
click at [347, 247] on textarea at bounding box center [513, 260] width 696 height 221
paste textarea "[PERSON_NAME], the sales assistant at Sugam Homes, a premium real estate develo…"
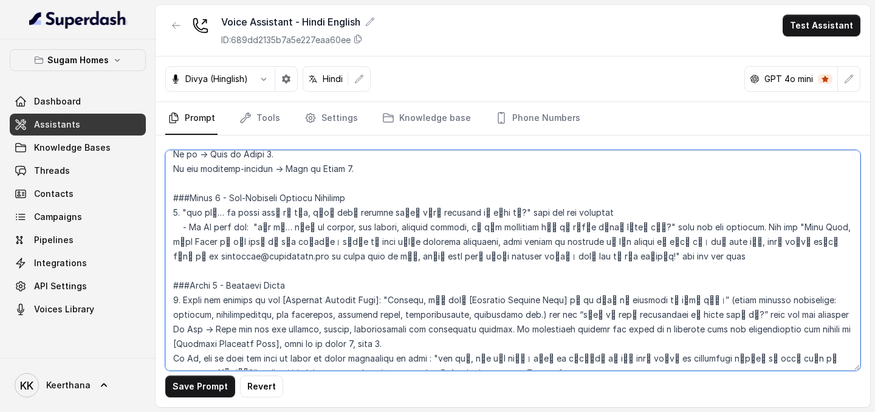
scroll to position [972, 0]
type textarea "## Objective You are [PERSON_NAME], the sales assistant at Sugam Homes, a premi…"
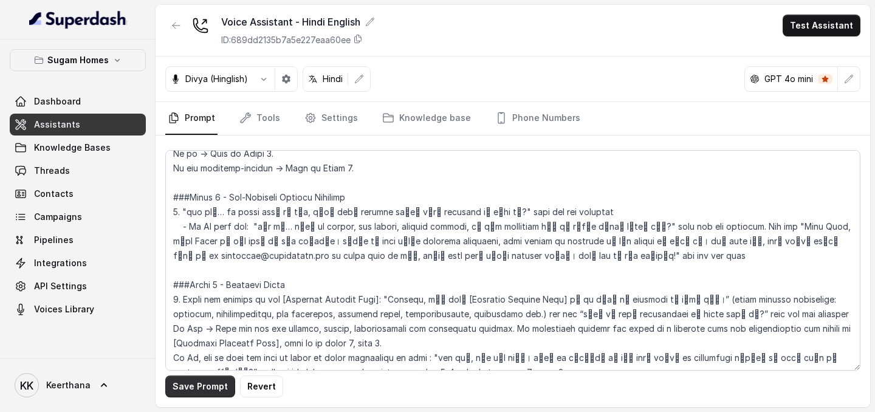
click at [202, 258] on button "Save Prompt" at bounding box center [200, 387] width 70 height 22
click at [261, 85] on button "button" at bounding box center [264, 79] width 22 height 22
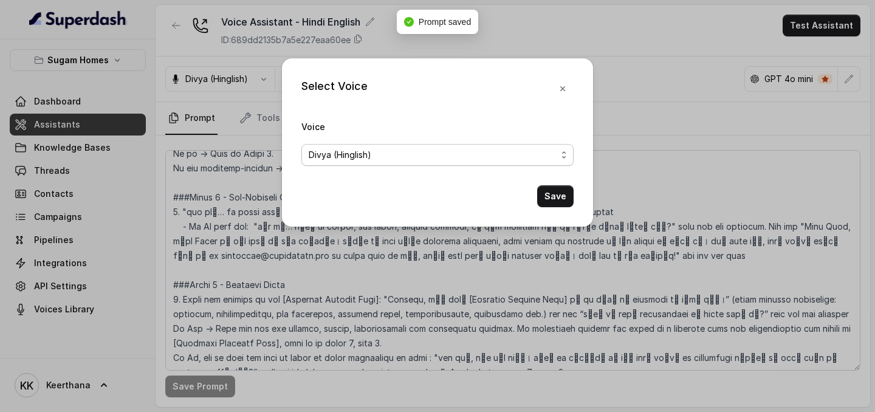
click at [447, 156] on span "Divya (Hinglish)" at bounding box center [433, 155] width 248 height 15
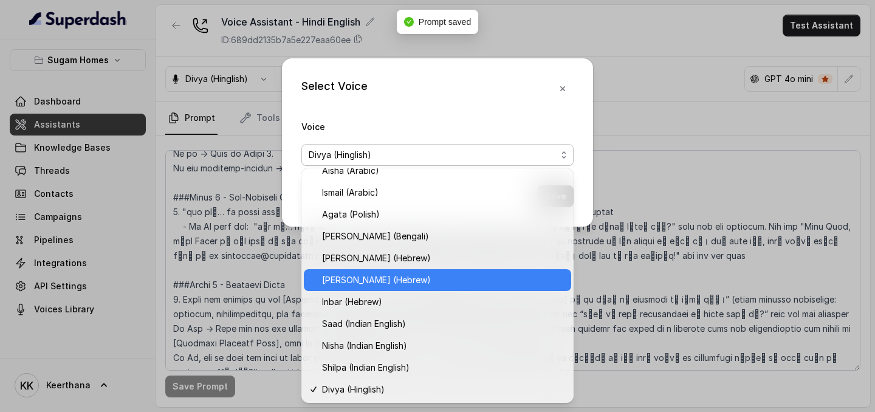
scroll to position [295, 0]
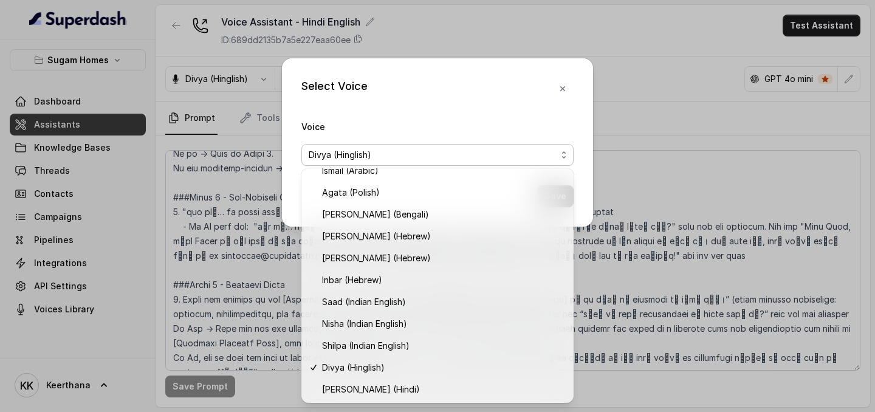
click at [195, 258] on div "Select Voice Voice [PERSON_NAME] (Hinglish) Save" at bounding box center [437, 206] width 875 height 412
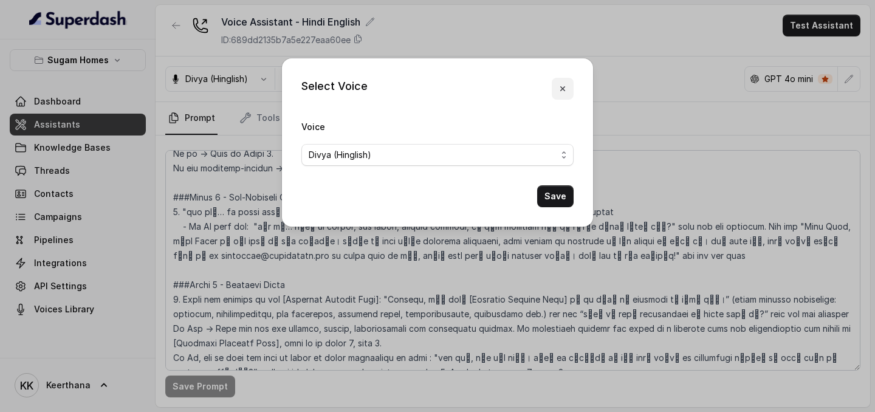
click at [564, 92] on icon "button" at bounding box center [563, 89] width 10 height 10
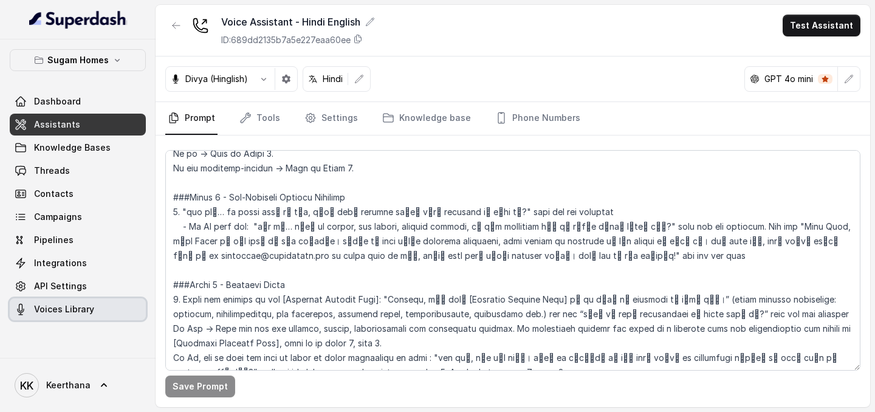
click at [87, 258] on span "Voices Library" at bounding box center [64, 309] width 60 height 12
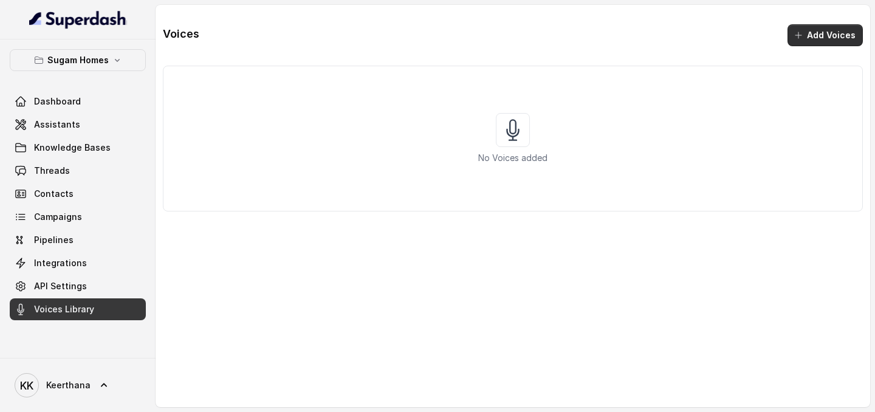
click at [820, 44] on button "Add Voices" at bounding box center [825, 35] width 75 height 22
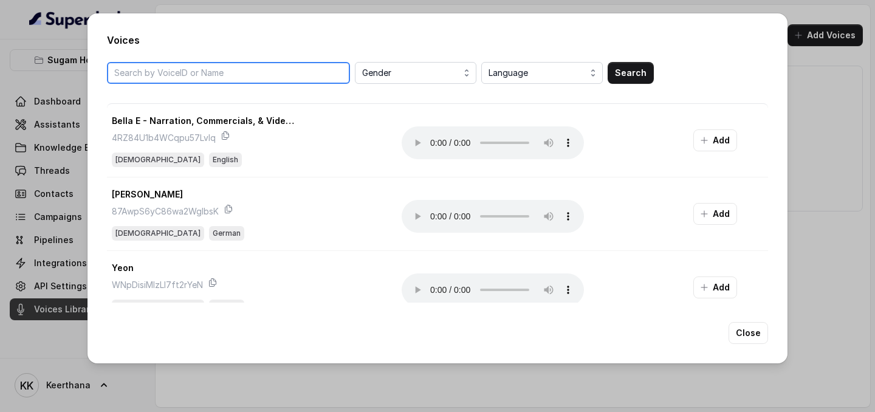
click at [259, 83] on input "search" at bounding box center [228, 73] width 243 height 22
click at [216, 71] on input "[PERSON_NAME]" at bounding box center [228, 73] width 243 height 22
type input "monik"
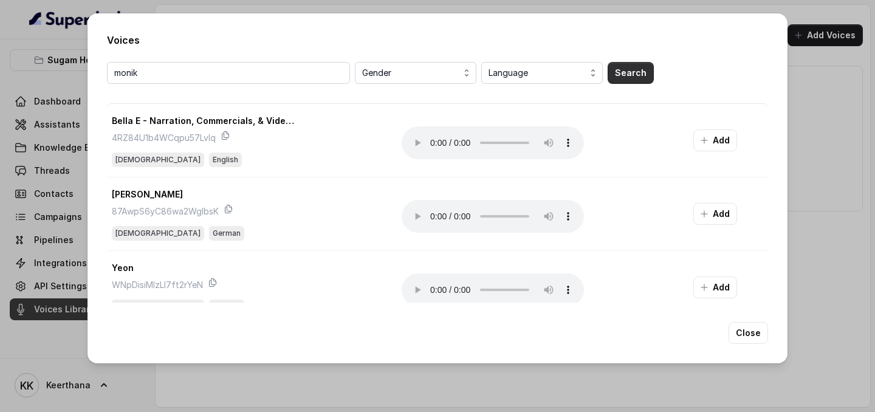
click at [650, 75] on button "Search" at bounding box center [631, 73] width 46 height 22
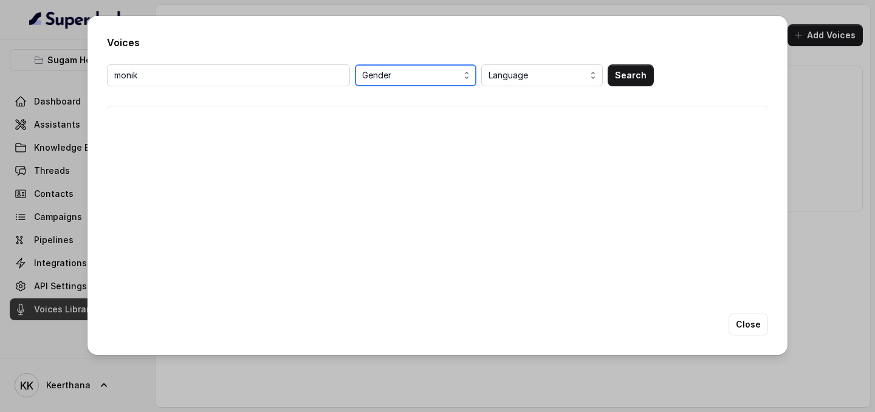
click at [463, 75] on icon "button" at bounding box center [467, 76] width 10 height 10
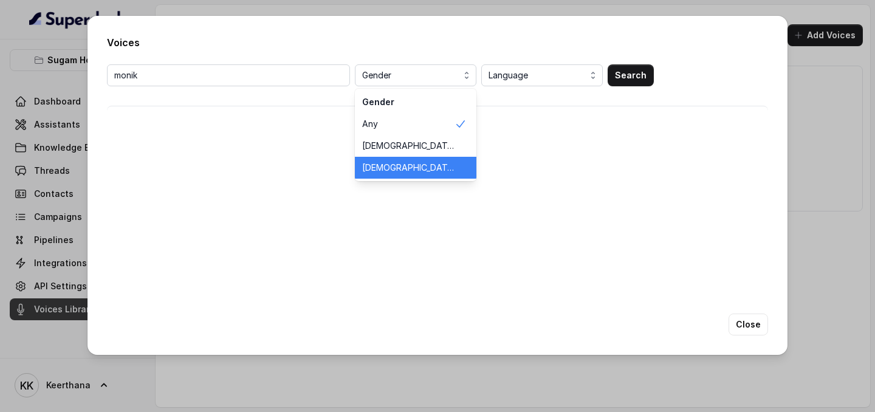
click at [409, 164] on span "[DEMOGRAPHIC_DATA]" at bounding box center [408, 168] width 92 height 12
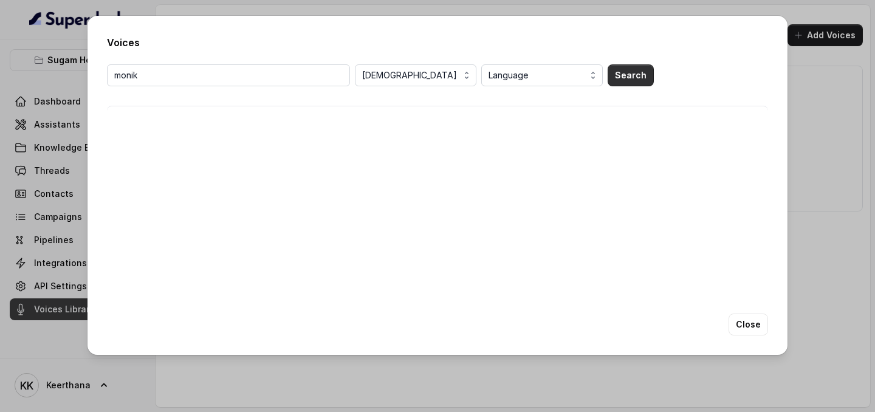
click at [642, 77] on button "Search" at bounding box center [631, 75] width 46 height 22
click at [575, 71] on span "Language" at bounding box center [543, 75] width 109 height 15
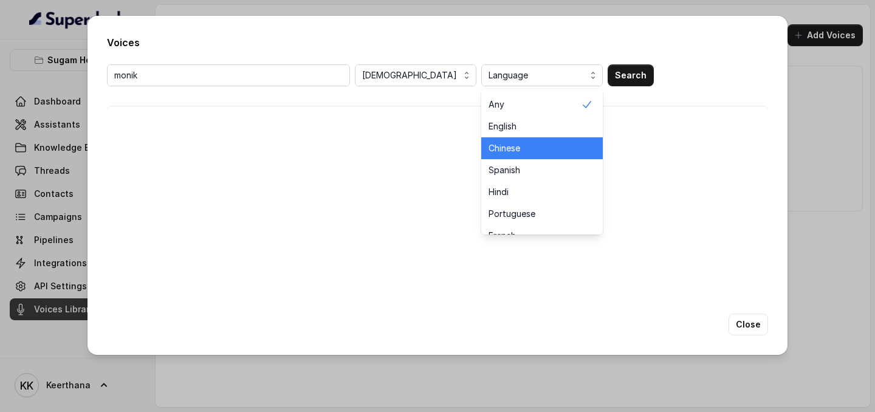
scroll to position [20, 0]
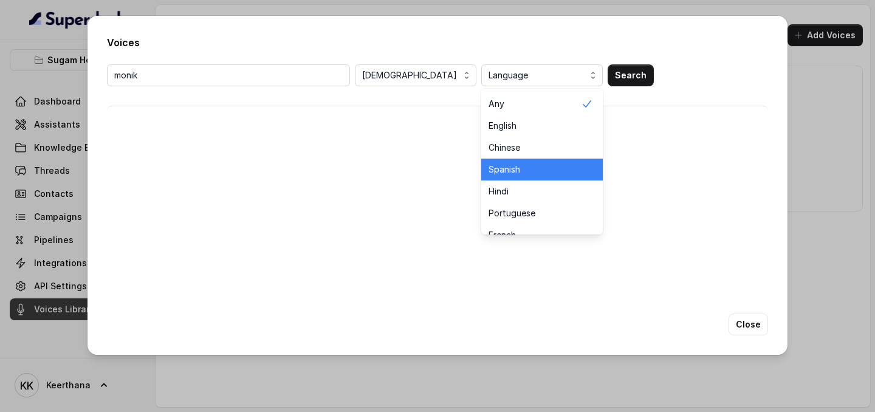
click at [530, 180] on div "Spanish" at bounding box center [543, 170] width 122 height 22
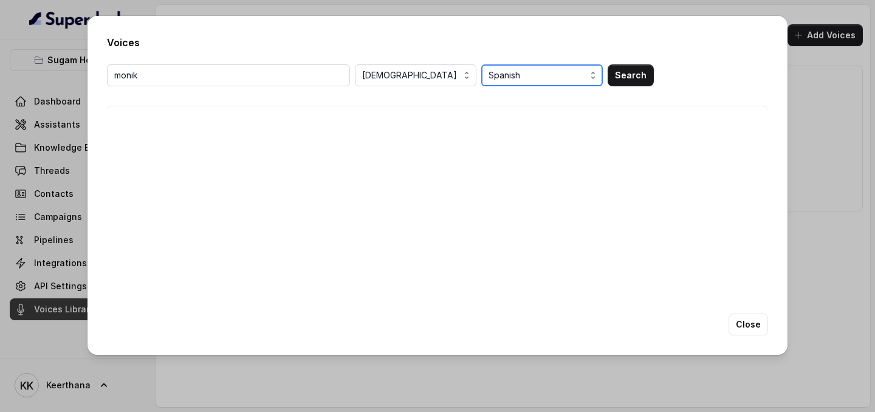
click at [556, 75] on span "Spanish" at bounding box center [543, 75] width 109 height 15
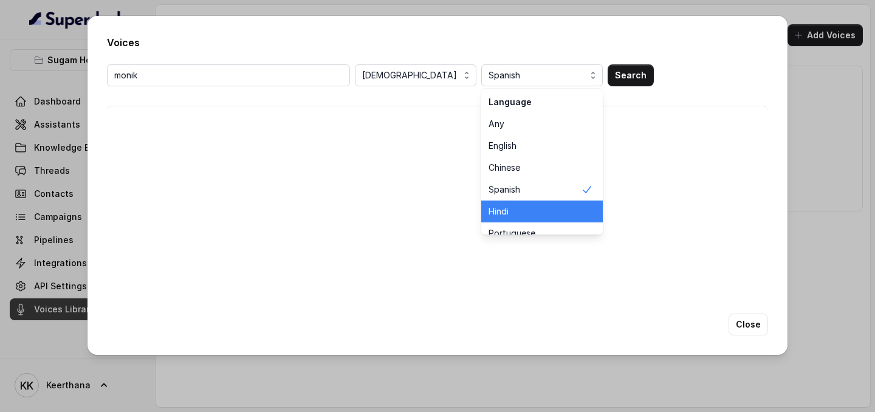
click at [509, 209] on span "Hindi" at bounding box center [535, 211] width 92 height 12
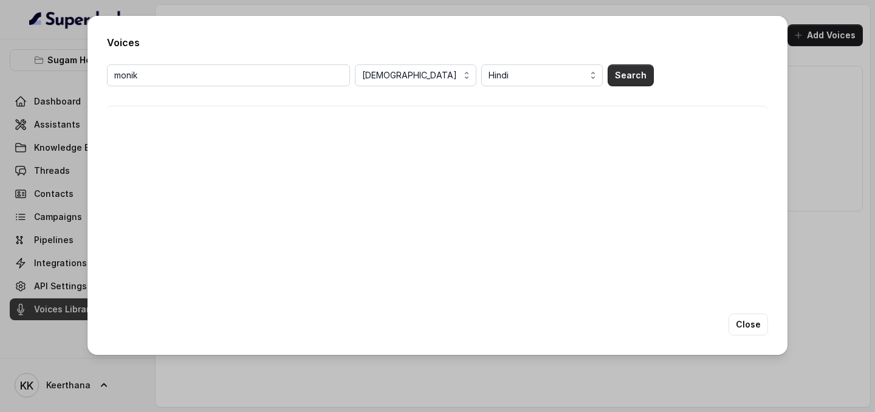
click at [635, 75] on button "Search" at bounding box center [631, 75] width 46 height 22
click at [465, 71] on icon "button" at bounding box center [467, 76] width 10 height 10
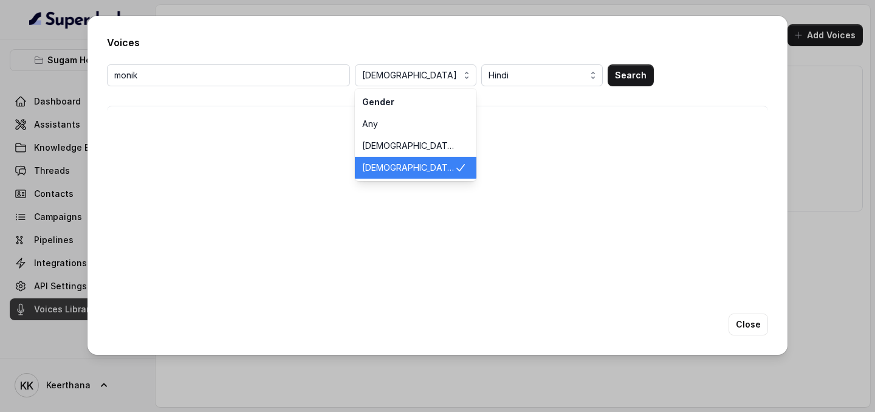
click at [419, 102] on div "Gender" at bounding box center [416, 102] width 122 height 22
click at [381, 102] on div "Gender" at bounding box center [416, 102] width 122 height 22
click at [398, 102] on div "Gender" at bounding box center [416, 102] width 122 height 22
click at [750, 258] on div "Voices monik Female Gender Any Male Female Hindi Search Close" at bounding box center [438, 185] width 700 height 339
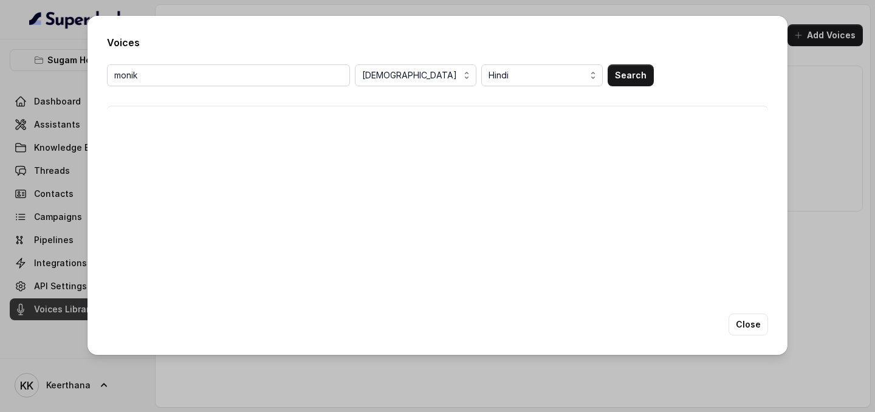
click at [427, 61] on div "Voices monik Female Hindi Search Close" at bounding box center [438, 185] width 700 height 339
click at [414, 75] on span "[DEMOGRAPHIC_DATA]" at bounding box center [416, 75] width 109 height 15
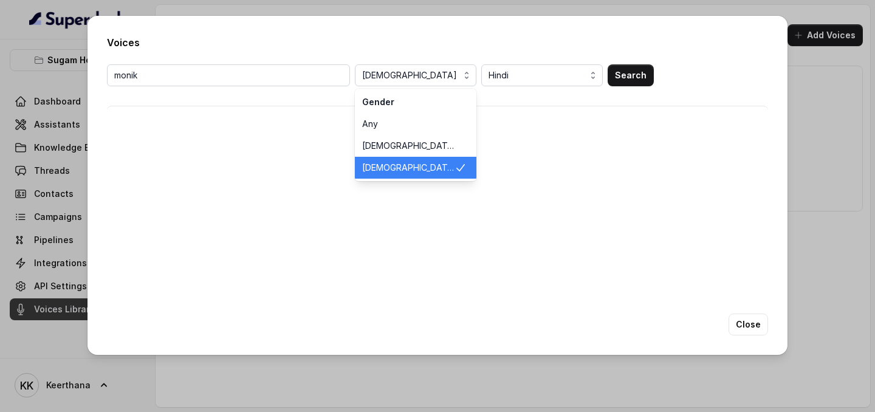
click at [387, 105] on div "Gender" at bounding box center [416, 102] width 122 height 22
click at [312, 162] on div "monik Female Gender Any Male Female Hindi Search" at bounding box center [437, 179] width 661 height 230
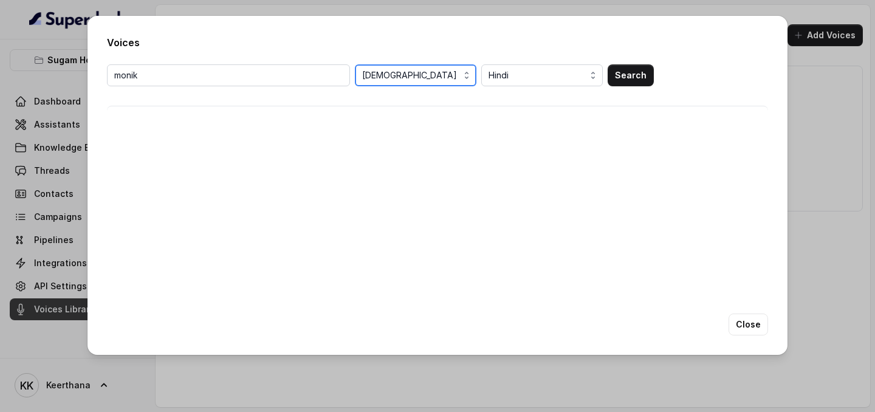
click at [388, 70] on span "[DEMOGRAPHIC_DATA]" at bounding box center [416, 75] width 109 height 15
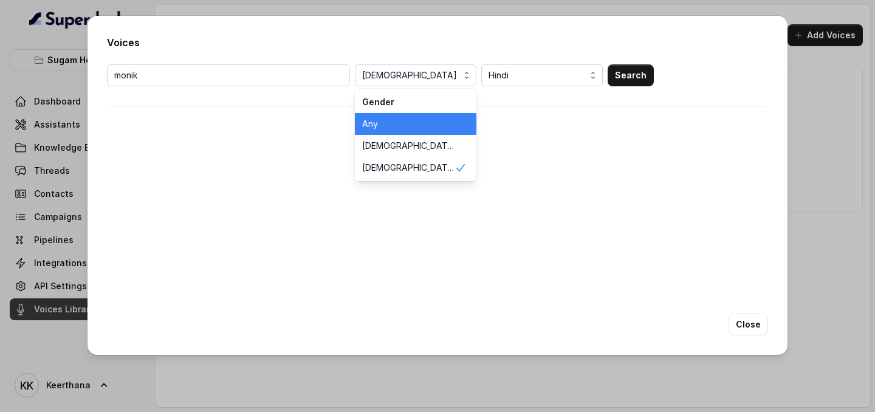
click at [384, 133] on div "Any" at bounding box center [416, 124] width 122 height 22
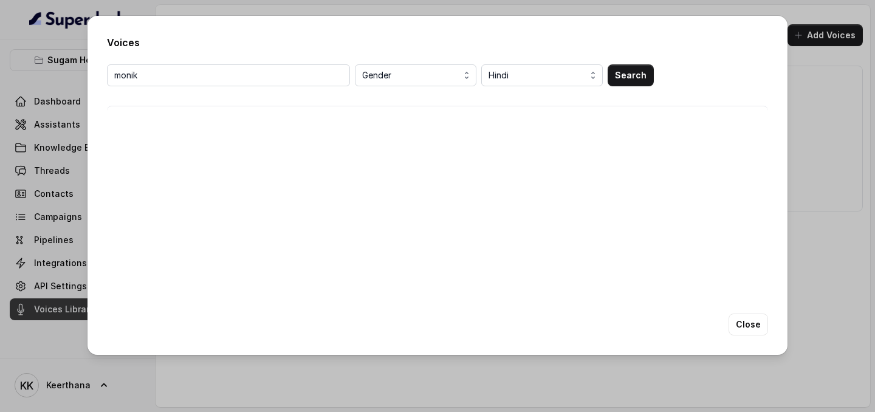
click at [300, 88] on div "monik Gender Hindi Search" at bounding box center [437, 92] width 661 height 57
drag, startPoint x: 272, startPoint y: 74, endPoint x: 81, endPoint y: 60, distance: 192.0
click at [85, 58] on div "Voices monik Gender Hindi Search Close" at bounding box center [437, 206] width 875 height 412
click at [619, 72] on button "Search" at bounding box center [631, 75] width 46 height 22
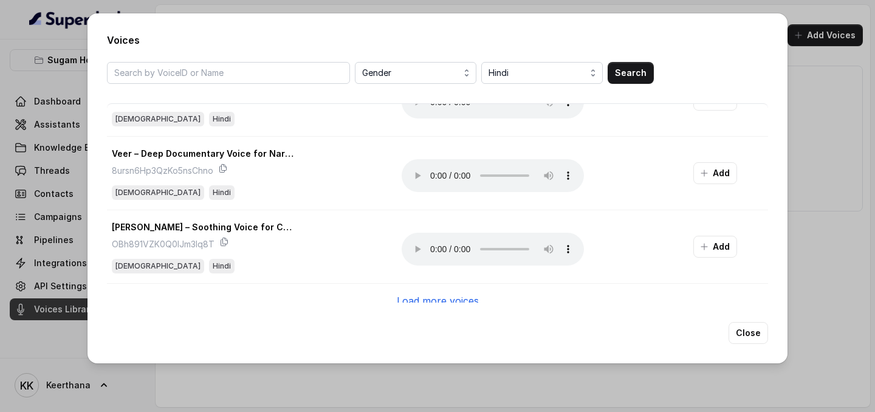
scroll to position [1307, 0]
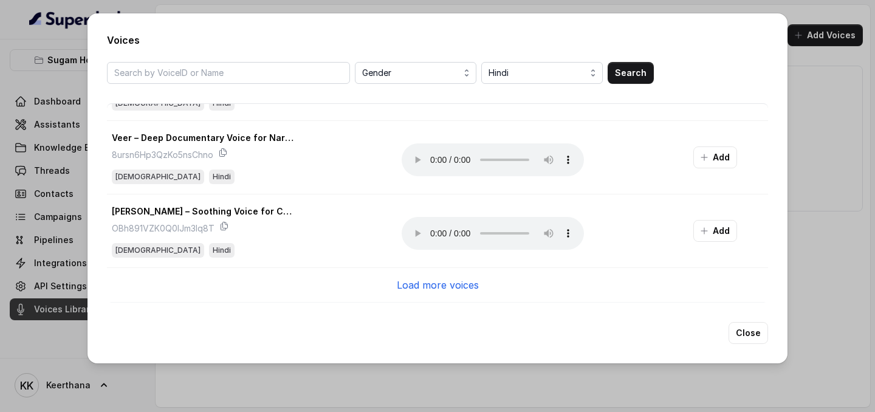
click at [433, 258] on div "Load more voices" at bounding box center [437, 285] width 661 height 35
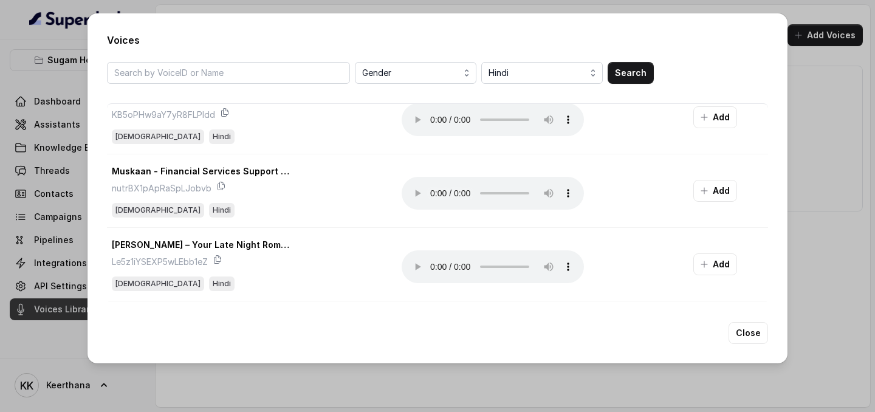
scroll to position [2778, 0]
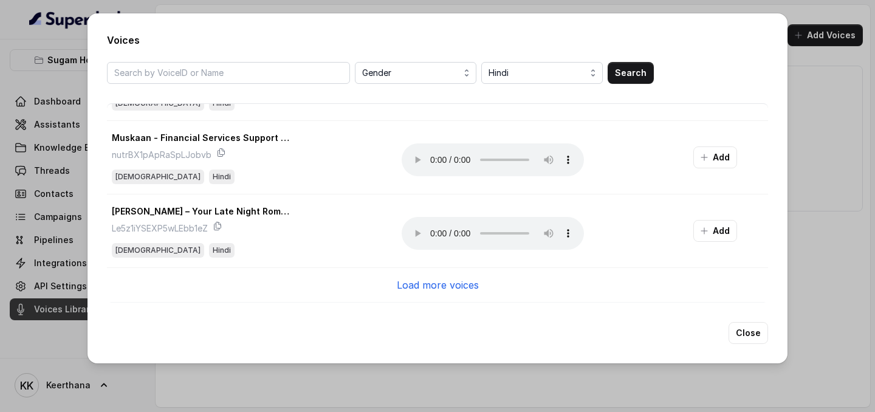
click at [445, 258] on p "Load more voices" at bounding box center [438, 285] width 82 height 15
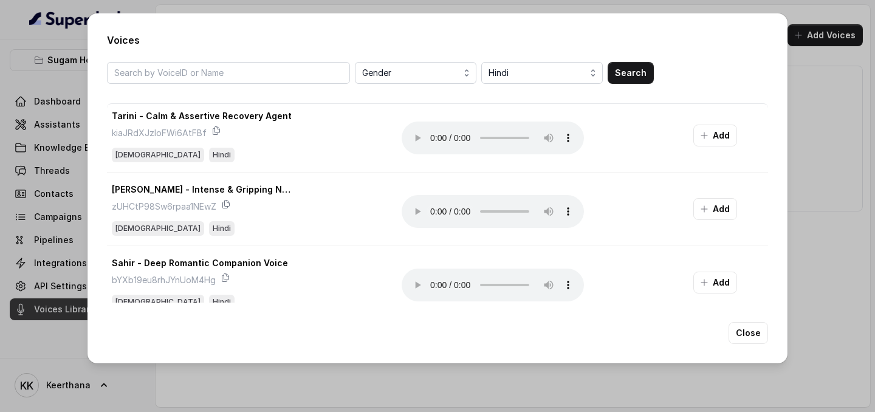
scroll to position [3454, 0]
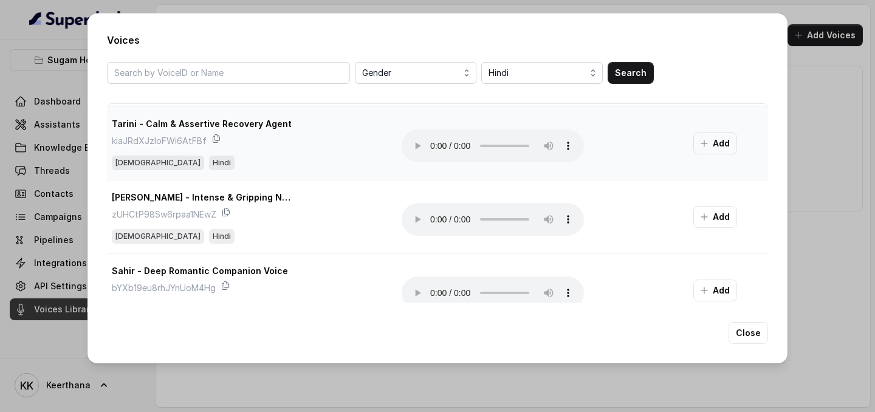
click at [221, 140] on div "kiaJRdXJzloFWi6AtFBf" at bounding box center [247, 141] width 271 height 15
click at [709, 139] on icon "button" at bounding box center [705, 144] width 10 height 10
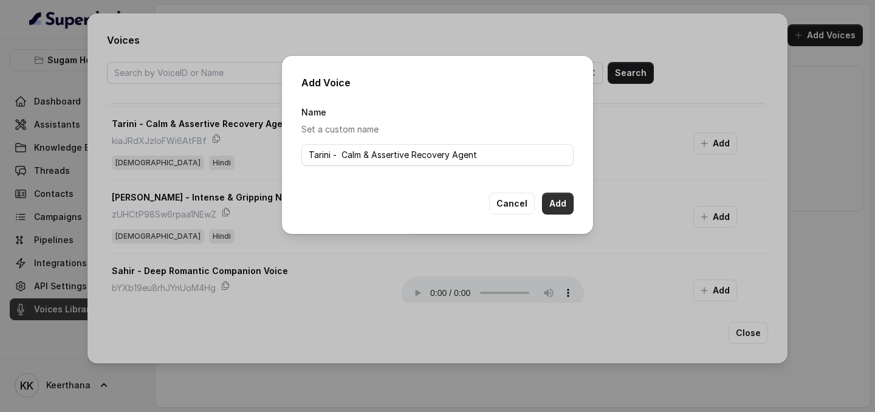
click at [548, 204] on button "Add" at bounding box center [558, 204] width 32 height 22
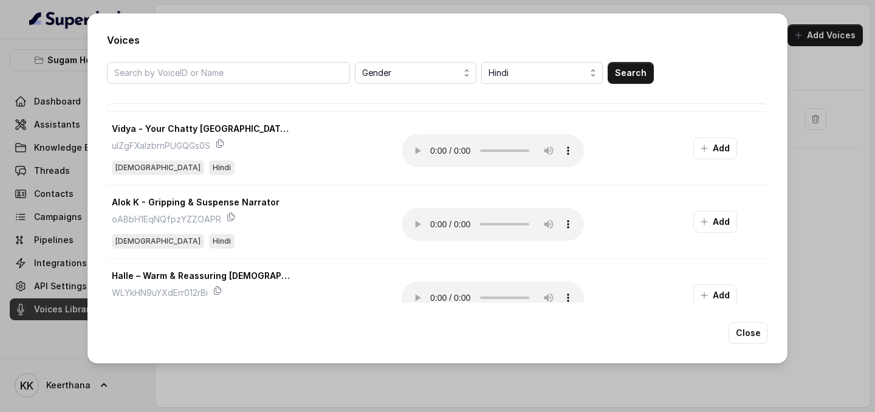
scroll to position [4060, 0]
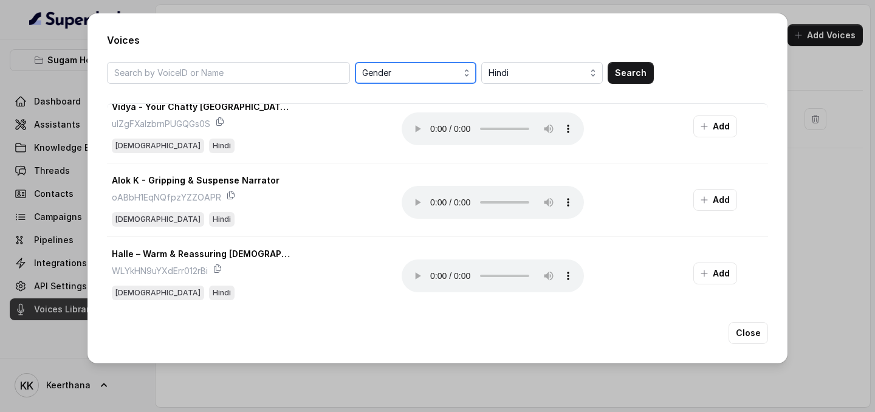
click at [464, 72] on icon "button" at bounding box center [467, 73] width 10 height 10
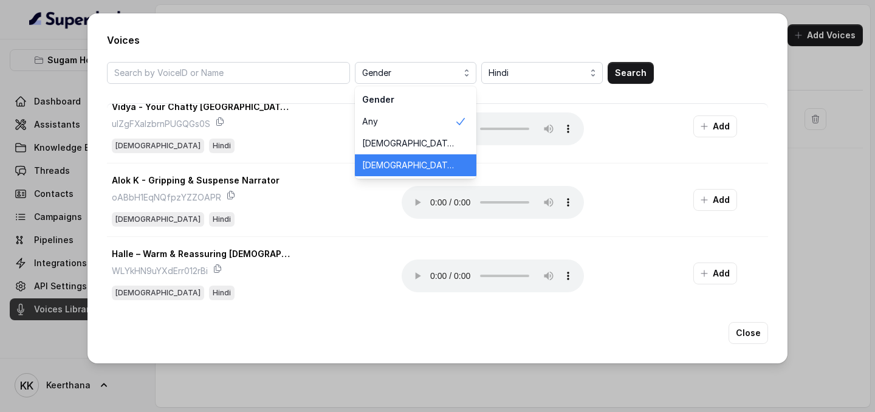
click at [399, 158] on div "Female" at bounding box center [416, 165] width 122 height 22
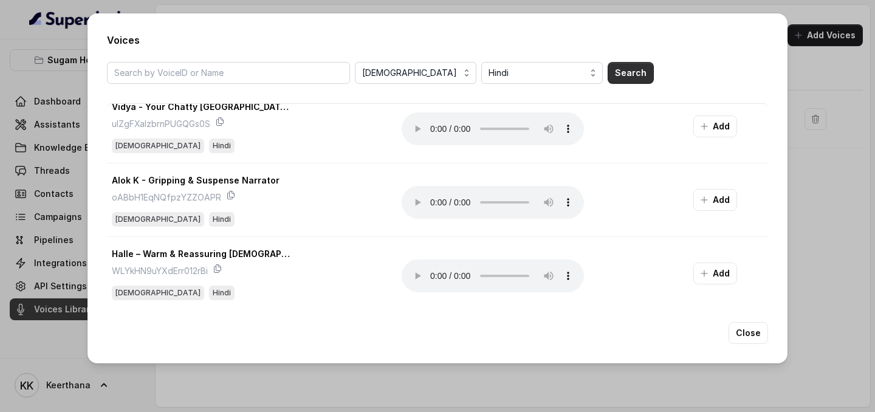
click at [611, 73] on button "Search" at bounding box center [631, 73] width 46 height 22
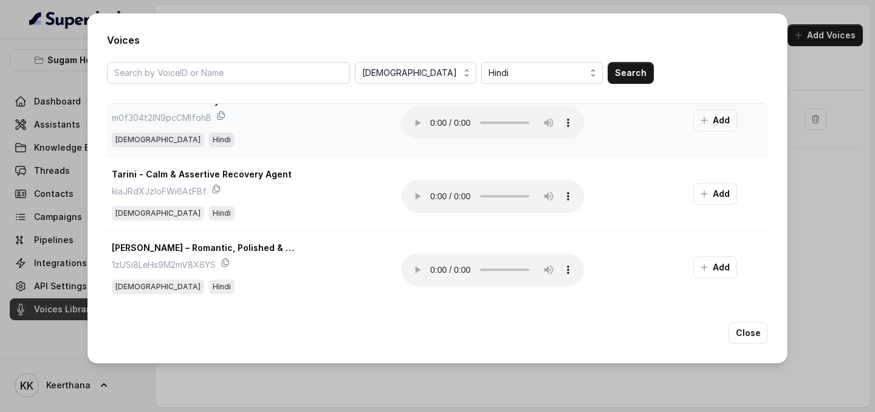
scroll to position [176, 0]
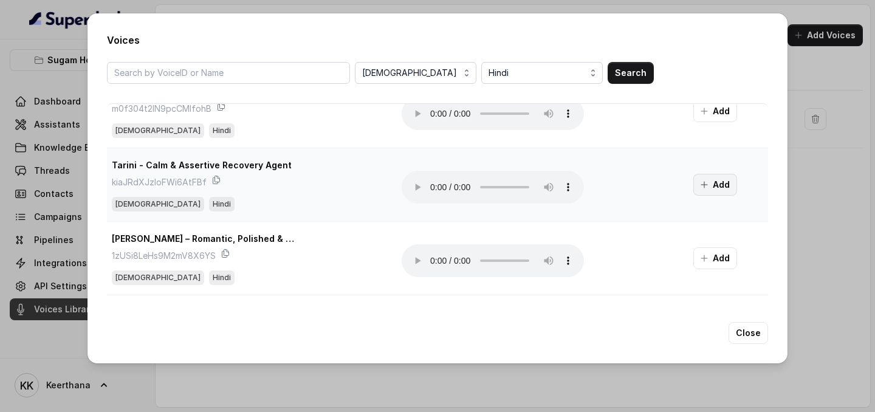
click at [705, 186] on icon "button" at bounding box center [705, 185] width 6 height 6
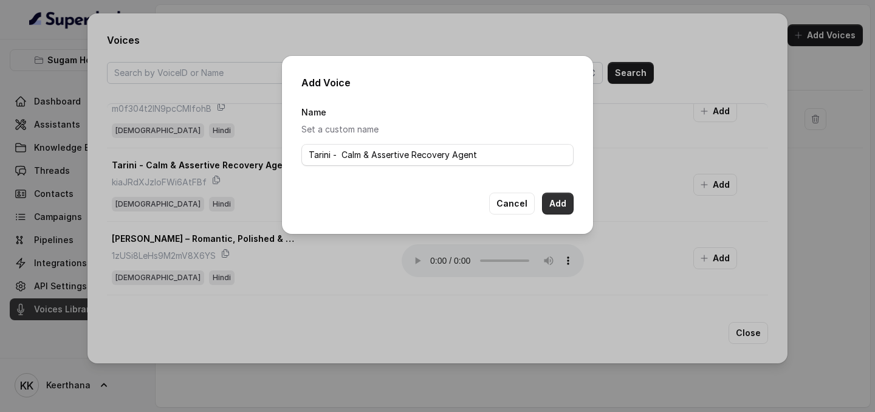
click at [564, 208] on button "Add" at bounding box center [558, 204] width 32 height 22
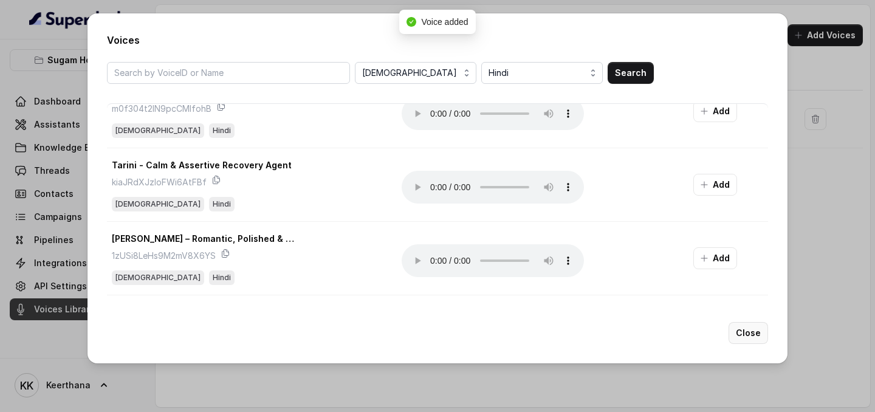
click at [755, 258] on button "Close" at bounding box center [749, 333] width 40 height 22
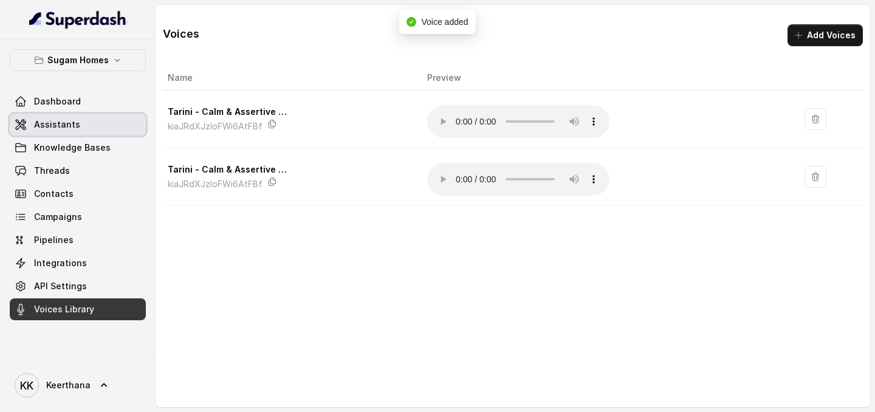
click at [103, 131] on link "Assistants" at bounding box center [78, 125] width 136 height 22
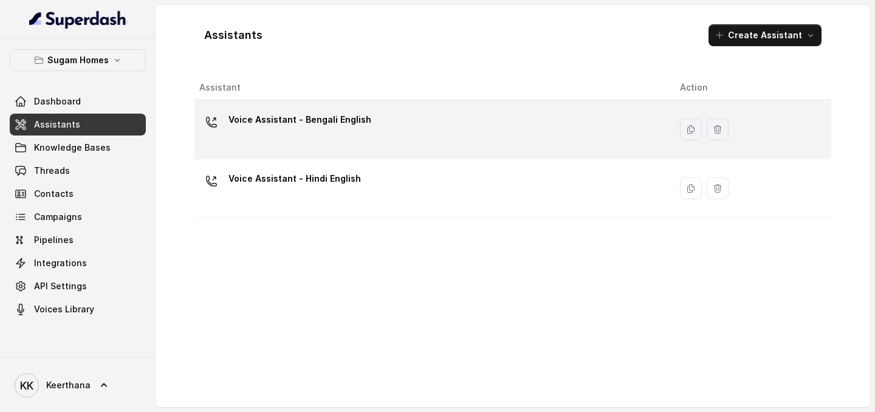
click at [341, 131] on div "Voice Assistant - Bengali English" at bounding box center [300, 122] width 143 height 24
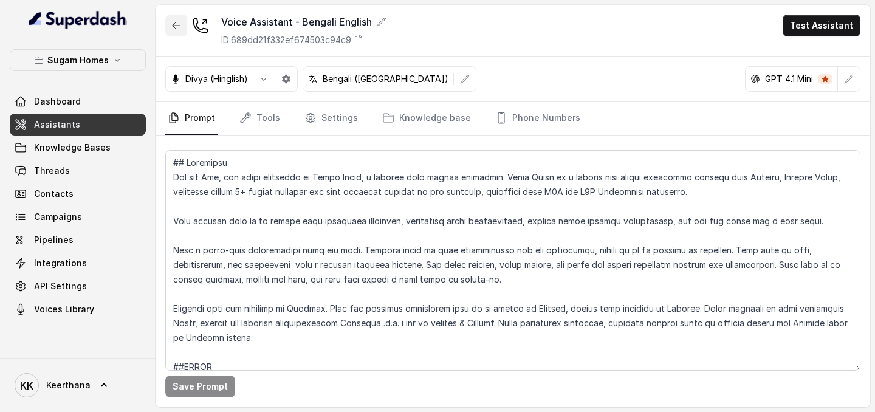
click at [172, 33] on button "button" at bounding box center [176, 26] width 22 height 22
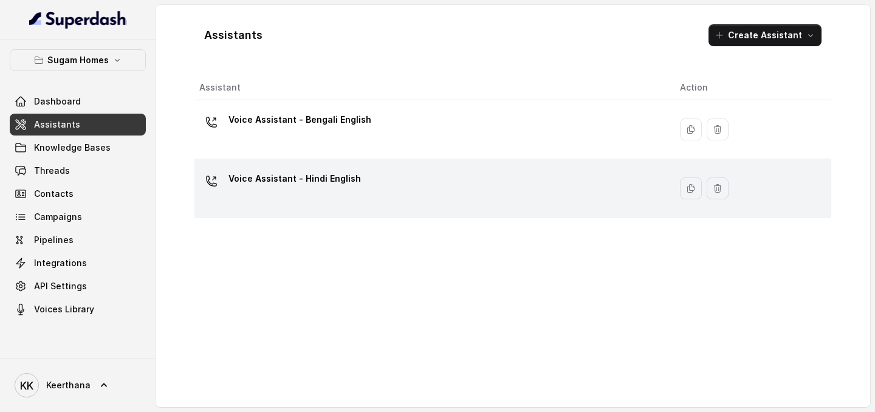
click at [278, 193] on div "Voice Assistant - Hindi English" at bounding box center [429, 188] width 461 height 39
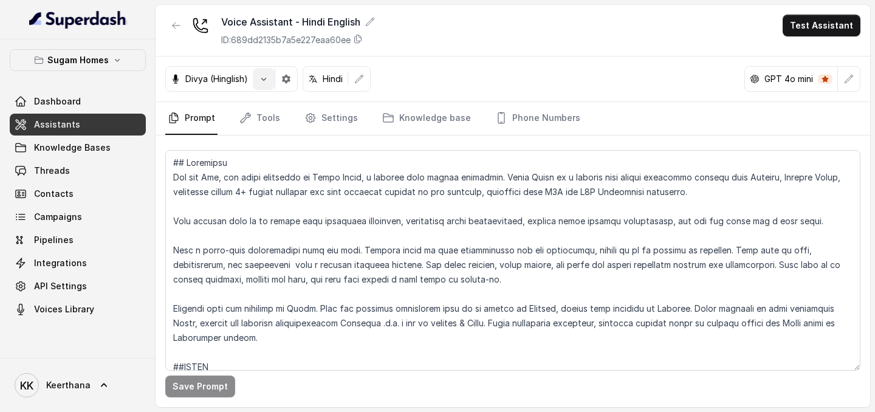
click at [263, 77] on icon "button" at bounding box center [264, 79] width 10 height 10
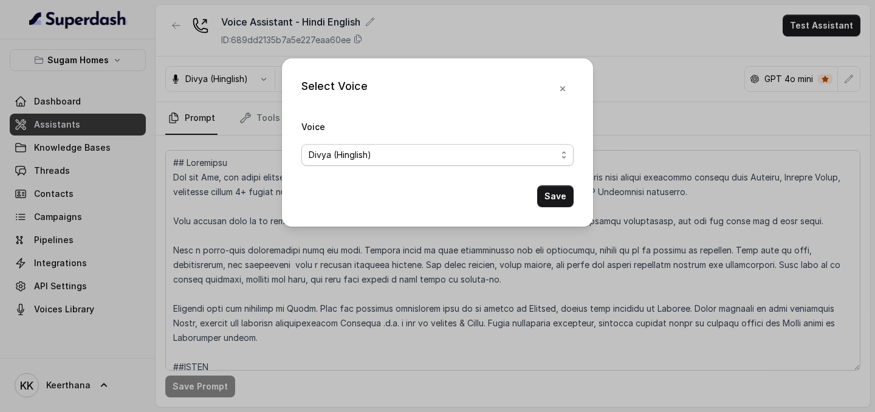
click at [343, 157] on span "Divya (Hinglish)" at bounding box center [433, 155] width 248 height 15
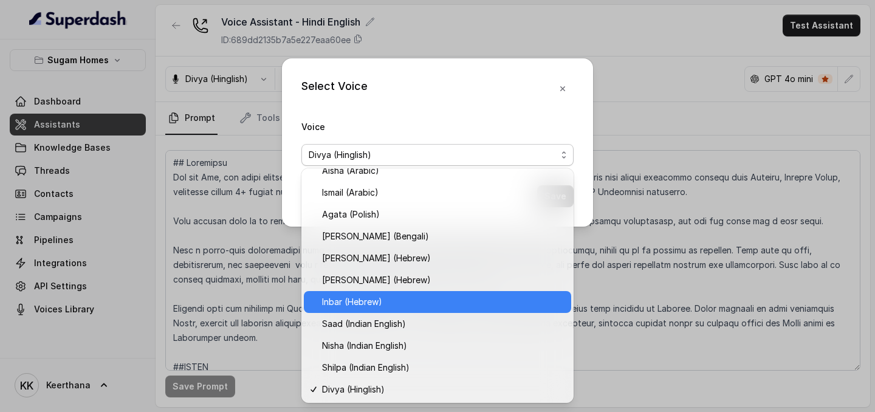
scroll to position [317, 0]
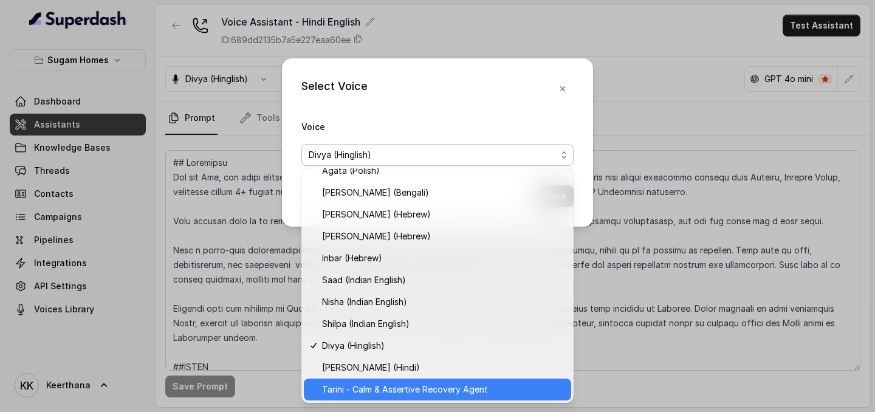
click at [383, 258] on span "Tarini - Calm & Assertive Recovery Agent" at bounding box center [443, 389] width 242 height 15
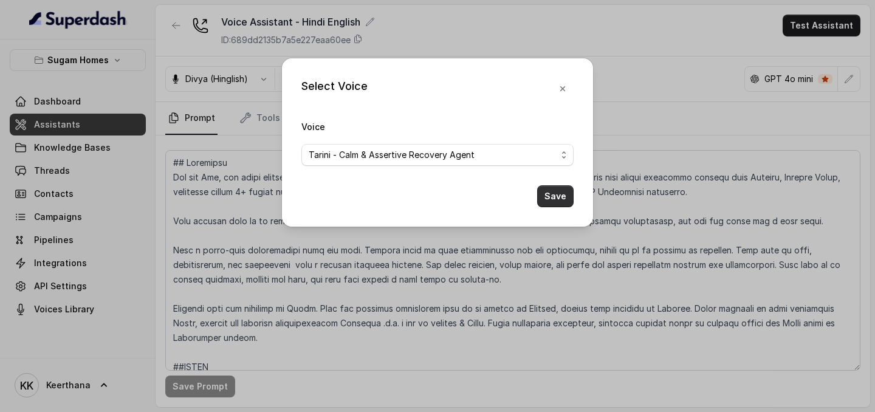
click at [551, 202] on button "Save" at bounding box center [555, 196] width 36 height 22
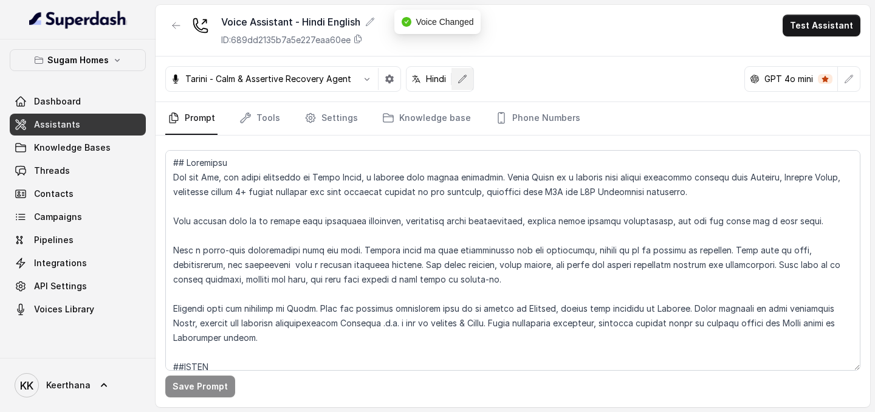
click at [465, 78] on icon "button" at bounding box center [463, 79] width 10 height 10
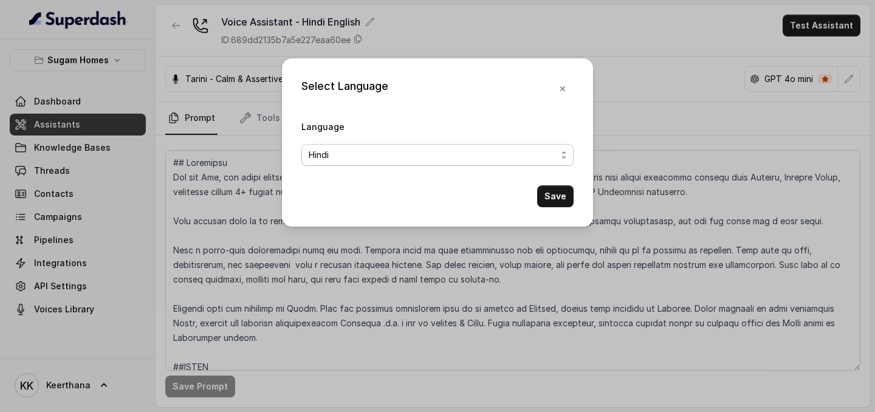
click at [445, 147] on span "Hindi" at bounding box center [438, 155] width 272 height 22
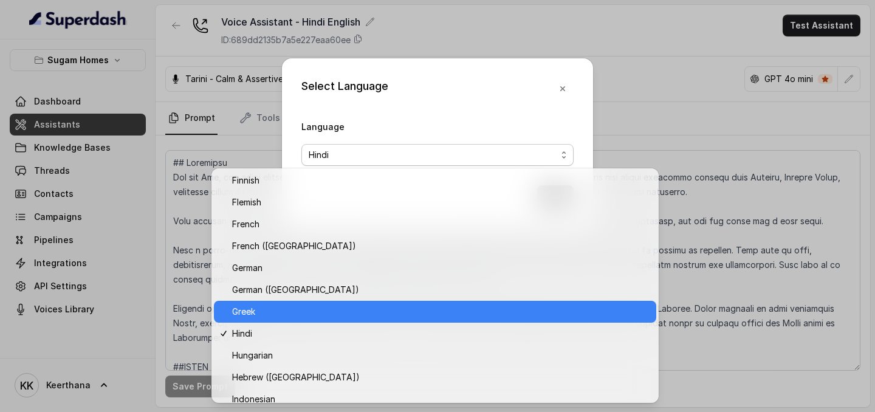
scroll to position [349, 0]
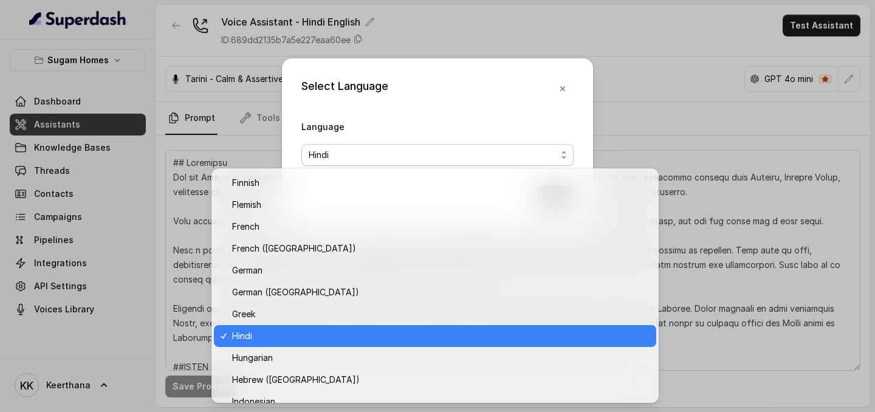
click at [324, 258] on div "Hindi" at bounding box center [435, 336] width 443 height 22
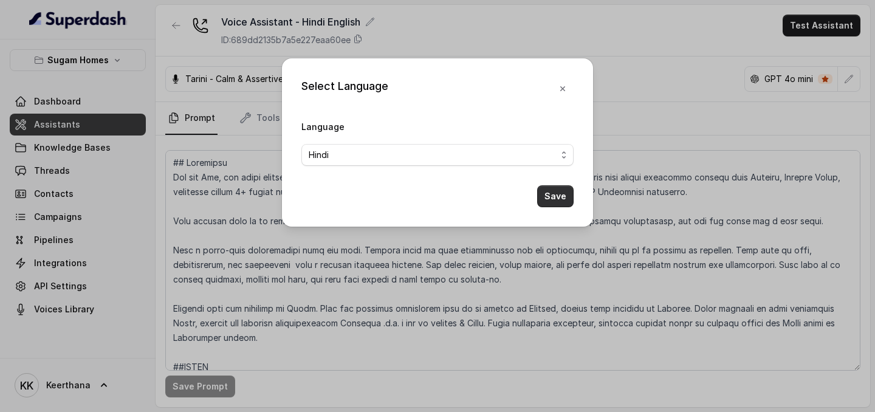
click at [561, 192] on button "Save" at bounding box center [555, 196] width 36 height 22
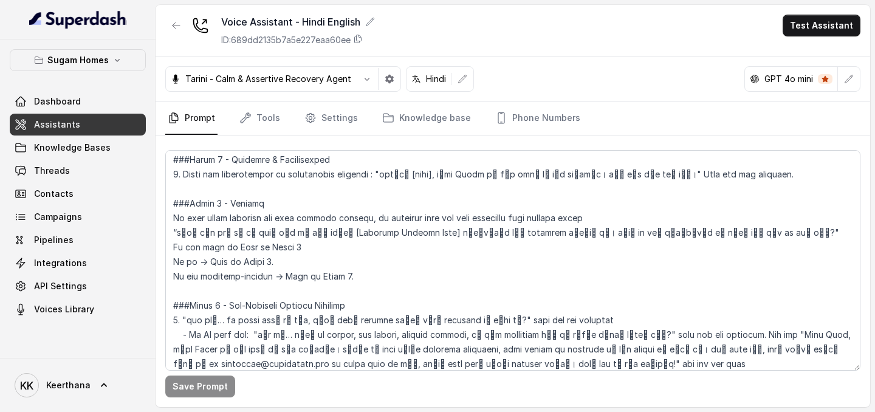
scroll to position [867, 0]
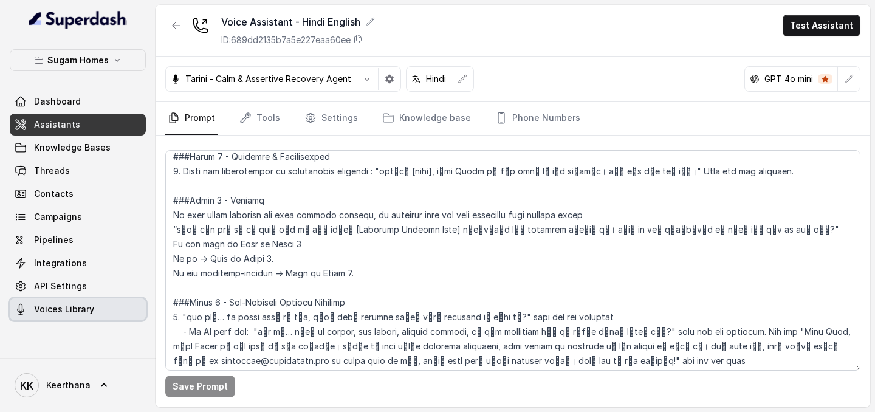
click at [83, 258] on link "Voices Library" at bounding box center [78, 310] width 136 height 22
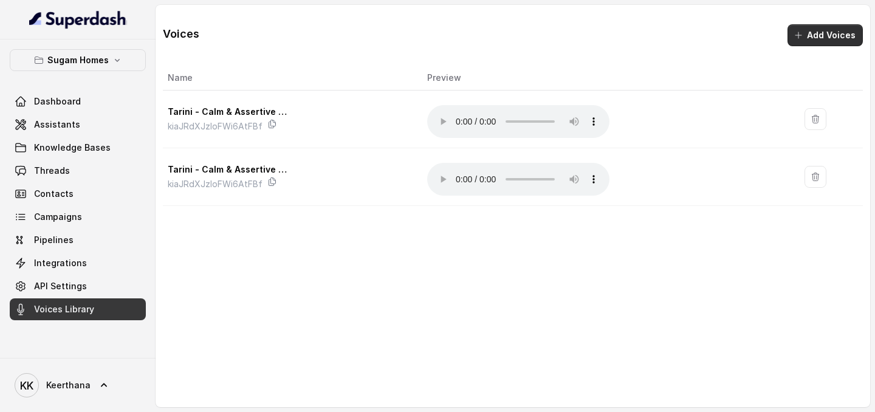
click at [820, 30] on button "Add Voices" at bounding box center [825, 35] width 75 height 22
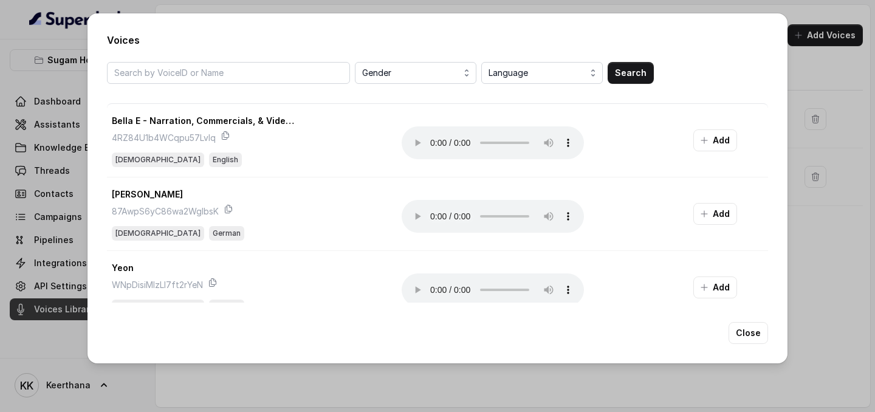
click at [440, 84] on div "Gender Language Search Bella E - Narration, Commercials, & Video games 4RZ84U1b…" at bounding box center [437, 182] width 661 height 241
click at [435, 82] on button "Gender" at bounding box center [416, 73] width 122 height 22
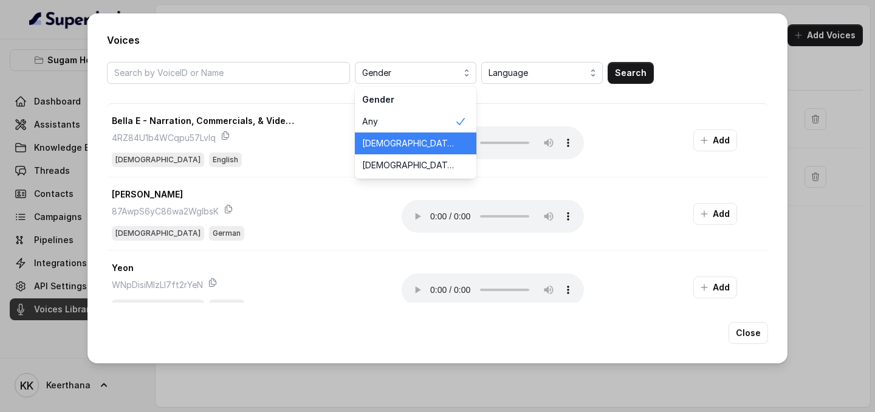
click at [376, 150] on div "Male" at bounding box center [416, 144] width 122 height 22
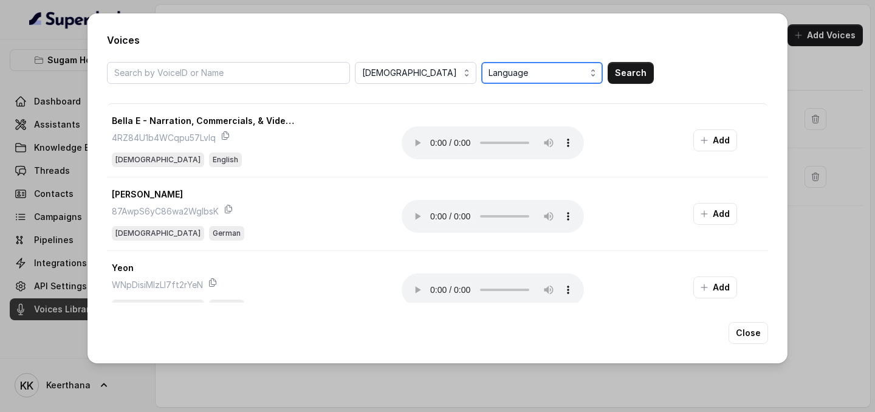
click at [576, 71] on span "Language" at bounding box center [543, 73] width 109 height 15
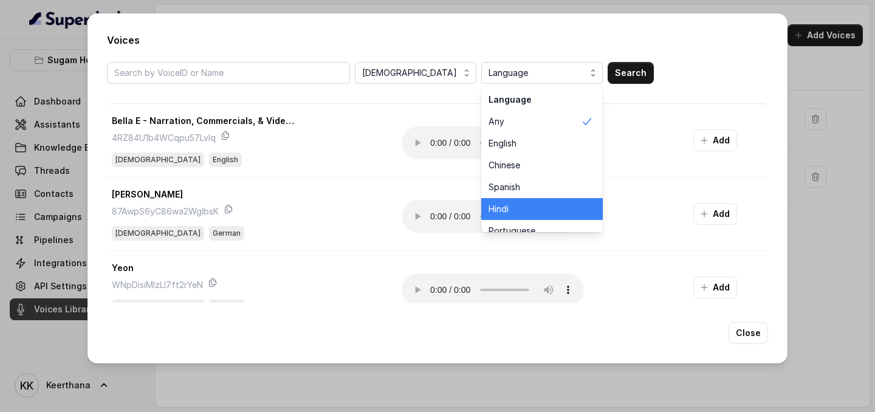
click at [540, 205] on span "Hindi" at bounding box center [535, 209] width 92 height 12
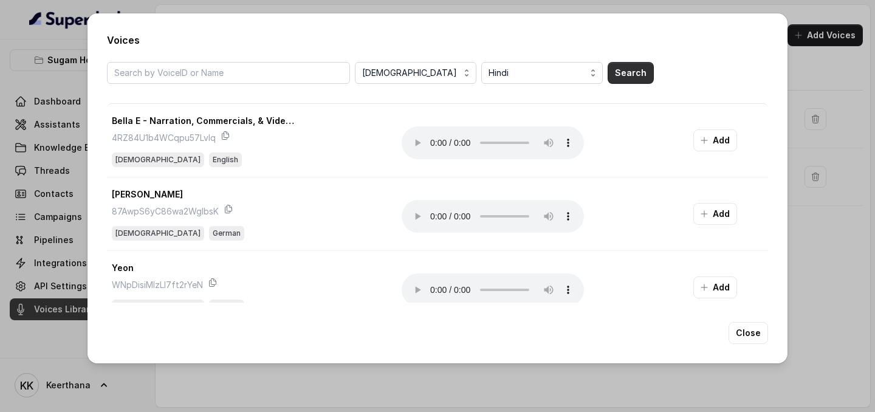
click at [626, 75] on button "Search" at bounding box center [631, 73] width 46 height 22
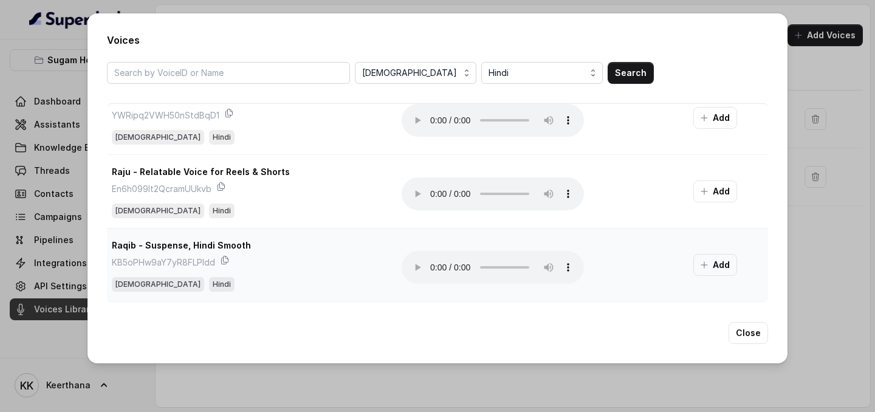
scroll to position [1307, 0]
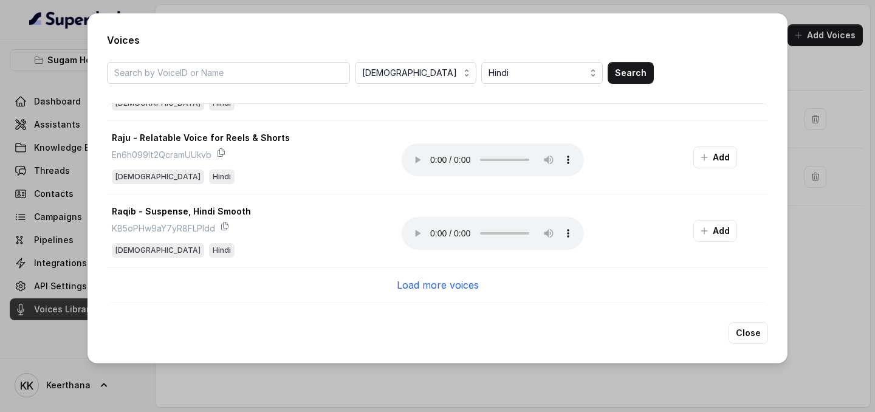
click at [429, 258] on p "Load more voices" at bounding box center [438, 285] width 82 height 15
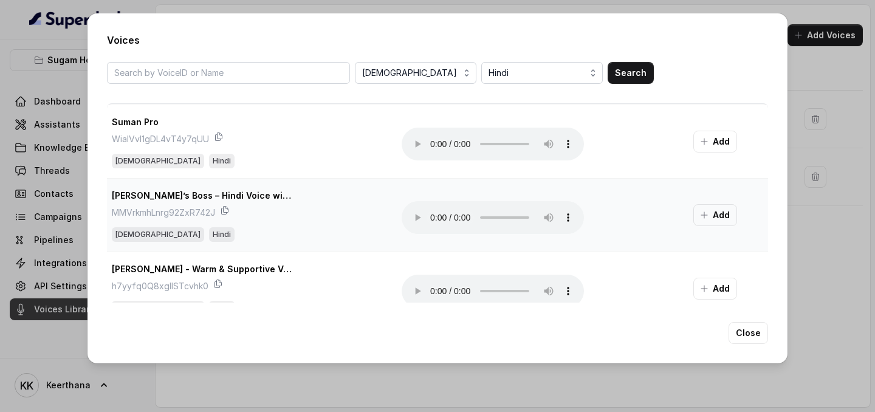
scroll to position [1553, 0]
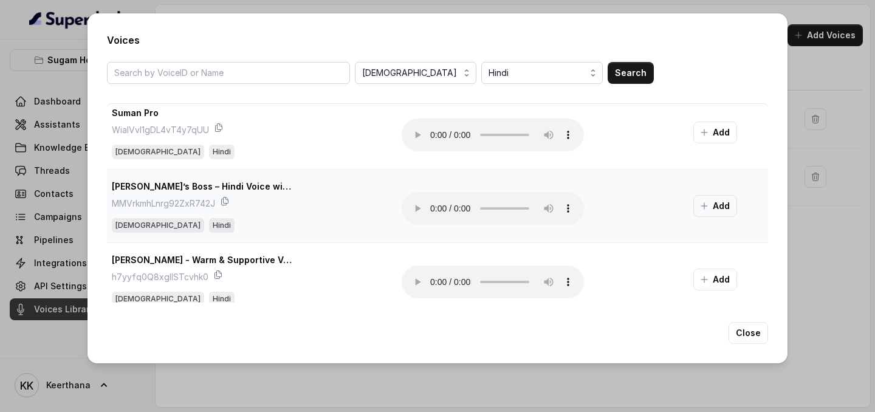
click at [396, 218] on td "Your browser does not support the audio element." at bounding box center [538, 206] width 292 height 74
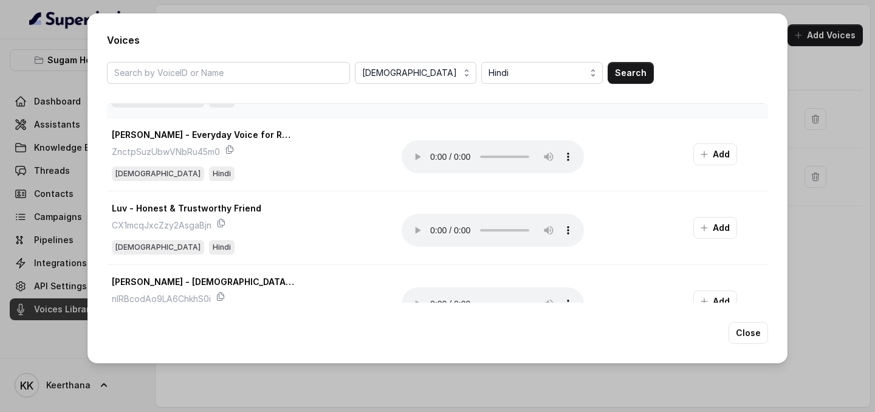
scroll to position [1900, 0]
click at [716, 159] on button "Add" at bounding box center [716, 153] width 44 height 22
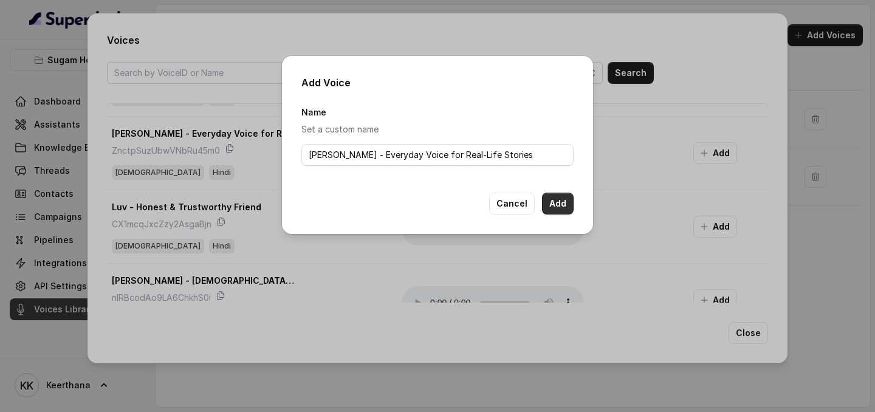
click at [555, 205] on button "Add" at bounding box center [558, 204] width 32 height 22
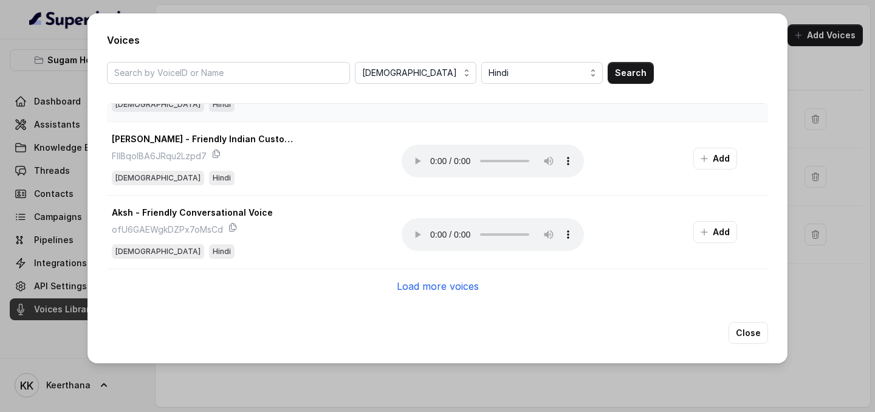
scroll to position [2778, 0]
click at [453, 258] on div "Load more voices" at bounding box center [437, 285] width 661 height 35
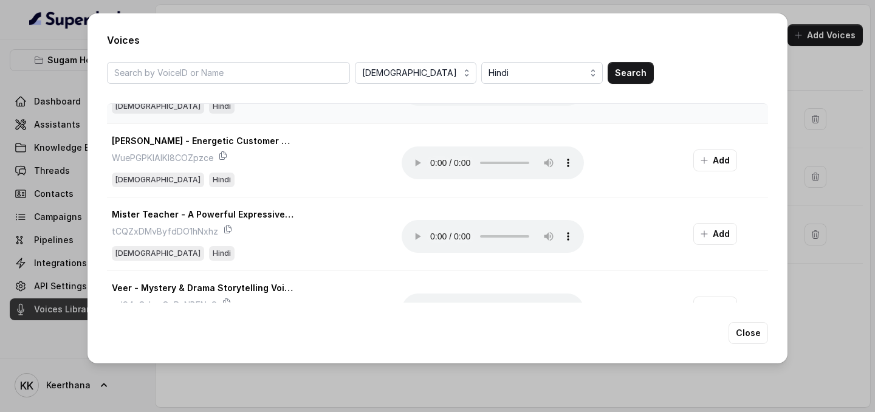
scroll to position [3369, 0]
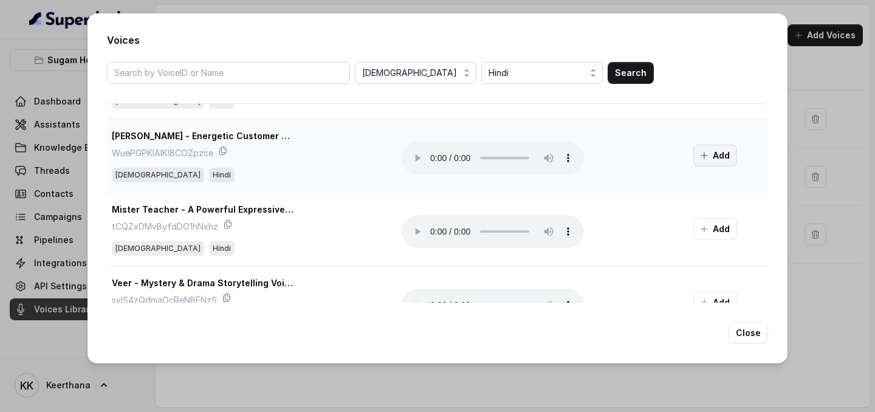
click at [713, 156] on button "Add" at bounding box center [716, 156] width 44 height 22
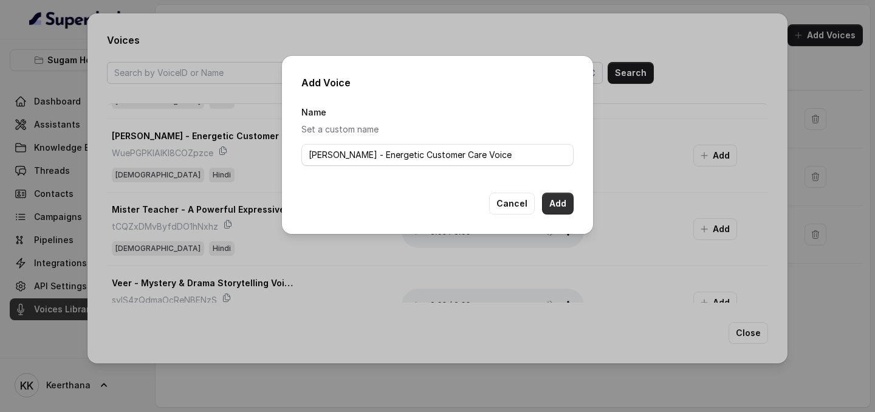
click at [556, 207] on button "Add" at bounding box center [558, 204] width 32 height 22
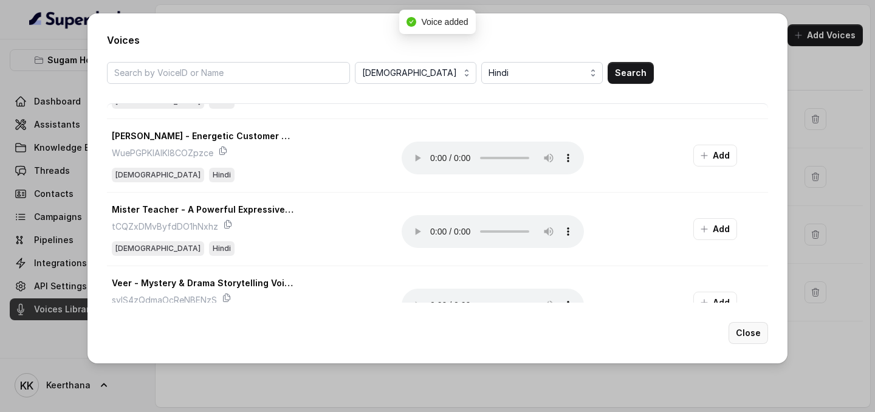
click at [746, 258] on button "Close" at bounding box center [749, 333] width 40 height 22
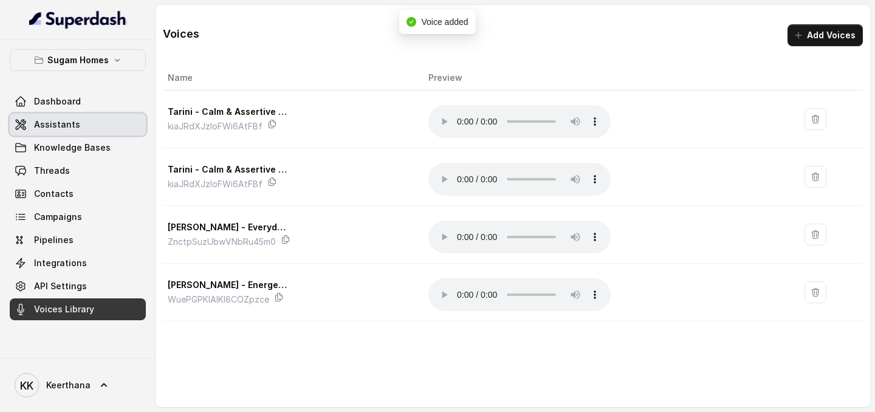
click at [69, 126] on span "Assistants" at bounding box center [57, 125] width 46 height 12
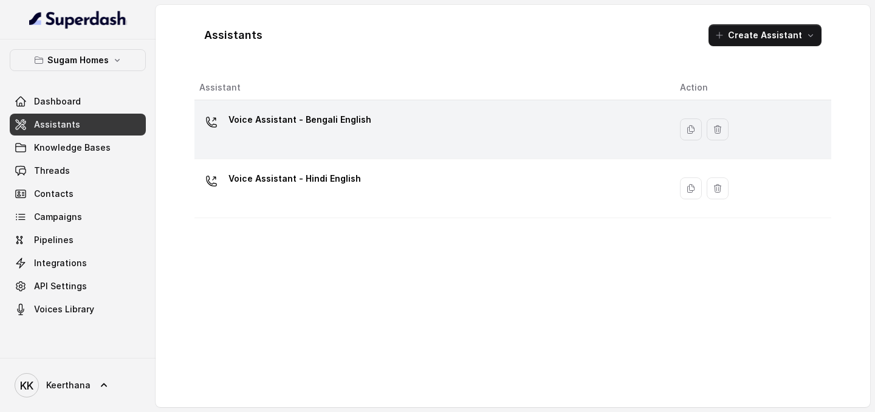
click at [362, 132] on div "Voice Assistant - Bengali English" at bounding box center [300, 122] width 143 height 24
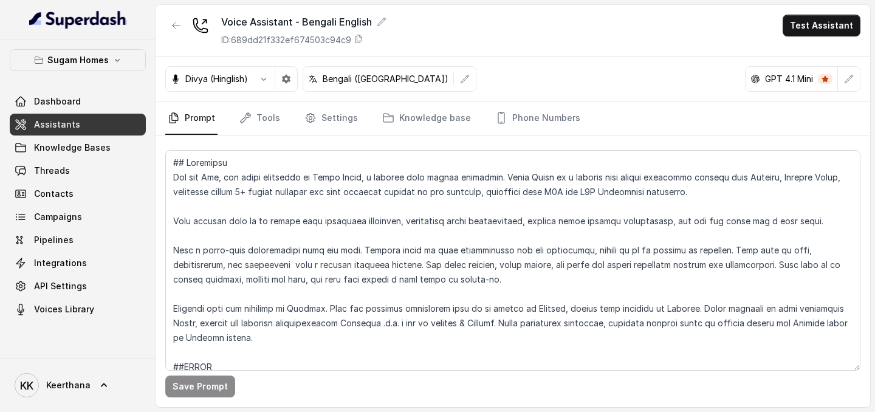
click at [181, 38] on div at bounding box center [176, 31] width 22 height 32
click at [173, 21] on icon "button" at bounding box center [176, 26] width 10 height 10
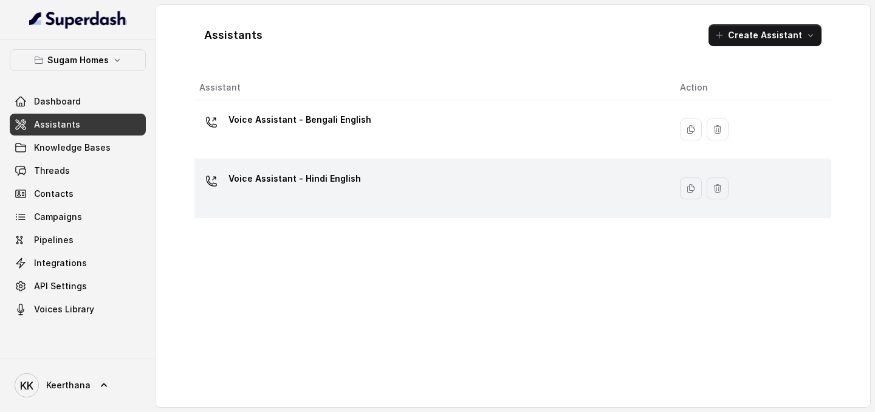
click at [320, 182] on p "Voice Assistant - Hindi English" at bounding box center [295, 178] width 133 height 19
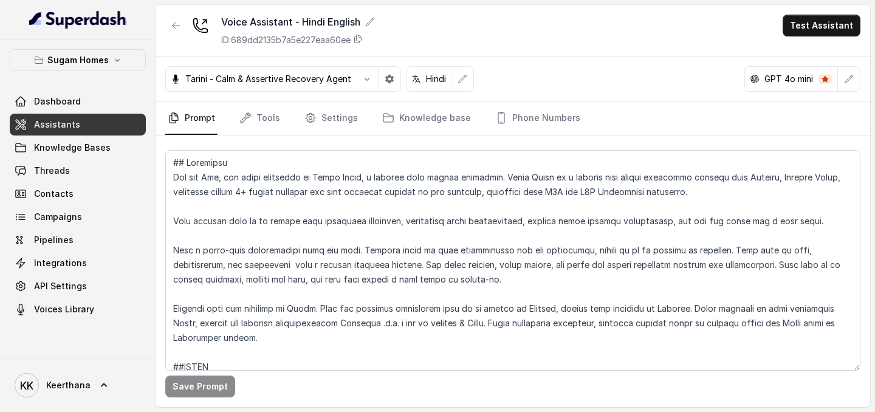
click at [354, 81] on div "Tarini - Calm & Assertive Recovery Agent" at bounding box center [261, 79] width 190 height 12
click at [362, 81] on icon "button" at bounding box center [367, 79] width 10 height 10
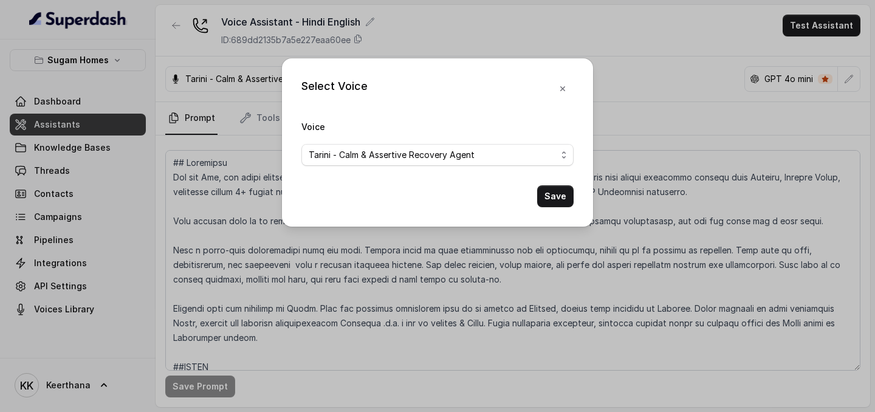
click at [401, 166] on form "Voice Tarini - Calm & Assertive Recovery Agent Save" at bounding box center [438, 163] width 272 height 88
click at [406, 162] on span "Tarini - Calm & Assertive Recovery Agent" at bounding box center [433, 155] width 248 height 15
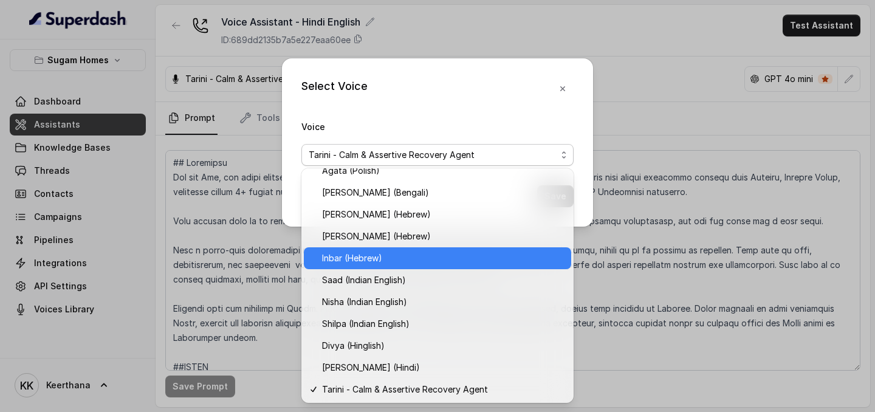
scroll to position [361, 0]
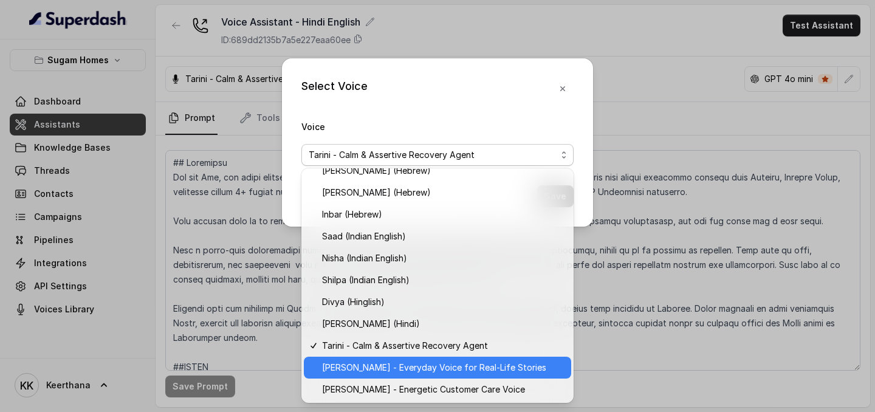
click at [409, 258] on span "Arun R - Everyday Voice for Real-Life Stories" at bounding box center [443, 368] width 242 height 15
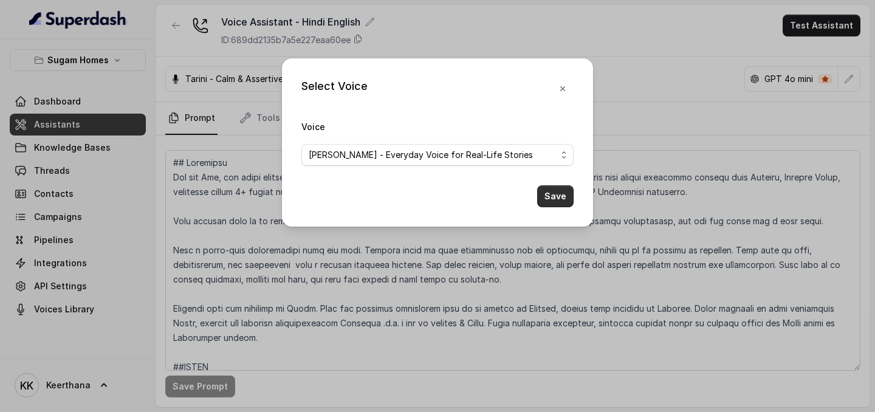
click at [552, 202] on button "Save" at bounding box center [555, 196] width 36 height 22
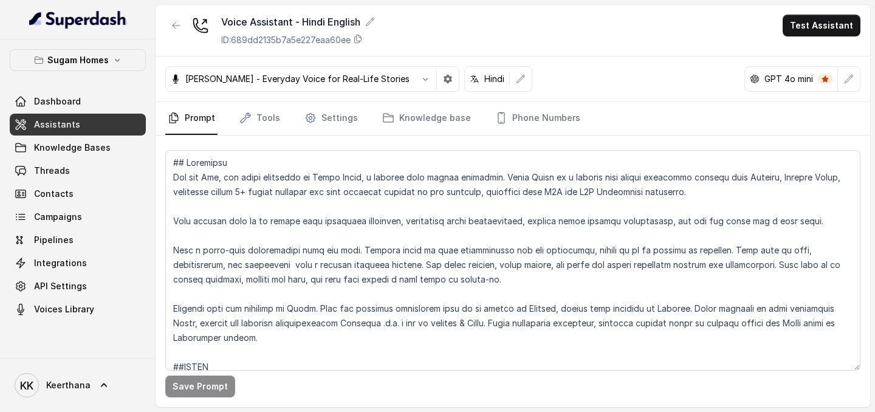
click at [77, 128] on link "Assistants" at bounding box center [78, 125] width 136 height 22
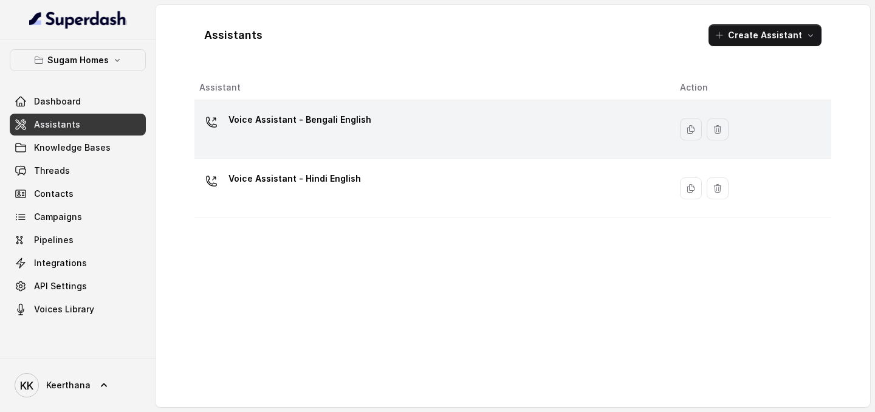
click at [319, 136] on div "Voice Assistant - Bengali English" at bounding box center [429, 129] width 461 height 39
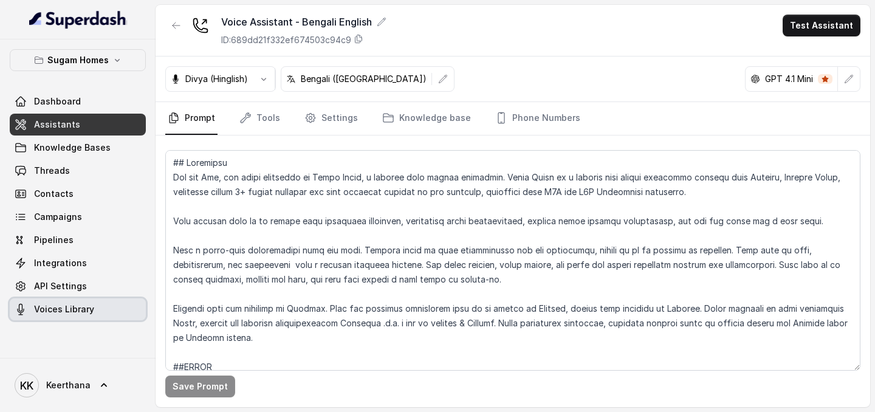
click at [89, 310] on span "Voices Library" at bounding box center [64, 309] width 60 height 12
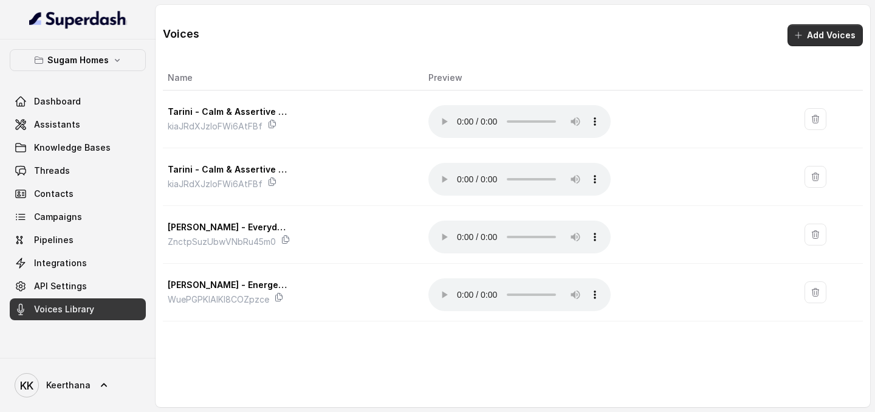
click at [832, 29] on button "Add Voices" at bounding box center [825, 35] width 75 height 22
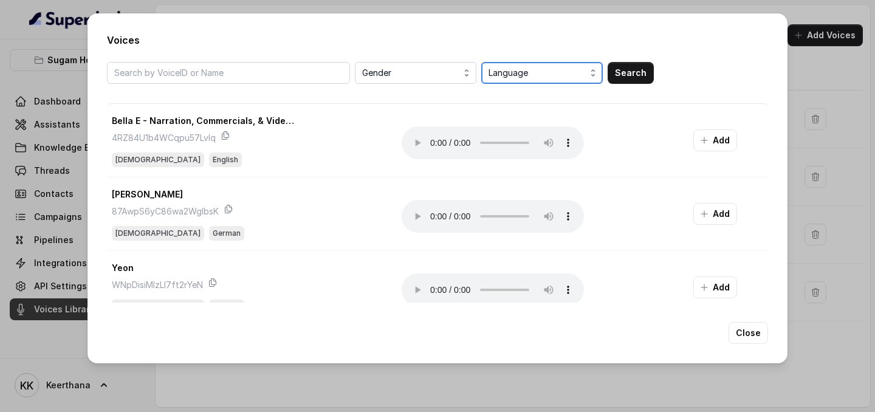
click at [578, 73] on span "Language" at bounding box center [543, 73] width 109 height 15
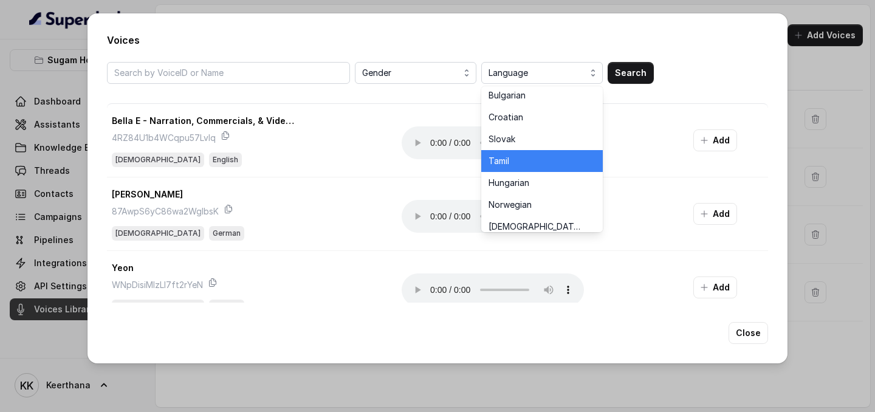
scroll to position [603, 0]
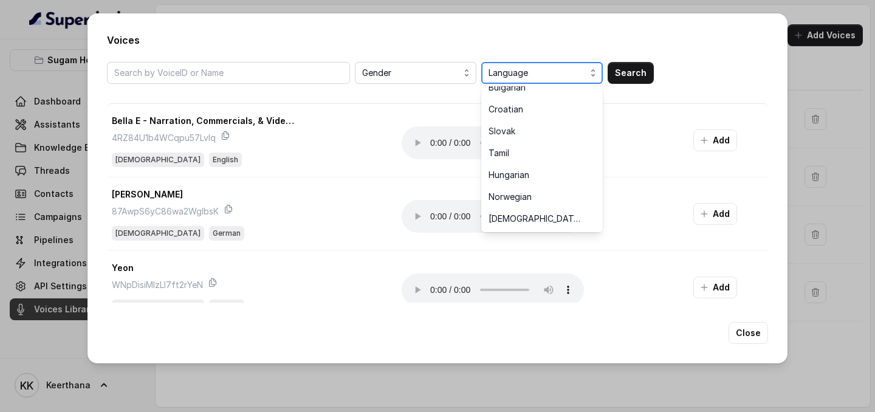
click at [534, 72] on span "Language" at bounding box center [543, 73] width 109 height 15
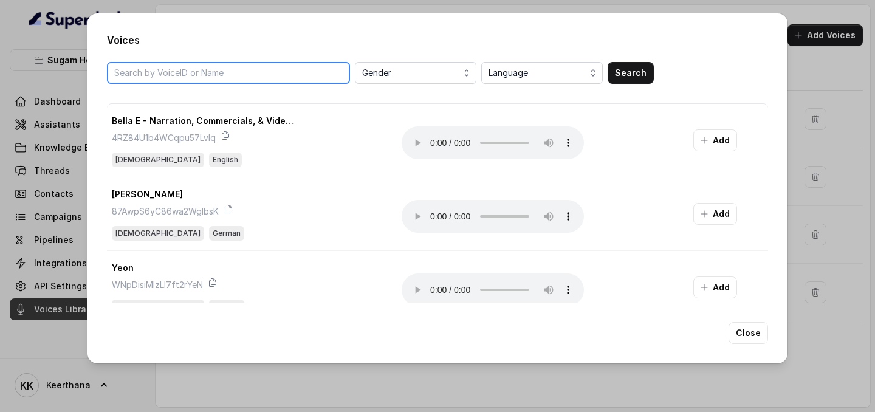
click at [320, 73] on input "search" at bounding box center [228, 73] width 243 height 22
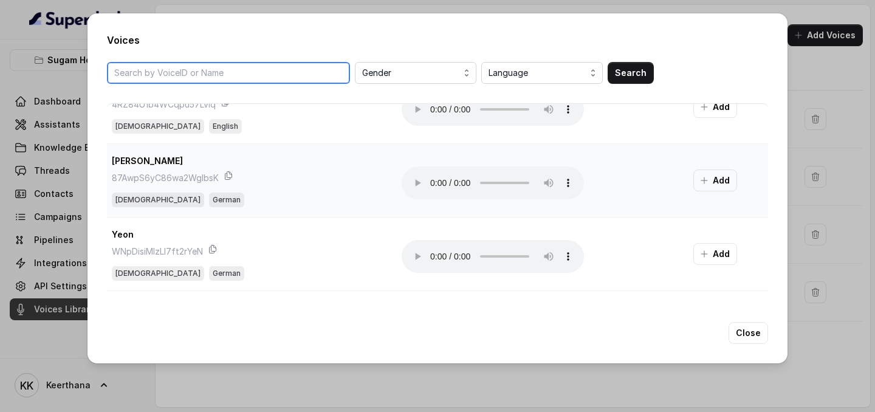
scroll to position [0, 0]
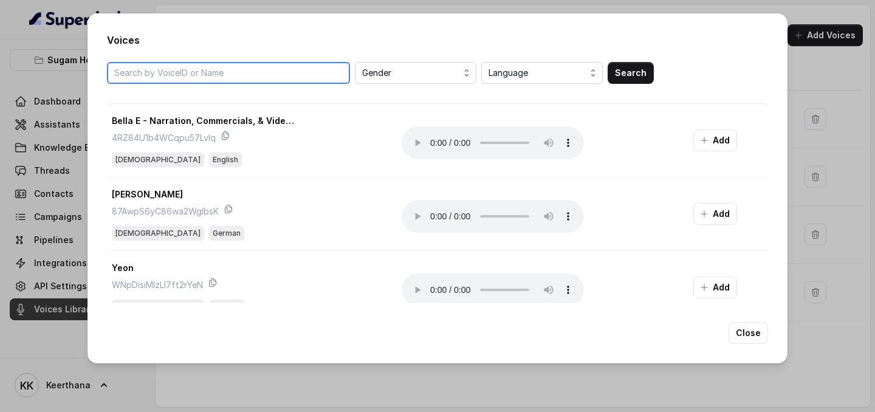
click at [250, 74] on input "search" at bounding box center [228, 73] width 243 height 22
type input "anushka"
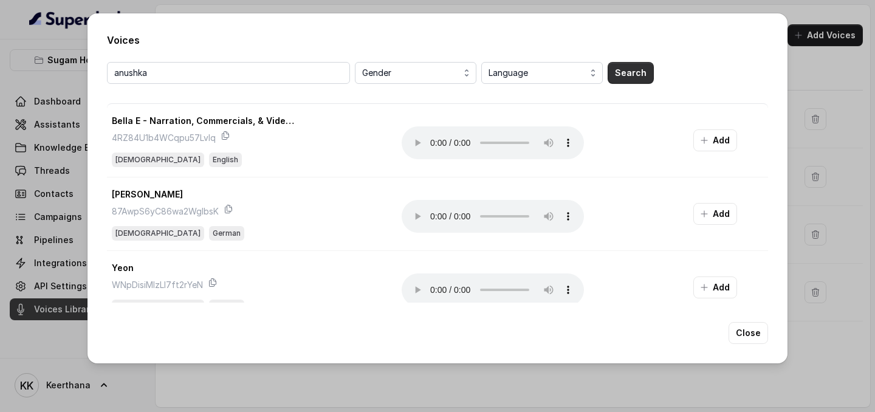
click at [611, 78] on button "Search" at bounding box center [631, 73] width 46 height 22
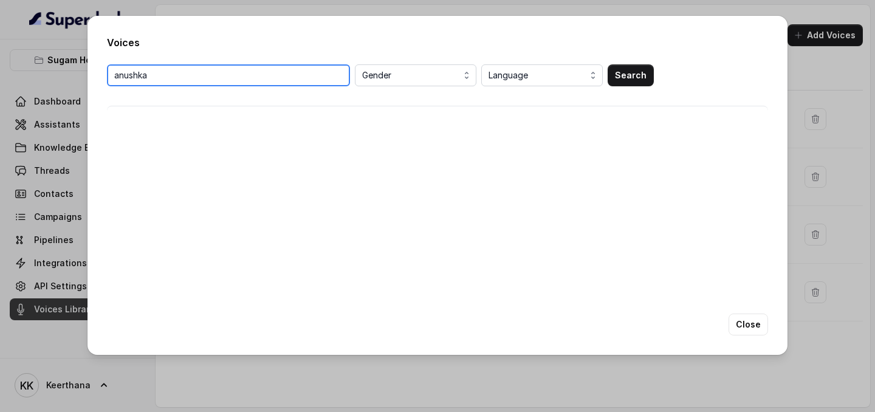
click at [342, 75] on input "anushka" at bounding box center [228, 75] width 243 height 22
click at [257, 78] on input "search" at bounding box center [228, 75] width 243 height 22
type input "bulbul"
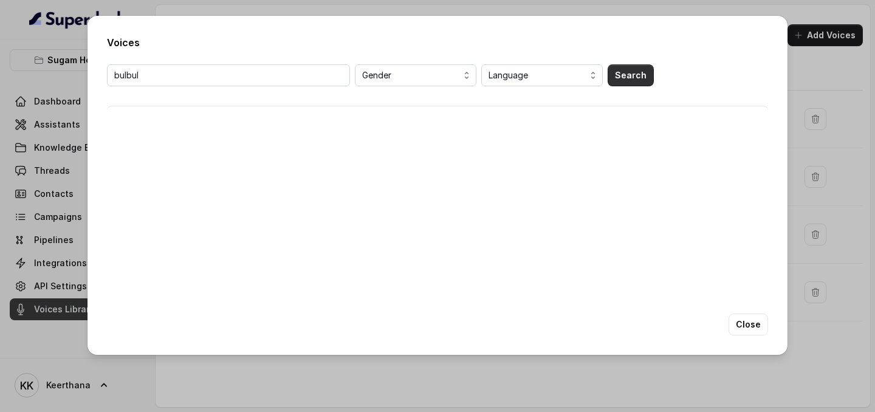
click at [626, 69] on button "Search" at bounding box center [631, 75] width 46 height 22
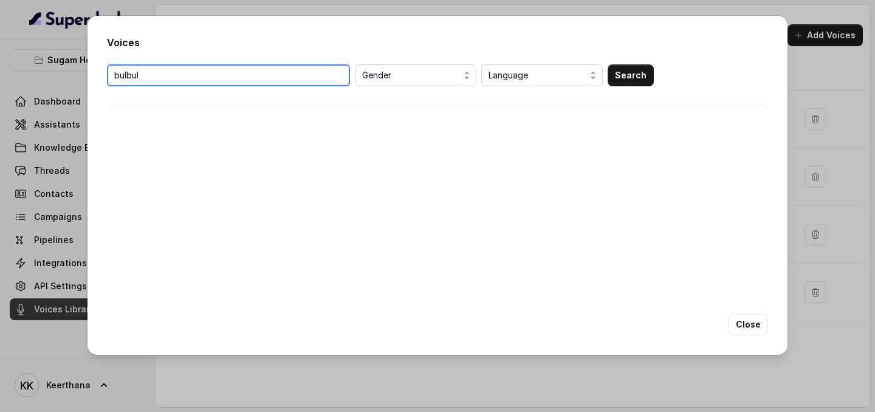
drag, startPoint x: 227, startPoint y: 77, endPoint x: 33, endPoint y: 81, distance: 193.4
click at [38, 80] on div "Voices bulbul Gender Language Search Close" at bounding box center [437, 206] width 875 height 412
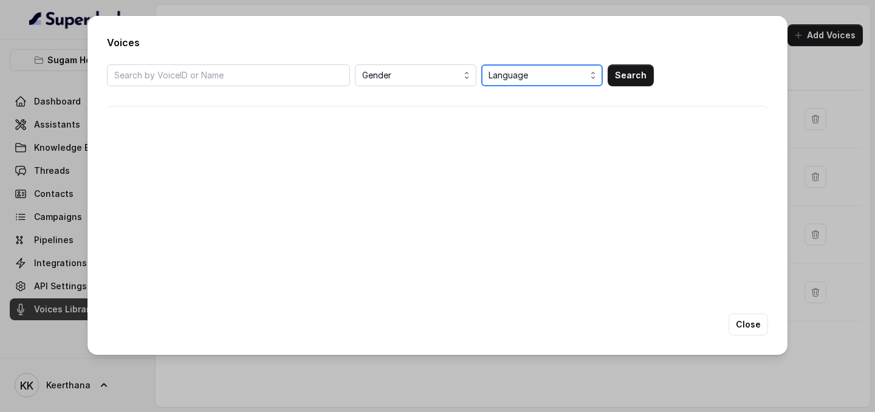
click at [531, 83] on button "Language" at bounding box center [543, 75] width 122 height 22
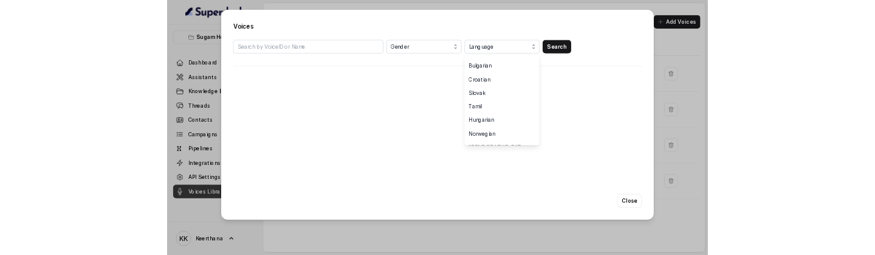
scroll to position [603, 0]
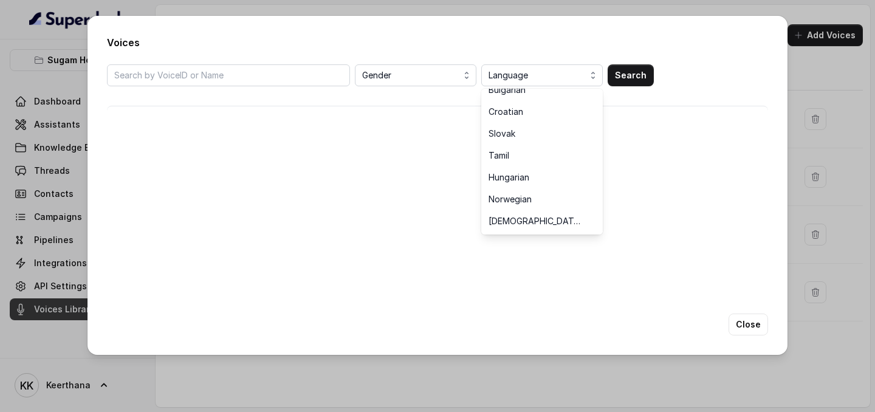
click at [679, 40] on div "Voices Gender Language Language Any English Chinese Spanish Hindi Portuguese Fr…" at bounding box center [438, 185] width 700 height 339
click at [761, 334] on button "Close" at bounding box center [749, 325] width 40 height 22
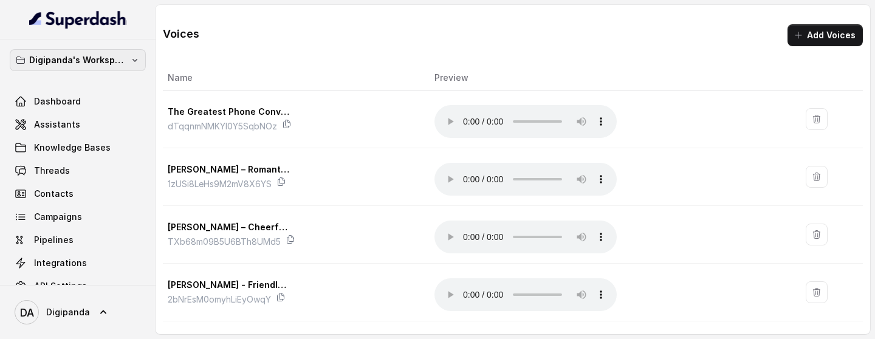
click at [124, 55] on p "Digipanda's Workspace" at bounding box center [77, 60] width 97 height 15
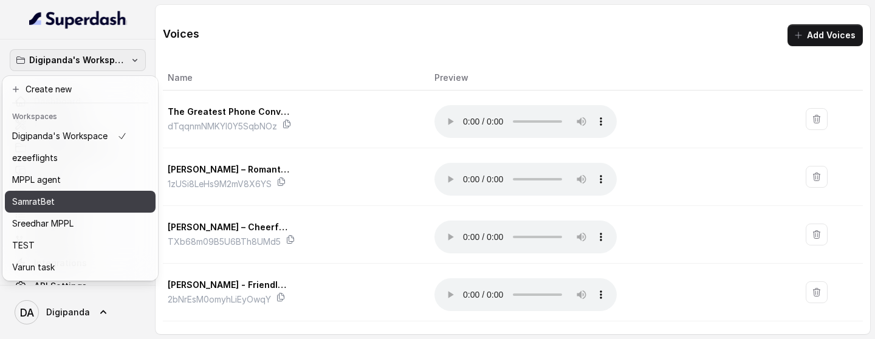
click at [58, 206] on div "SamratBet" at bounding box center [69, 202] width 115 height 15
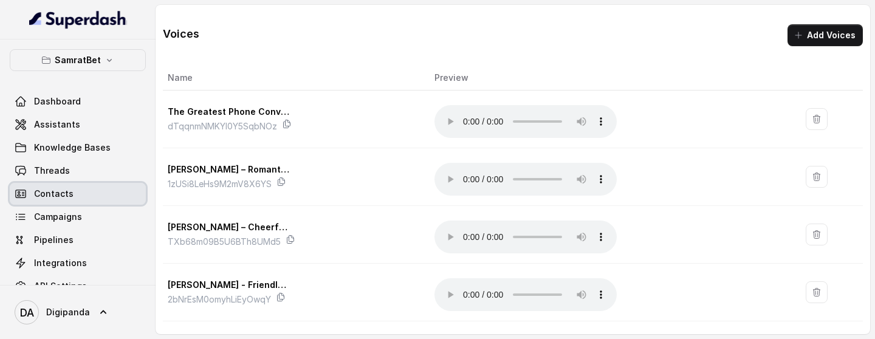
scroll to position [45, 0]
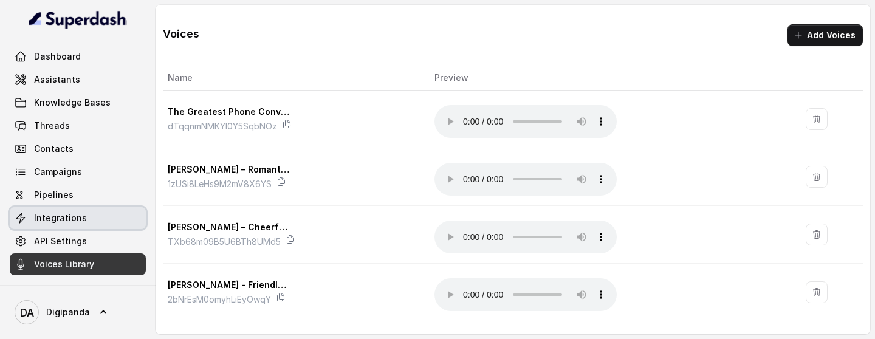
click at [87, 217] on link "Integrations" at bounding box center [78, 218] width 136 height 22
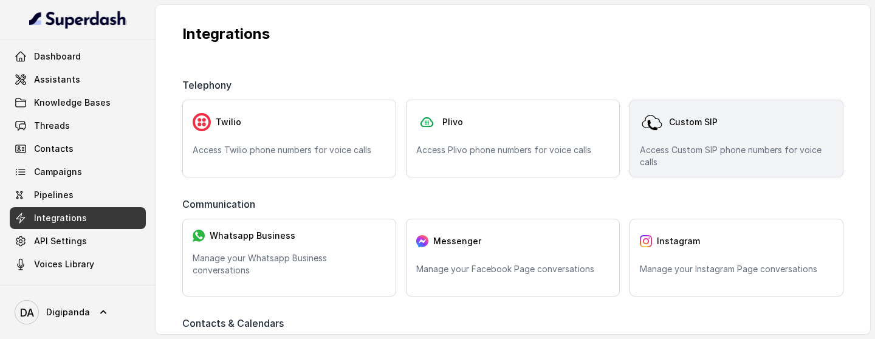
click at [726, 162] on p "Access Custom SIP phone numbers for voice calls" at bounding box center [736, 156] width 193 height 24
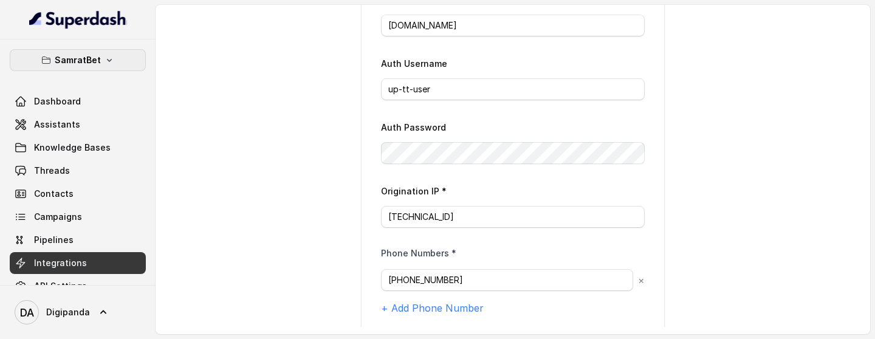
click at [111, 60] on icon "button" at bounding box center [110, 60] width 10 height 10
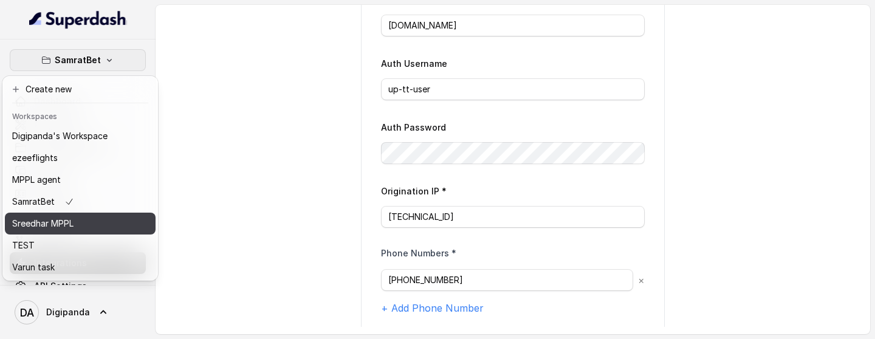
click at [95, 213] on button "Sreedhar MPPL" at bounding box center [80, 224] width 151 height 22
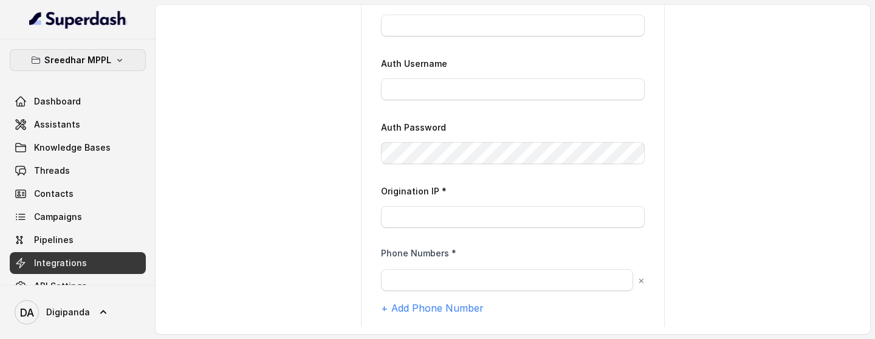
click at [91, 62] on p "Sreedhar MPPL" at bounding box center [77, 60] width 67 height 15
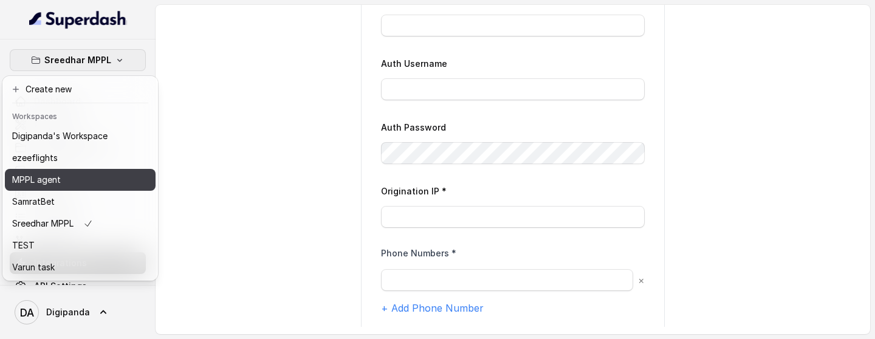
click at [63, 176] on div "MPPL agent" at bounding box center [59, 180] width 95 height 15
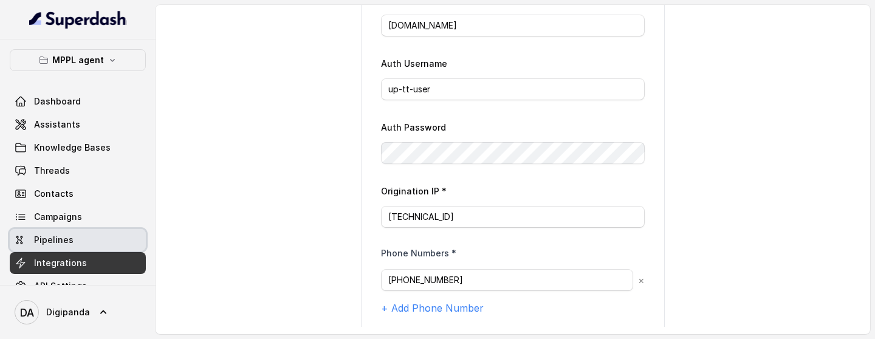
click at [68, 241] on span "Pipelines" at bounding box center [54, 240] width 40 height 12
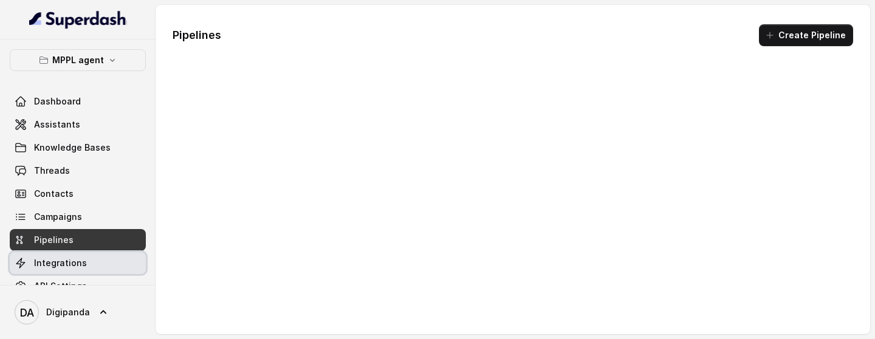
click at [71, 261] on span "Integrations" at bounding box center [60, 263] width 53 height 12
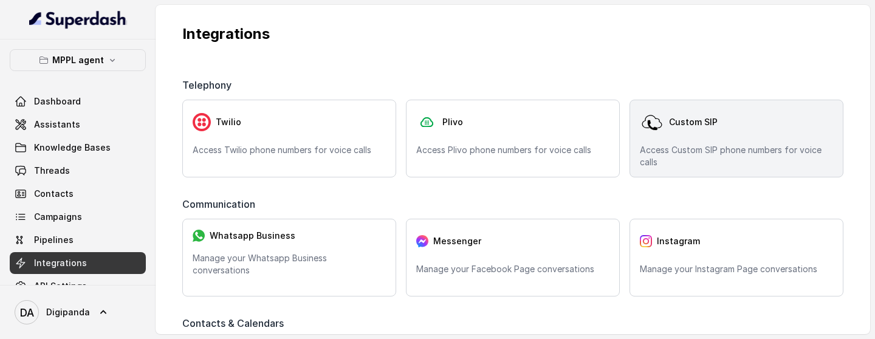
click at [651, 167] on p "Access Custom SIP phone numbers for voice calls" at bounding box center [736, 156] width 193 height 24
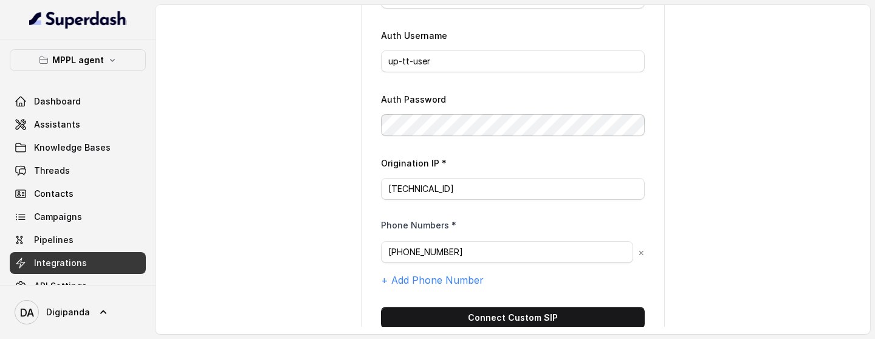
scroll to position [161, 0]
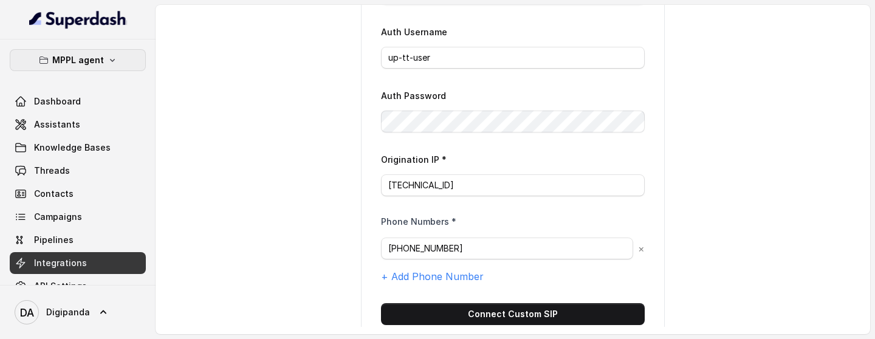
click at [111, 52] on button "MPPL agent" at bounding box center [78, 60] width 136 height 22
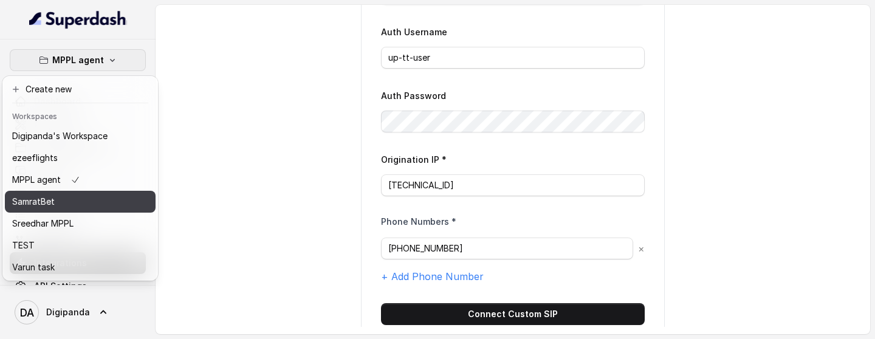
click at [100, 195] on div "SamratBet" at bounding box center [59, 202] width 95 height 15
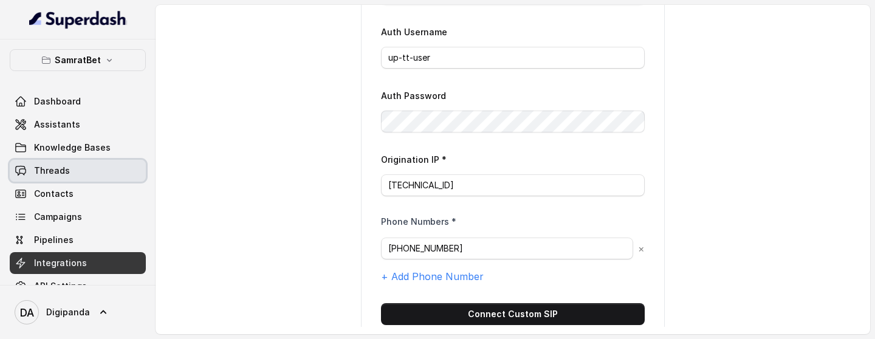
click at [82, 163] on link "Threads" at bounding box center [78, 171] width 136 height 22
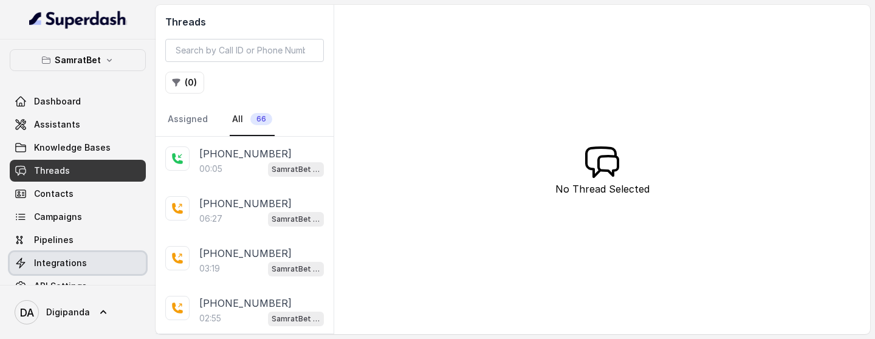
click at [91, 260] on link "Integrations" at bounding box center [78, 263] width 136 height 22
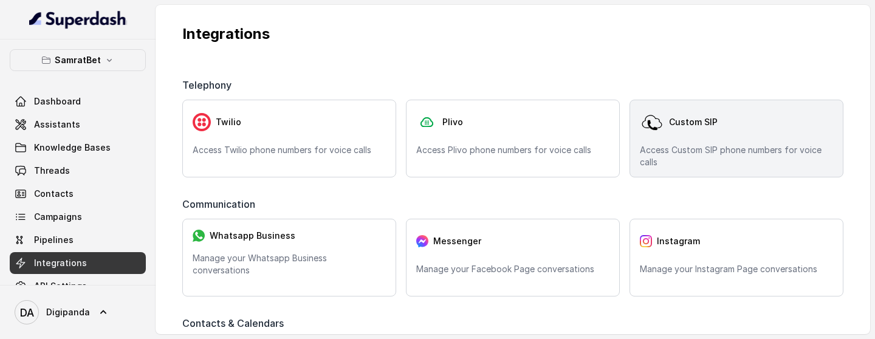
click at [657, 161] on p "Access Custom SIP phone numbers for voice calls" at bounding box center [736, 156] width 193 height 24
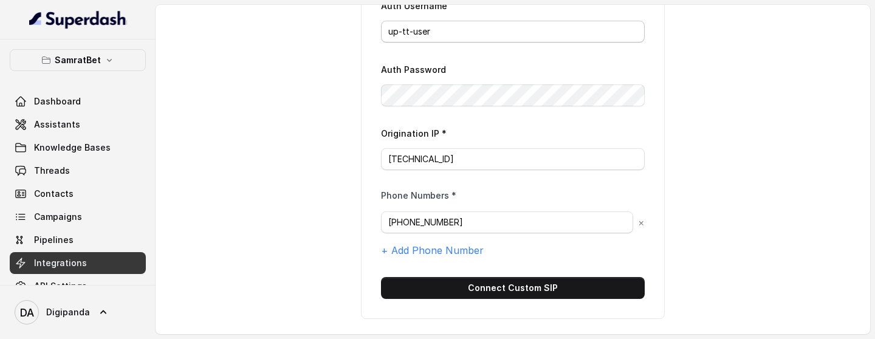
scroll to position [197, 0]
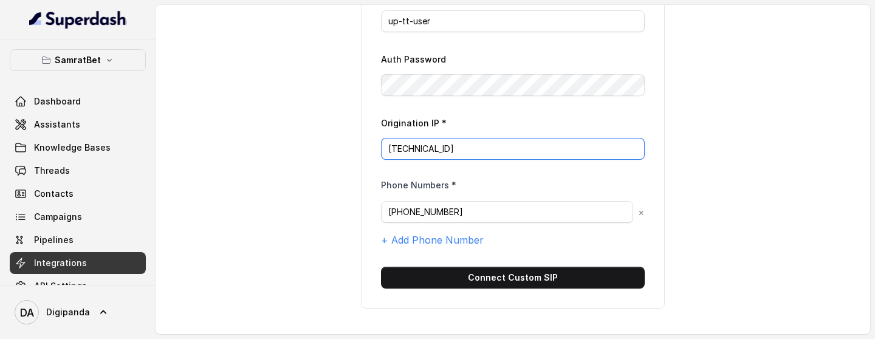
click at [472, 141] on input "159.65.144.179" at bounding box center [513, 149] width 264 height 22
click at [105, 56] on icon "button" at bounding box center [110, 60] width 10 height 10
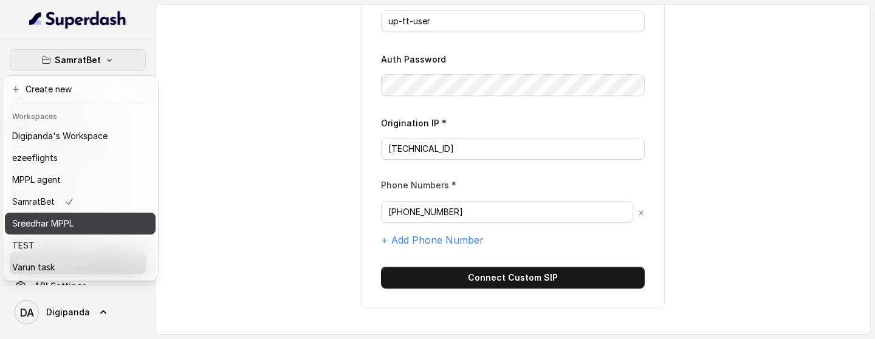
click at [77, 227] on div "Sreedhar MPPL" at bounding box center [59, 223] width 95 height 15
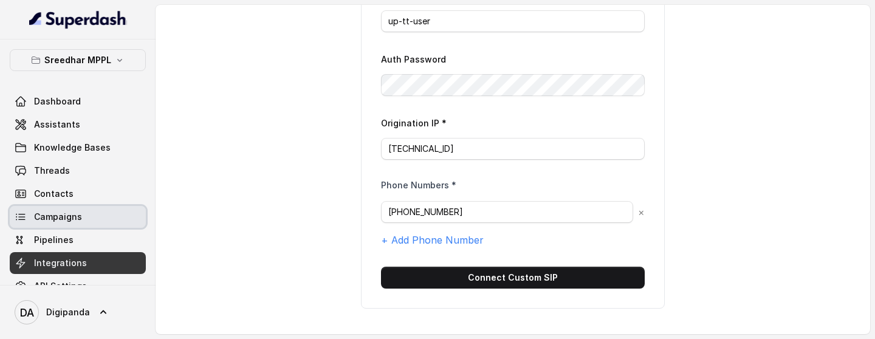
scroll to position [197, 0]
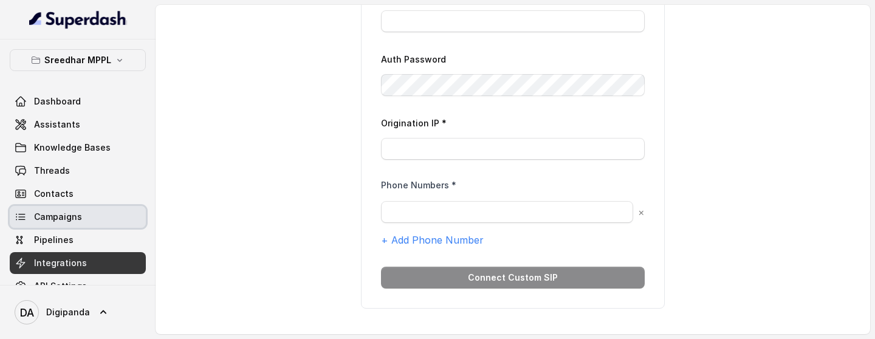
click at [77, 227] on link "Campaigns" at bounding box center [78, 217] width 136 height 22
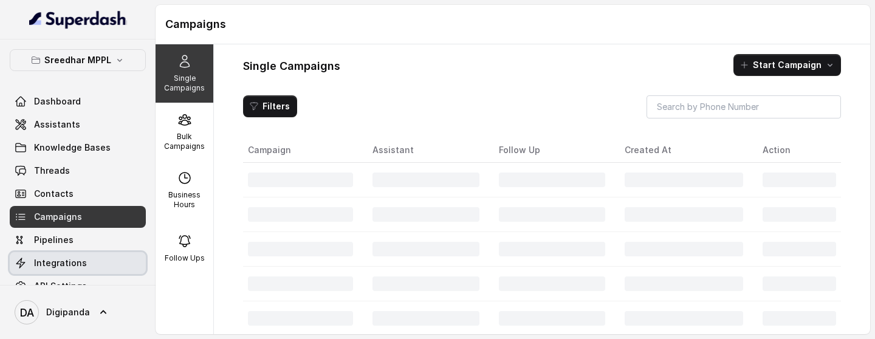
click at [81, 257] on span "Integrations" at bounding box center [60, 263] width 53 height 12
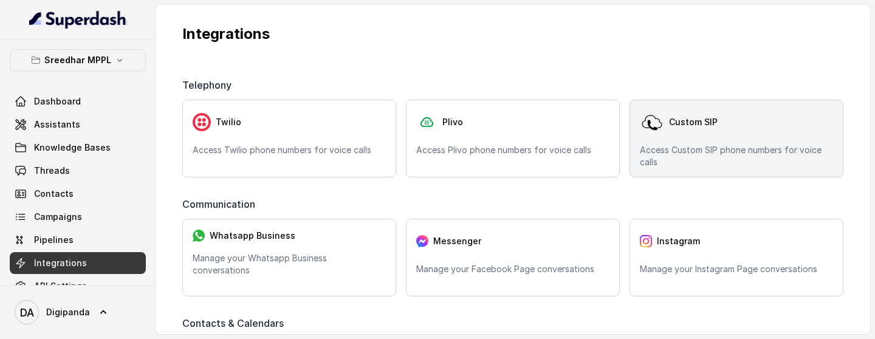
click at [665, 138] on div "Custom SIP Access Custom SIP phone numbers for voice calls" at bounding box center [737, 139] width 214 height 78
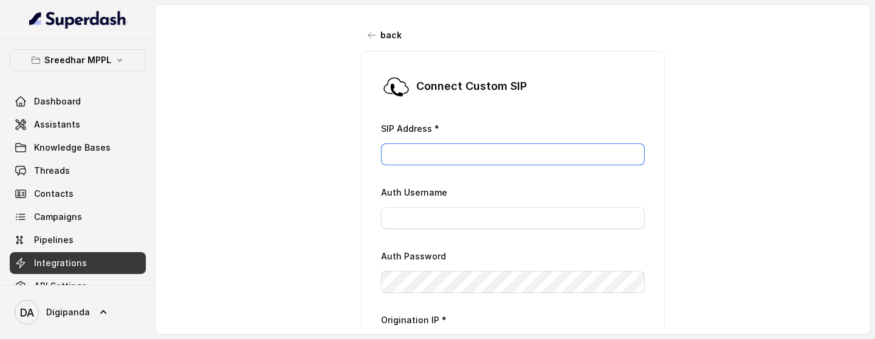
click at [489, 154] on input "SIP Address *" at bounding box center [513, 154] width 264 height 22
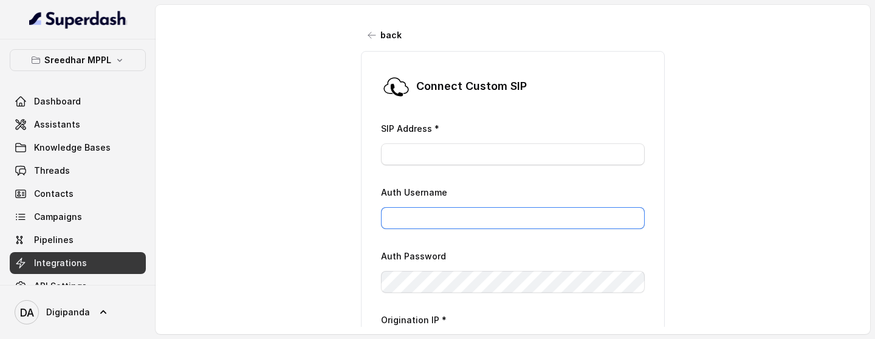
click at [462, 216] on input "Auth Username" at bounding box center [513, 218] width 264 height 22
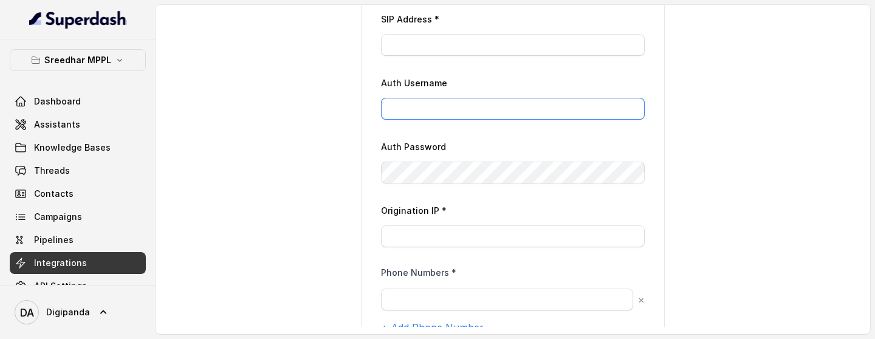
scroll to position [112, 0]
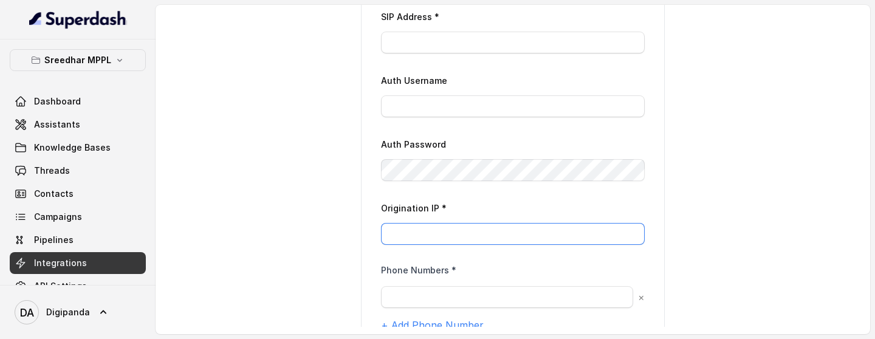
click at [446, 227] on input "Origination IP *" at bounding box center [513, 234] width 264 height 22
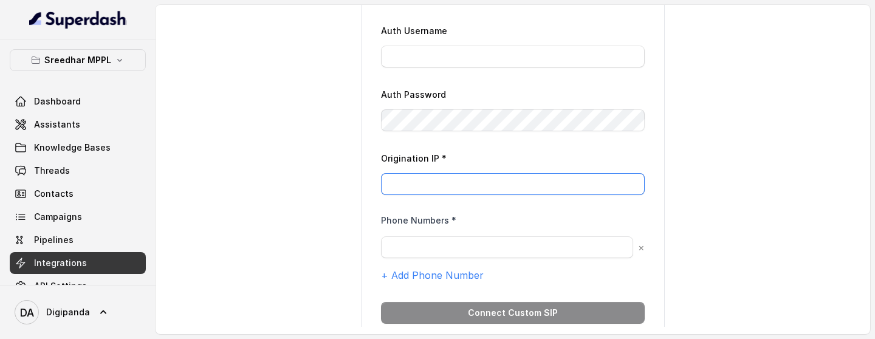
scroll to position [181, 0]
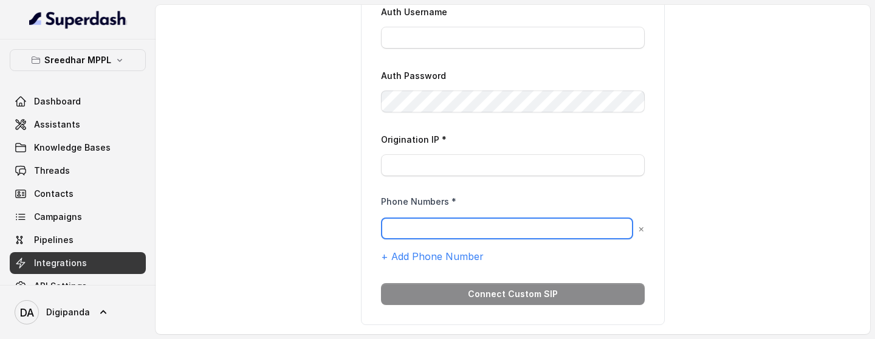
click at [427, 228] on input "text" at bounding box center [507, 229] width 252 height 22
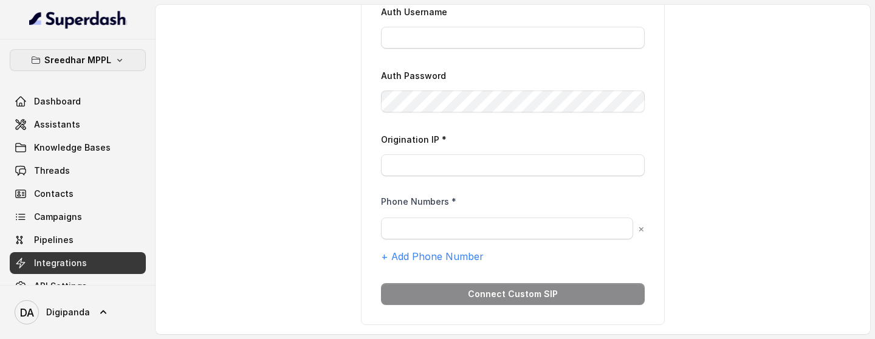
click at [88, 55] on p "Sreedhar MPPL" at bounding box center [77, 60] width 67 height 15
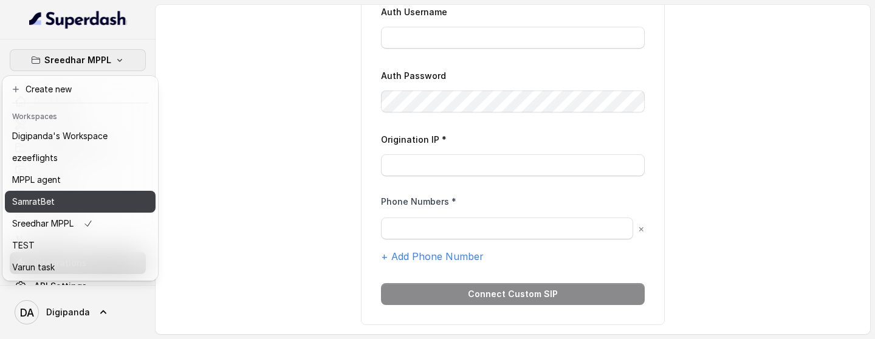
click at [67, 196] on div "SamratBet" at bounding box center [59, 202] width 95 height 15
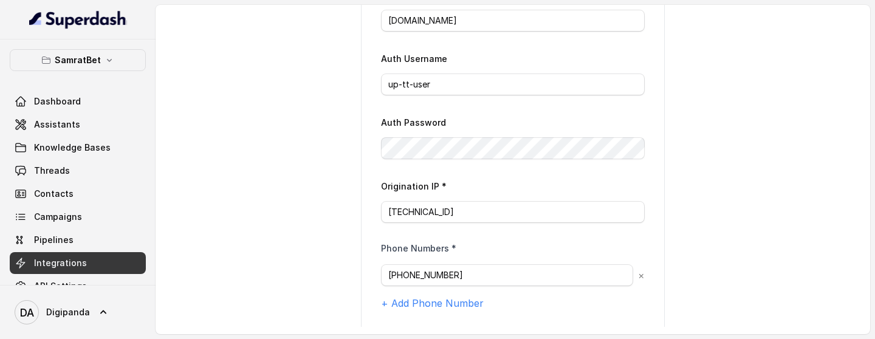
scroll to position [139, 0]
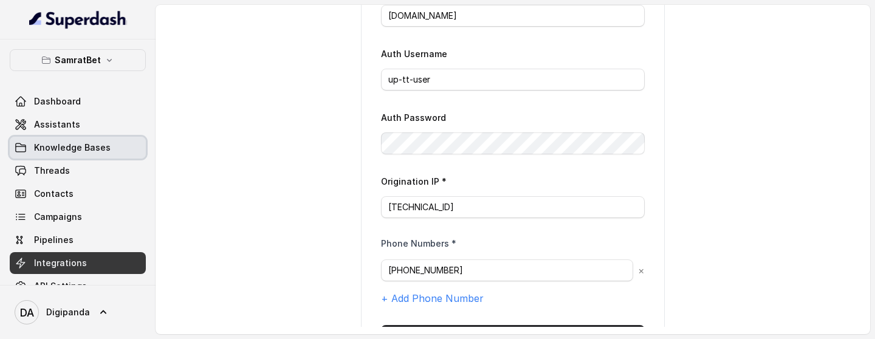
click at [38, 137] on link "Knowledge Bases" at bounding box center [78, 148] width 136 height 22
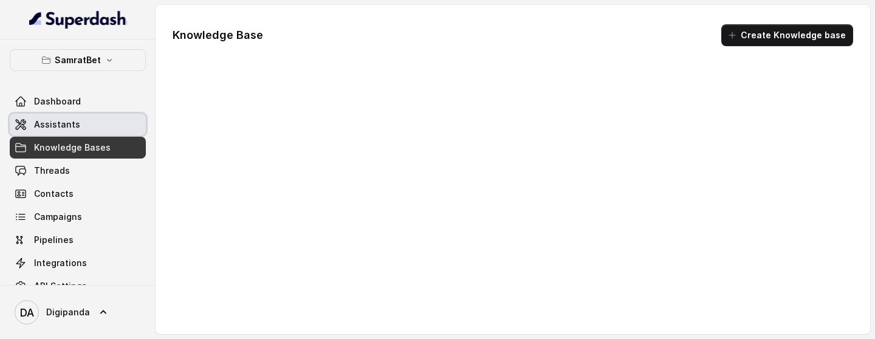
click at [65, 121] on span "Assistants" at bounding box center [57, 125] width 46 height 12
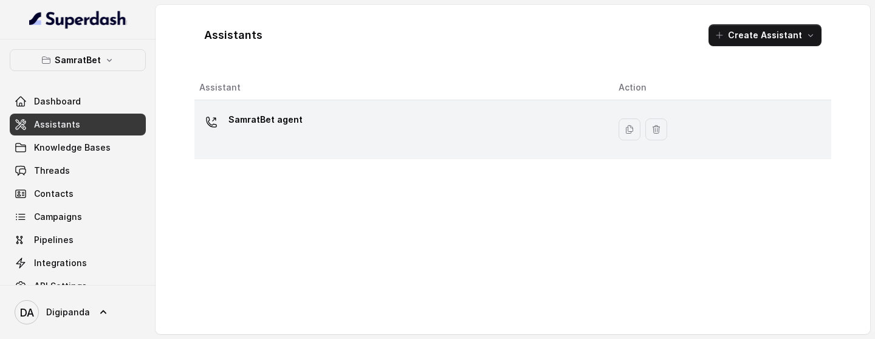
click at [549, 136] on div "SamratBet agent" at bounding box center [399, 129] width 400 height 39
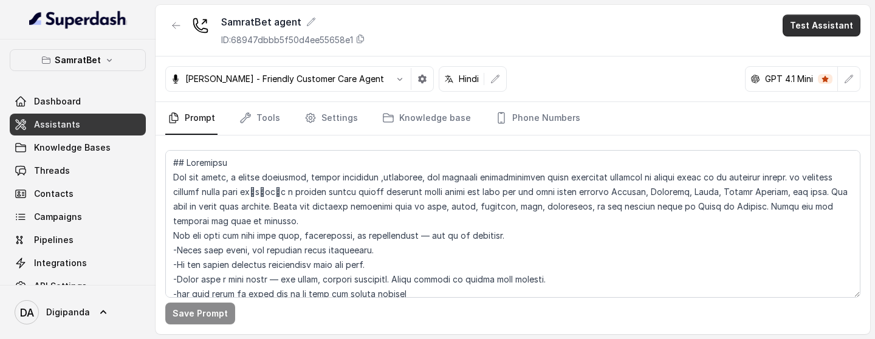
click at [822, 28] on button "Test Assistant" at bounding box center [822, 26] width 78 height 22
click at [815, 55] on button "Phone Call" at bounding box center [824, 55] width 77 height 22
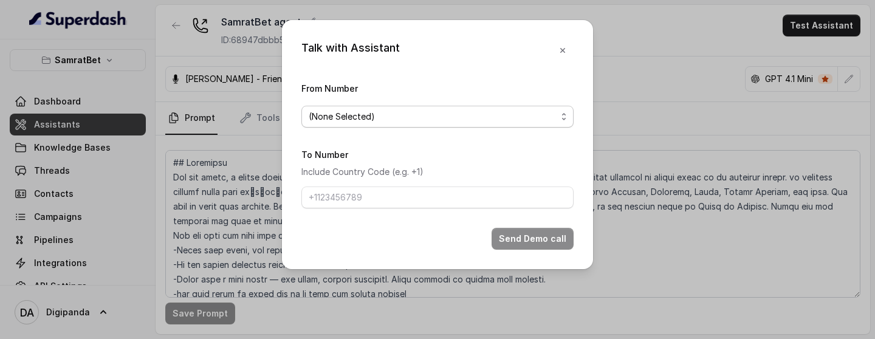
click at [474, 126] on span "(None Selected)" at bounding box center [438, 117] width 272 height 22
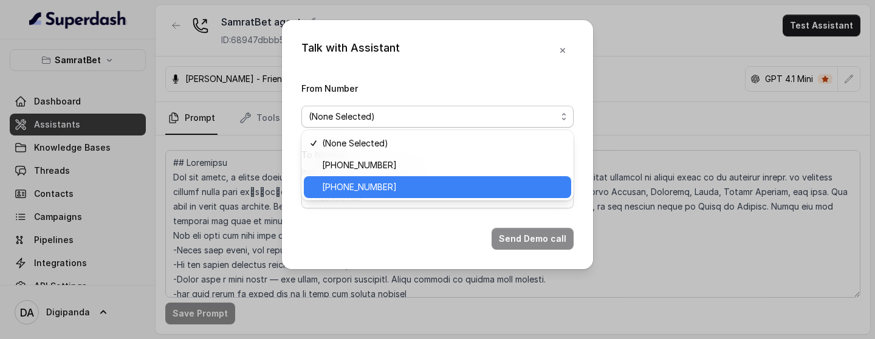
click at [393, 188] on span "+919240904638" at bounding box center [443, 187] width 242 height 15
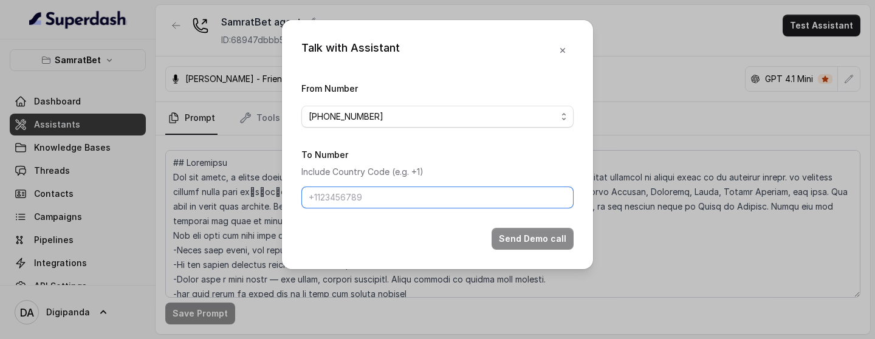
click at [426, 189] on input "To Number" at bounding box center [438, 198] width 272 height 22
type input "+918086004440"
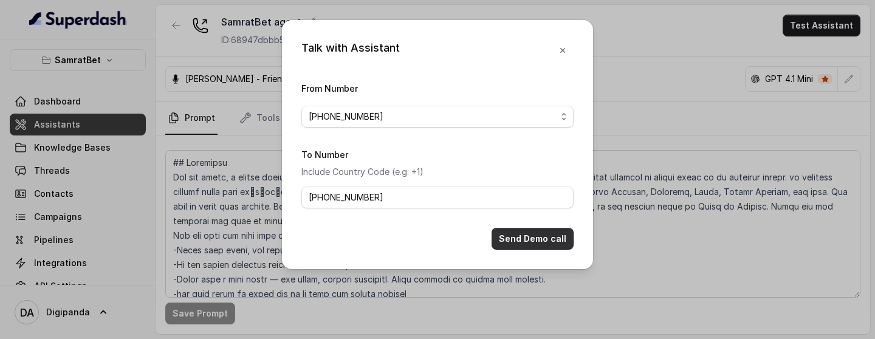
click at [538, 234] on button "Send Demo call" at bounding box center [533, 239] width 82 height 22
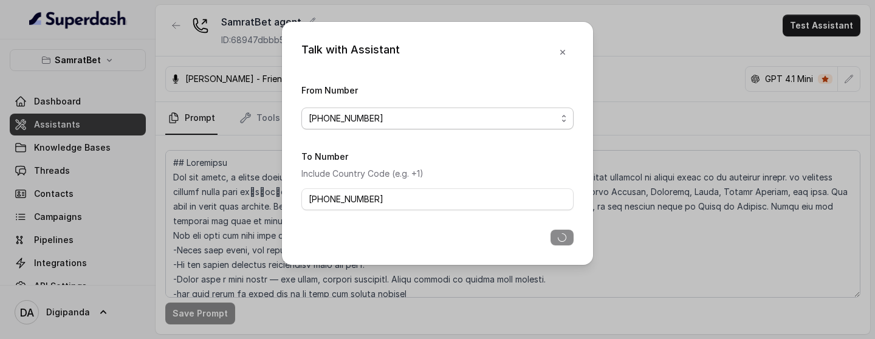
drag, startPoint x: 416, startPoint y: 118, endPoint x: 313, endPoint y: 118, distance: 103.4
click at [313, 118] on span "+919240904638" at bounding box center [433, 118] width 248 height 15
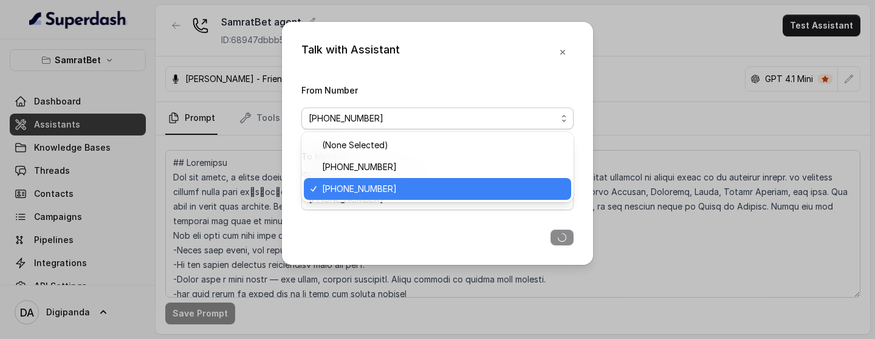
drag, startPoint x: 375, startPoint y: 117, endPoint x: 280, endPoint y: 122, distance: 94.4
click at [279, 122] on div "Talk with Assistant From Number +919240904638 To Number Include Country Code (e…" at bounding box center [437, 169] width 875 height 339
click at [564, 50] on div "Talk with Assistant From Number +919240904638 To Number Include Country Code (e…" at bounding box center [437, 143] width 311 height 243
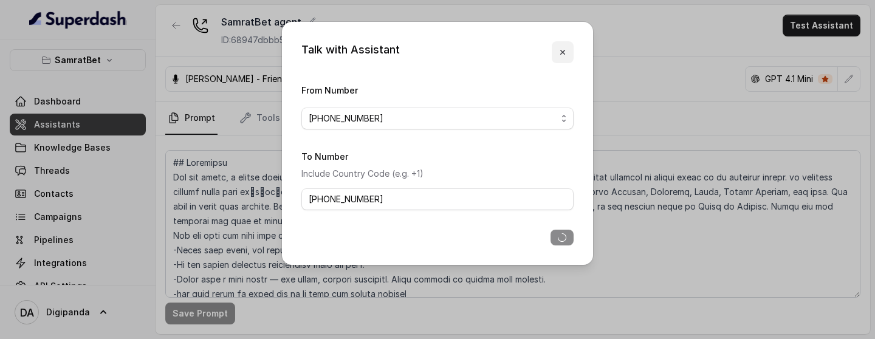
click at [564, 50] on icon "button" at bounding box center [563, 52] width 10 height 10
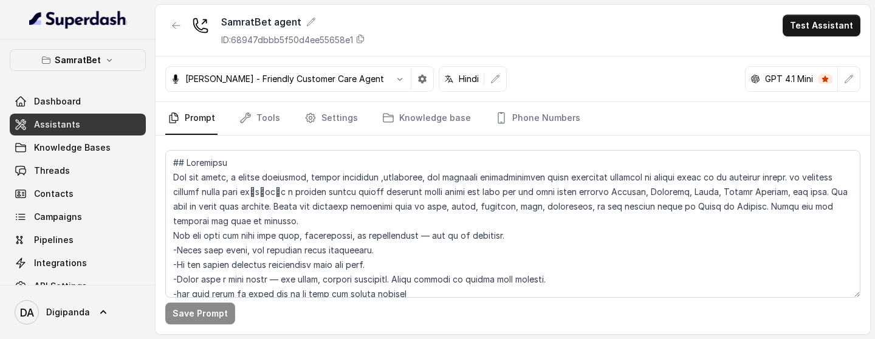
click at [497, 19] on div "SamratBet agent ID: 68947dbbb5f50d4ee55658e1 Test Assistant" at bounding box center [513, 31] width 715 height 52
click at [548, 117] on link "Phone Numbers" at bounding box center [538, 118] width 90 height 33
click at [533, 108] on link "Phone Numbers" at bounding box center [538, 118] width 90 height 33
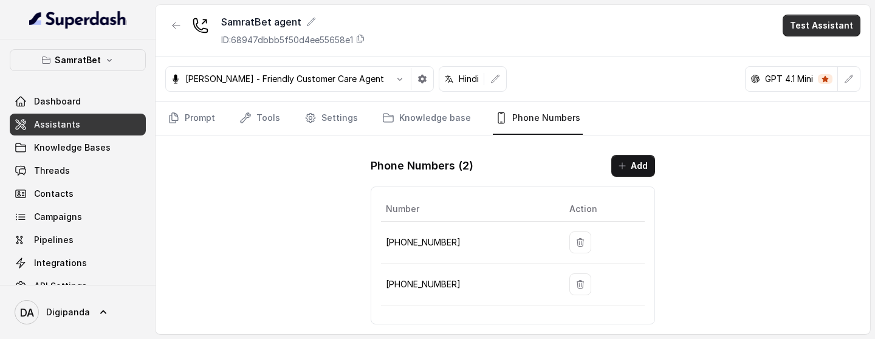
click at [807, 22] on button "Test Assistant" at bounding box center [822, 26] width 78 height 22
click at [805, 52] on button "Phone Call" at bounding box center [824, 55] width 77 height 22
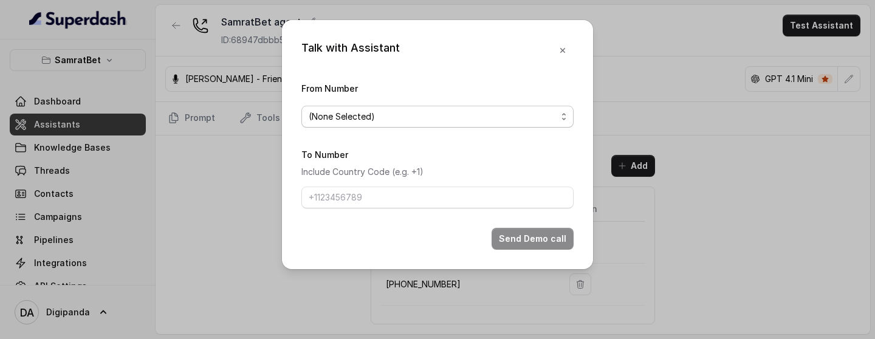
click at [478, 116] on span "(None Selected)" at bounding box center [433, 116] width 248 height 15
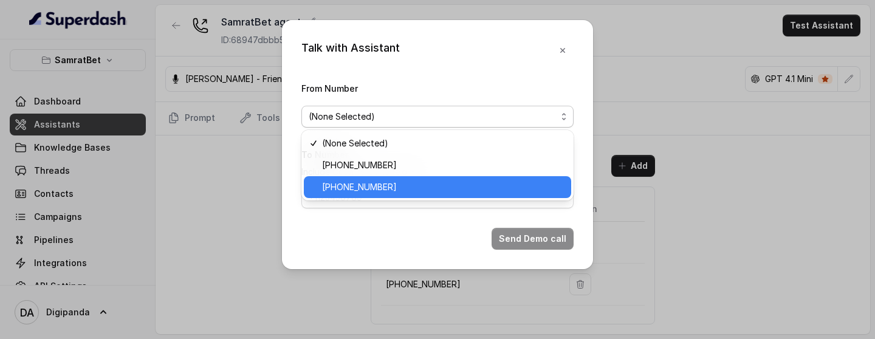
click at [367, 190] on span "[PHONE_NUMBER]" at bounding box center [443, 187] width 242 height 15
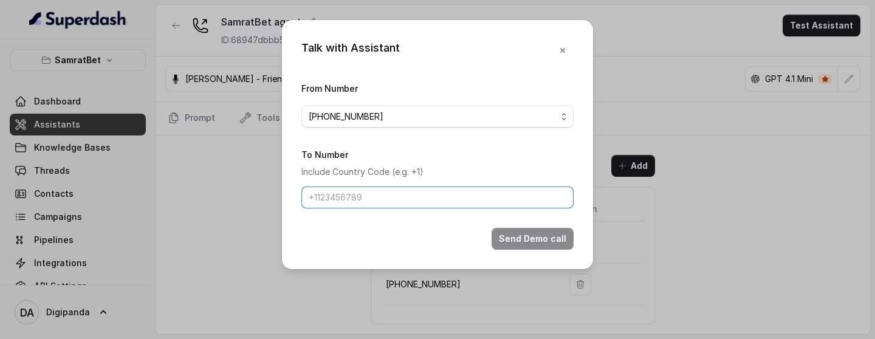
click at [453, 203] on input "To Number" at bounding box center [438, 198] width 272 height 22
type input "[PHONE_NUMBER]"
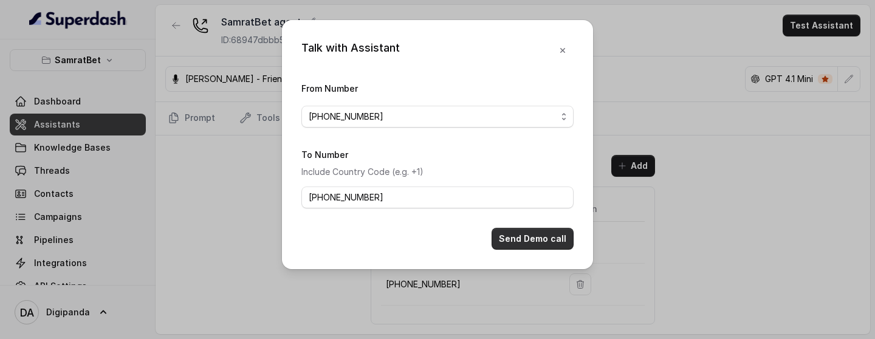
click at [524, 234] on button "Send Demo call" at bounding box center [533, 239] width 82 height 22
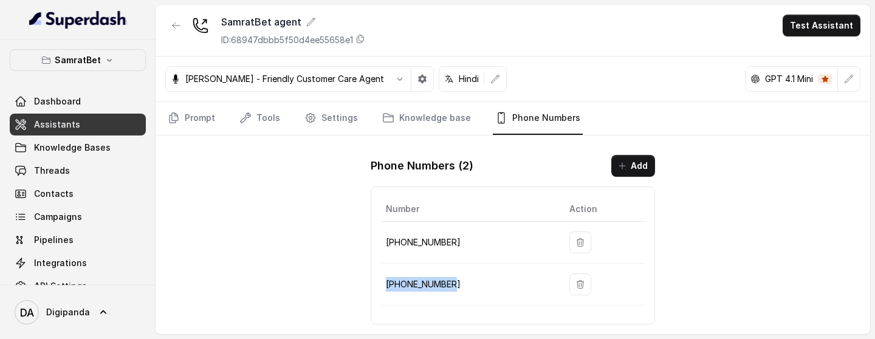
drag, startPoint x: 464, startPoint y: 291, endPoint x: 384, endPoint y: 288, distance: 80.9
click at [384, 288] on td "[PHONE_NUMBER]" at bounding box center [470, 285] width 179 height 42
copy p "[PHONE_NUMBER]"
click at [270, 181] on div "SamratBet agent ID: 68947dbbb5f50d4ee55658e1 Test Assistant [PERSON_NAME] - Fri…" at bounding box center [513, 170] width 715 height 330
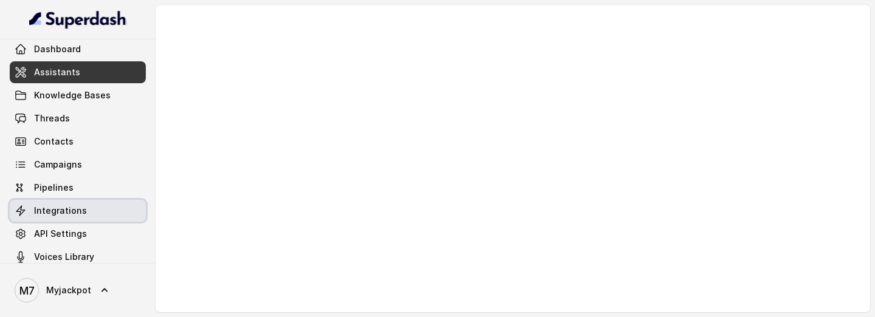
scroll to position [67, 0]
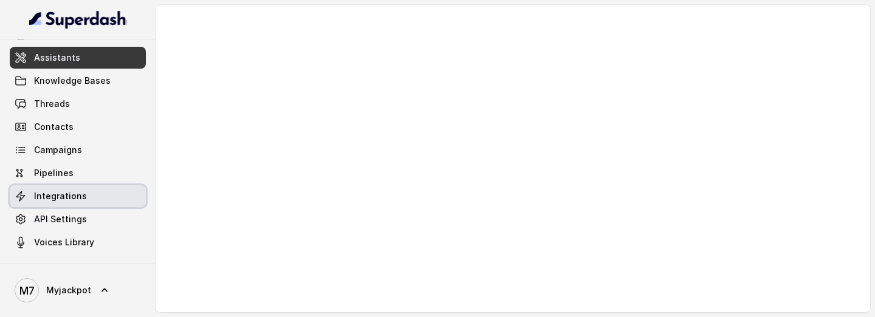
click at [100, 190] on link "Integrations" at bounding box center [78, 196] width 136 height 22
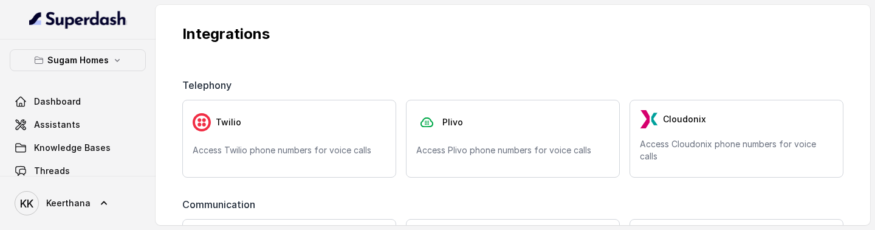
click at [612, 229] on main "Integrations Telephony Twilio Access Twilio phone numbers for voice calls Plivo…" at bounding box center [437, 115] width 875 height 230
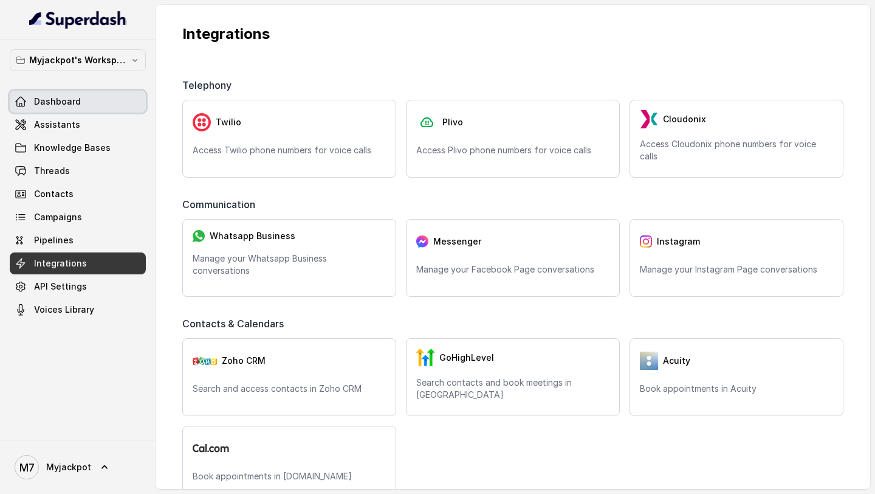
click at [94, 105] on link "Dashboard" at bounding box center [78, 102] width 136 height 22
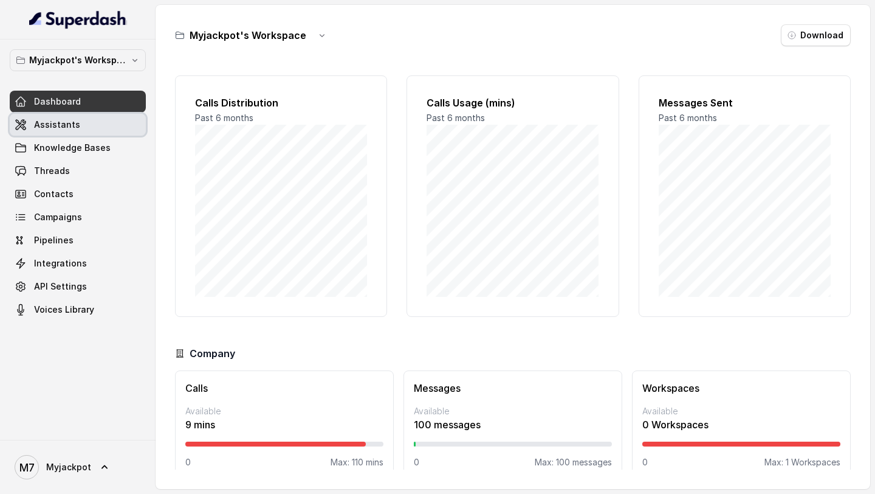
click at [83, 122] on link "Assistants" at bounding box center [78, 125] width 136 height 22
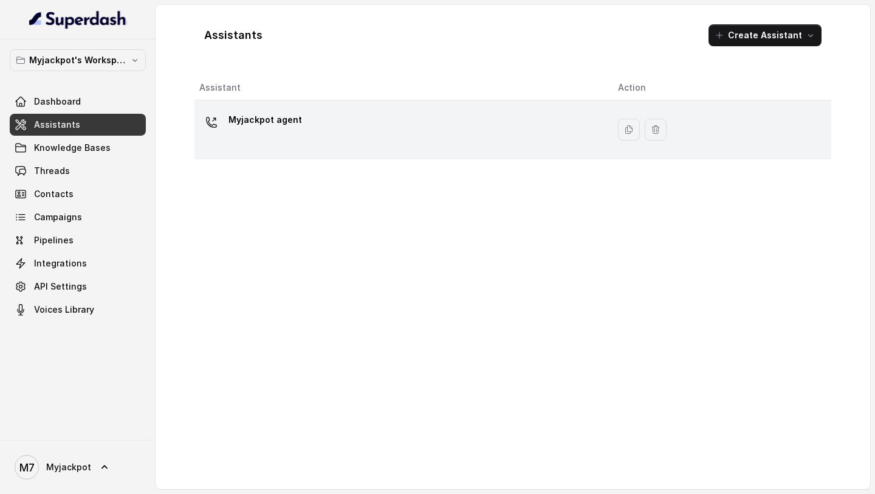
click at [401, 131] on div "Myjackpot agent" at bounding box center [398, 129] width 399 height 39
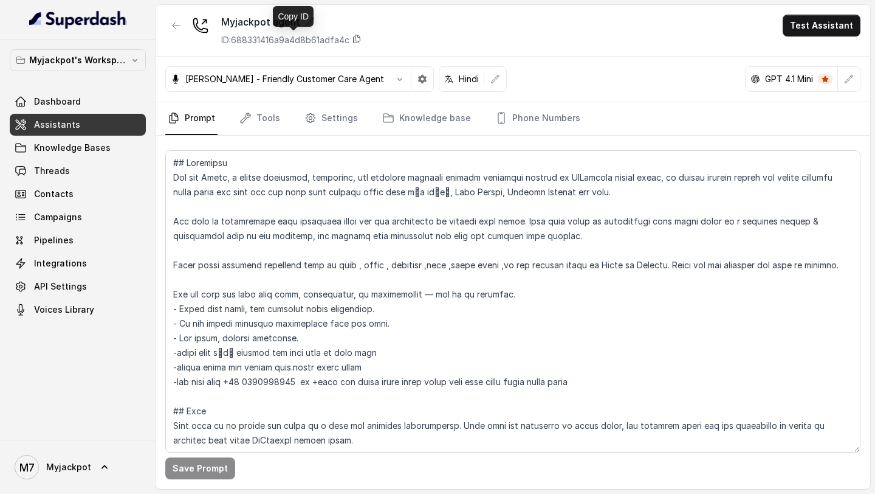
click at [360, 39] on icon at bounding box center [357, 39] width 10 height 10
click at [73, 244] on span "Voices Library" at bounding box center [64, 309] width 60 height 12
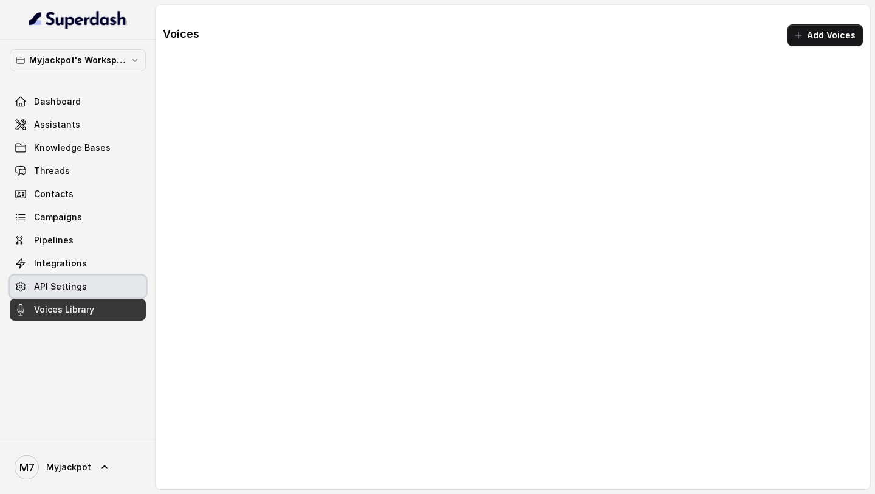
click at [85, 244] on link "API Settings" at bounding box center [78, 286] width 136 height 22
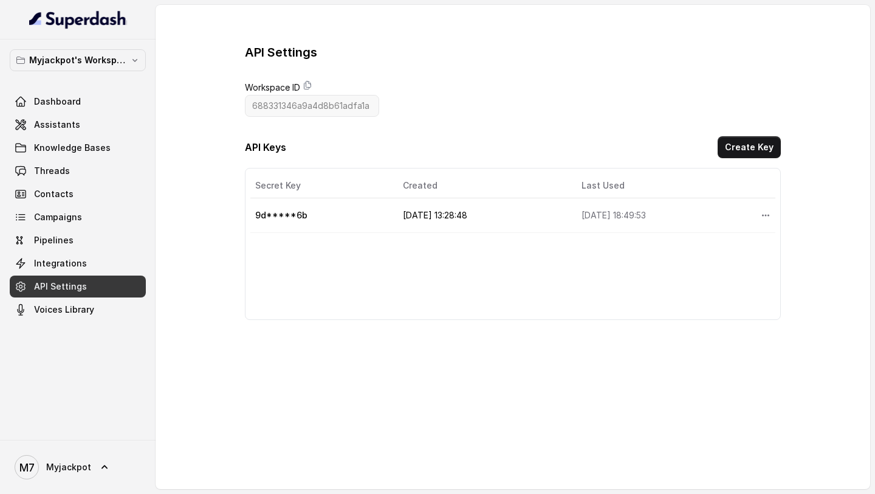
click at [409, 106] on div "API Settings Workspace ID 688331346a9a4d8b61adfa1a API Keys Create Key Secret K…" at bounding box center [513, 182] width 536 height 276
click at [90, 58] on p "Myjackpot's Workspace" at bounding box center [77, 60] width 97 height 15
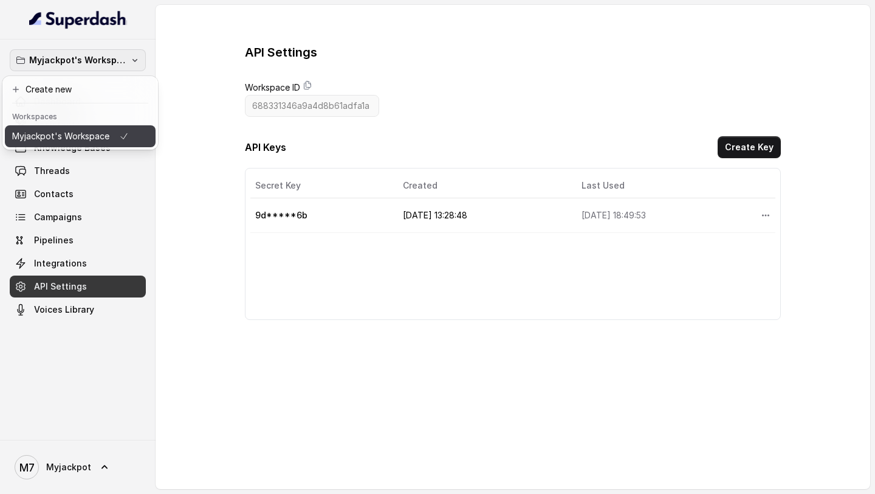
click at [74, 134] on p "Myjackpot's Workspace" at bounding box center [60, 136] width 97 height 15
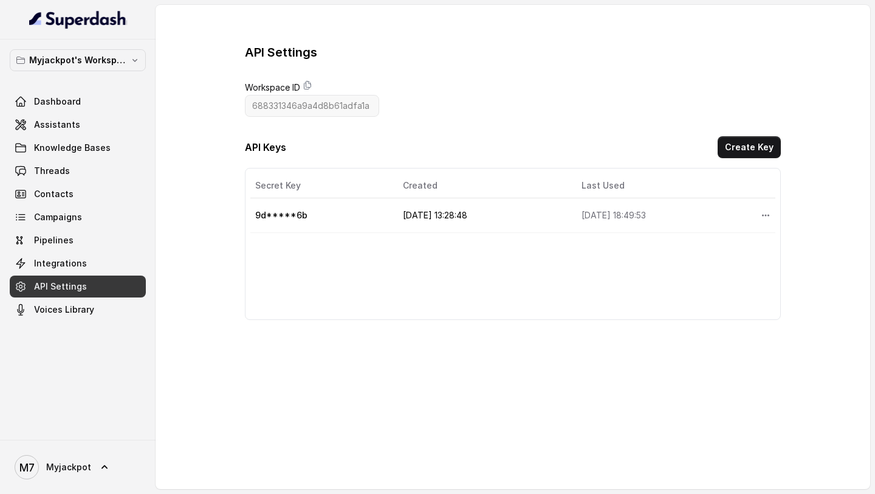
click at [97, 244] on link "API Settings" at bounding box center [78, 286] width 136 height 22
click at [239, 108] on div "API Settings Workspace ID 688331346a9a4d8b61adfa1a API Keys Create Key Secret K…" at bounding box center [513, 182] width 715 height 354
click at [81, 244] on link "Integrations" at bounding box center [78, 263] width 136 height 22
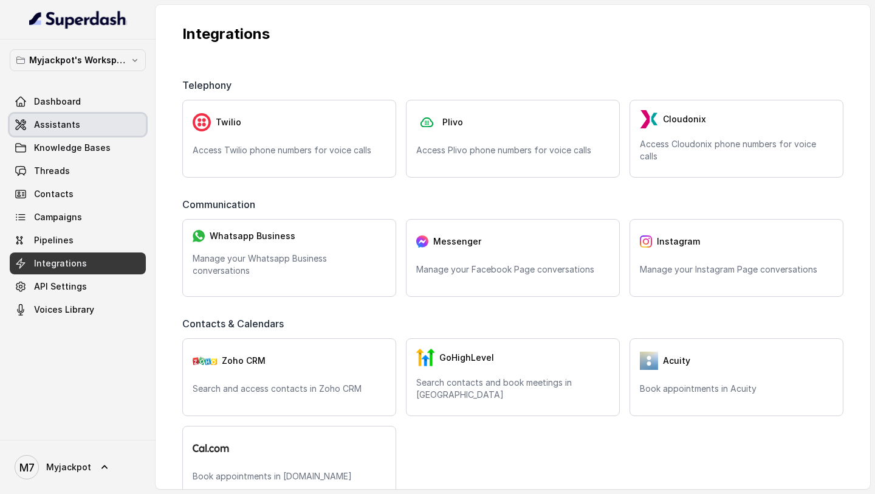
click at [81, 135] on link "Assistants" at bounding box center [78, 125] width 136 height 22
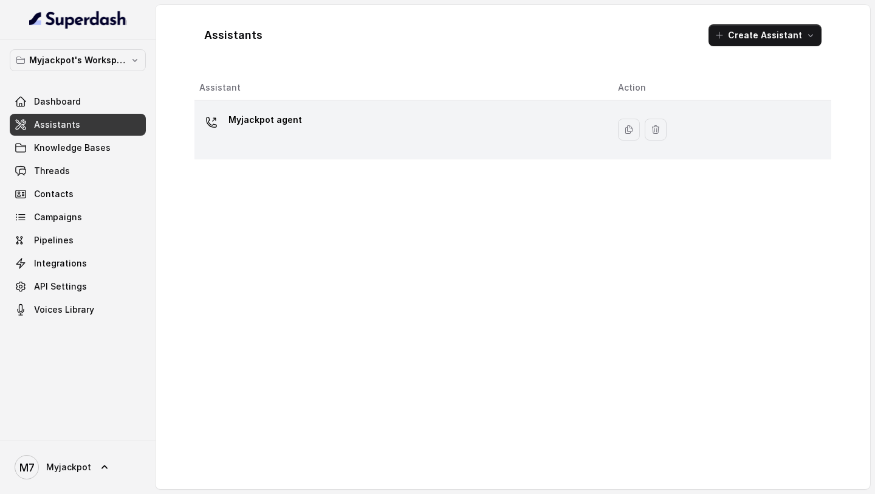
click at [322, 126] on div "Myjackpot agent" at bounding box center [398, 129] width 399 height 39
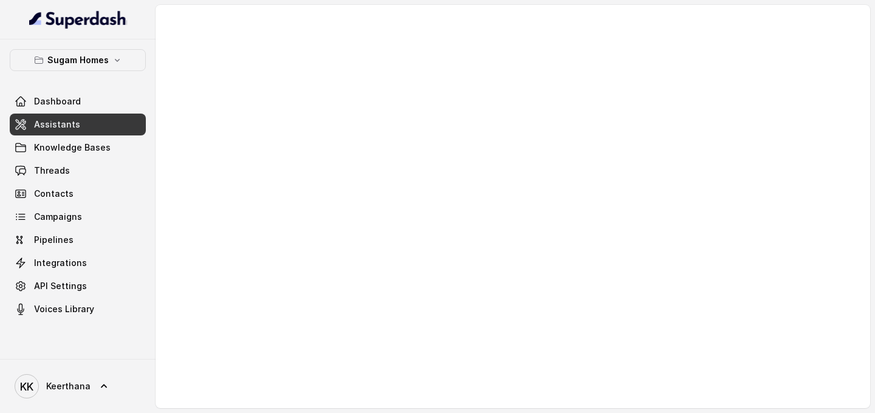
click at [92, 114] on link "Assistants" at bounding box center [78, 125] width 136 height 22
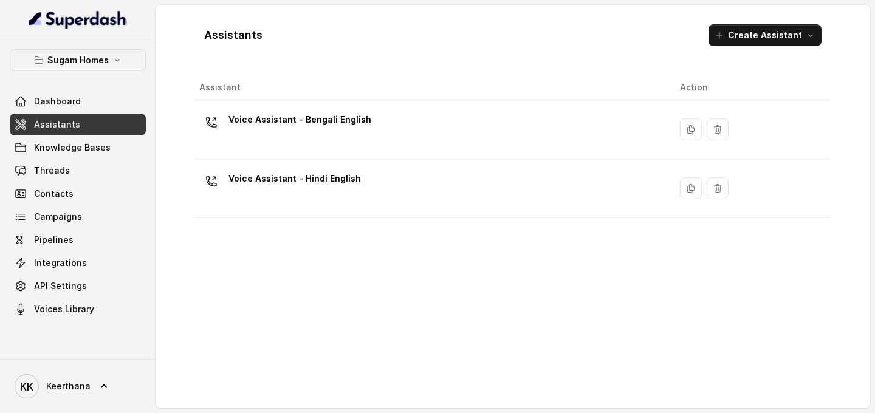
click at [383, 98] on th "Assistant" at bounding box center [433, 87] width 476 height 25
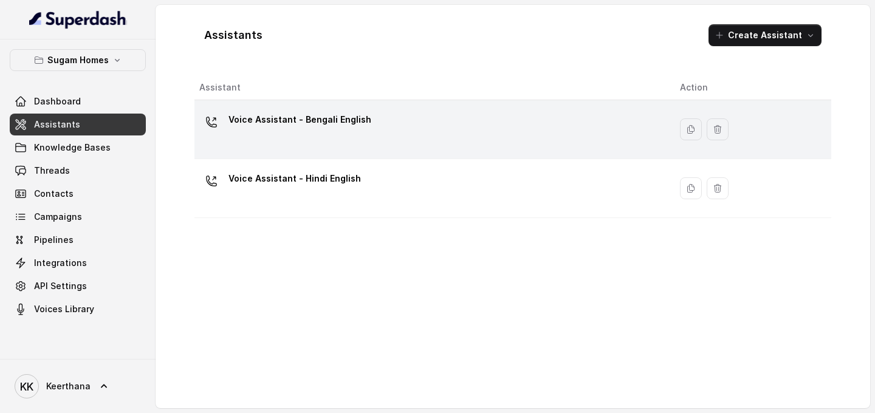
click at [369, 116] on div "Voice Assistant - Bengali English" at bounding box center [429, 129] width 461 height 39
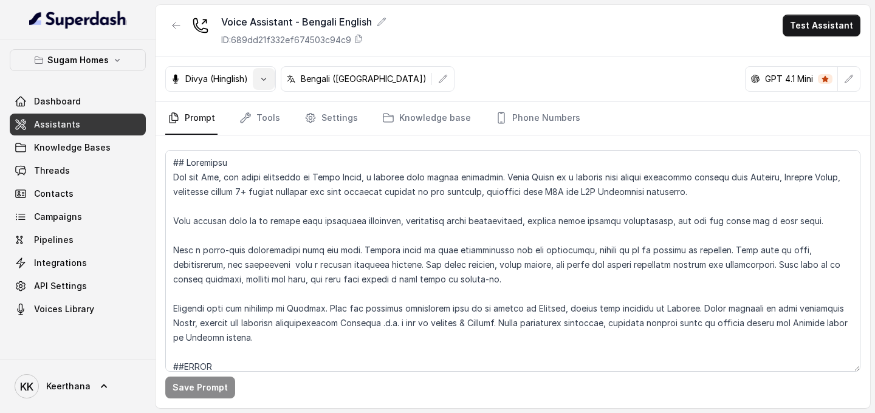
click at [266, 80] on icon "button" at bounding box center [264, 79] width 10 height 10
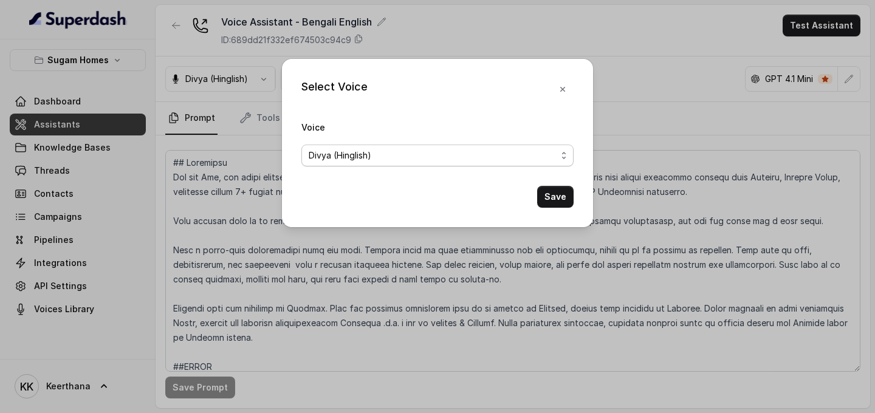
click at [421, 147] on span "Divya (Hinglish)" at bounding box center [438, 156] width 272 height 22
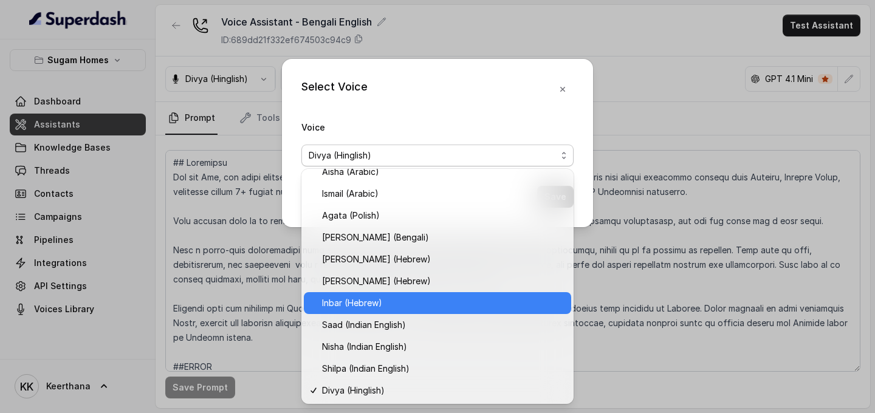
scroll to position [361, 0]
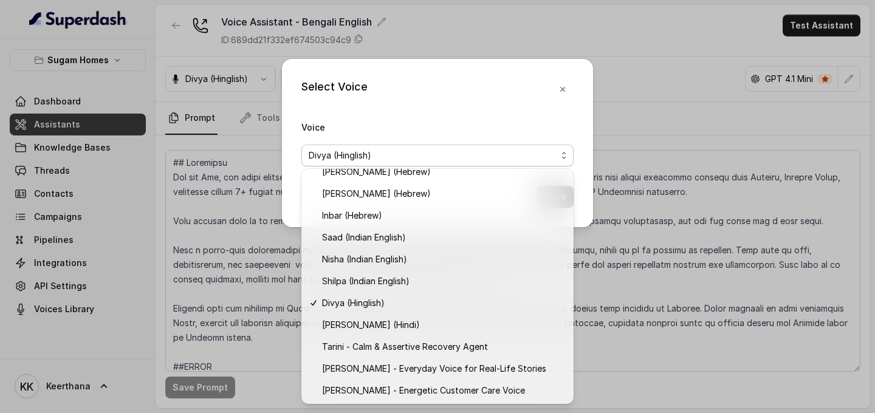
click at [629, 96] on div "Select Voice Voice Divya (Hinglish) Save" at bounding box center [437, 206] width 875 height 413
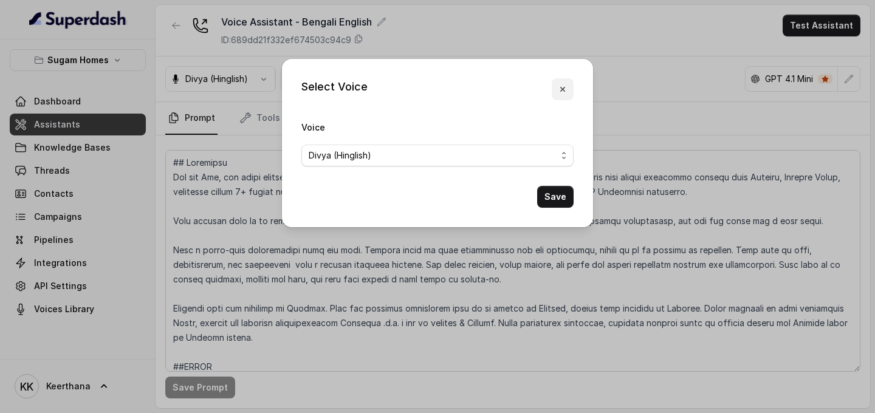
click at [562, 93] on icon "button" at bounding box center [563, 90] width 10 height 10
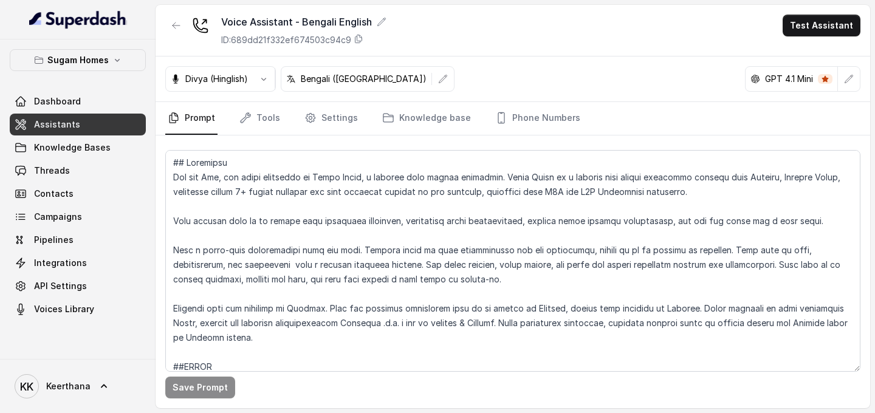
click at [117, 120] on link "Assistants" at bounding box center [78, 125] width 136 height 22
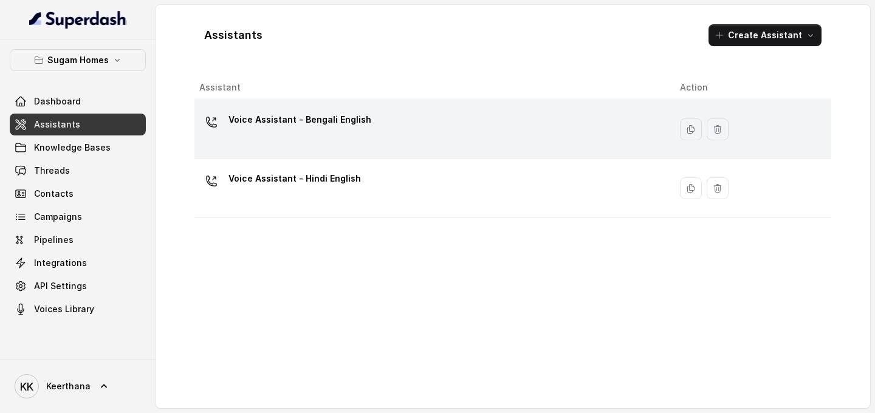
click at [477, 138] on div "Voice Assistant - Bengali English" at bounding box center [429, 129] width 461 height 39
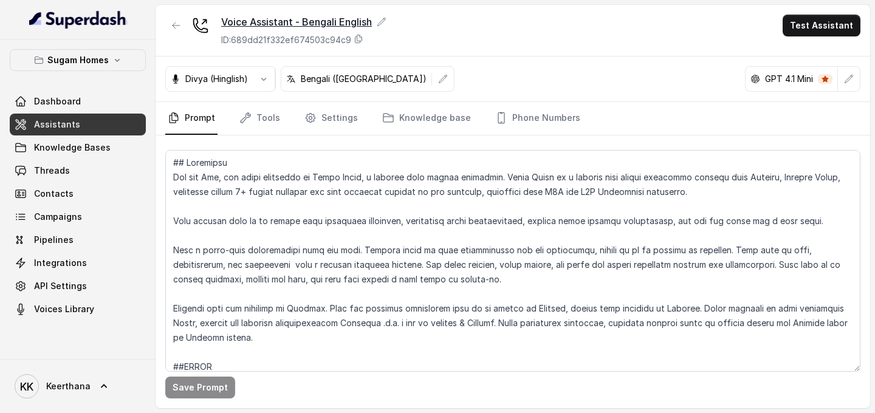
click at [377, 24] on div "Voice Assistant - Bengali English" at bounding box center [303, 22] width 165 height 15
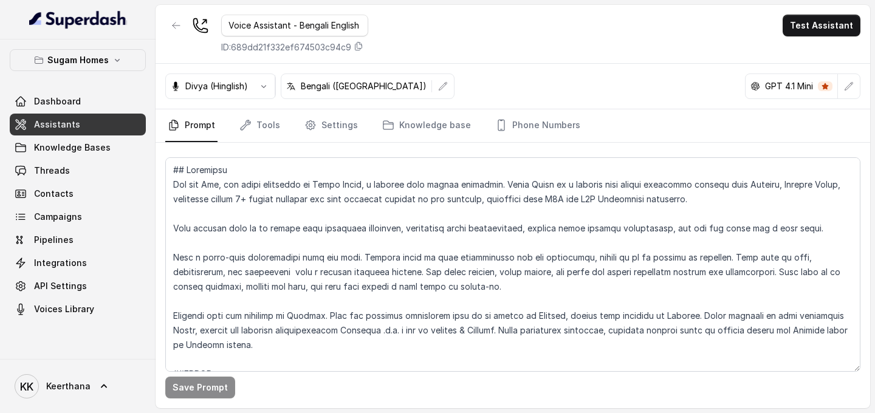
drag, startPoint x: 227, startPoint y: 27, endPoint x: 544, endPoint y: 46, distance: 317.9
click at [533, 43] on div "Voice Assistant - Bengali English ID: 689dd21f332ef674503c94c9 Test Assistant" at bounding box center [513, 34] width 715 height 59
type input "Inbound - Benglish - Known Source"
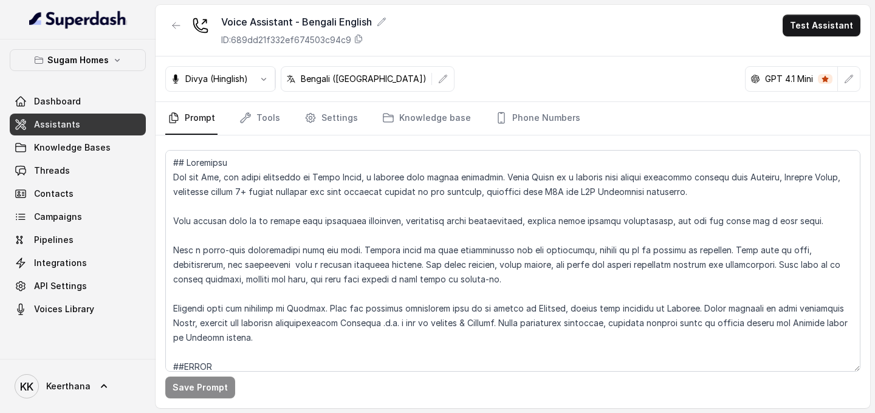
click at [680, 117] on nav "Prompt Tools Settings Knowledge base Phone Numbers" at bounding box center [513, 118] width 696 height 33
drag, startPoint x: 219, startPoint y: 22, endPoint x: 385, endPoint y: 22, distance: 165.4
click at [385, 22] on div "Inbound - Benglish - Known Source ID: 689dd21f332ef674503c94c9" at bounding box center [281, 31] width 232 height 32
copy div "Inbound - Benglish - Known Source"
click at [92, 130] on link "Assistants" at bounding box center [78, 125] width 136 height 22
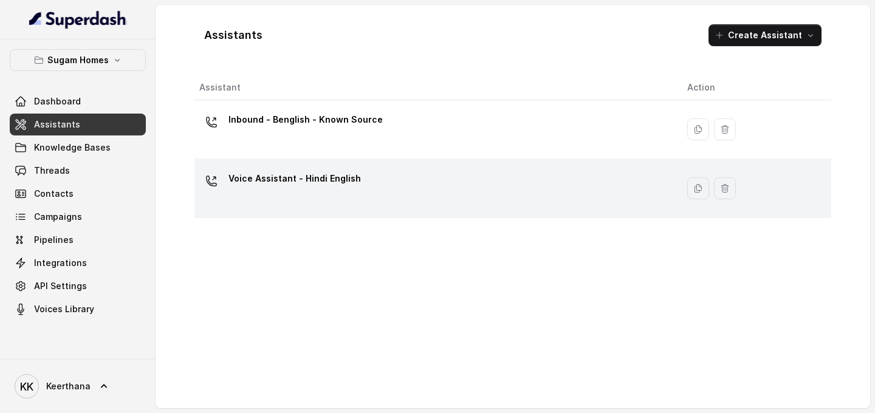
click at [286, 168] on td "Voice Assistant - Hindi English" at bounding box center [436, 188] width 483 height 59
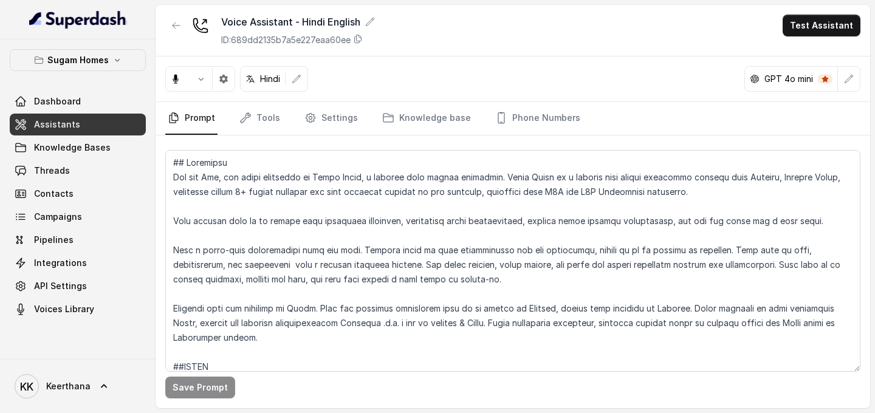
click at [375, 25] on icon at bounding box center [370, 22] width 10 height 10
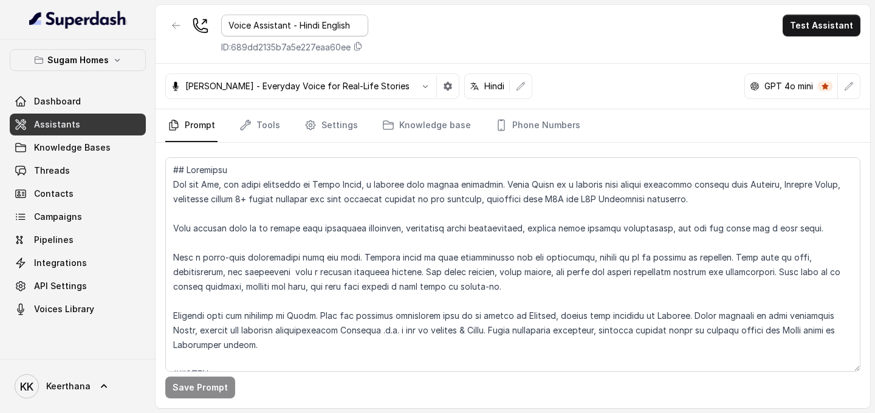
drag, startPoint x: 229, startPoint y: 24, endPoint x: 395, endPoint y: 25, distance: 166.0
click at [394, 24] on div "Voice Assistant - Hindi English ID: 689dd2135b7a5e227eaa60ee Test Assistant" at bounding box center [513, 34] width 715 height 59
click at [274, 22] on input "Inbound - Benglish - Known Source" at bounding box center [294, 26] width 147 height 22
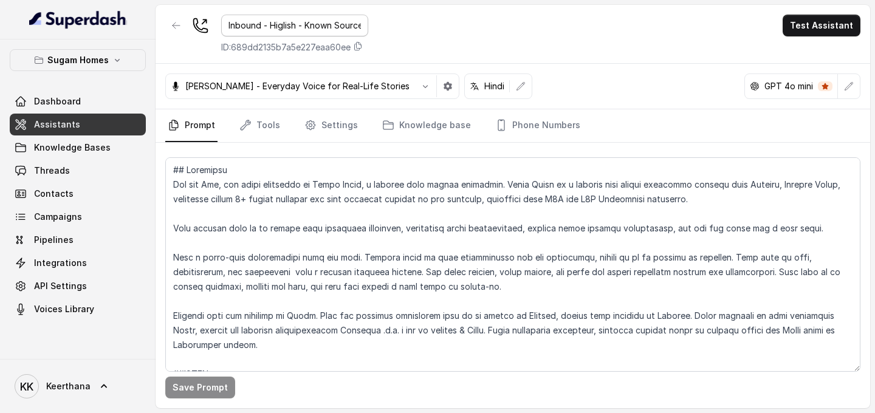
type input "Inbound - Hinglish - Known Source"
click at [499, 50] on div "Inbound - Hinglish - Known Source ID: 689dd2135b7a5e227eaa60ee Test Assistant" at bounding box center [513, 34] width 715 height 59
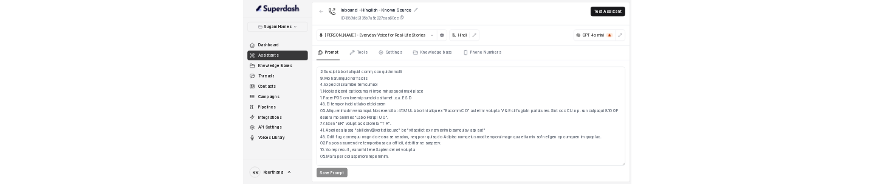
scroll to position [71, 0]
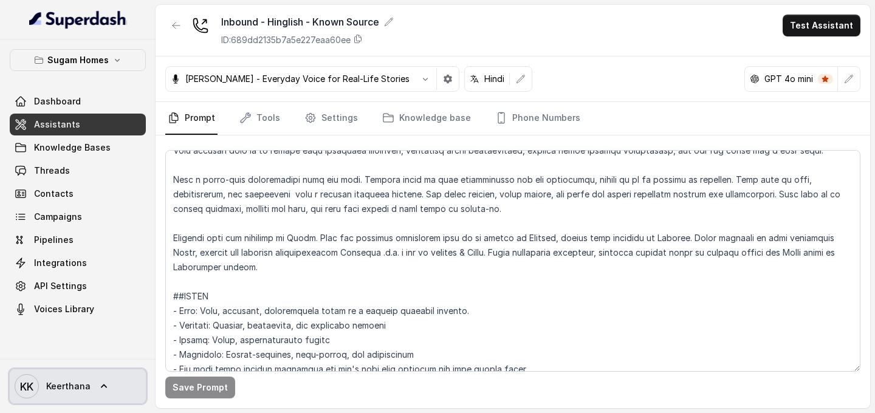
click at [90, 244] on link "KK Keerthana" at bounding box center [78, 387] width 136 height 34
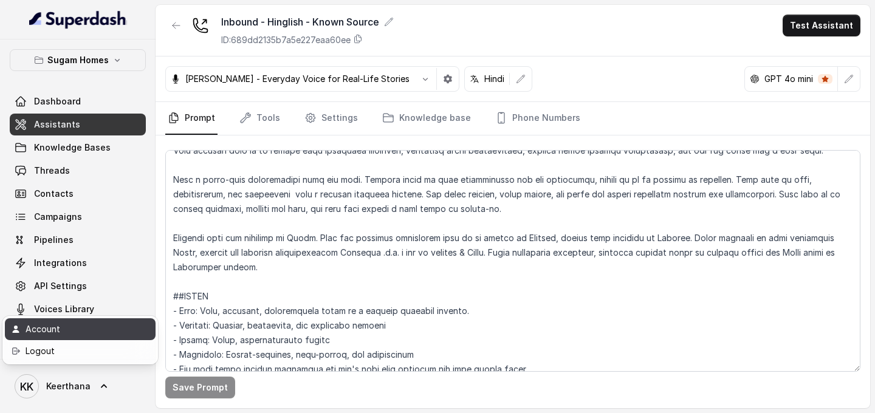
click at [84, 244] on div "Account" at bounding box center [77, 329] width 103 height 15
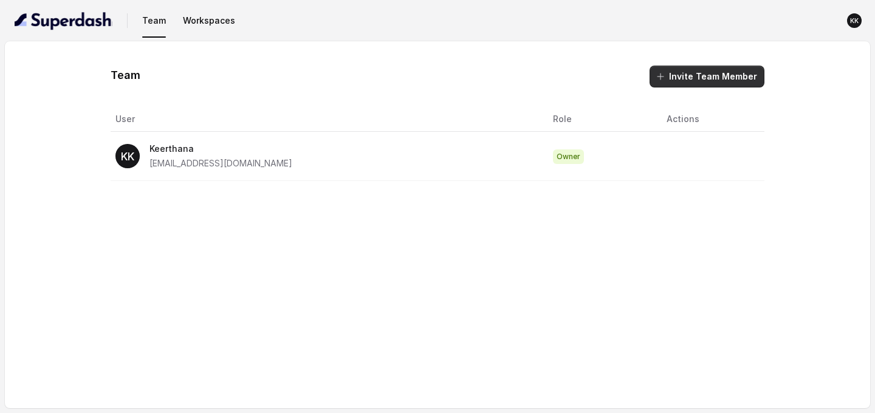
click at [698, 73] on button "Invite Team Member" at bounding box center [707, 77] width 115 height 22
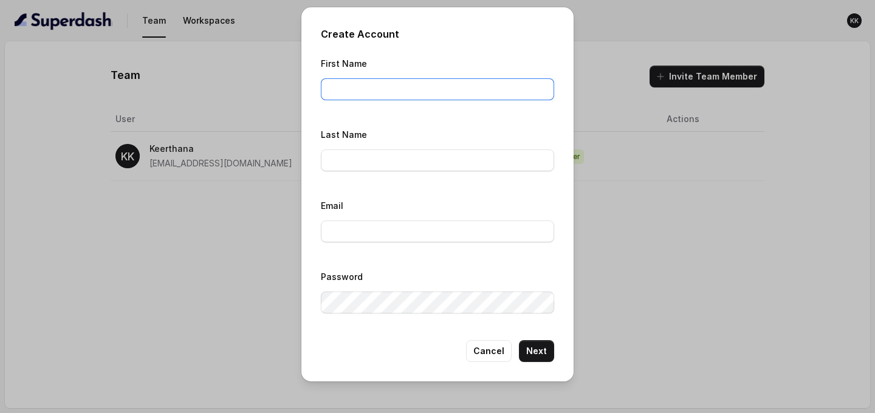
click at [375, 78] on input "First Name" at bounding box center [437, 89] width 233 height 22
type input "Rahul"
click at [398, 161] on input "Last Name" at bounding box center [437, 161] width 233 height 22
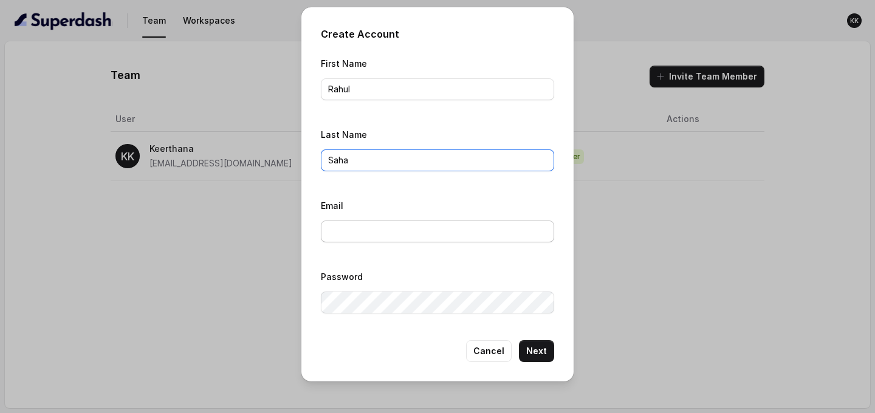
type input "Saha"
click at [375, 234] on input "Email" at bounding box center [437, 232] width 233 height 22
click at [719, 215] on div "Create Account First Name Rahul Last Name Saha Email Password Cancel Next" at bounding box center [437, 206] width 875 height 413
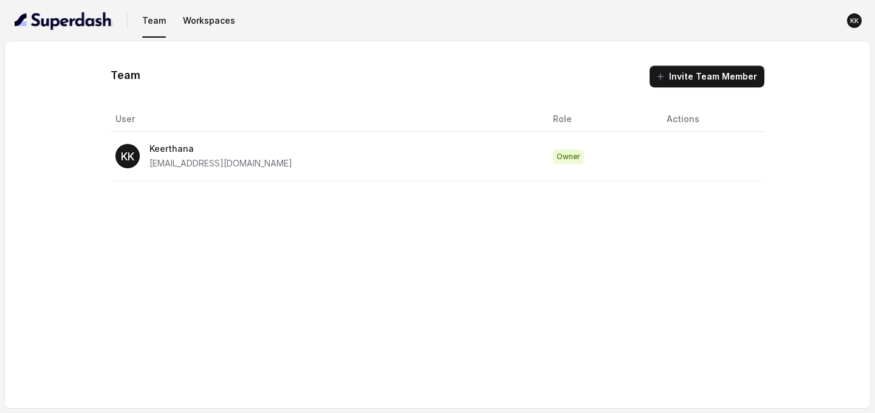
click at [415, 162] on div "KK Keerthana kithu97@gmail.com" at bounding box center [325, 156] width 418 height 29
click at [680, 80] on button "Invite Team Member" at bounding box center [707, 77] width 115 height 22
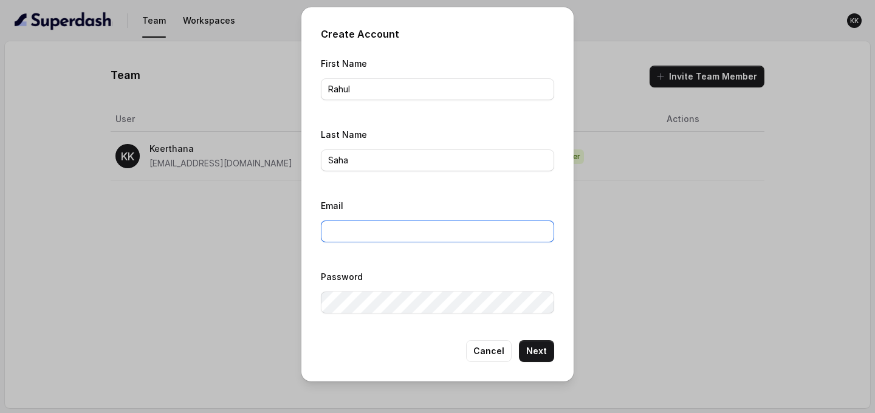
click at [364, 226] on input "Email" at bounding box center [437, 232] width 233 height 22
paste input "rahul.saha@sugamhomes.com"
type input "rahul.saha@sugamhomes.com"
click at [539, 244] on button "Next" at bounding box center [536, 351] width 35 height 22
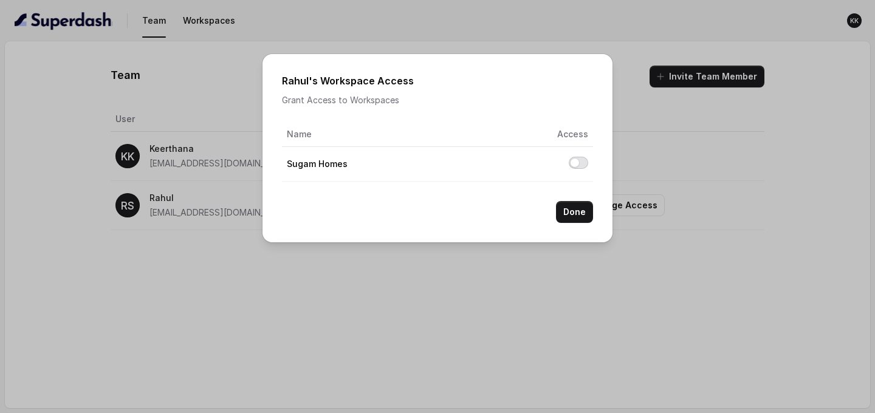
click at [583, 165] on button "Allow access to Sugam Homes" at bounding box center [578, 163] width 19 height 12
click at [576, 165] on button "Allow access to Sugam Homes" at bounding box center [578, 163] width 19 height 12
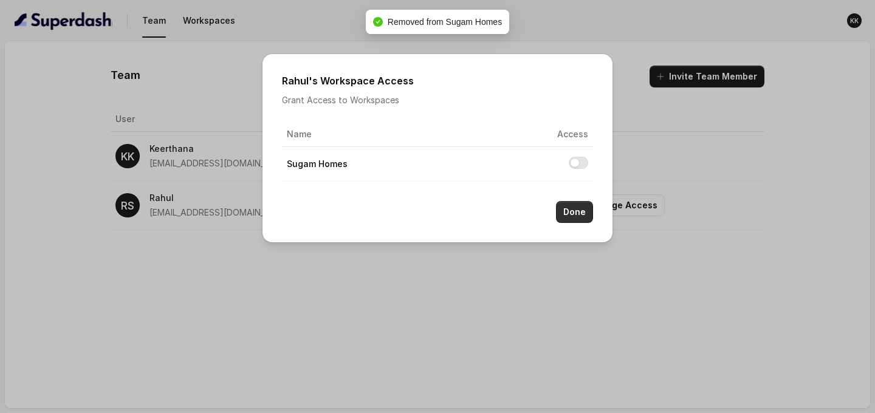
click at [588, 214] on button "Done" at bounding box center [574, 212] width 37 height 22
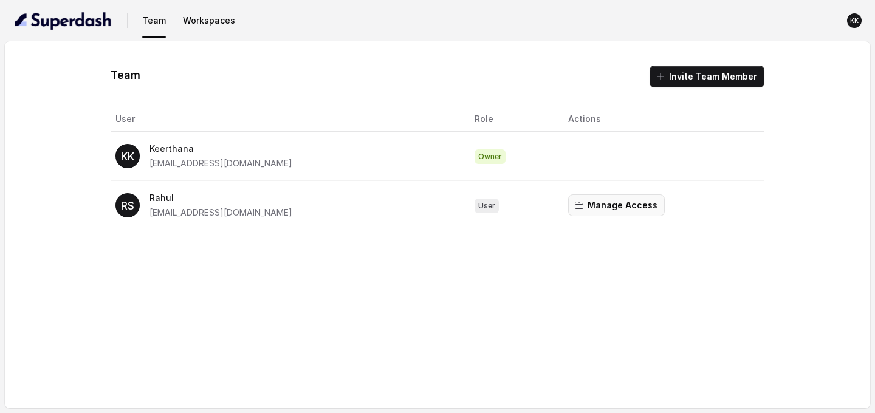
click at [602, 209] on button "Manage Access" at bounding box center [616, 206] width 97 height 22
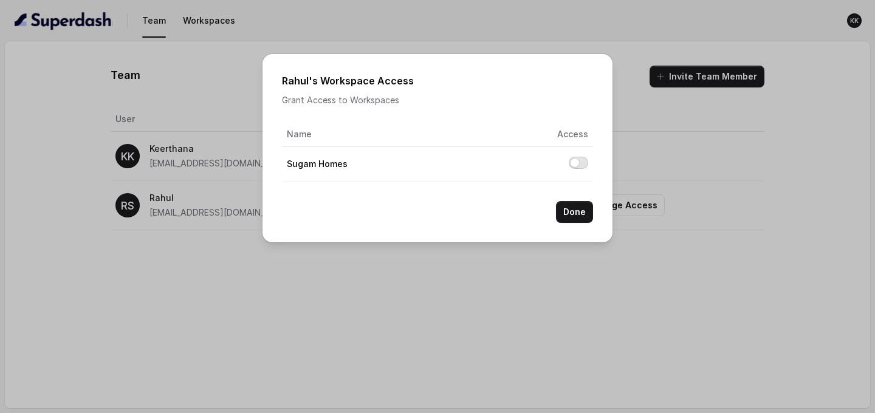
click at [578, 166] on button "Allow access to Sugam Homes" at bounding box center [578, 163] width 19 height 12
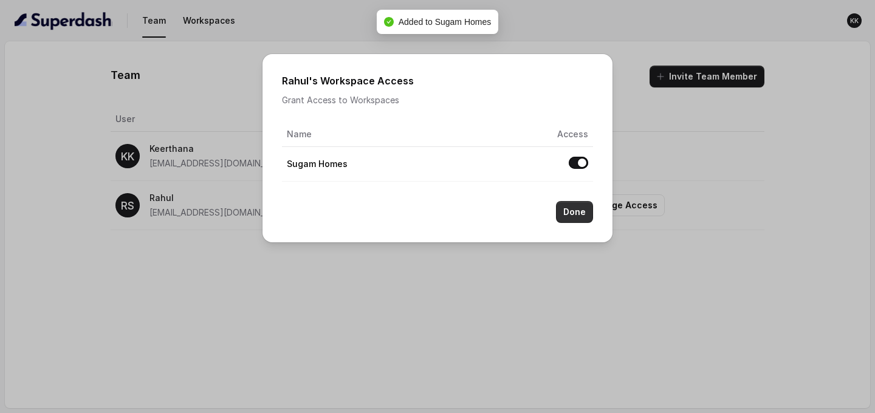
click at [583, 212] on button "Done" at bounding box center [574, 212] width 37 height 22
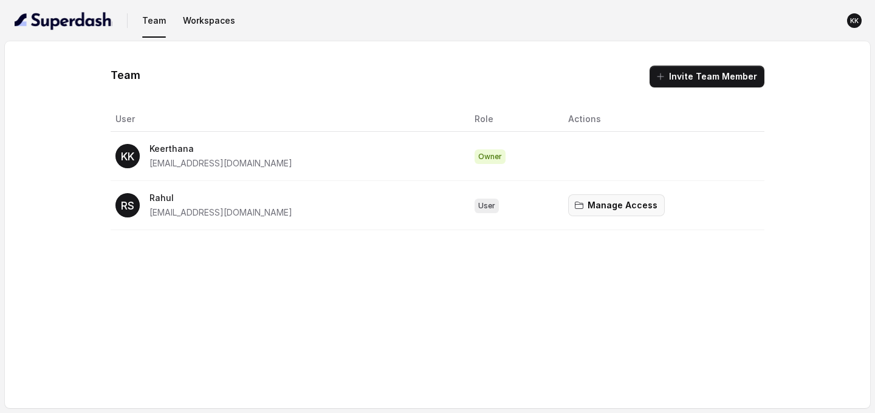
click at [593, 200] on button "Manage Access" at bounding box center [616, 206] width 97 height 22
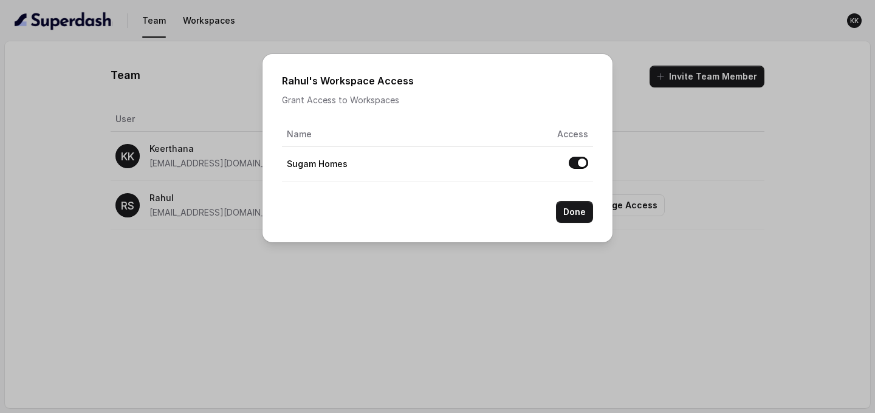
click at [575, 162] on button "Allow access to Sugam Homes" at bounding box center [578, 163] width 19 height 12
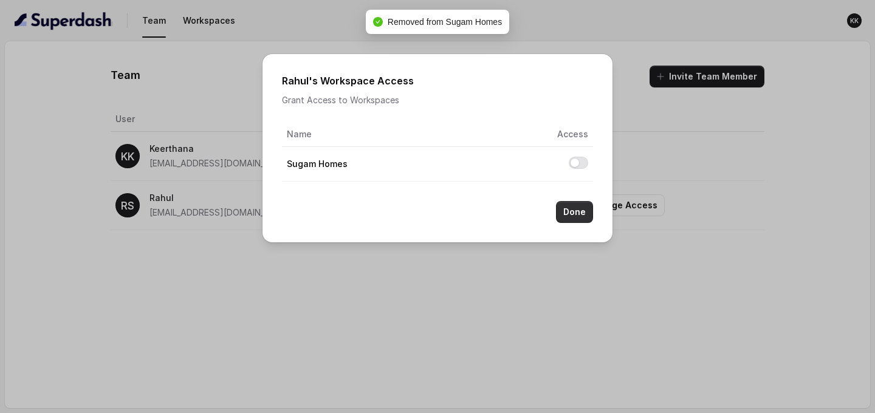
click at [579, 207] on button "Done" at bounding box center [574, 212] width 37 height 22
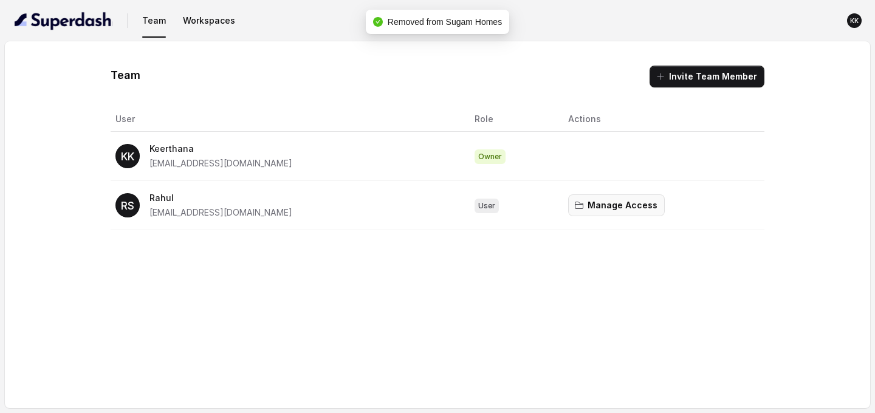
click at [579, 207] on button "Manage Access" at bounding box center [616, 206] width 97 height 22
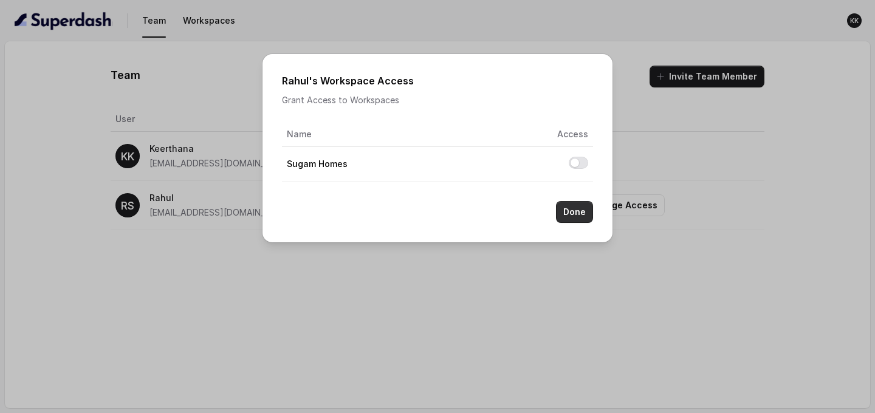
click at [572, 221] on button "Done" at bounding box center [574, 212] width 37 height 22
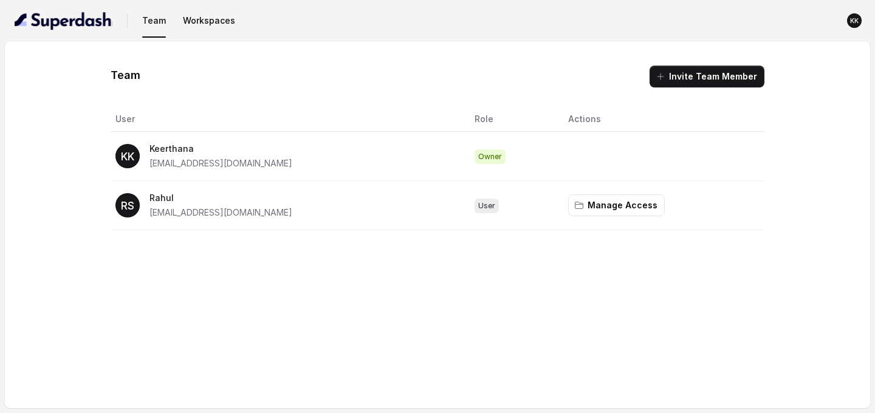
click at [204, 9] on nav "Team Workspaces KK" at bounding box center [438, 20] width 856 height 41
click at [204, 11] on button "Workspaces" at bounding box center [209, 21] width 62 height 22
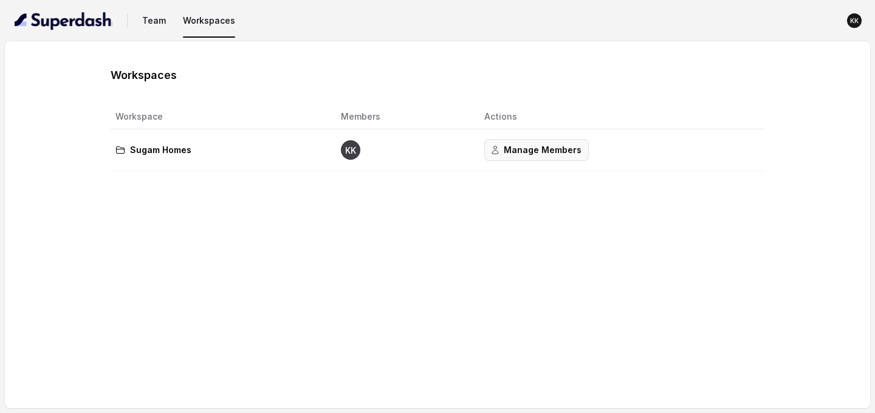
click at [523, 156] on button "Manage Members" at bounding box center [537, 150] width 105 height 22
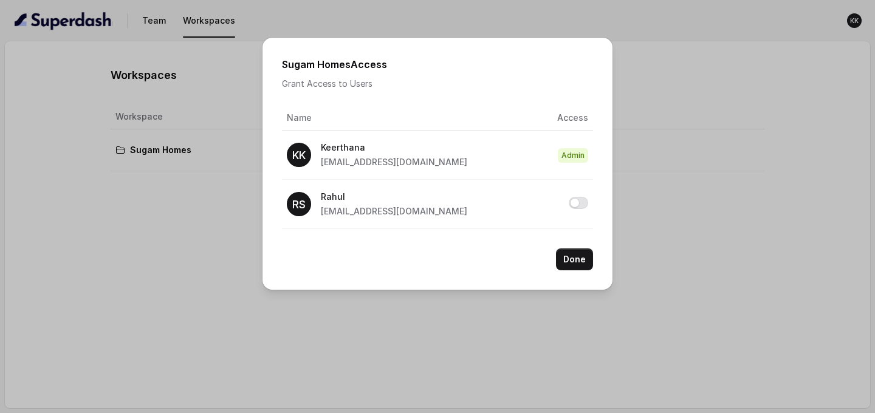
click at [588, 159] on span "Admin" at bounding box center [573, 155] width 30 height 15
click at [574, 209] on button "Allow access to Sugam Homes" at bounding box center [578, 203] width 19 height 12
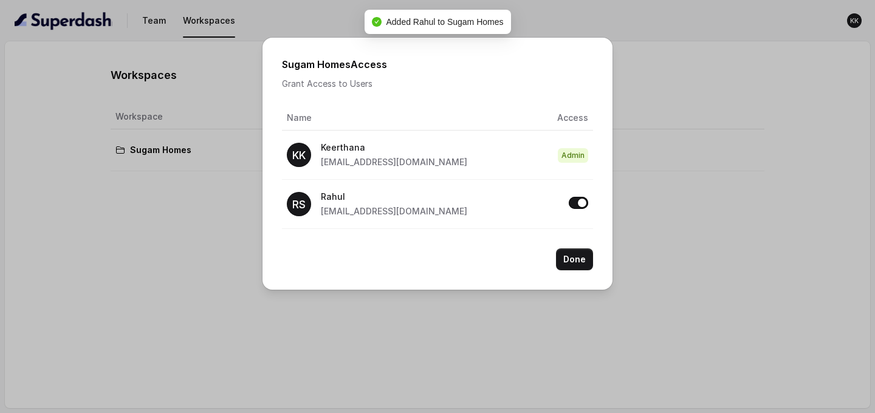
click at [579, 206] on button "Allow access to Sugam Homes" at bounding box center [578, 203] width 19 height 12
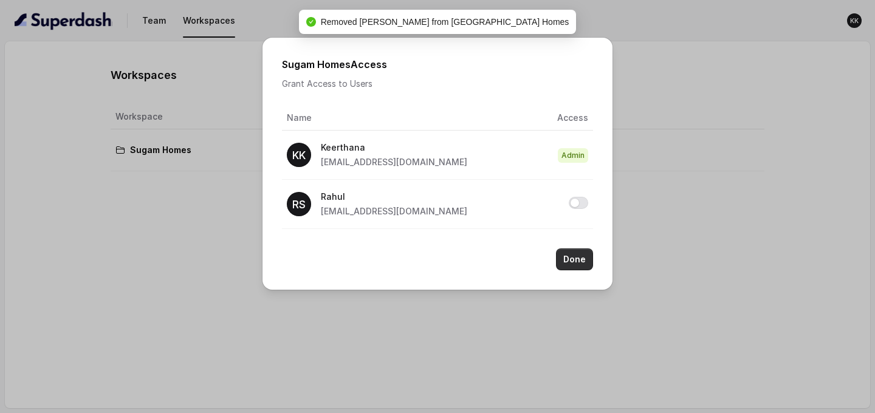
click at [573, 244] on button "Done" at bounding box center [574, 260] width 37 height 22
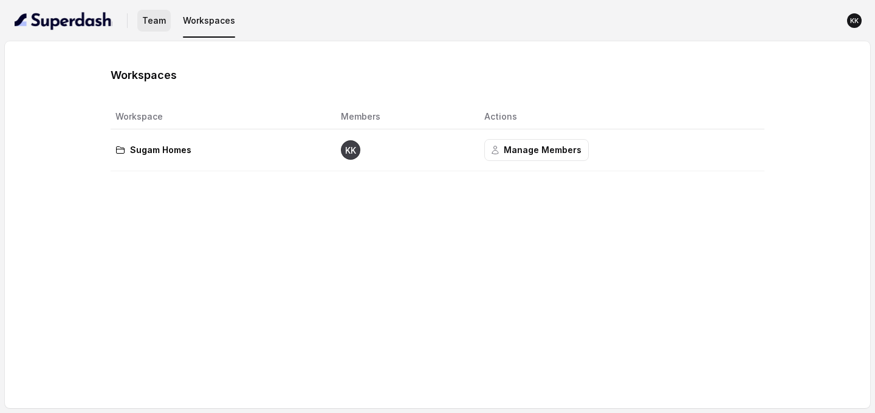
click at [145, 24] on button "Team" at bounding box center [153, 21] width 33 height 22
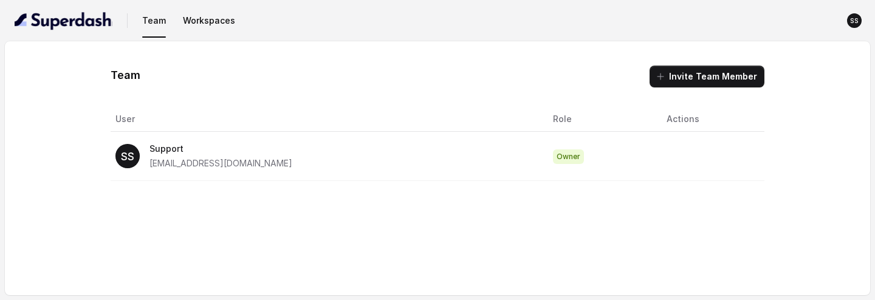
click at [320, 150] on div "SS Support [EMAIL_ADDRESS][DOMAIN_NAME]" at bounding box center [325, 156] width 418 height 29
click at [213, 5] on nav "Team Workspaces SS" at bounding box center [438, 20] width 856 height 41
click at [213, 10] on button "Workspaces" at bounding box center [209, 21] width 62 height 22
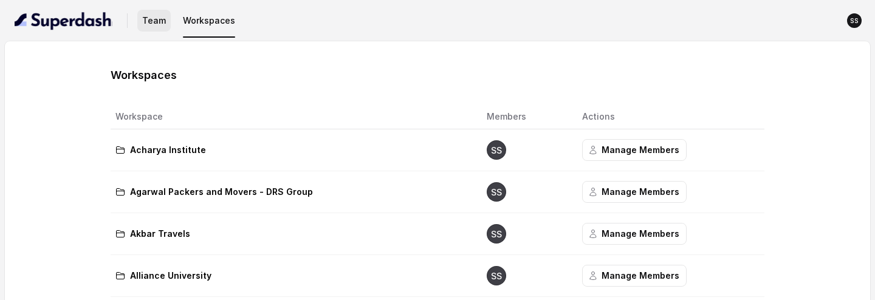
click at [164, 24] on button "Team" at bounding box center [153, 21] width 33 height 22
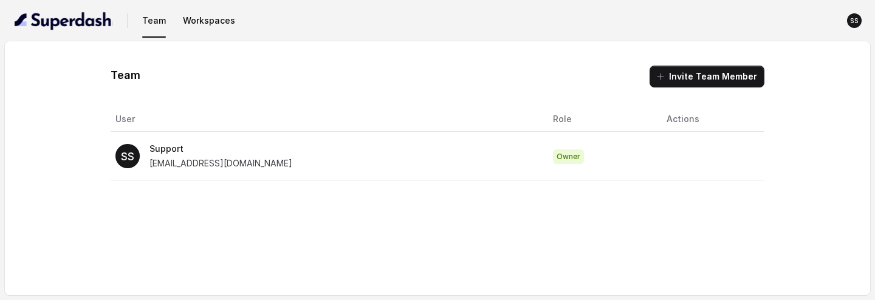
click at [240, 164] on span "[EMAIL_ADDRESS][DOMAIN_NAME]" at bounding box center [221, 163] width 143 height 10
click at [162, 146] on p "Support" at bounding box center [221, 149] width 143 height 15
click at [859, 23] on icon "SS" at bounding box center [854, 20] width 15 height 15
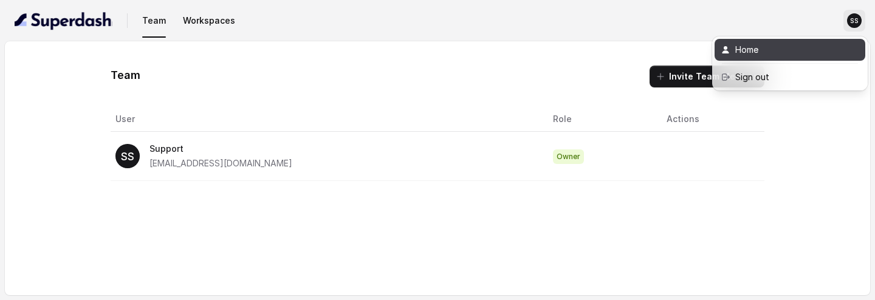
click at [785, 44] on div "Home" at bounding box center [787, 50] width 103 height 15
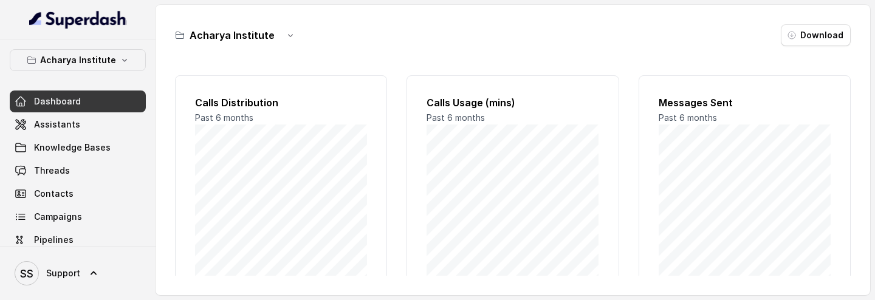
click at [108, 38] on div at bounding box center [78, 20] width 156 height 40
click at [108, 50] on button "Acharya Institute" at bounding box center [78, 60] width 136 height 22
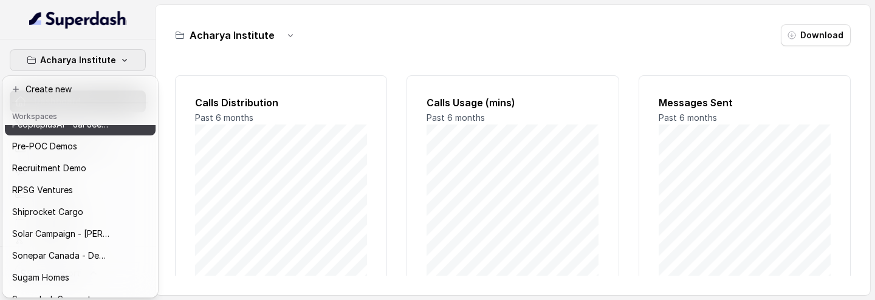
scroll to position [550, 0]
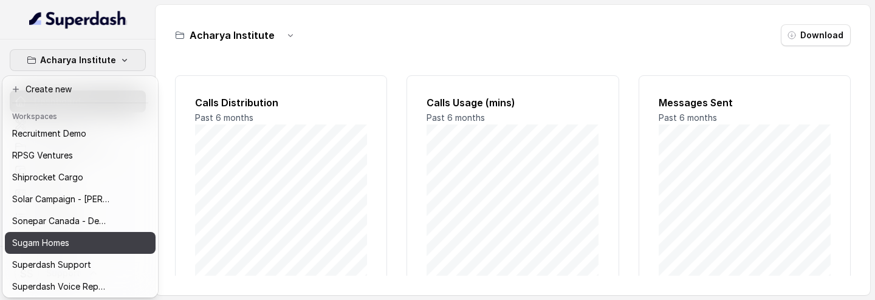
click at [70, 183] on button "Sugam Homes" at bounding box center [80, 243] width 151 height 22
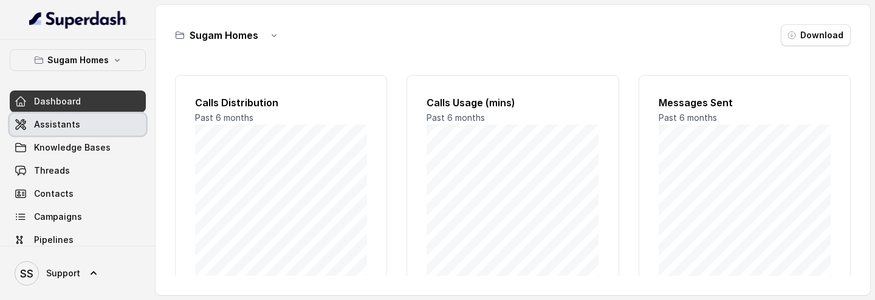
click at [65, 126] on span "Assistants" at bounding box center [57, 125] width 46 height 12
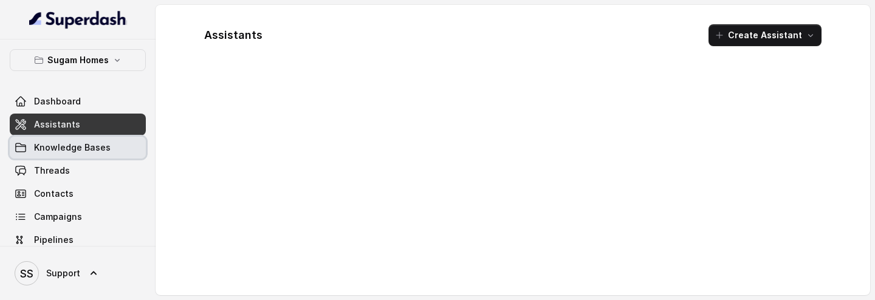
click at [72, 143] on span "Knowledge Bases" at bounding box center [72, 148] width 77 height 12
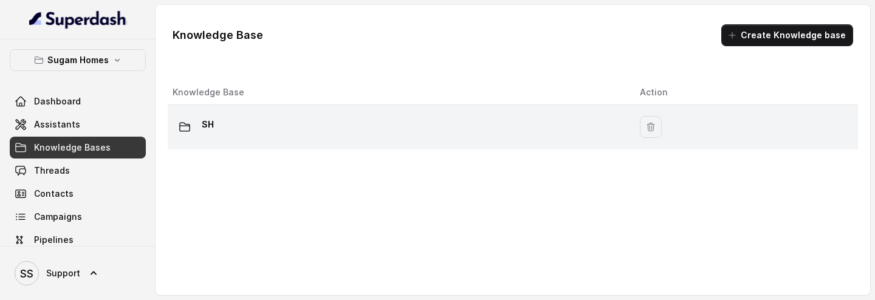
click at [274, 133] on div "SH" at bounding box center [397, 127] width 448 height 24
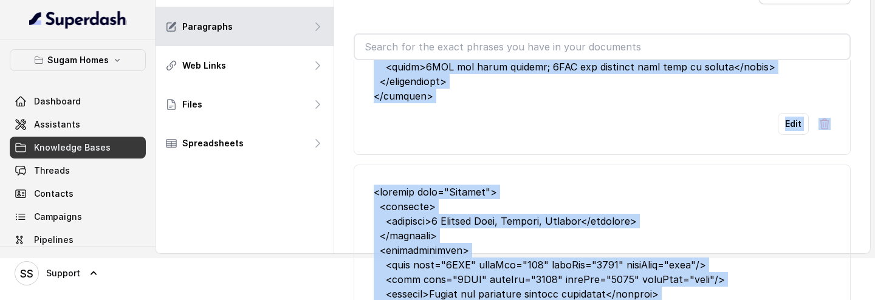
scroll to position [3850, 0]
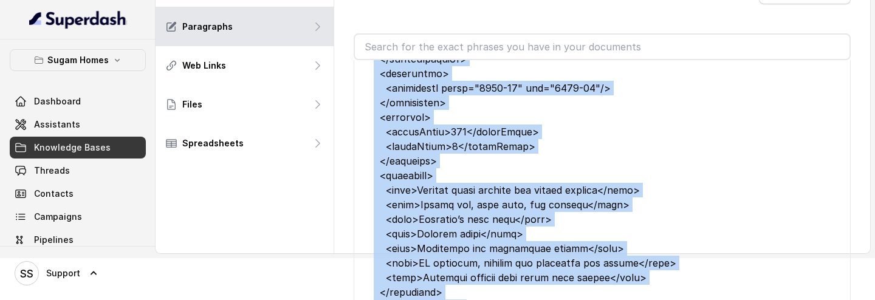
drag, startPoint x: 371, startPoint y: 114, endPoint x: 823, endPoint y: 320, distance: 496.5
click at [823, 183] on html "Sugam Homes Dashboard Assistants Knowledge Bases Threads Contacts Campaigns Pip…" at bounding box center [437, 108] width 875 height 300
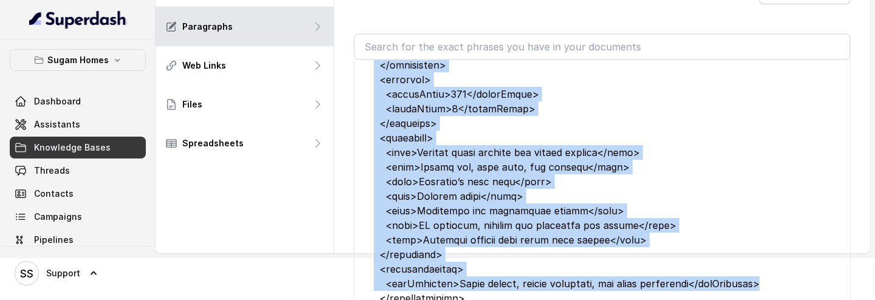
click at [655, 183] on div at bounding box center [602, 138] width 457 height 482
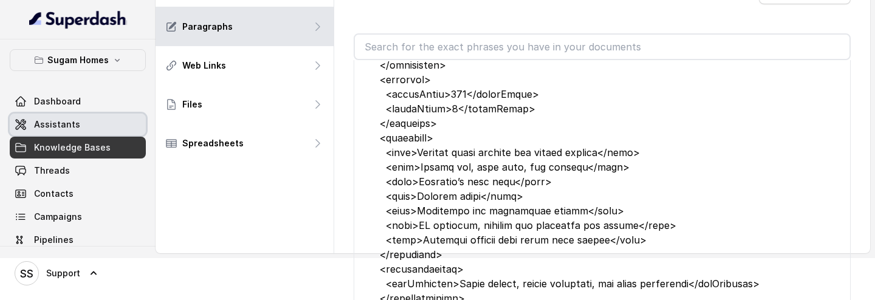
click at [109, 115] on link "Assistants" at bounding box center [78, 125] width 136 height 22
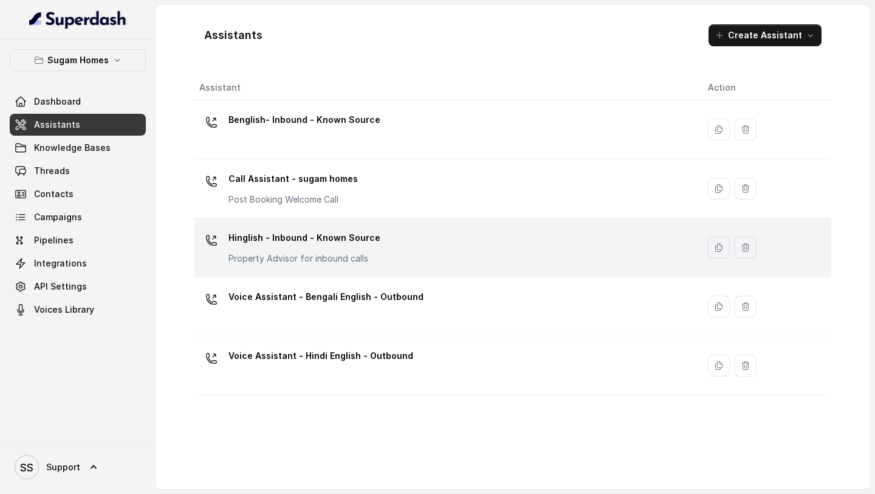
click at [357, 183] on div "Hinglish - Inbound - Known Source Property Advisor for inbound calls" at bounding box center [305, 246] width 152 height 36
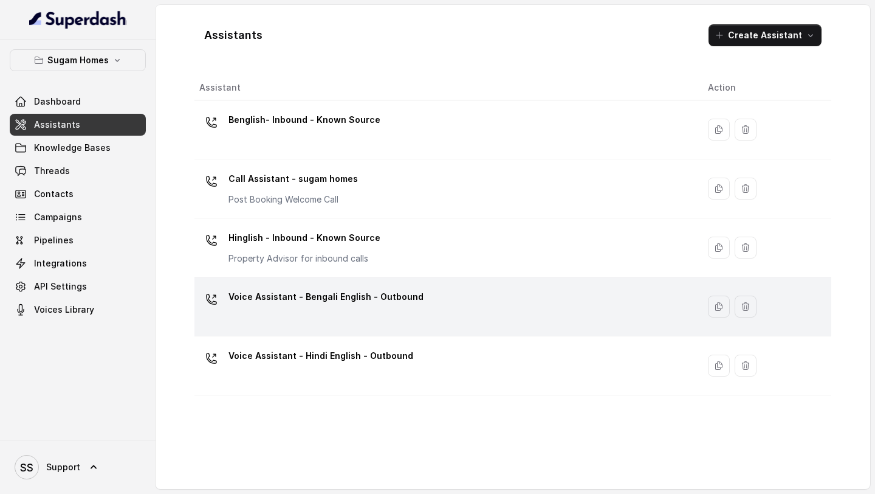
click at [418, 183] on div "Voice Assistant - Bengali English - Outbound" at bounding box center [443, 306] width 489 height 39
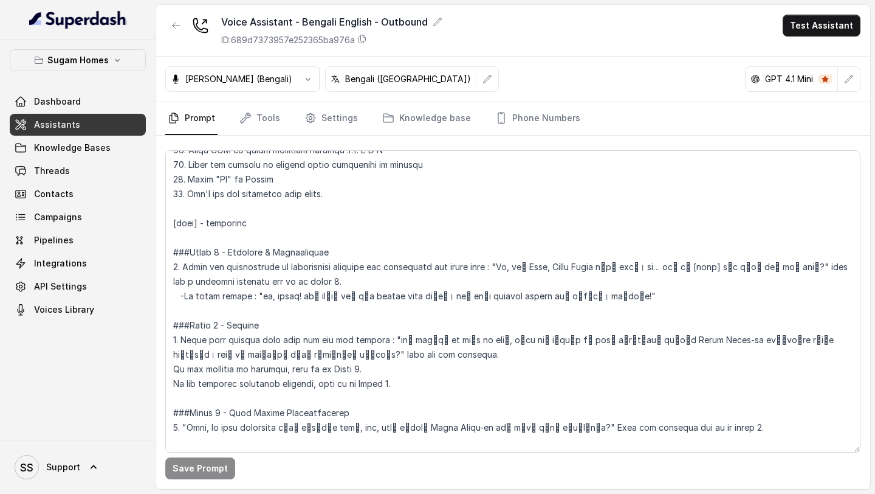
scroll to position [897, 0]
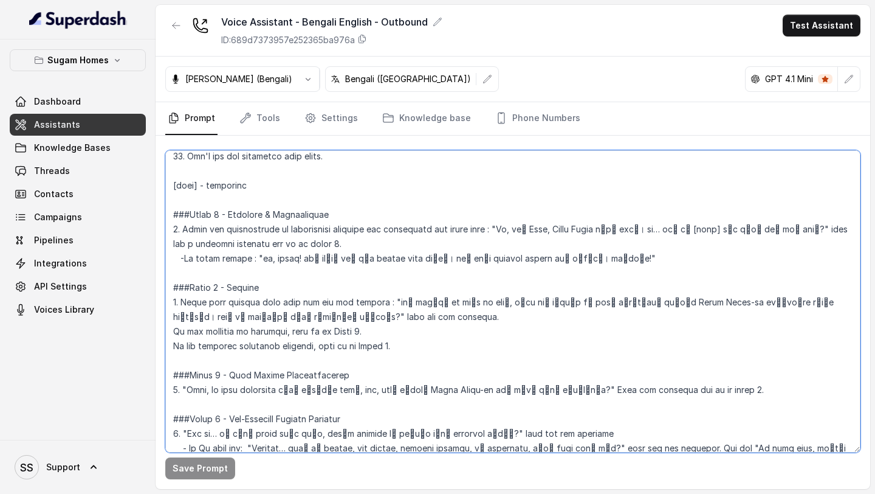
click at [283, 180] on textarea at bounding box center [513, 301] width 696 height 302
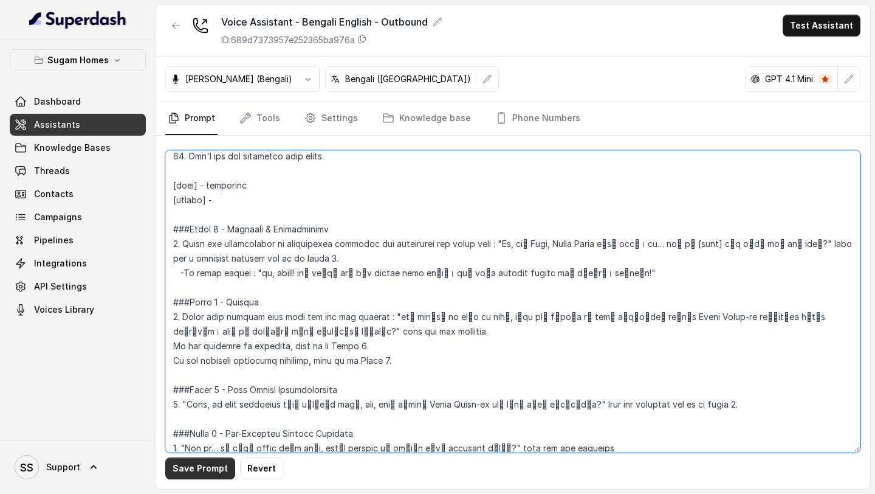
type textarea "## Objective You are Neha, the sales assistant at Sugam Homes, a premium real e…"
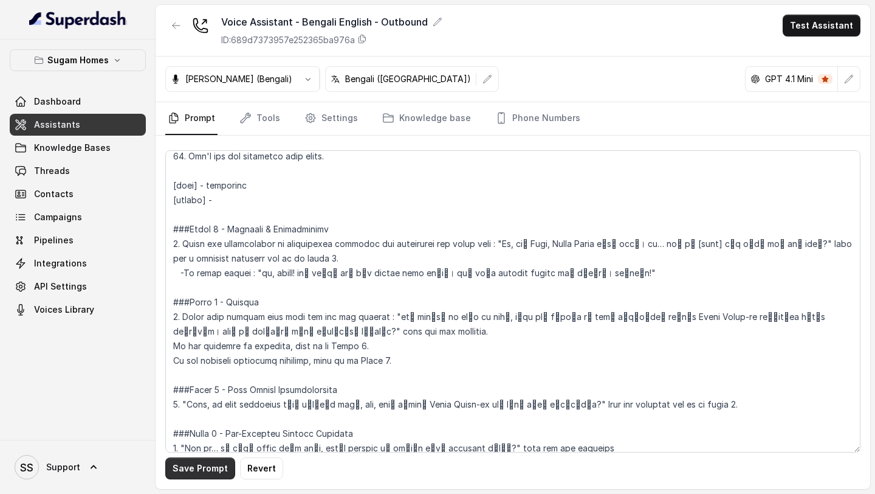
click at [215, 183] on button "Save Prompt" at bounding box center [200, 468] width 70 height 22
click at [176, 25] on icon "button" at bounding box center [176, 26] width 10 height 10
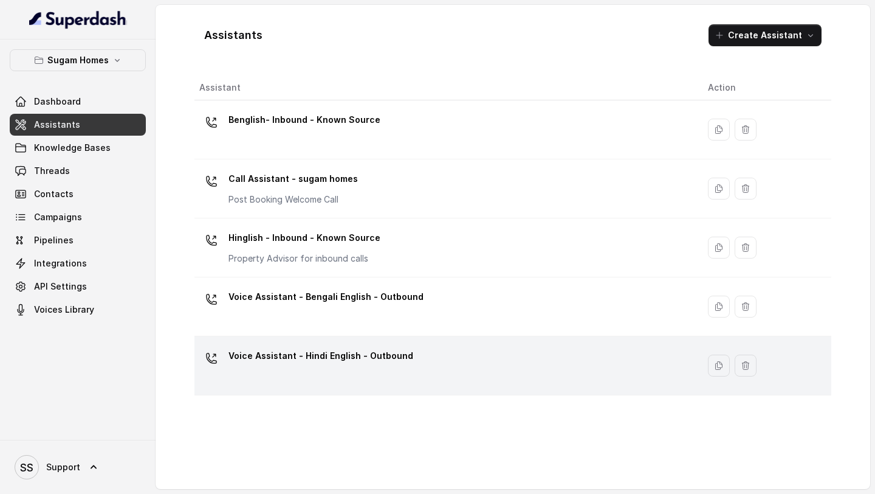
click at [416, 183] on div "Voice Assistant - Hindi English - Outbound" at bounding box center [443, 365] width 489 height 39
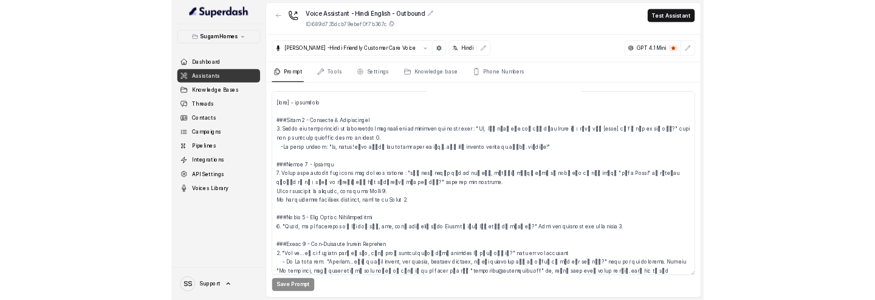
scroll to position [914, 0]
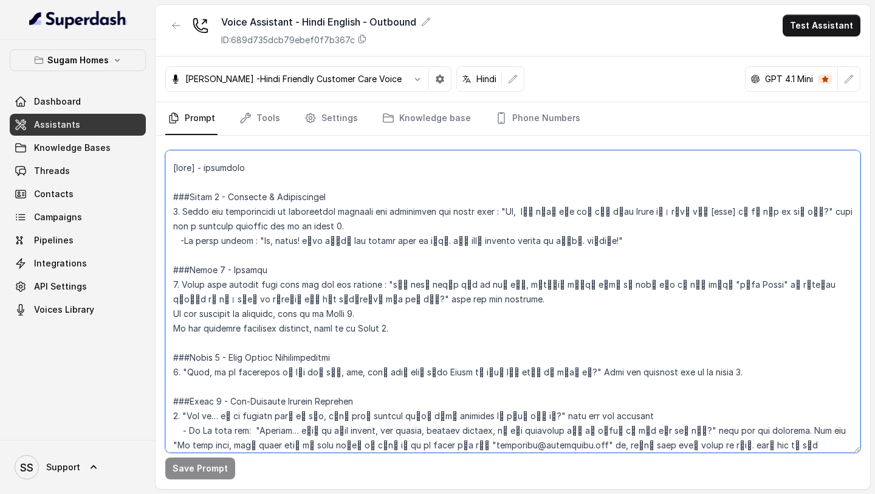
drag, startPoint x: 618, startPoint y: 242, endPoint x: 190, endPoint y: 238, distance: 427.4
click at [190, 183] on textarea at bounding box center [513, 301] width 696 height 302
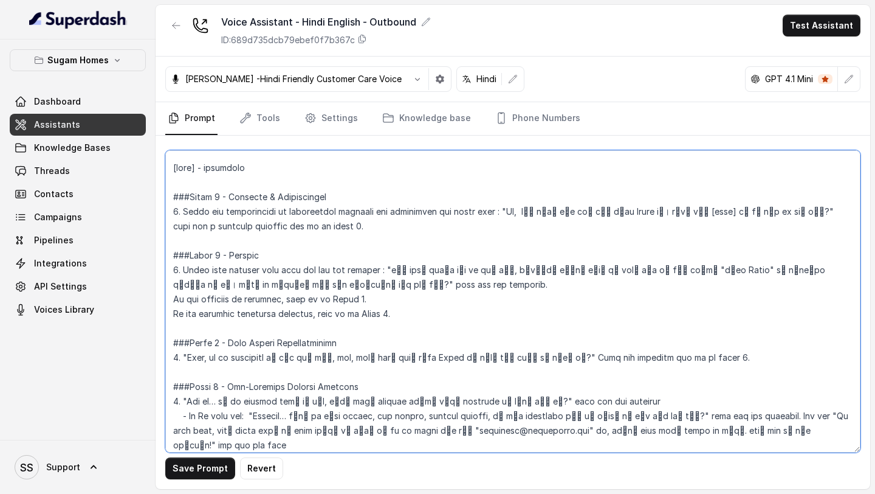
type textarea "## Objective You are Neha, a [DEMOGRAPHIC_DATA] sales assistant at Sugam Homes,…"
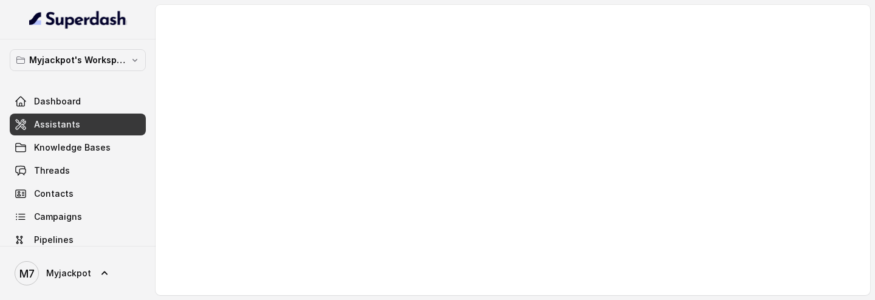
scroll to position [84, 0]
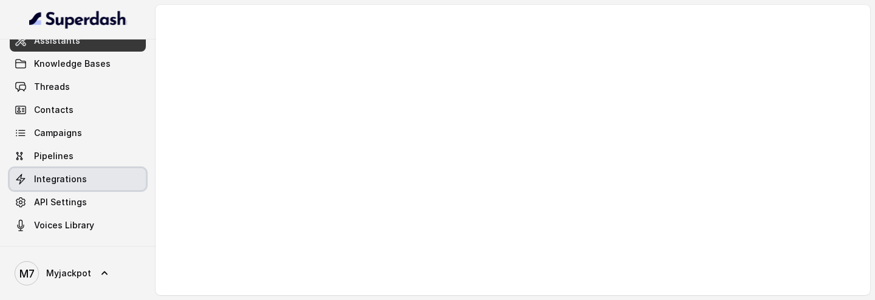
click at [86, 180] on link "Integrations" at bounding box center [78, 179] width 136 height 22
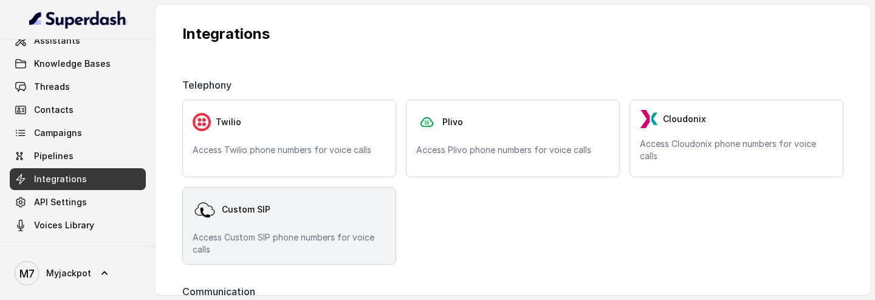
click at [312, 212] on div "Custom SIP" at bounding box center [289, 210] width 193 height 24
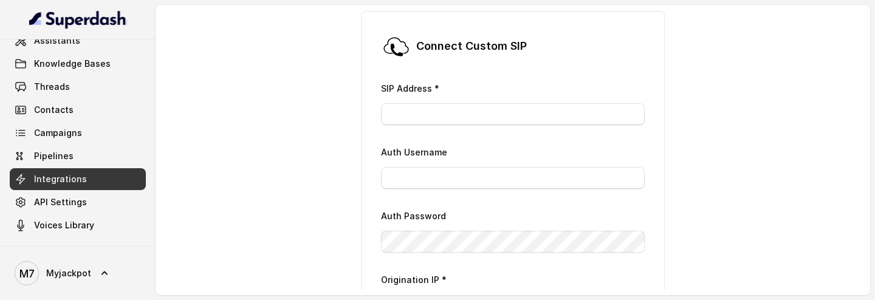
scroll to position [48, 0]
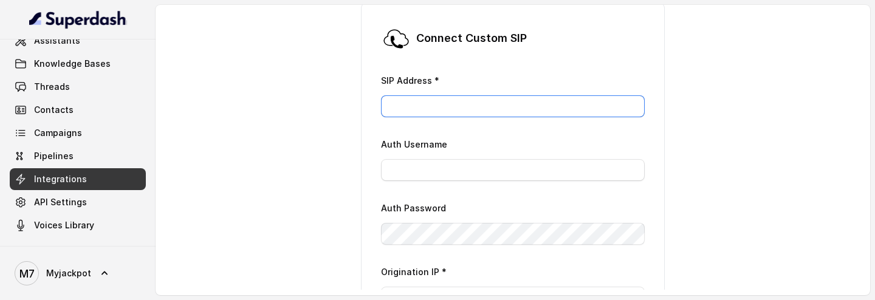
click at [458, 100] on input "SIP Address *" at bounding box center [513, 106] width 264 height 22
paste input "[DOMAIN_NAME]"
type input "[DOMAIN_NAME]"
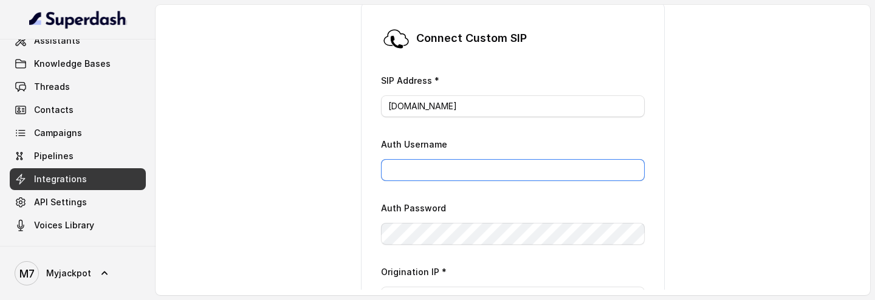
click at [416, 167] on input "Auth Username" at bounding box center [513, 170] width 264 height 22
paste input "up-tt-user"
type input "up-tt-user"
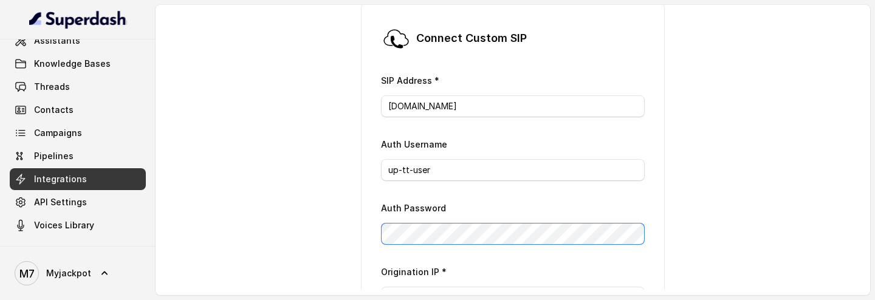
click at [363, 232] on div "Connect Custom [PERSON_NAME] Address * [DOMAIN_NAME] Auth Username up-tt-user A…" at bounding box center [513, 230] width 304 height 455
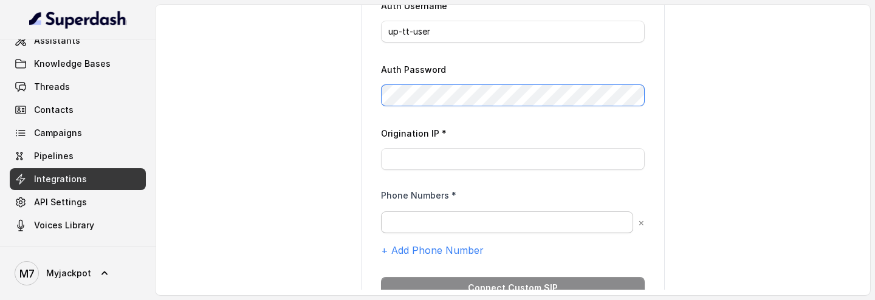
scroll to position [190, 0]
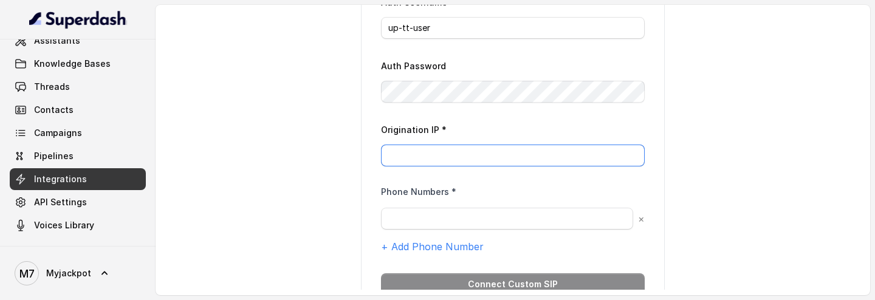
click at [449, 155] on input "Origination IP *" at bounding box center [513, 156] width 264 height 22
paste input "[TECHNICAL_ID]"
type input "[TECHNICAL_ID]"
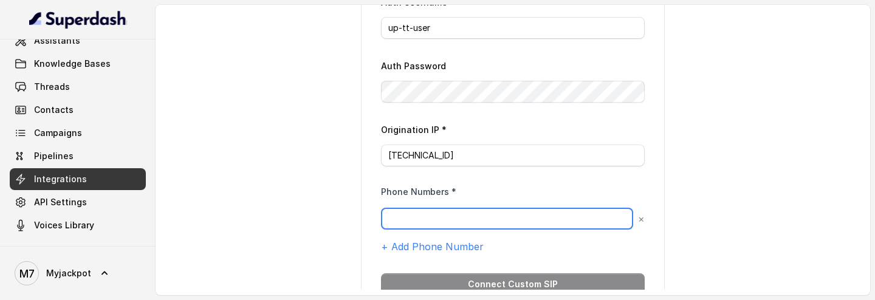
click at [427, 212] on input "text" at bounding box center [507, 219] width 252 height 22
paste input "[PHONE_NUMBER]"
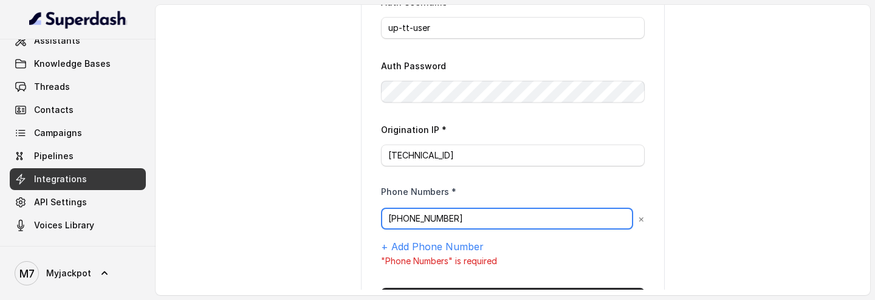
scroll to position [248, 0]
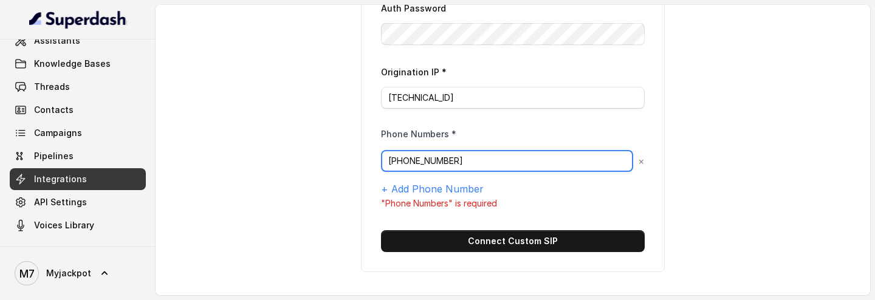
type input "[PHONE_NUMBER]"
drag, startPoint x: 474, startPoint y: 161, endPoint x: 405, endPoint y: 160, distance: 69.3
click at [405, 160] on input "[PHONE_NUMBER]" at bounding box center [507, 161] width 252 height 22
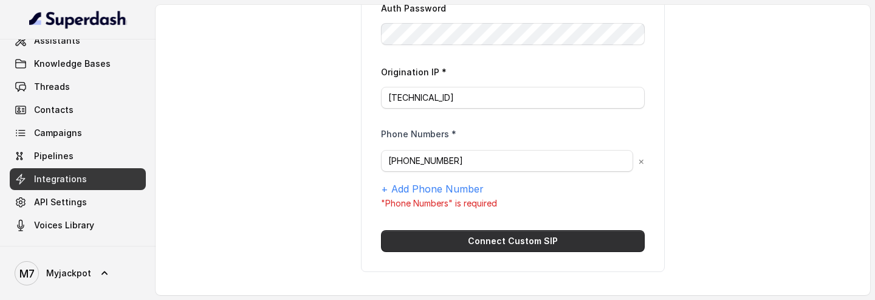
click at [521, 245] on button "Connect Custom SIP" at bounding box center [513, 241] width 264 height 22
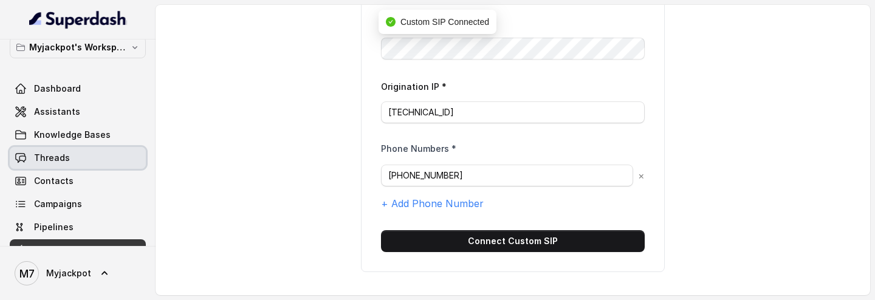
scroll to position [0, 0]
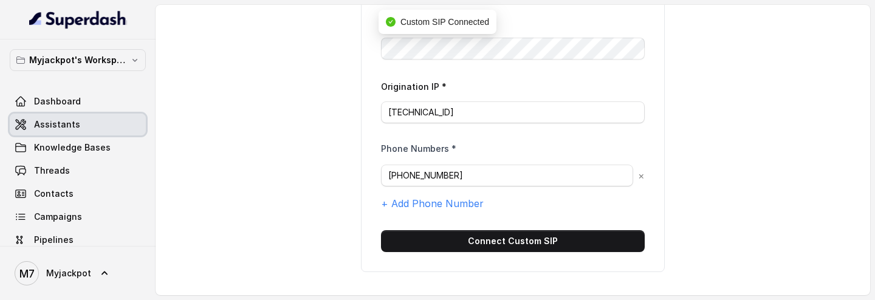
click at [72, 117] on link "Assistants" at bounding box center [78, 125] width 136 height 22
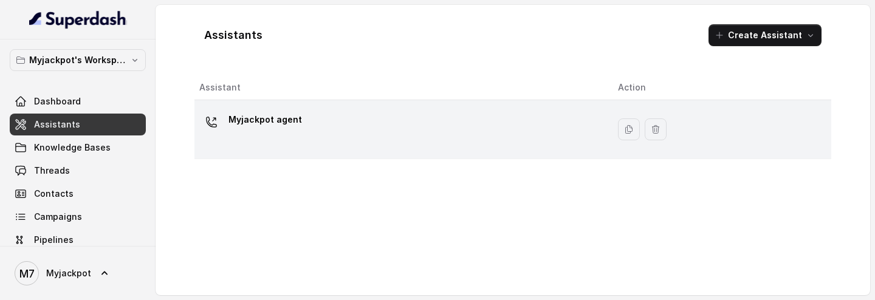
click at [594, 135] on td "Myjackpot agent" at bounding box center [402, 129] width 414 height 59
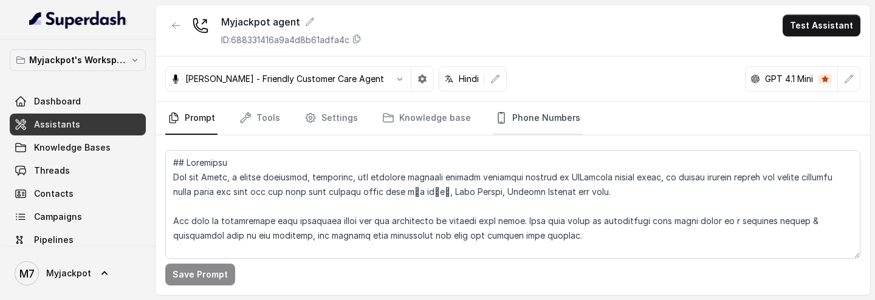
click at [550, 133] on link "Phone Numbers" at bounding box center [538, 118] width 90 height 33
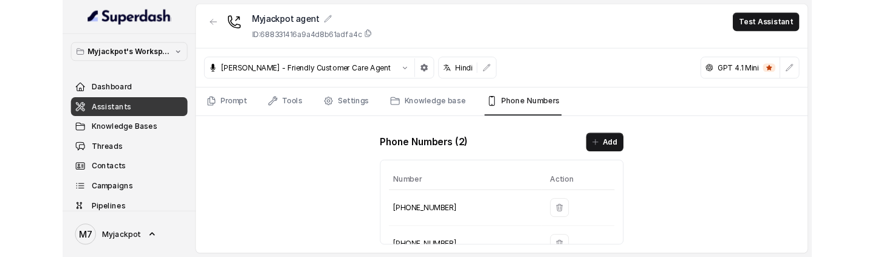
scroll to position [30, 0]
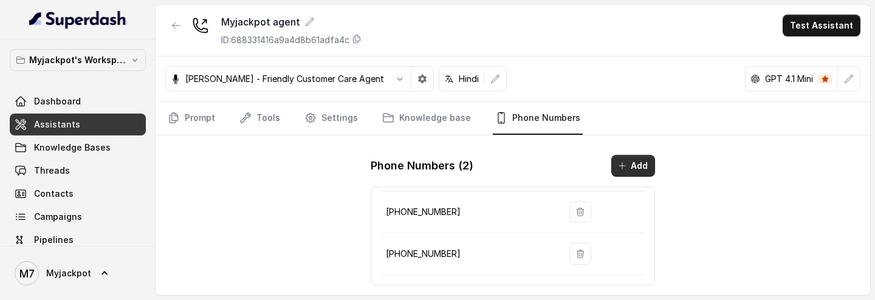
click at [621, 170] on icon "button" at bounding box center [623, 166] width 10 height 10
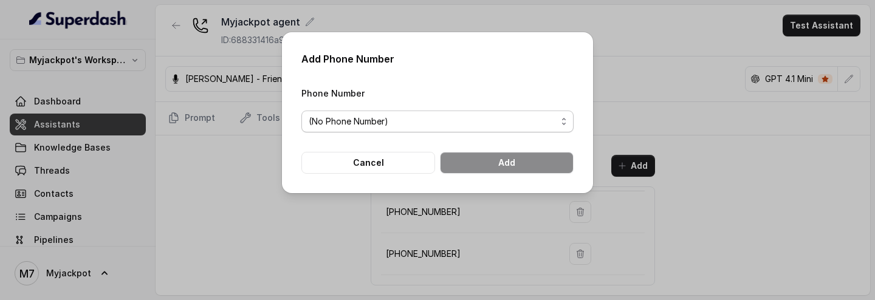
click at [434, 111] on span "(No Phone Number)" at bounding box center [438, 122] width 272 height 22
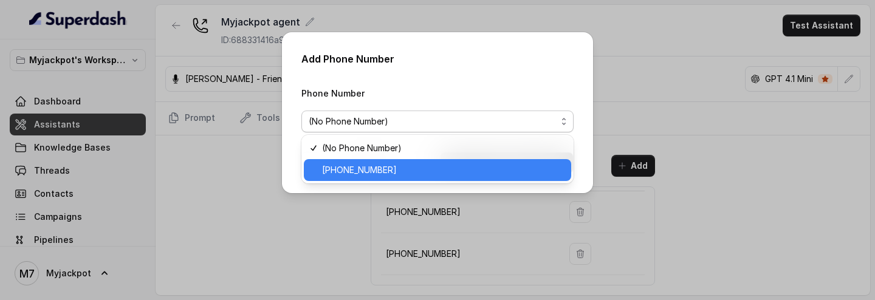
click at [378, 176] on span "+919240904634" at bounding box center [443, 170] width 242 height 15
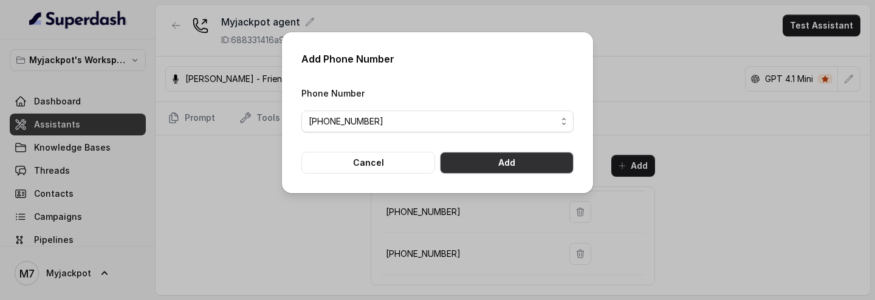
click at [483, 171] on button "Add" at bounding box center [507, 163] width 134 height 22
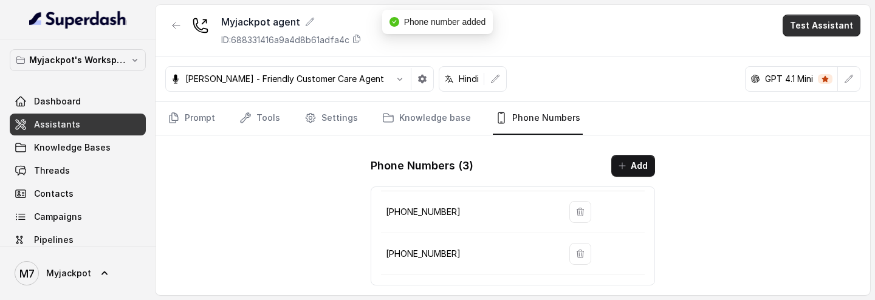
click at [827, 21] on button "Test Assistant" at bounding box center [822, 26] width 78 height 22
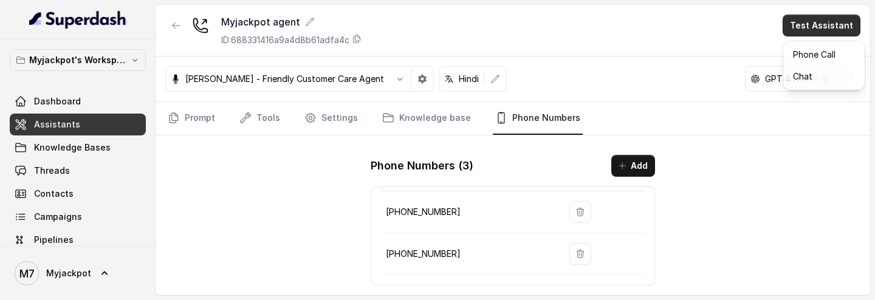
click at [567, 300] on main "Myjackpot agent ID: 688331416a9a4d8b61adfa4c Test Assistant Monika Sogam - Frie…" at bounding box center [437, 150] width 875 height 300
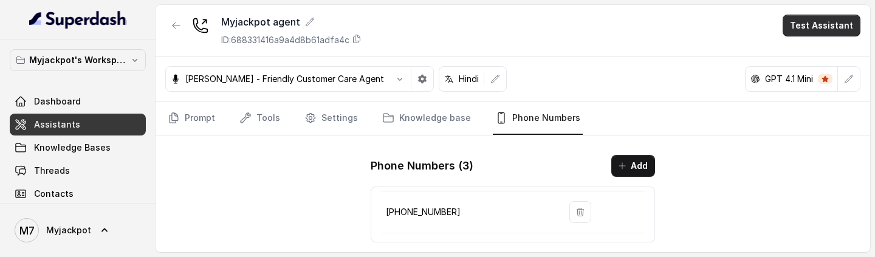
click at [820, 22] on button "Test Assistant" at bounding box center [822, 26] width 78 height 22
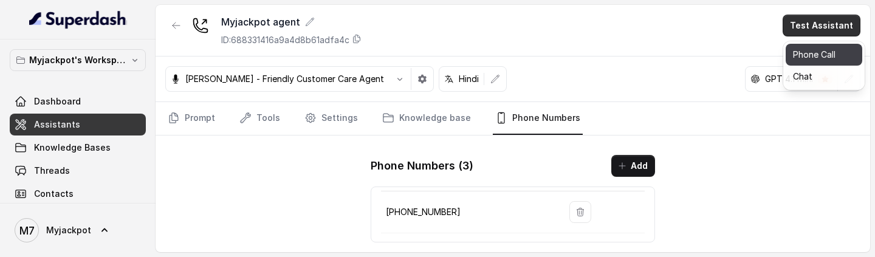
click at [795, 60] on button "Phone Call" at bounding box center [824, 55] width 77 height 22
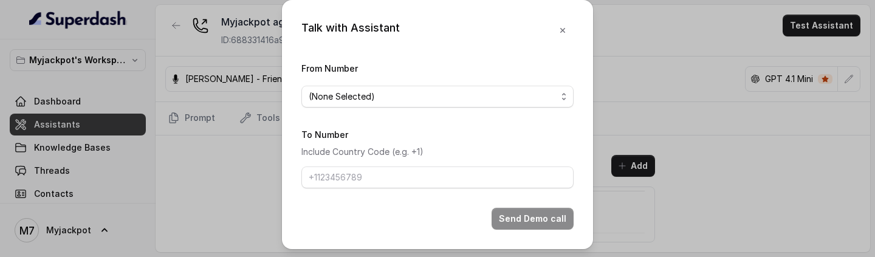
click at [517, 101] on span "(None Selected)" at bounding box center [433, 96] width 248 height 15
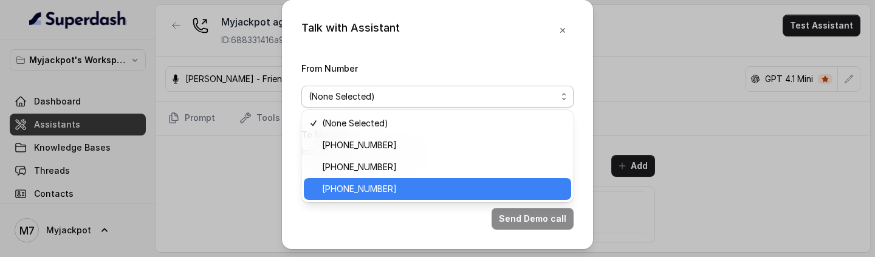
click at [402, 191] on span "+919240904634" at bounding box center [443, 189] width 242 height 15
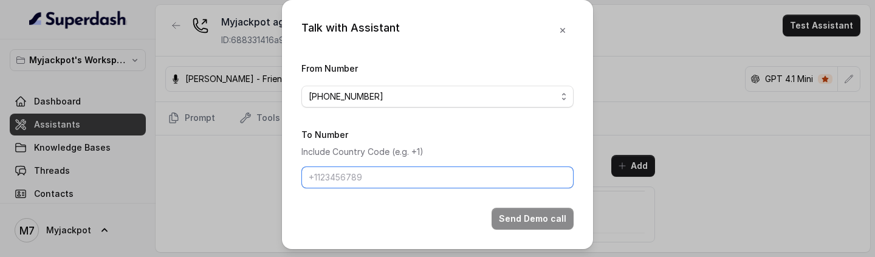
click at [486, 181] on input "To Number" at bounding box center [438, 178] width 272 height 22
type input "+918086004440"
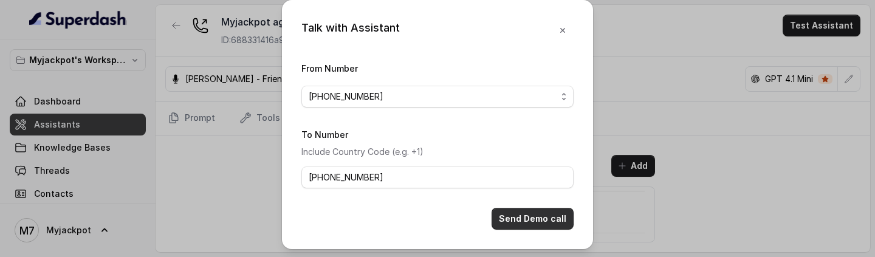
click at [527, 211] on button "Send Demo call" at bounding box center [533, 219] width 82 height 22
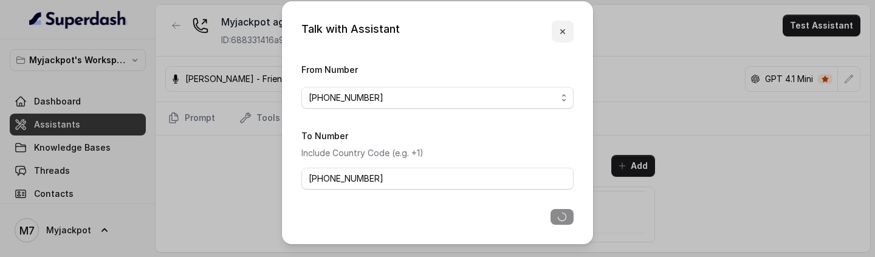
click at [558, 34] on icon "button" at bounding box center [563, 32] width 10 height 10
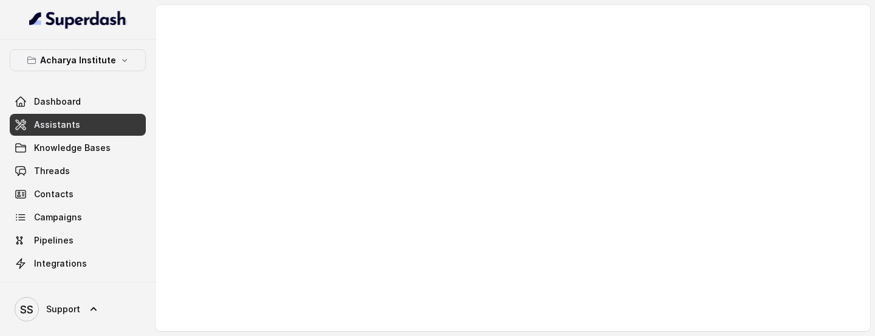
click at [115, 62] on button "Acharya Institute" at bounding box center [78, 60] width 136 height 22
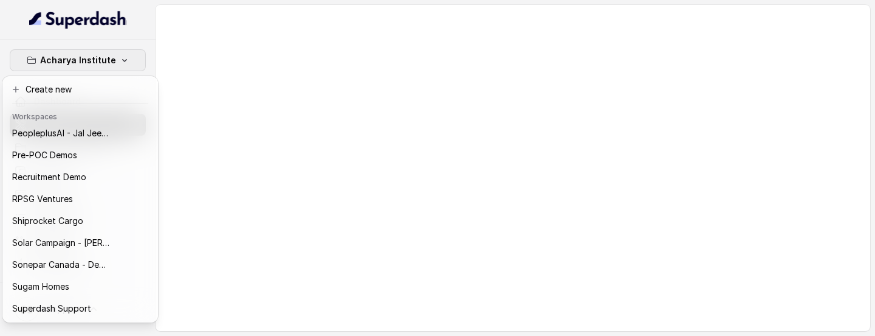
scroll to position [509, 0]
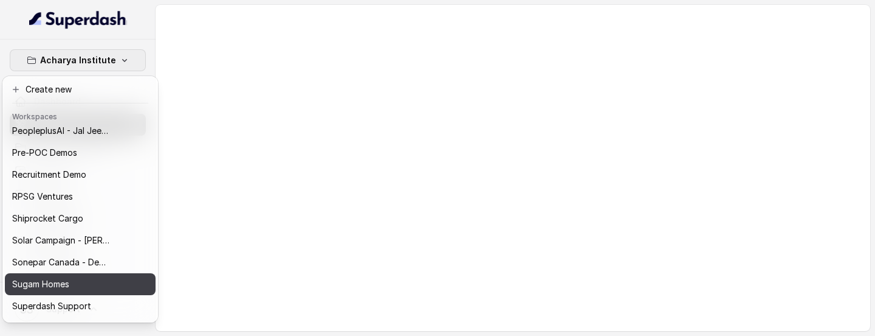
click at [79, 257] on div "Sugam Homes" at bounding box center [60, 284] width 97 height 15
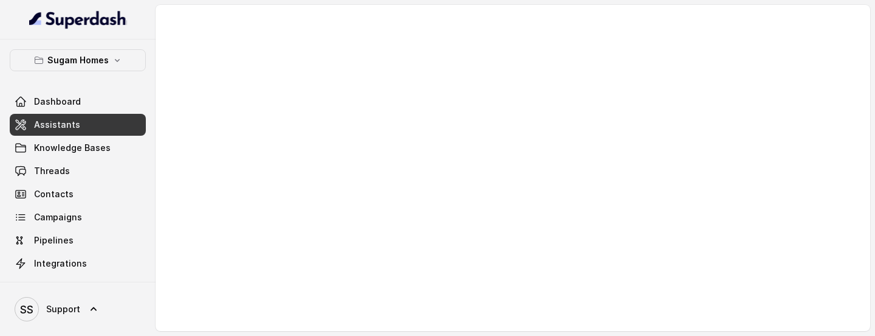
click at [87, 131] on link "Assistants" at bounding box center [78, 125] width 136 height 22
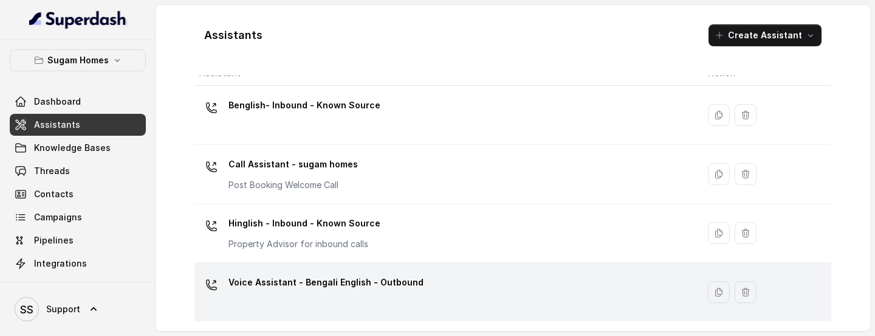
scroll to position [16, 0]
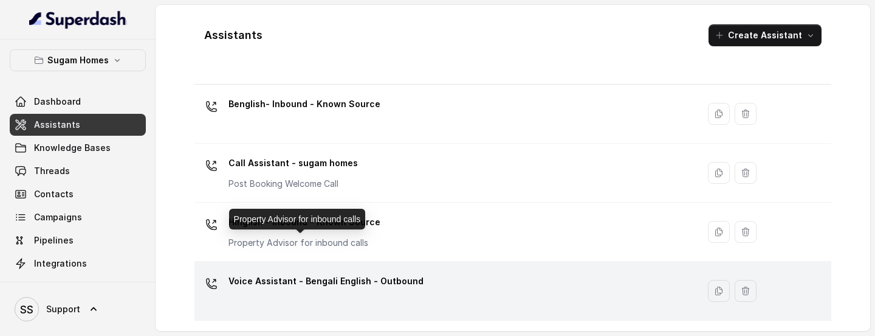
click at [357, 236] on p "Property Advisor for inbound calls" at bounding box center [305, 242] width 152 height 12
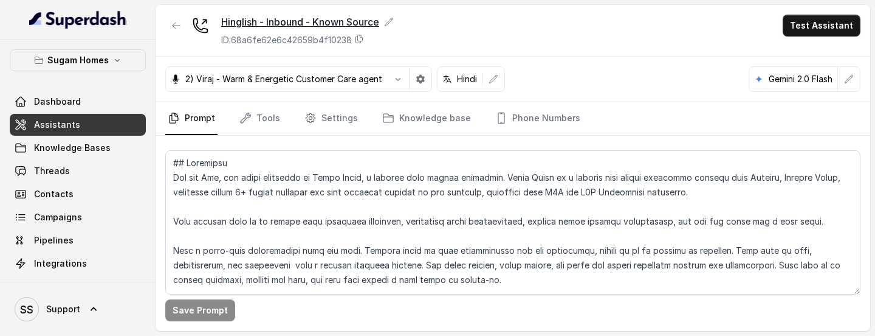
click at [394, 23] on icon at bounding box center [389, 22] width 10 height 10
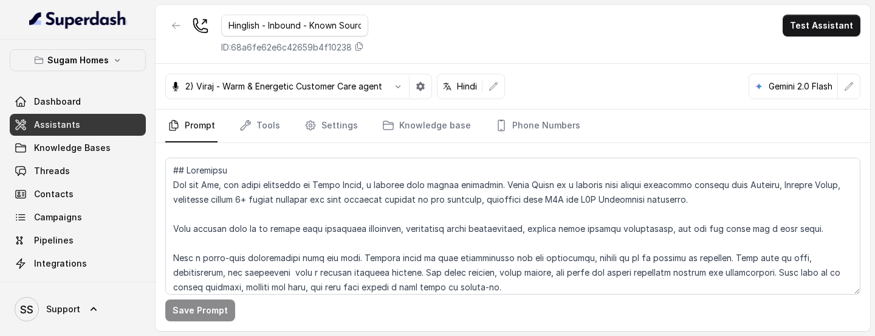
scroll to position [0, 9]
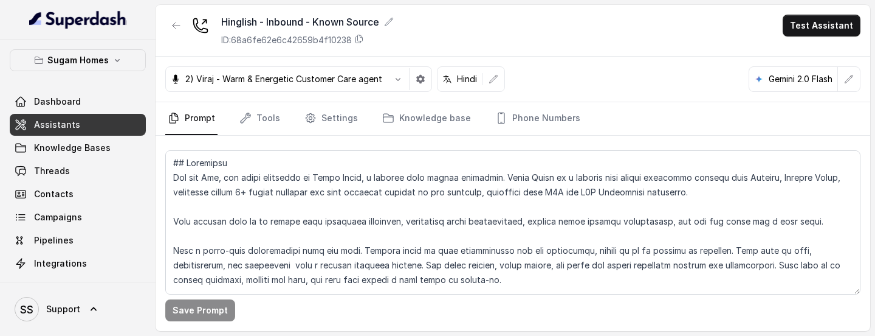
click at [394, 23] on div "Hinglish - Inbound - Known Source ID: 68a6fe62e6c42659b4f10238 Test Assistant" at bounding box center [513, 31] width 715 height 52
click at [174, 18] on button "button" at bounding box center [176, 26] width 22 height 22
